Goal: Task Accomplishment & Management: Use online tool/utility

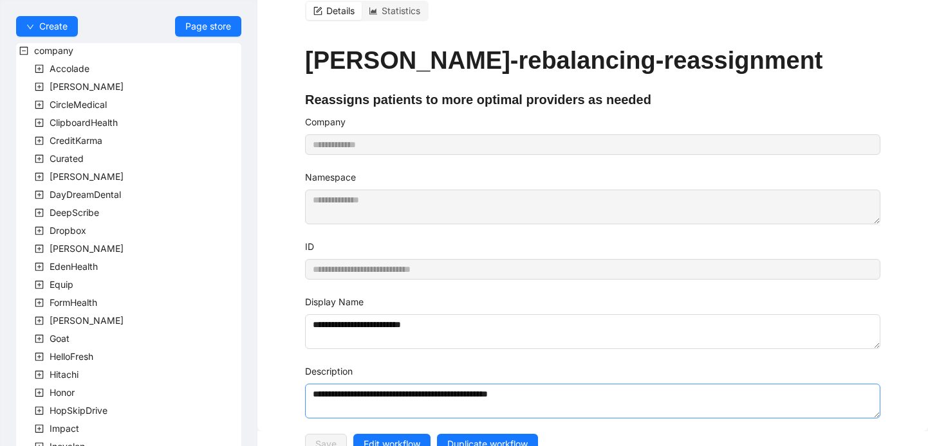
scroll to position [784, 0]
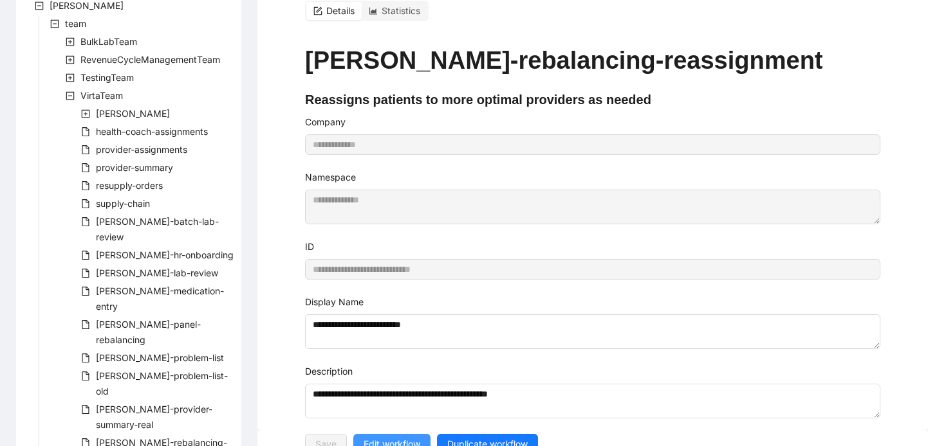
click at [395, 437] on span "Edit workflow" at bounding box center [391, 444] width 57 height 14
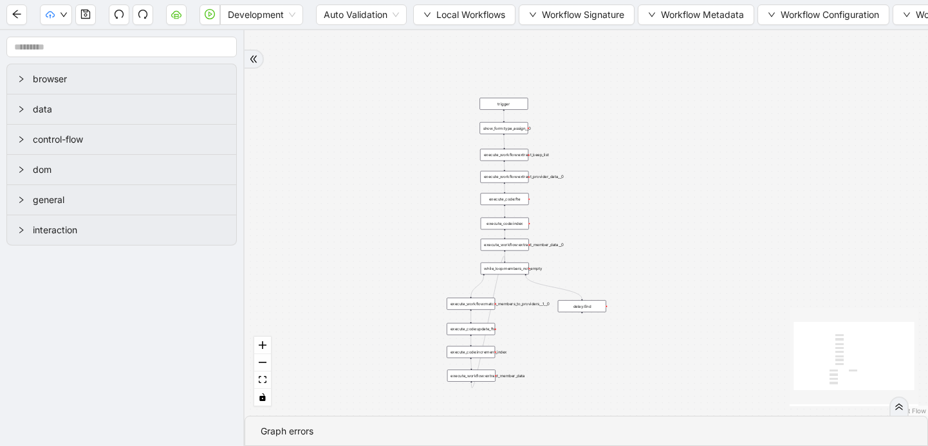
drag, startPoint x: 547, startPoint y: 187, endPoint x: 365, endPoint y: 333, distance: 233.8
click at [365, 334] on div "trigger execute_workflow:extract_member_data execute_workflow:extract_keep_list…" at bounding box center [585, 223] width 683 height 386
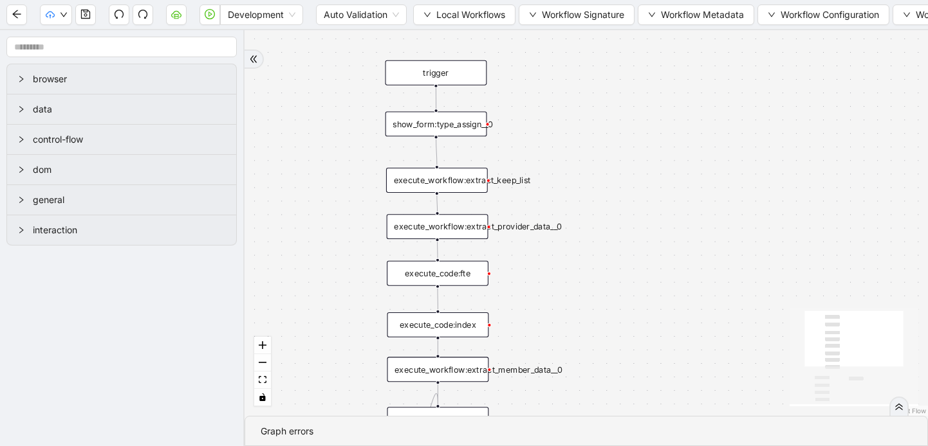
drag, startPoint x: 598, startPoint y: 238, endPoint x: 531, endPoint y: 279, distance: 77.7
click at [531, 279] on div "trigger execute_workflow:extract_member_data execute_workflow:extract_keep_list…" at bounding box center [585, 223] width 683 height 386
click at [443, 129] on div "show_form:type_assign__0" at bounding box center [436, 123] width 102 height 25
click at [450, 123] on div "show_form:type_assign__0" at bounding box center [436, 123] width 102 height 25
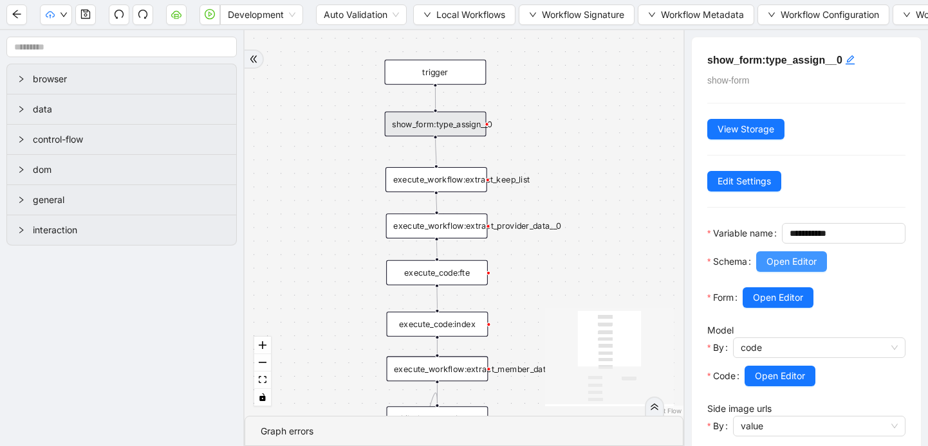
click at [787, 269] on span "Open Editor" at bounding box center [791, 262] width 50 height 14
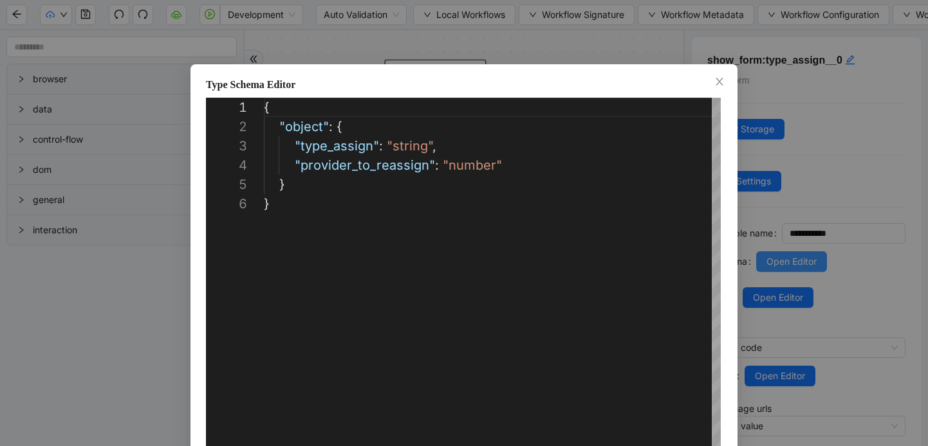
scroll to position [96, 0]
click at [720, 84] on icon "close" at bounding box center [719, 82] width 10 height 10
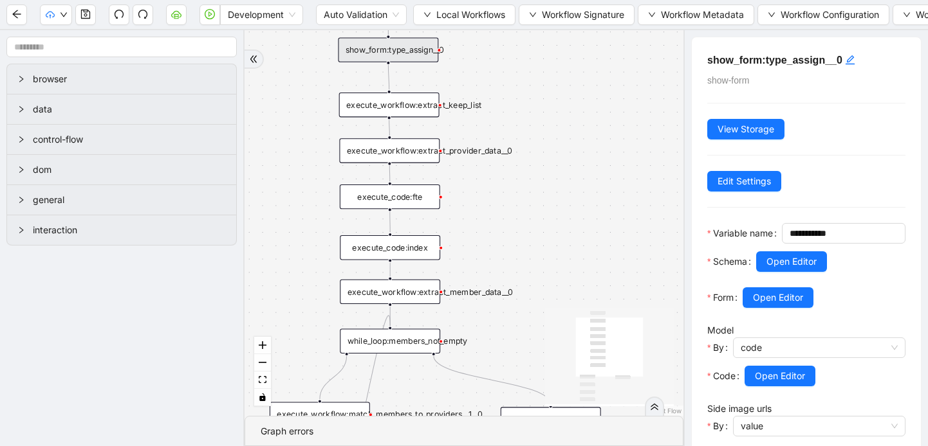
drag, startPoint x: 499, startPoint y: 284, endPoint x: 451, endPoint y: 207, distance: 91.0
click at [451, 207] on div "trigger execute_workflow:extract_member_data execute_workflow:extract_keep_list…" at bounding box center [463, 223] width 439 height 386
click at [401, 158] on div "execute_workflow:extract_provider_data__0" at bounding box center [389, 150] width 100 height 24
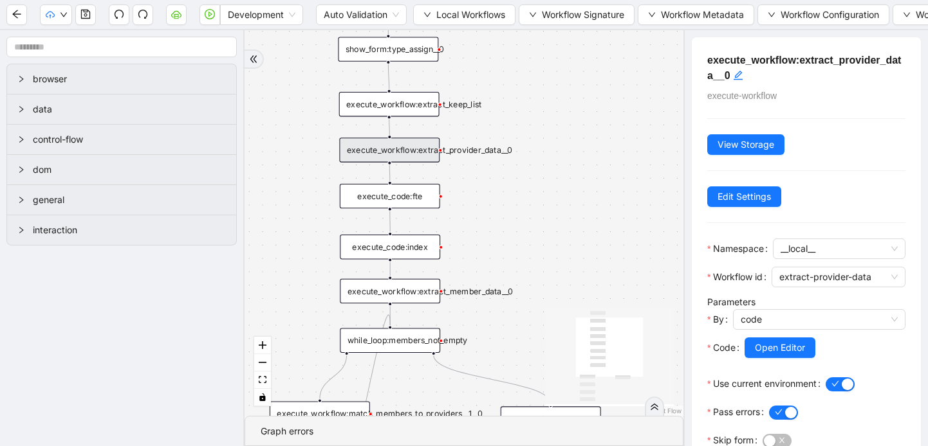
click at [412, 201] on div "execute_code:fte" at bounding box center [390, 196] width 100 height 24
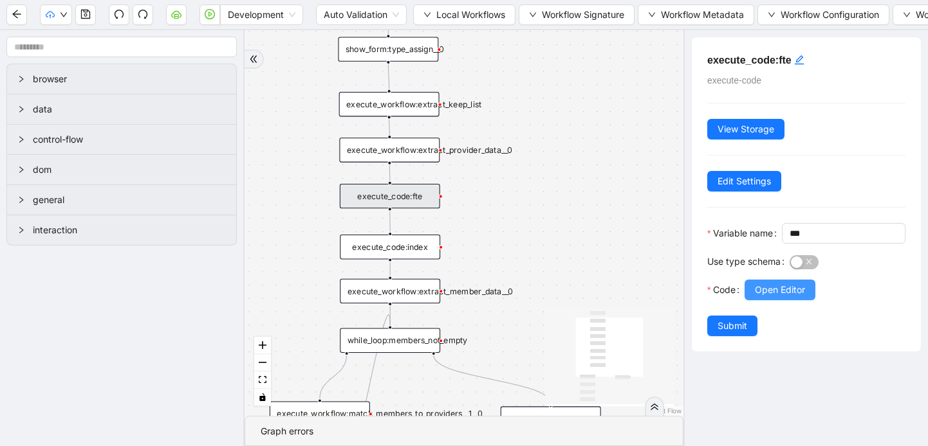
click at [775, 297] on span "Open Editor" at bounding box center [780, 290] width 50 height 14
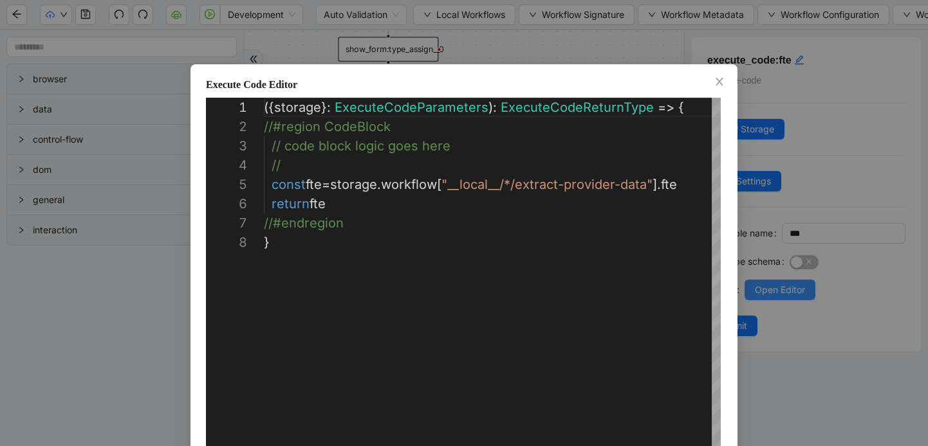
scroll to position [135, 0]
click at [720, 81] on icon "close" at bounding box center [718, 82] width 7 height 8
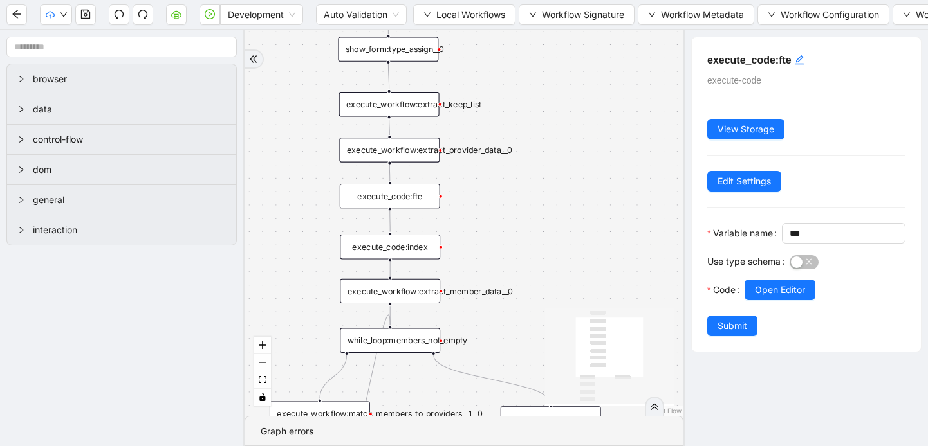
click at [400, 251] on div "execute_code:index" at bounding box center [390, 247] width 100 height 24
click at [765, 297] on span "Open Editor" at bounding box center [780, 290] width 50 height 14
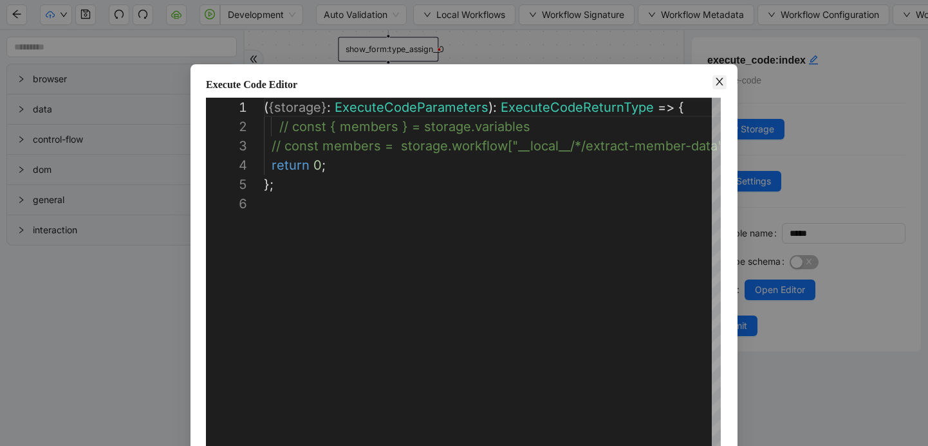
click at [714, 85] on icon "close" at bounding box center [719, 82] width 10 height 10
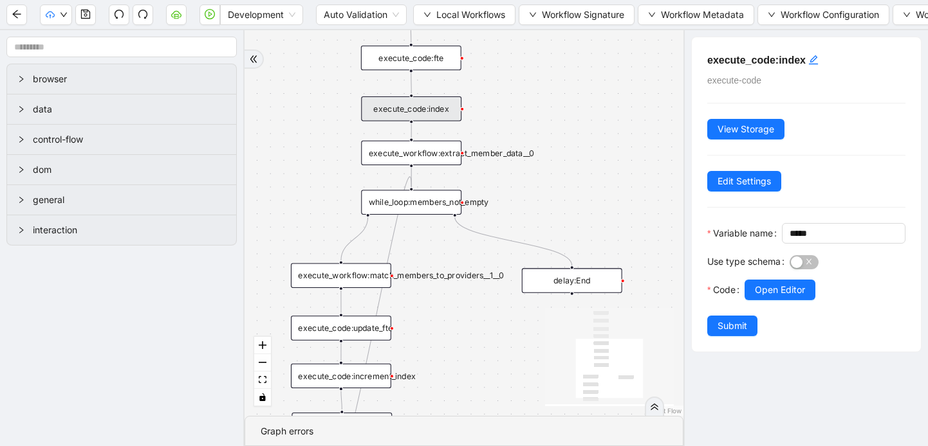
drag, startPoint x: 490, startPoint y: 257, endPoint x: 511, endPoint y: 119, distance: 139.9
click at [511, 119] on div "trigger execute_workflow:extract_member_data execute_workflow:extract_keep_list…" at bounding box center [463, 223] width 439 height 386
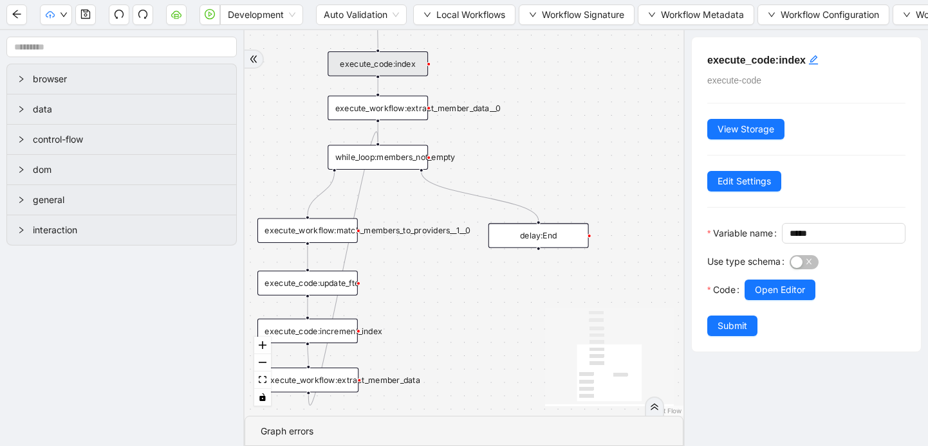
drag, startPoint x: 459, startPoint y: 340, endPoint x: 426, endPoint y: 294, distance: 57.1
click at [426, 294] on div "trigger execute_workflow:extract_member_data execute_workflow:extract_keep_list…" at bounding box center [463, 223] width 439 height 386
click at [311, 228] on div "execute_workflow:match_members_to_providers__1__0" at bounding box center [307, 229] width 100 height 24
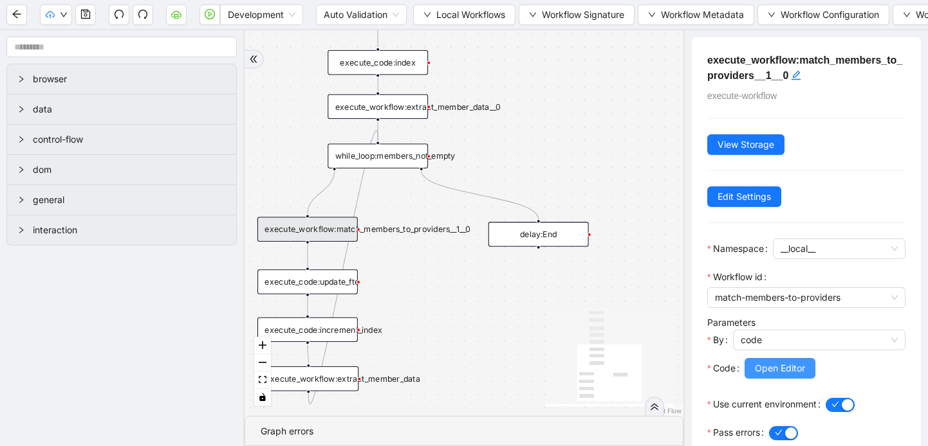
click at [781, 369] on span "Open Editor" at bounding box center [780, 369] width 50 height 14
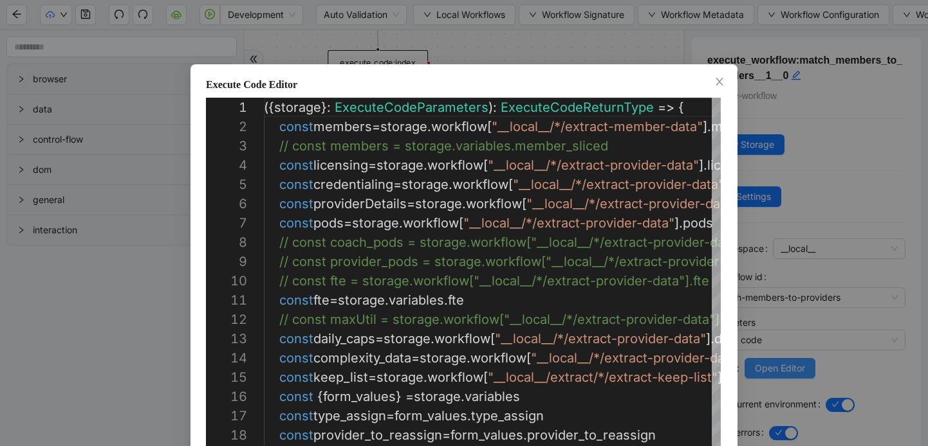
scroll to position [116, 0]
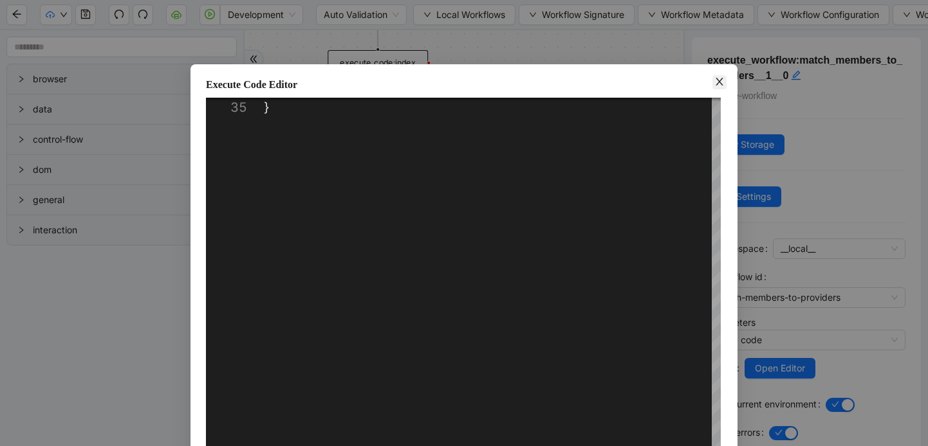
click at [719, 86] on icon "close" at bounding box center [719, 82] width 10 height 10
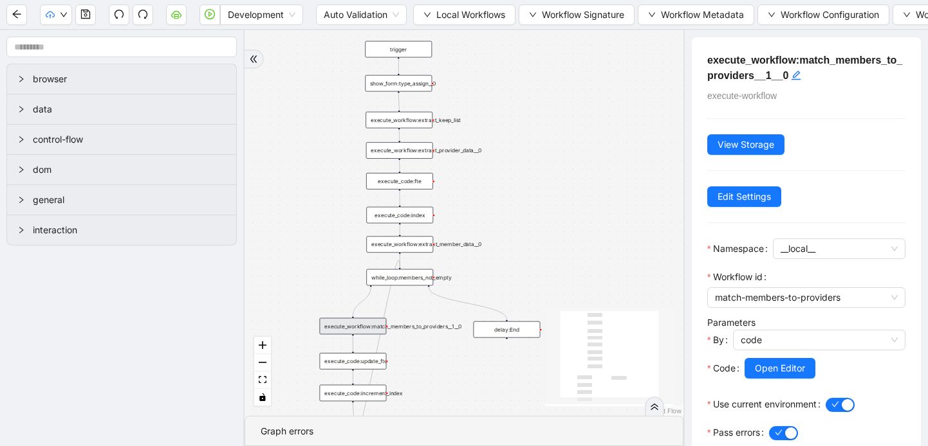
drag, startPoint x: 496, startPoint y: 226, endPoint x: 466, endPoint y: 353, distance: 130.9
click at [466, 353] on div "trigger execute_workflow:extract_member_data execute_workflow:extract_keep_list…" at bounding box center [463, 223] width 439 height 386
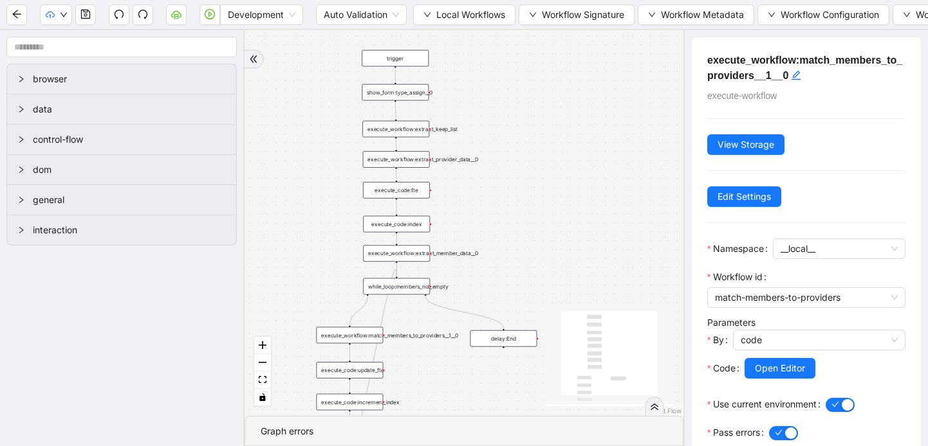
click at [395, 93] on div "show_form:type_assign__0" at bounding box center [395, 92] width 67 height 17
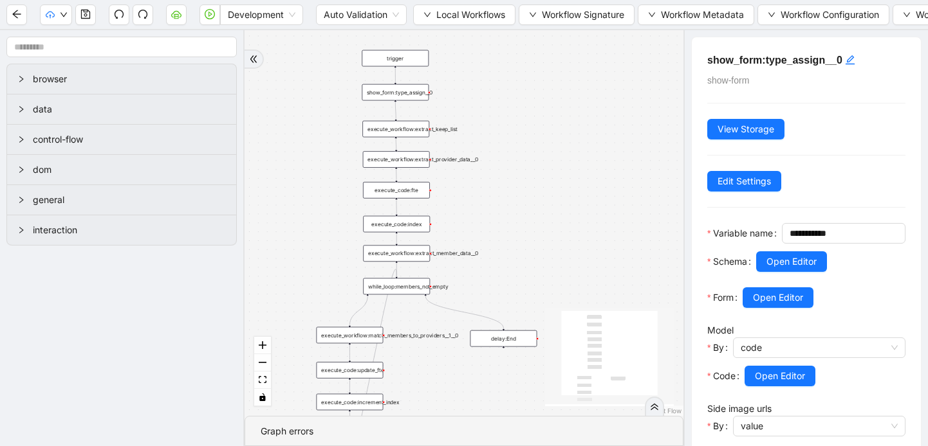
click at [392, 59] on div "trigger" at bounding box center [395, 58] width 67 height 17
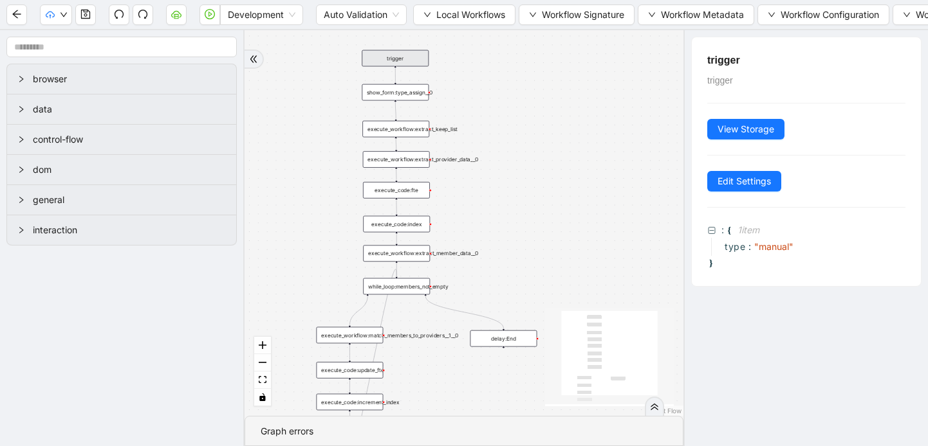
drag, startPoint x: 815, startPoint y: 75, endPoint x: 750, endPoint y: 80, distance: 65.1
click at [751, 80] on div "trigger trigger View Storage Edit Settings : { 1 item type : " manual " }" at bounding box center [806, 161] width 229 height 249
click at [738, 179] on span "Edit Settings" at bounding box center [743, 181] width 53 height 14
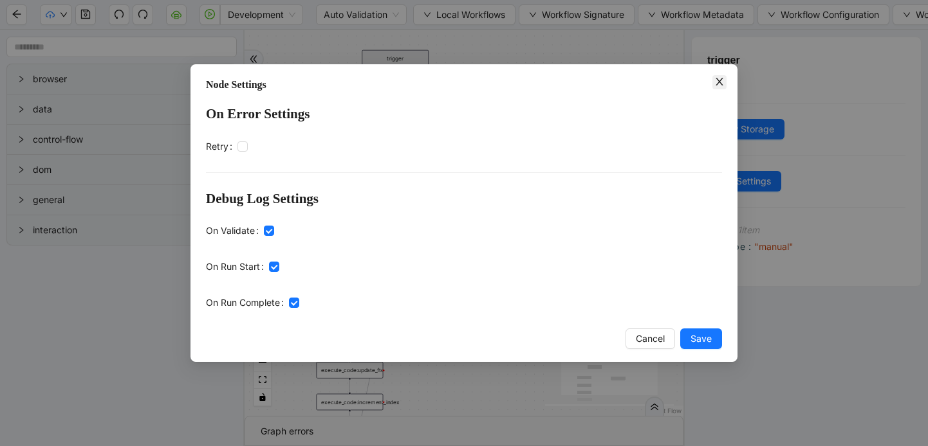
click at [716, 84] on icon "close" at bounding box center [719, 82] width 10 height 10
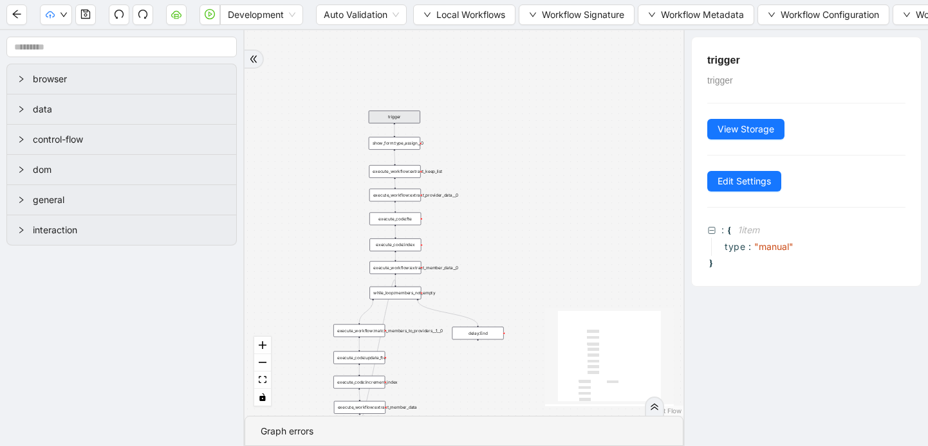
drag, startPoint x: 571, startPoint y: 116, endPoint x: 529, endPoint y: 161, distance: 61.5
click at [529, 161] on div "trigger execute_workflow:extract_member_data execute_workflow:extract_keep_list…" at bounding box center [463, 223] width 439 height 386
click at [657, 16] on button "Workflow Metadata" at bounding box center [695, 15] width 116 height 21
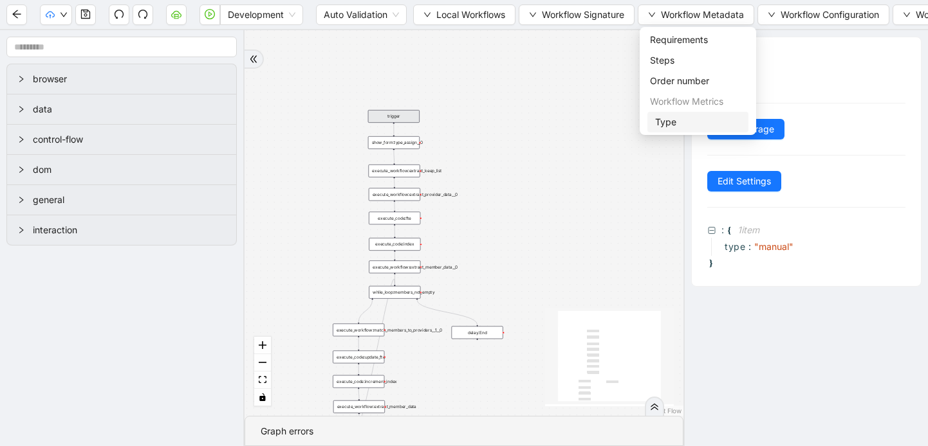
click at [665, 122] on span "Type" at bounding box center [698, 122] width 86 height 14
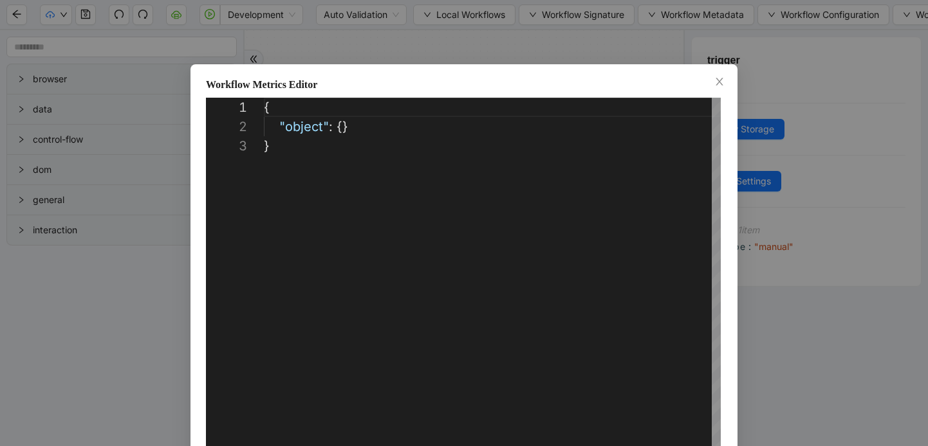
scroll to position [39, 0]
click at [721, 81] on icon "close" at bounding box center [719, 82] width 10 height 10
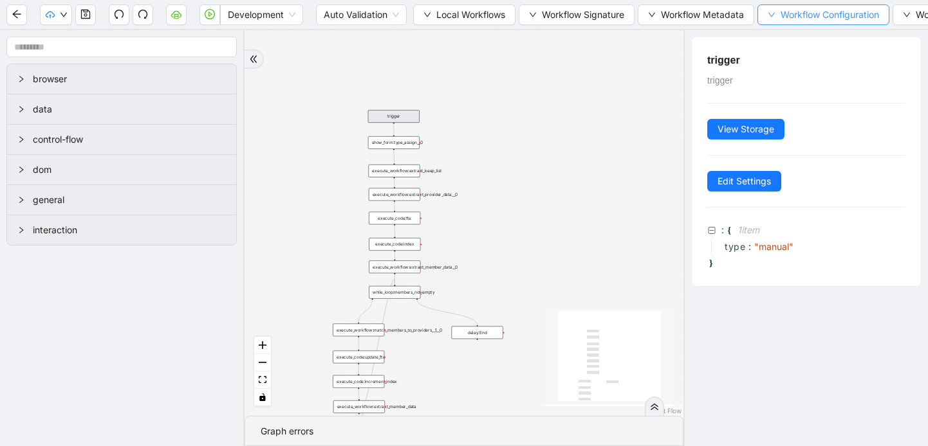
click at [770, 22] on button "Workflow Configuration" at bounding box center [823, 15] width 132 height 21
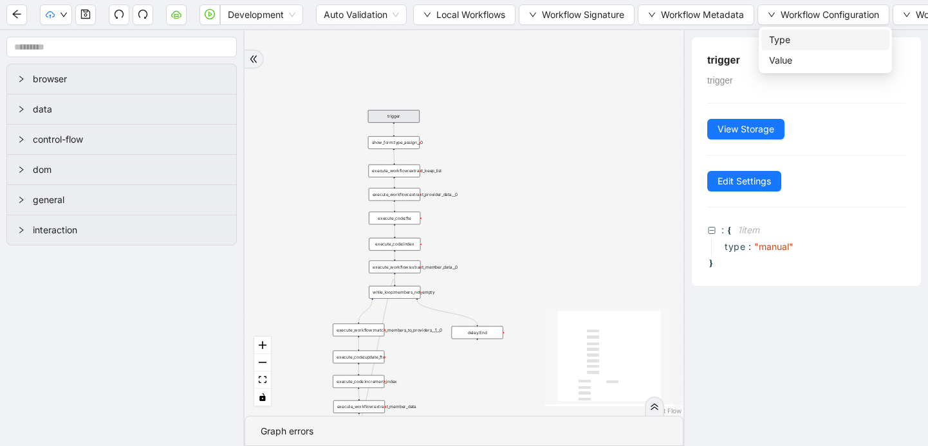
click at [776, 37] on span "Type" at bounding box center [825, 40] width 113 height 14
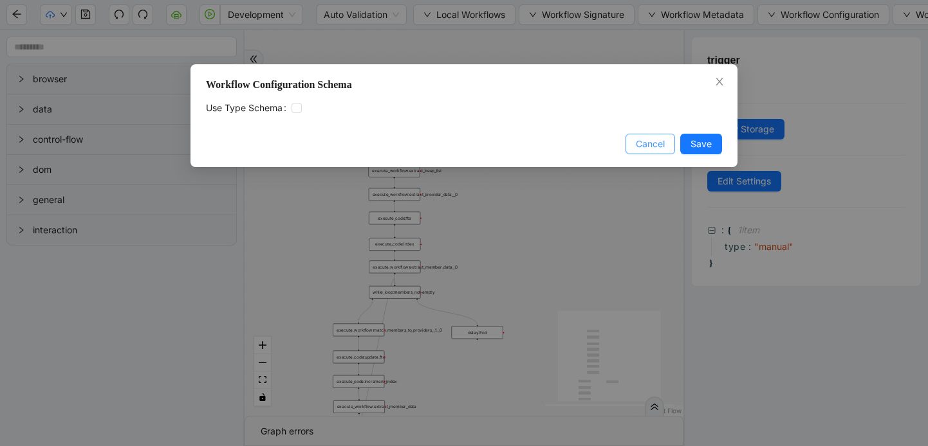
click at [648, 144] on span "Cancel" at bounding box center [650, 144] width 29 height 14
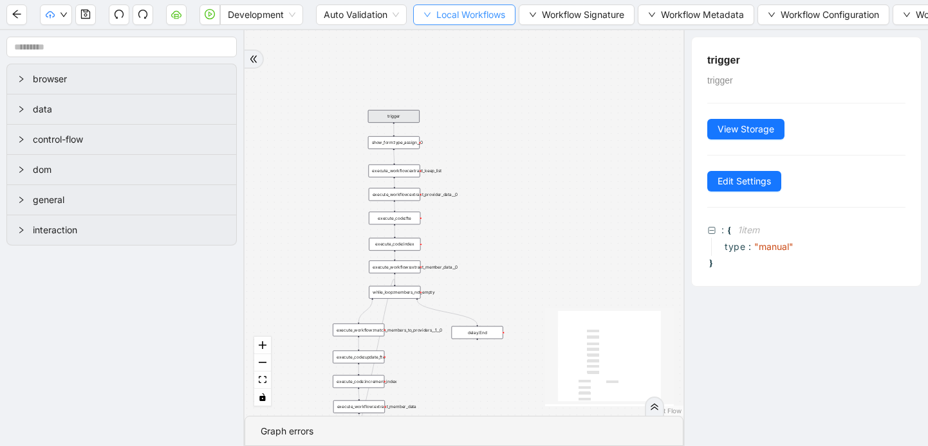
click at [438, 15] on span "Local Workflows" at bounding box center [470, 15] width 69 height 14
click at [437, 43] on span "Select" at bounding box center [465, 40] width 82 height 14
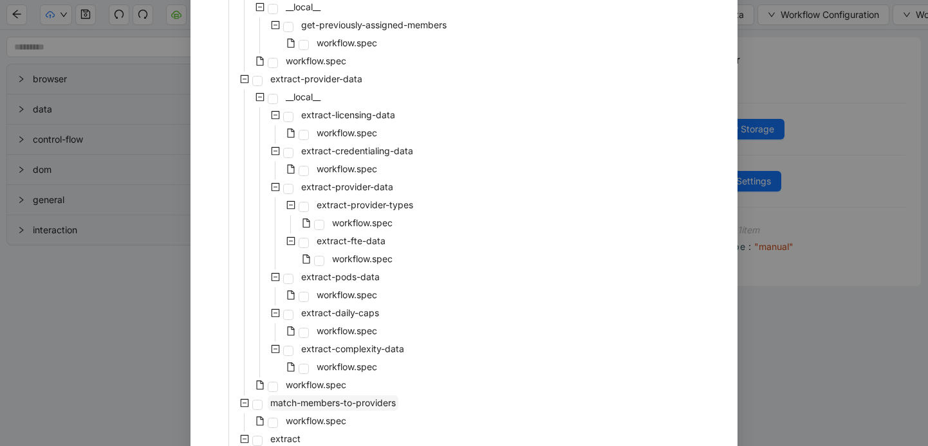
scroll to position [0, 0]
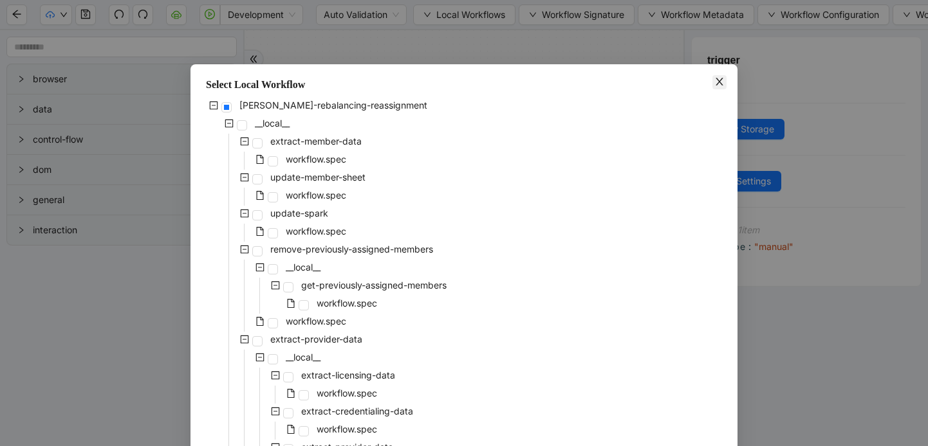
click at [716, 78] on icon "close" at bounding box center [718, 82] width 7 height 8
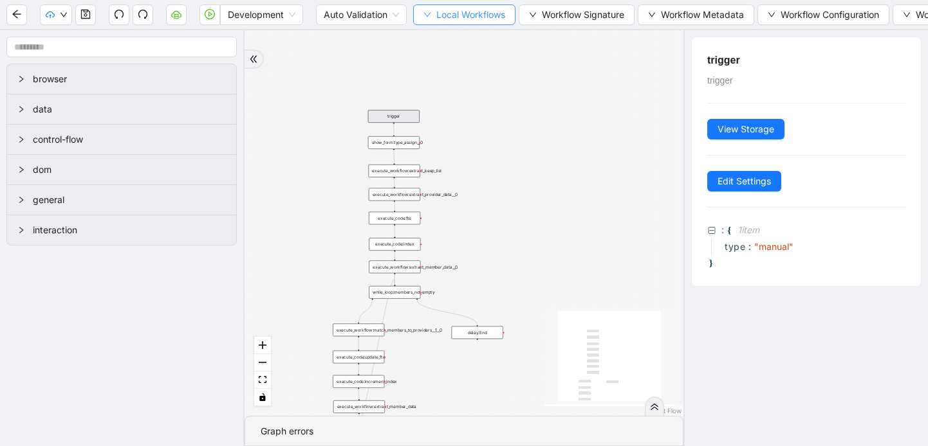
click at [434, 14] on button "Local Workflows" at bounding box center [464, 15] width 102 height 21
click at [441, 42] on span "Select" at bounding box center [465, 40] width 82 height 14
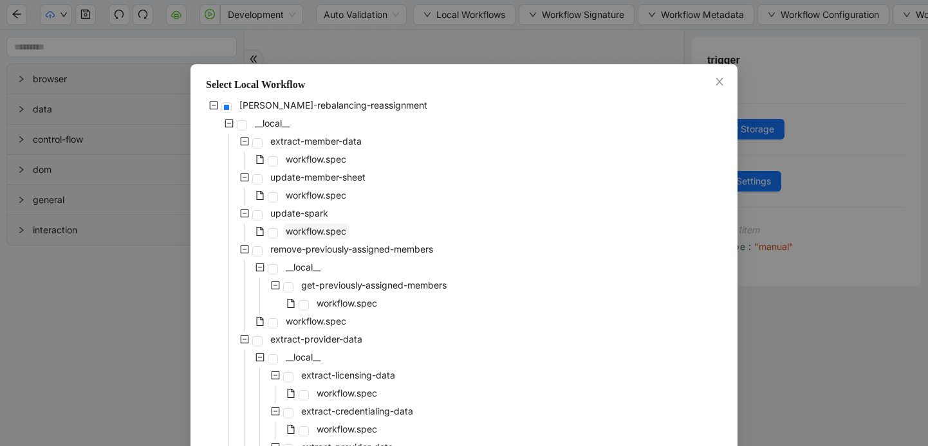
click at [320, 230] on span "workflow.spec" at bounding box center [316, 231] width 60 height 11
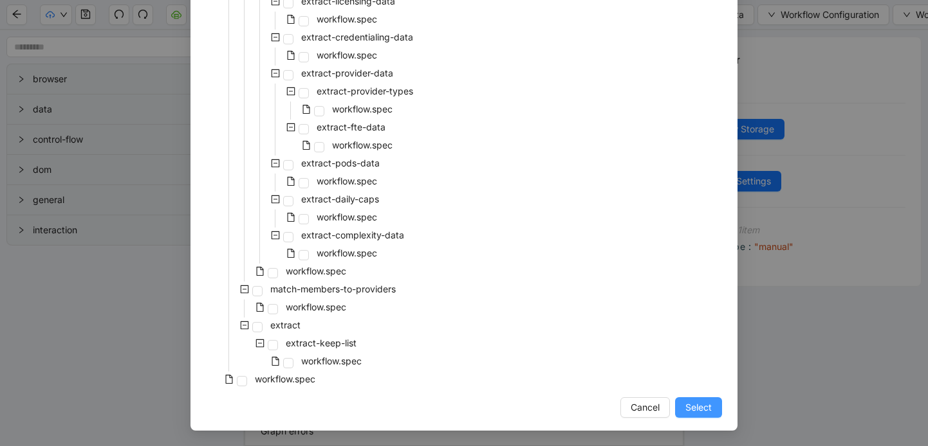
click at [699, 410] on span "Select" at bounding box center [698, 408] width 26 height 14
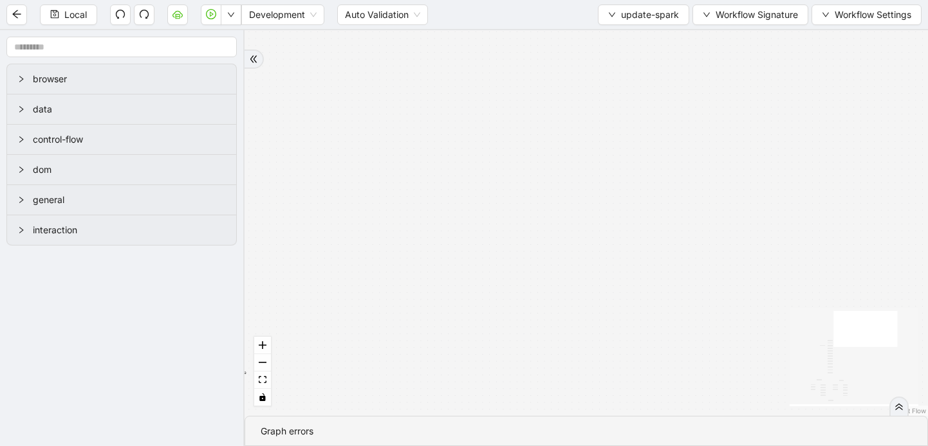
drag, startPoint x: 768, startPoint y: 244, endPoint x: 654, endPoint y: 208, distance: 119.4
click at [654, 208] on div "loopFrom exitFrom loopFrom exitFrom fallback down trigger click_element:click_e…" at bounding box center [585, 223] width 683 height 386
drag, startPoint x: 721, startPoint y: 262, endPoint x: 941, endPoint y: 96, distance: 275.6
click at [927, 96] on html "Local Development Auto Validation update-spark Workflow Signature Workflow Sett…" at bounding box center [464, 223] width 928 height 446
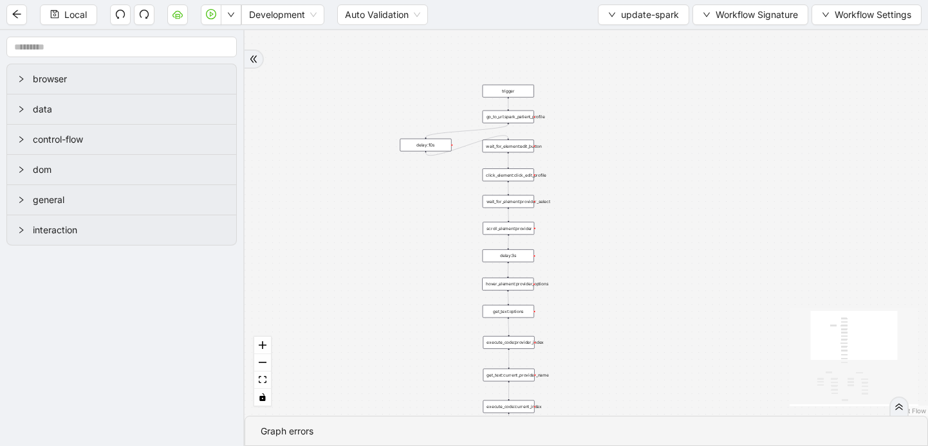
drag, startPoint x: 599, startPoint y: 232, endPoint x: 691, endPoint y: 151, distance: 122.2
click at [691, 151] on div "loopFrom exitFrom loopFrom exitFrom fallback down trigger click_element:click_e…" at bounding box center [585, 223] width 683 height 386
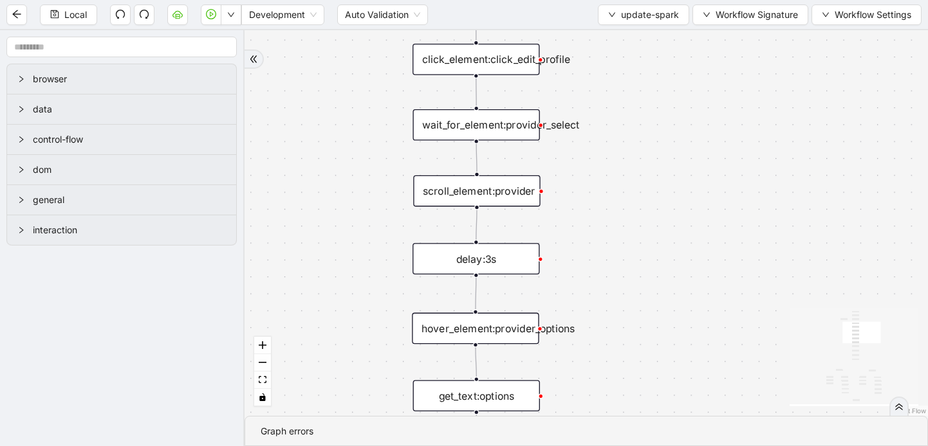
drag, startPoint x: 567, startPoint y: 205, endPoint x: 711, endPoint y: 77, distance: 192.3
click at [711, 77] on div "loopFrom exitFrom loopFrom exitFrom fallback down trigger click_element:click_e…" at bounding box center [585, 223] width 683 height 386
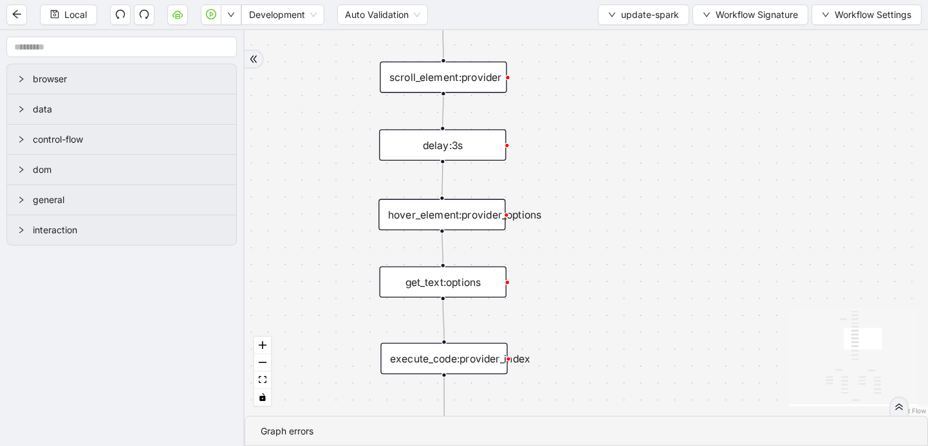
drag, startPoint x: 644, startPoint y: 267, endPoint x: 610, endPoint y: 153, distance: 118.7
click at [610, 153] on div "loopFrom exitFrom loopFrom exitFrom fallback down trigger click_element:click_e…" at bounding box center [585, 223] width 683 height 386
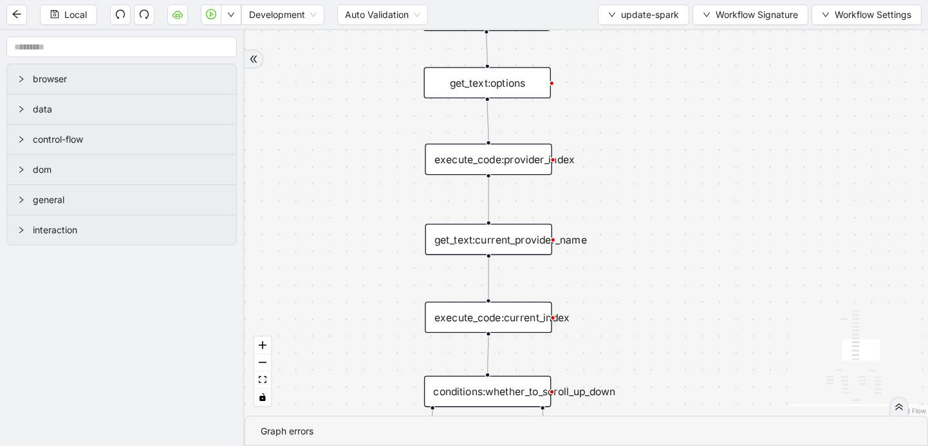
drag, startPoint x: 607, startPoint y: 355, endPoint x: 652, endPoint y: 156, distance: 204.3
click at [652, 156] on div "loopFrom exitFrom loopFrom exitFrom fallback down trigger click_element:click_e…" at bounding box center [585, 223] width 683 height 386
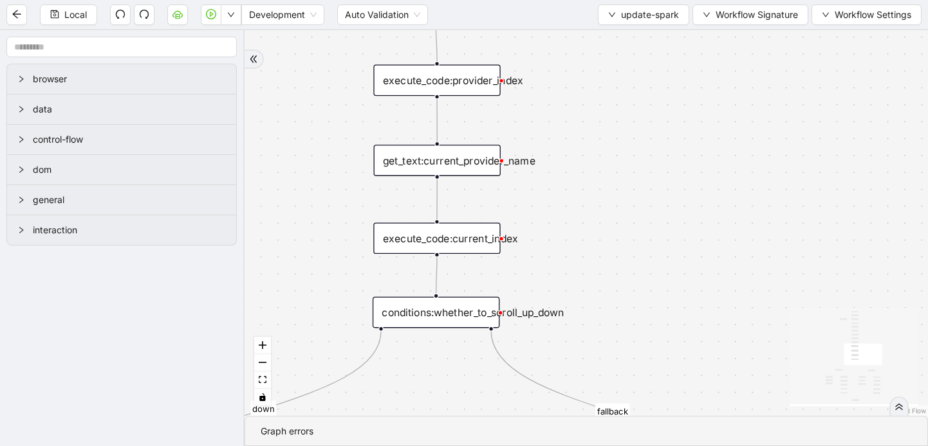
drag, startPoint x: 618, startPoint y: 315, endPoint x: 568, endPoint y: 244, distance: 86.4
click at [568, 244] on div "loopFrom exitFrom loopFrom exitFrom fallback down trigger click_element:click_e…" at bounding box center [585, 223] width 683 height 386
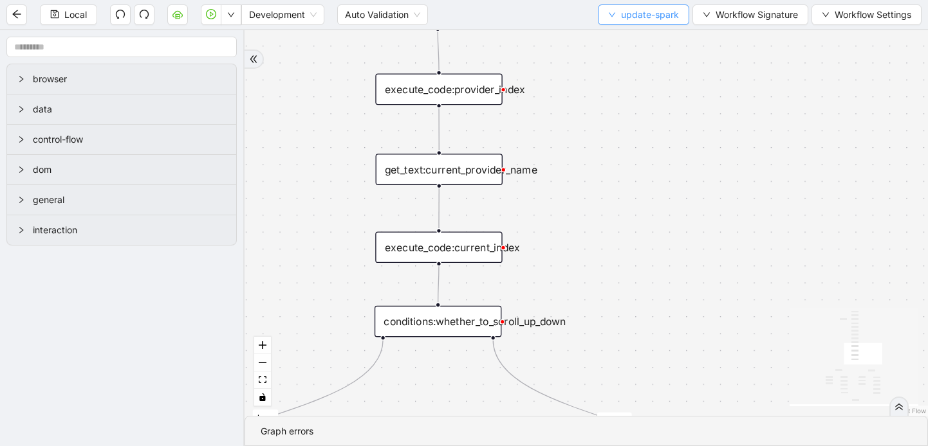
click at [610, 17] on icon "down" at bounding box center [612, 15] width 8 height 8
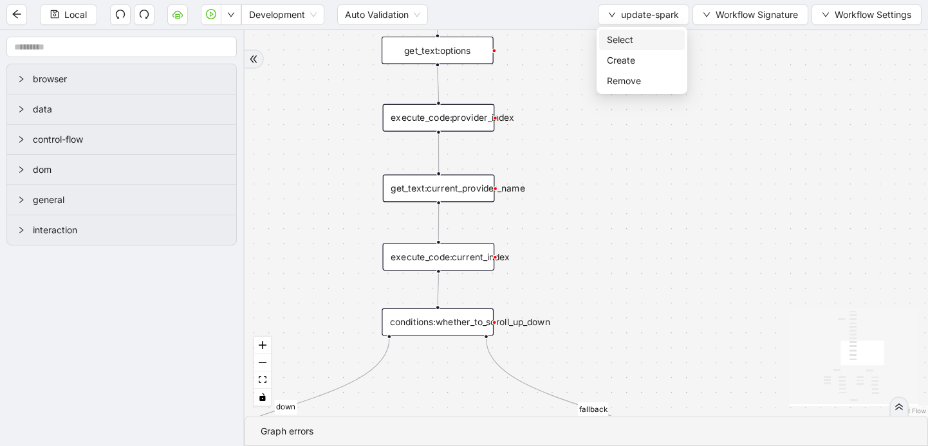
click at [621, 37] on span "Select" at bounding box center [642, 40] width 70 height 14
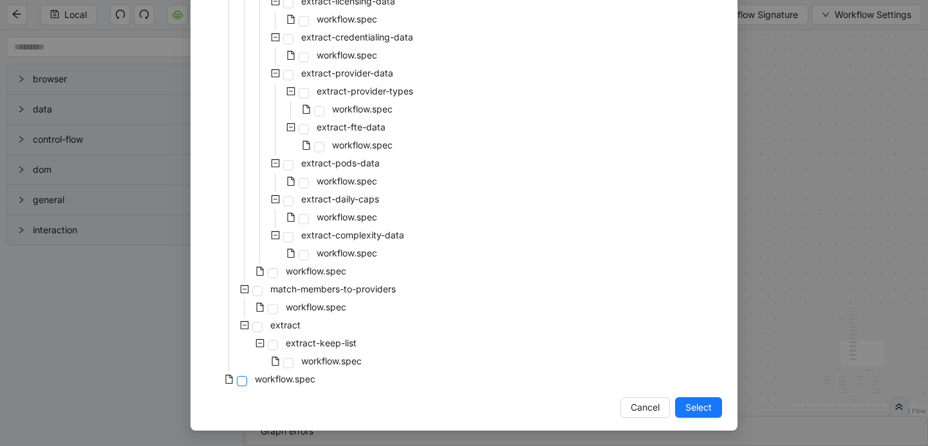
click at [246, 378] on span at bounding box center [242, 381] width 10 height 10
click at [698, 407] on span "Select" at bounding box center [698, 408] width 26 height 14
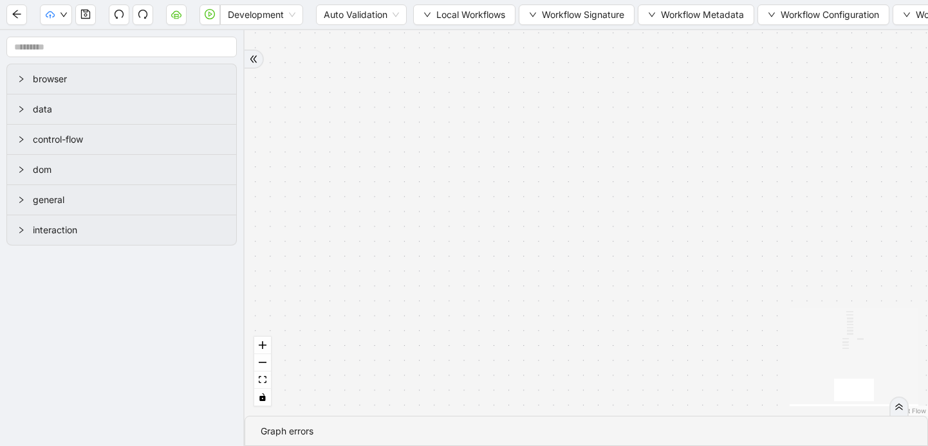
drag, startPoint x: 669, startPoint y: 221, endPoint x: 505, endPoint y: 155, distance: 176.9
click at [506, 156] on div "loopFrom exitFrom trigger execute_workflow:extract_member_data execute_workflow…" at bounding box center [585, 223] width 683 height 386
drag, startPoint x: 663, startPoint y: 299, endPoint x: 716, endPoint y: 372, distance: 90.7
click at [716, 373] on div "loopFrom exitFrom trigger execute_workflow:extract_member_data execute_workflow…" at bounding box center [585, 223] width 683 height 386
drag, startPoint x: 613, startPoint y: 149, endPoint x: 941, endPoint y: 190, distance: 330.6
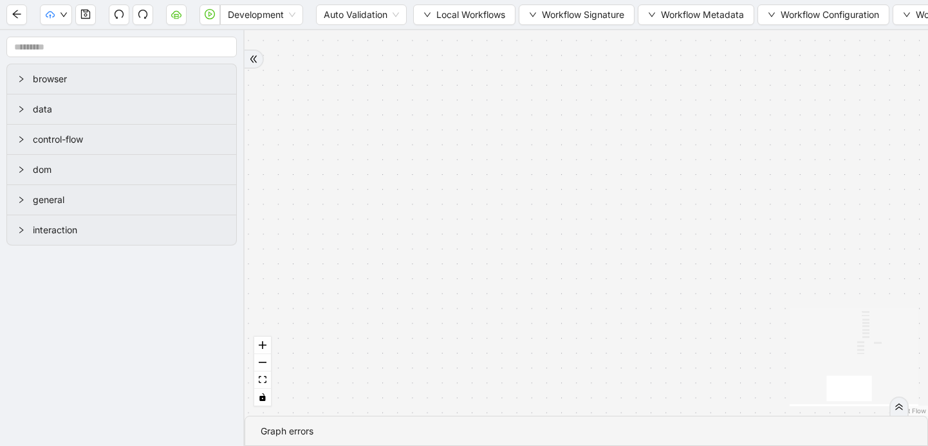
click at [927, 190] on html "Development Auto Validation Local Workflows Workflow Signature Workflow Metadat…" at bounding box center [464, 223] width 928 height 446
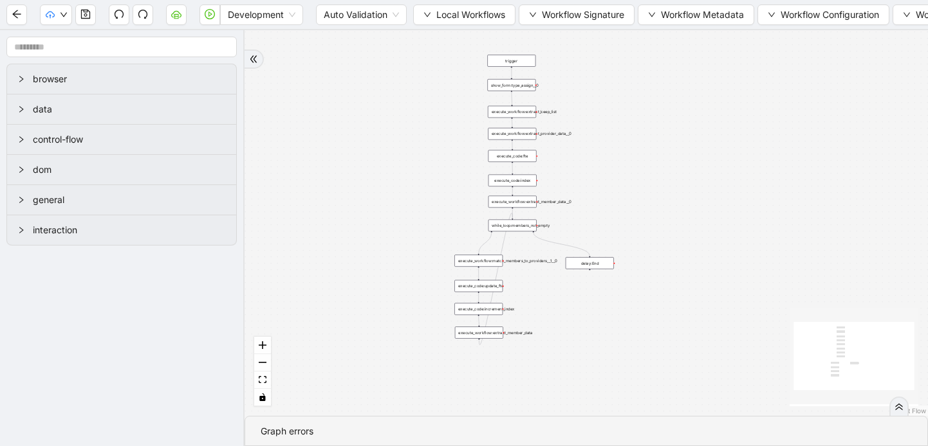
drag, startPoint x: 595, startPoint y: 91, endPoint x: 421, endPoint y: 197, distance: 204.4
click at [421, 197] on div "trigger execute_workflow:extract_member_data execute_workflow:extract_keep_list…" at bounding box center [585, 223] width 683 height 386
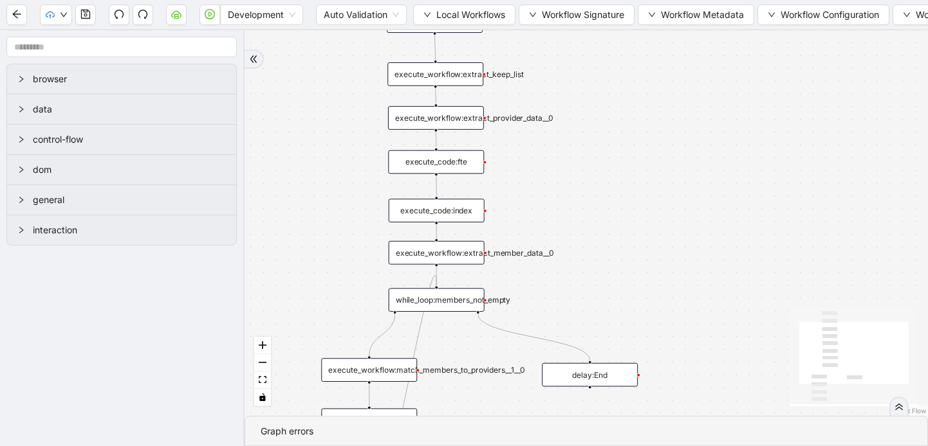
drag, startPoint x: 503, startPoint y: 301, endPoint x: 486, endPoint y: 347, distance: 49.2
click at [486, 347] on div "trigger execute_workflow:extract_member_data execute_workflow:extract_keep_list…" at bounding box center [585, 223] width 683 height 386
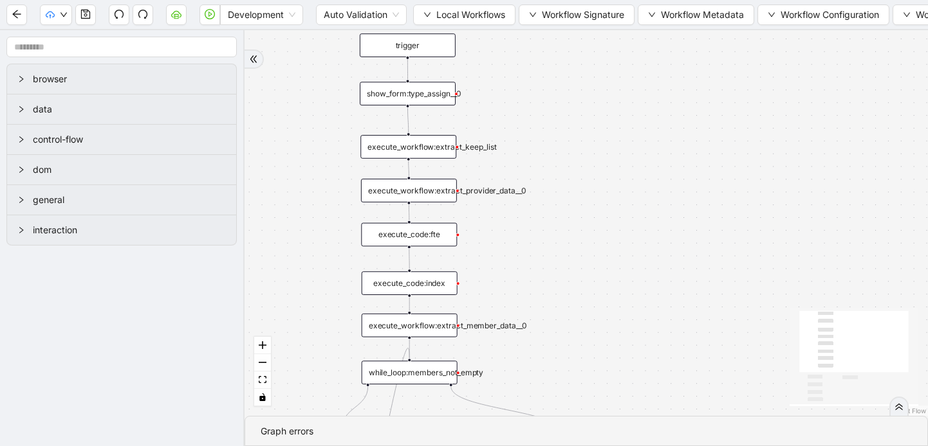
drag, startPoint x: 555, startPoint y: 192, endPoint x: 528, endPoint y: 265, distance: 77.6
click at [528, 265] on div "trigger execute_workflow:extract_member_data execute_workflow:extract_keep_list…" at bounding box center [585, 223] width 683 height 386
click at [427, 104] on div "show_form:type_assign__0" at bounding box center [408, 94] width 96 height 24
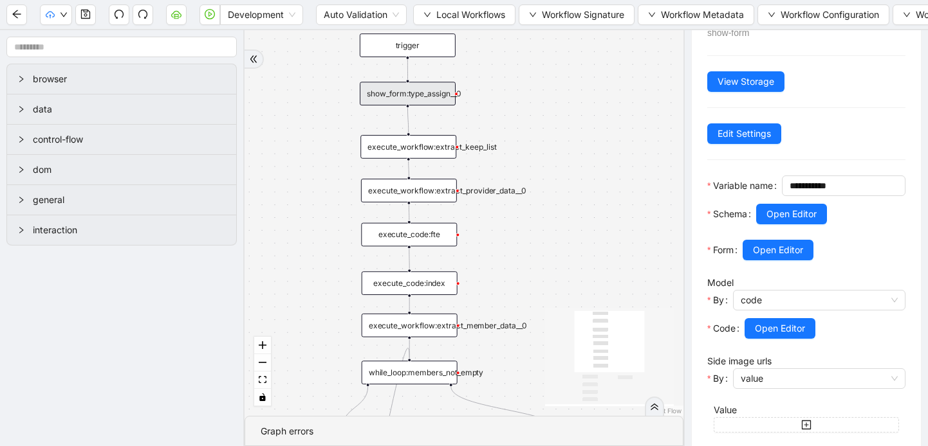
scroll to position [72, 0]
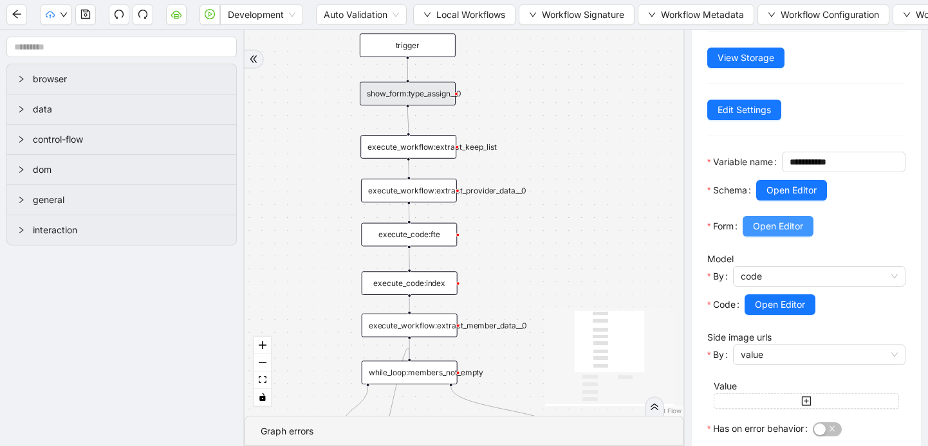
click at [779, 234] on span "Open Editor" at bounding box center [778, 226] width 50 height 14
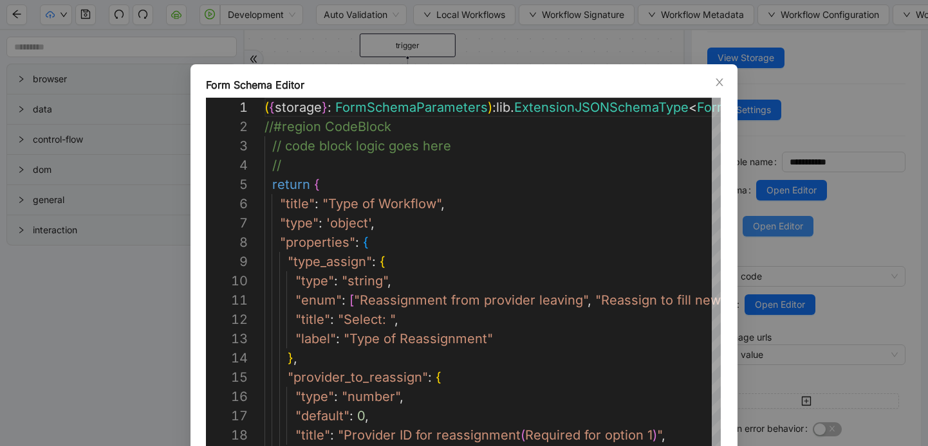
scroll to position [193, 0]
click at [719, 82] on icon "close" at bounding box center [718, 82] width 7 height 8
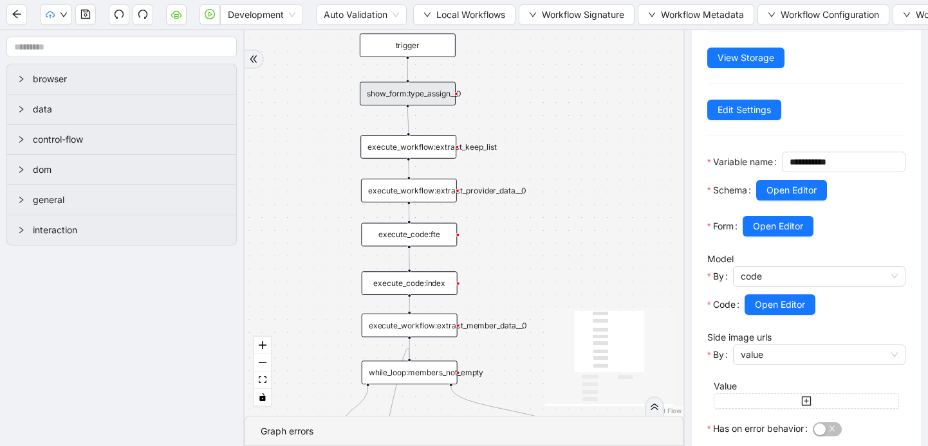
click at [413, 51] on div "trigger" at bounding box center [408, 45] width 96 height 24
click at [401, 51] on div "trigger" at bounding box center [408, 48] width 96 height 24
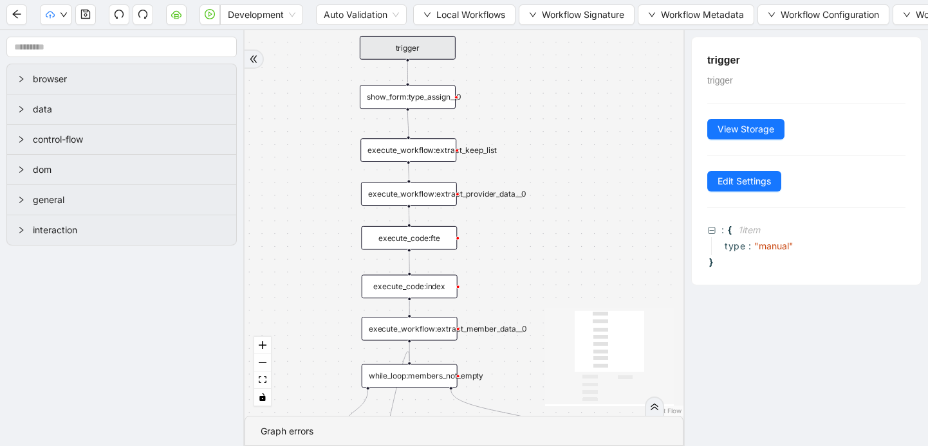
click at [414, 107] on div "show_form:type_assign__0" at bounding box center [408, 98] width 96 height 24
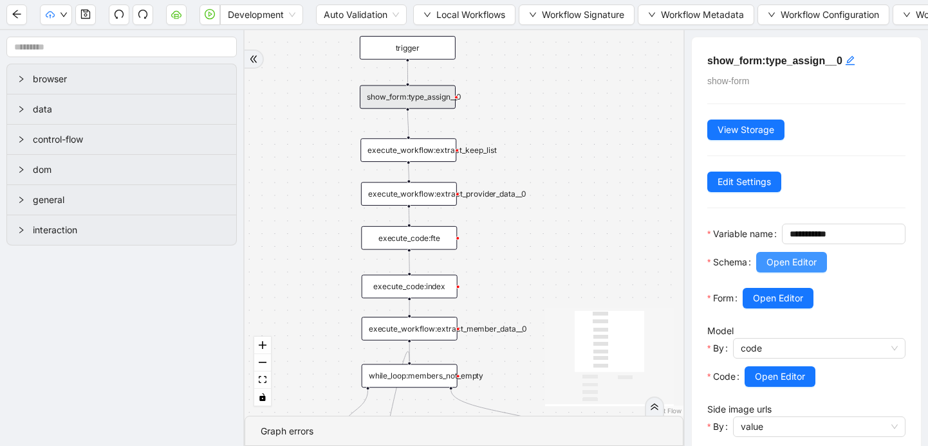
click at [796, 270] on span "Open Editor" at bounding box center [791, 262] width 50 height 14
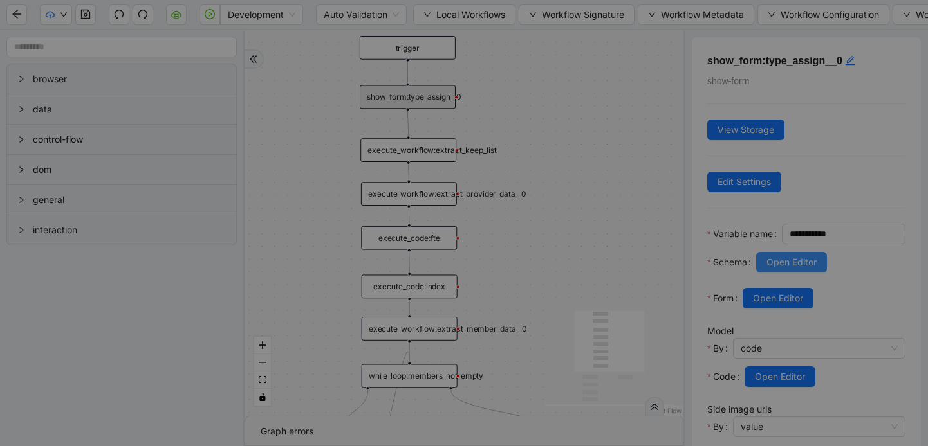
scroll to position [96, 0]
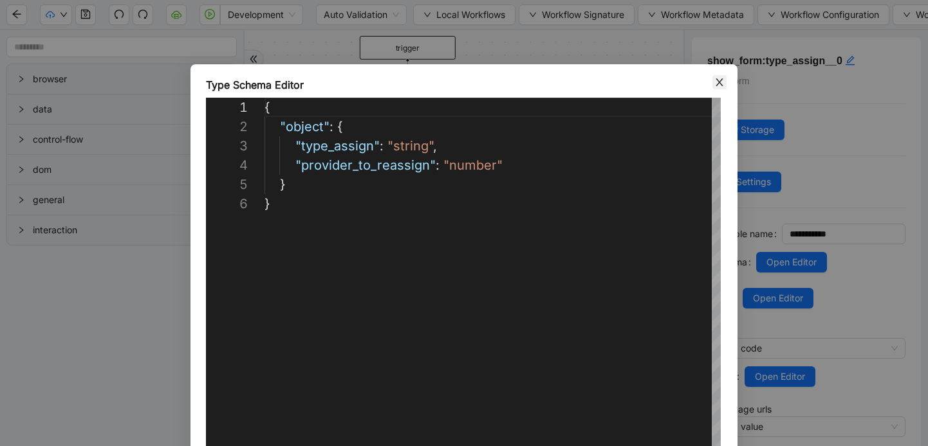
click at [714, 81] on icon "close" at bounding box center [719, 82] width 10 height 10
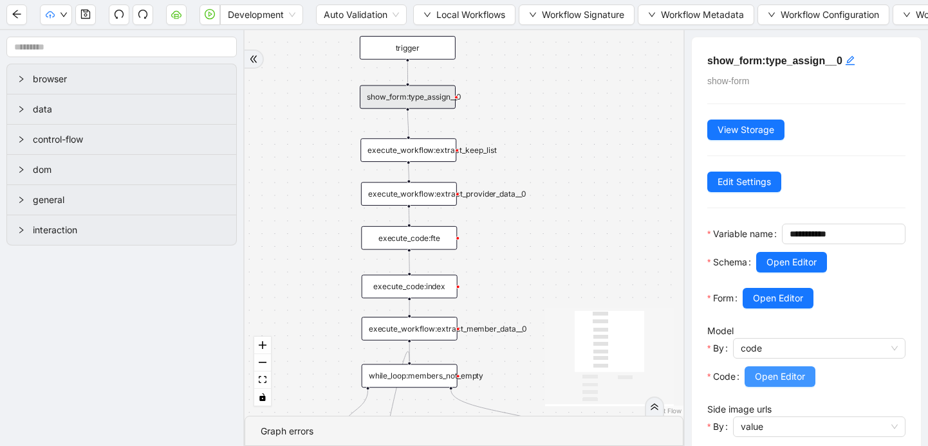
click at [794, 384] on span "Open Editor" at bounding box center [780, 377] width 50 height 14
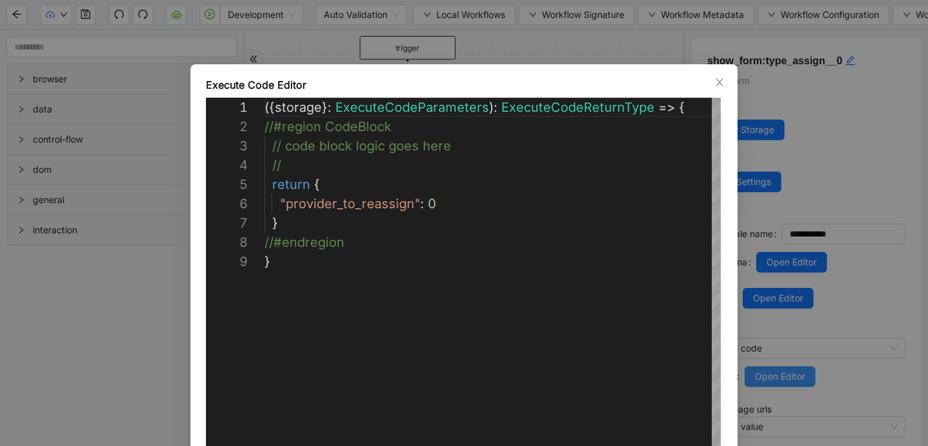
scroll to position [154, 0]
click at [719, 84] on icon "close" at bounding box center [719, 82] width 10 height 10
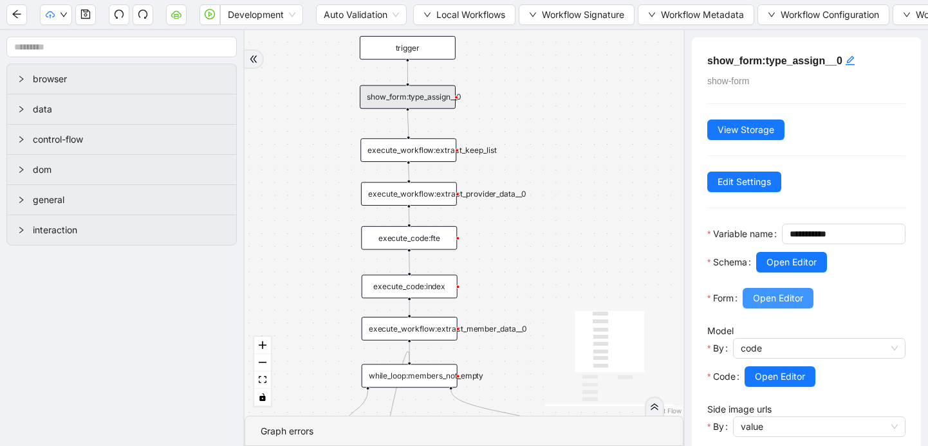
click at [782, 306] on span "Open Editor" at bounding box center [778, 298] width 50 height 14
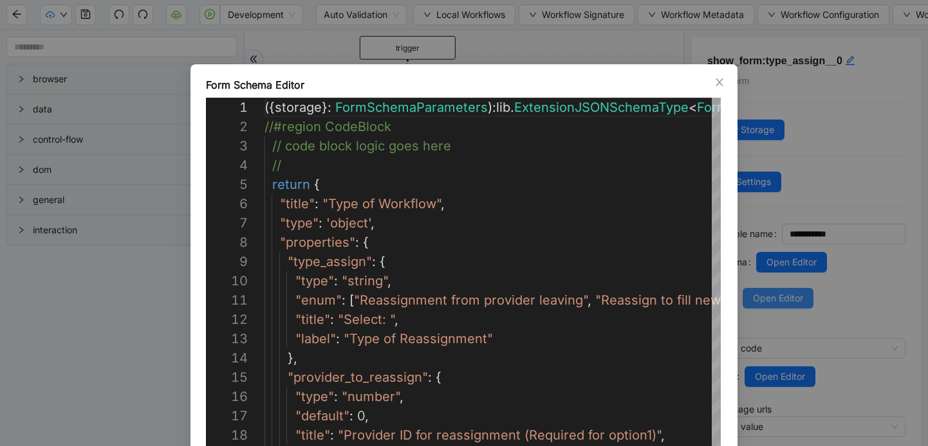
scroll to position [193, 0]
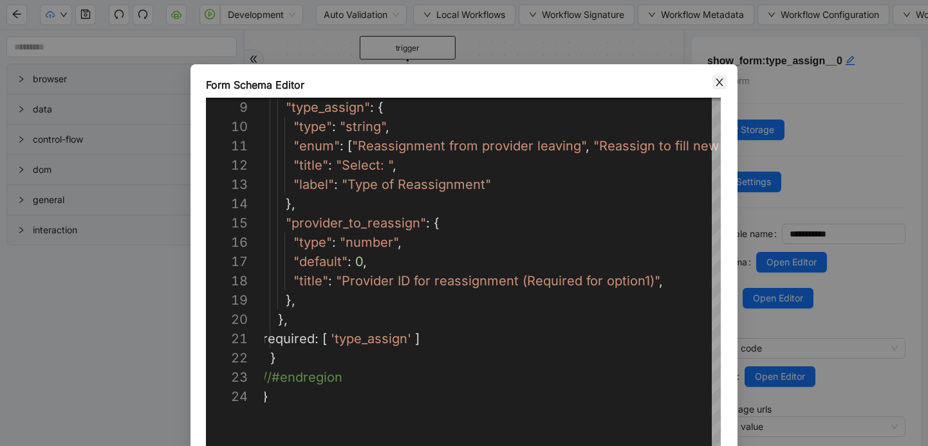
click at [719, 80] on icon "close" at bounding box center [719, 82] width 10 height 10
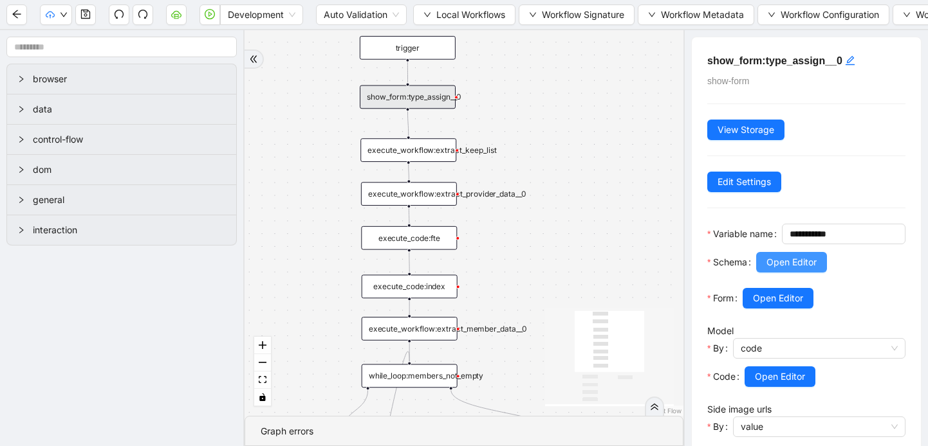
click at [775, 270] on span "Open Editor" at bounding box center [791, 262] width 50 height 14
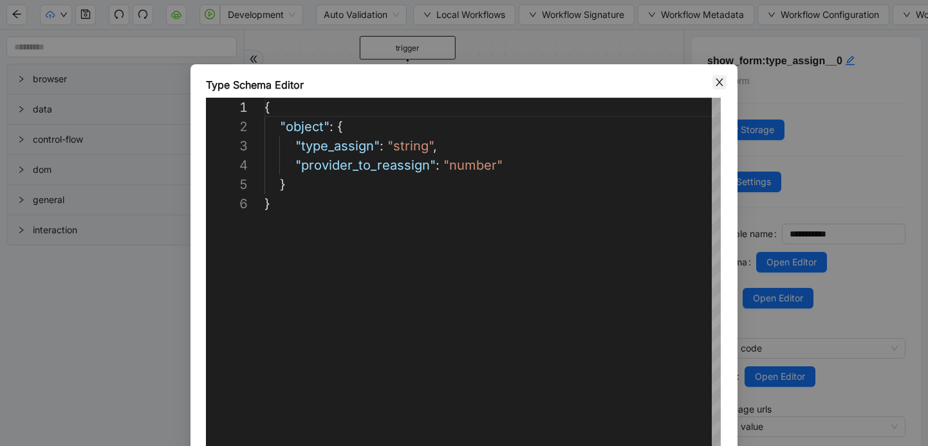
click at [712, 87] on span "Close" at bounding box center [719, 82] width 14 height 14
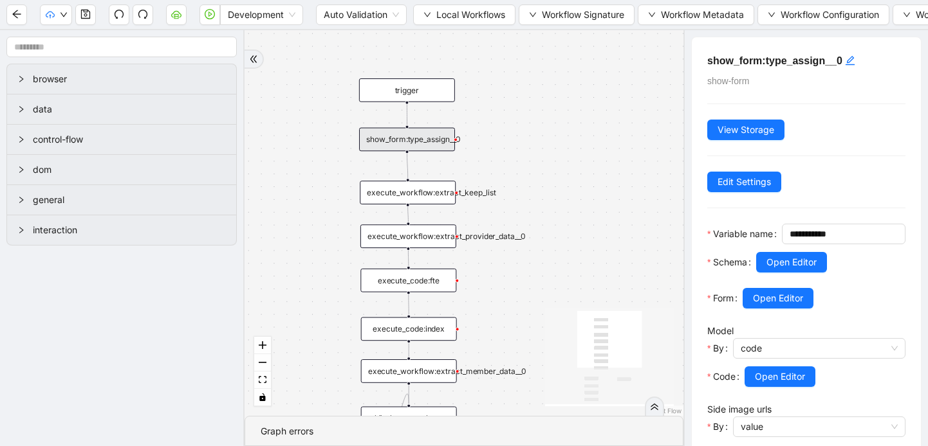
drag, startPoint x: 445, startPoint y: 123, endPoint x: 445, endPoint y: 164, distance: 41.2
click at [445, 165] on div "trigger execute_workflow:extract_member_data execute_workflow:extract_keep_list…" at bounding box center [463, 223] width 439 height 386
click at [425, 139] on div "show_form:type_assign__0" at bounding box center [407, 139] width 96 height 24
click at [754, 306] on span "Open Editor" at bounding box center [778, 298] width 50 height 14
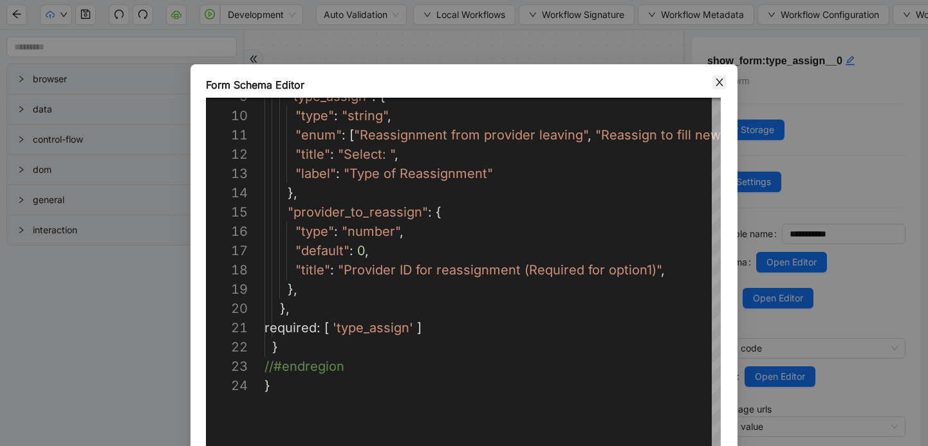
click at [717, 80] on icon "close" at bounding box center [718, 82] width 7 height 8
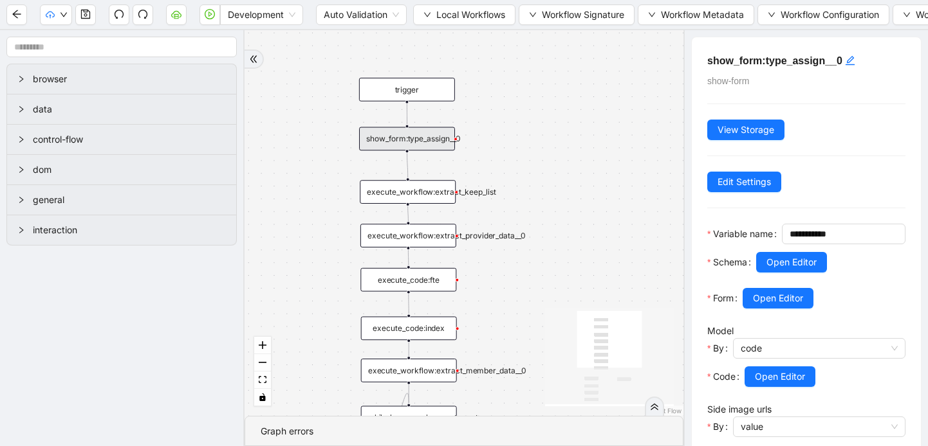
click at [431, 284] on div "execute_code:fte" at bounding box center [408, 280] width 96 height 24
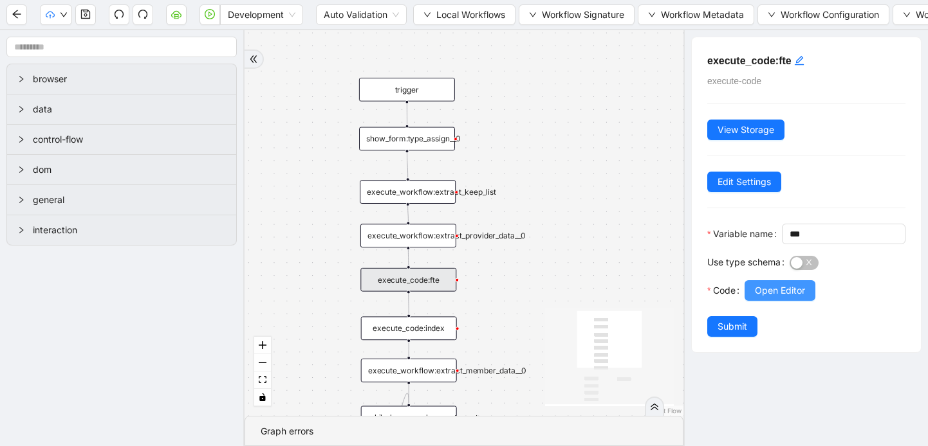
click at [765, 298] on span "Open Editor" at bounding box center [780, 291] width 50 height 14
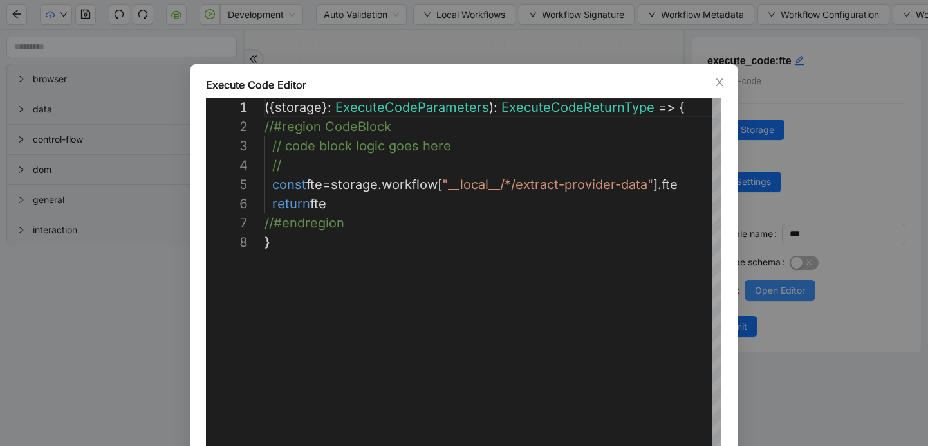
scroll to position [135, 0]
click at [715, 79] on icon "close" at bounding box center [719, 82] width 10 height 10
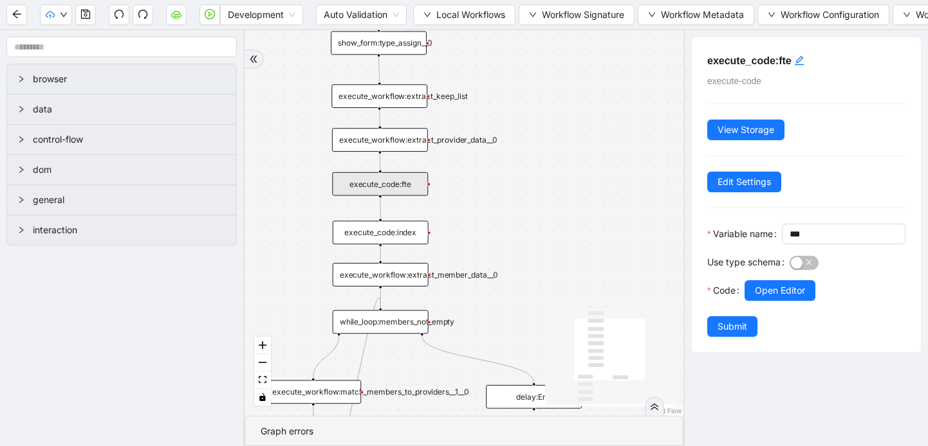
drag, startPoint x: 488, startPoint y: 282, endPoint x: 459, endPoint y: 186, distance: 100.7
click at [459, 186] on div "trigger execute_workflow:extract_member_data execute_workflow:extract_keep_list…" at bounding box center [463, 223] width 439 height 386
click at [387, 230] on div "execute_code:index" at bounding box center [381, 233] width 96 height 24
click at [767, 298] on span "Open Editor" at bounding box center [780, 291] width 50 height 14
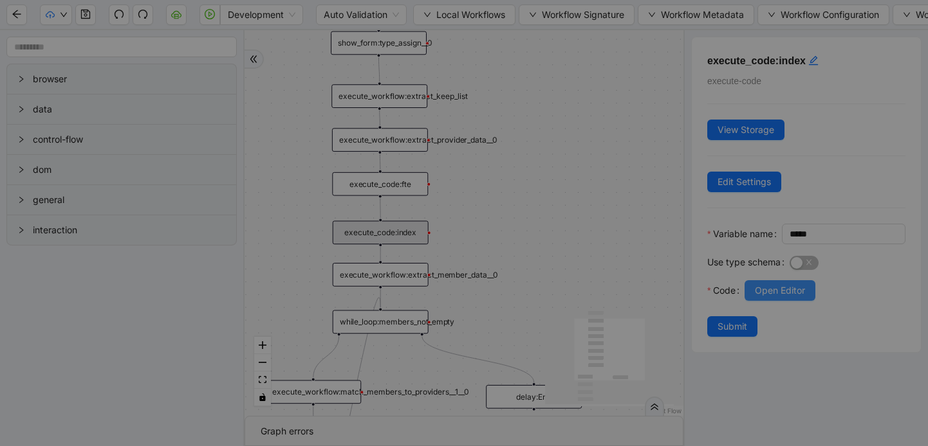
scroll to position [96, 0]
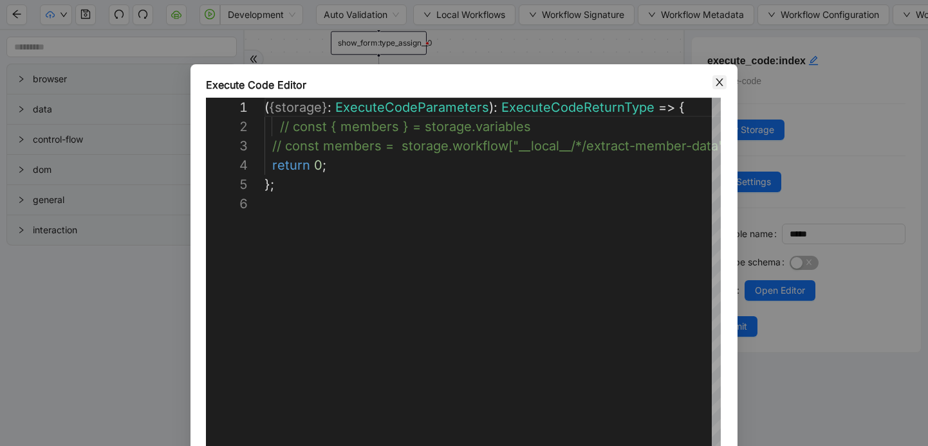
click at [715, 85] on icon "close" at bounding box center [719, 82] width 10 height 10
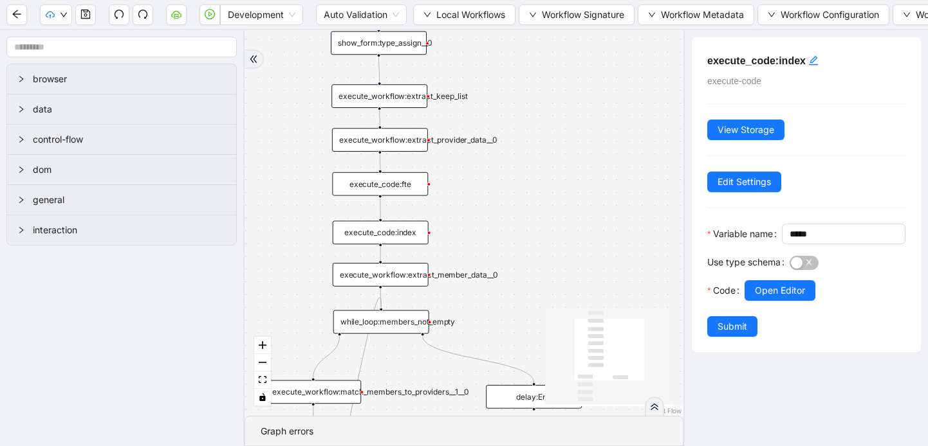
click at [400, 321] on div "while_loop:members_not_empty" at bounding box center [381, 322] width 96 height 24
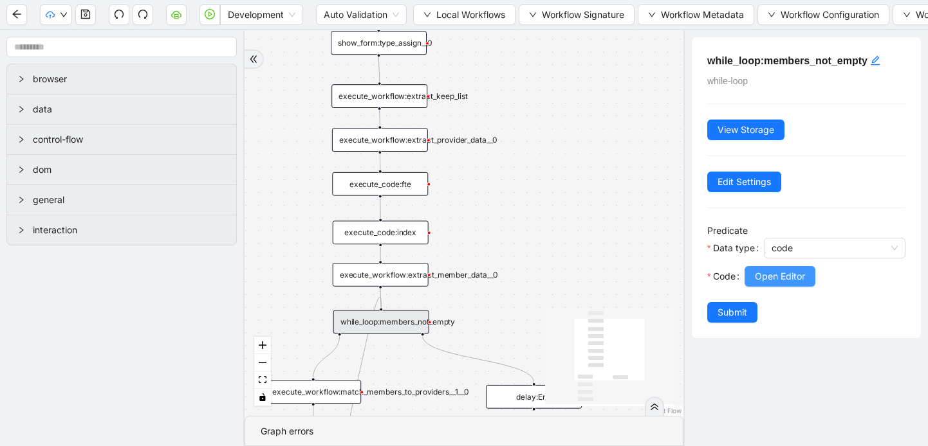
click at [787, 273] on span "Open Editor" at bounding box center [780, 277] width 50 height 14
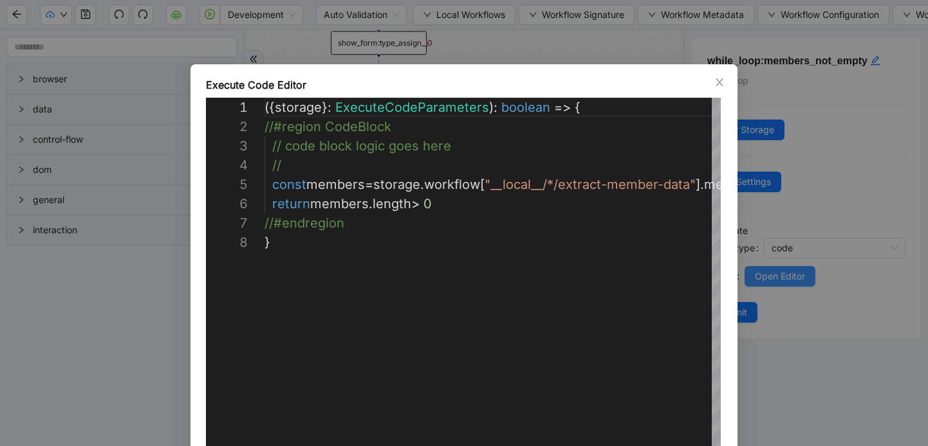
scroll to position [135, 0]
click at [720, 80] on icon "close" at bounding box center [718, 82] width 7 height 8
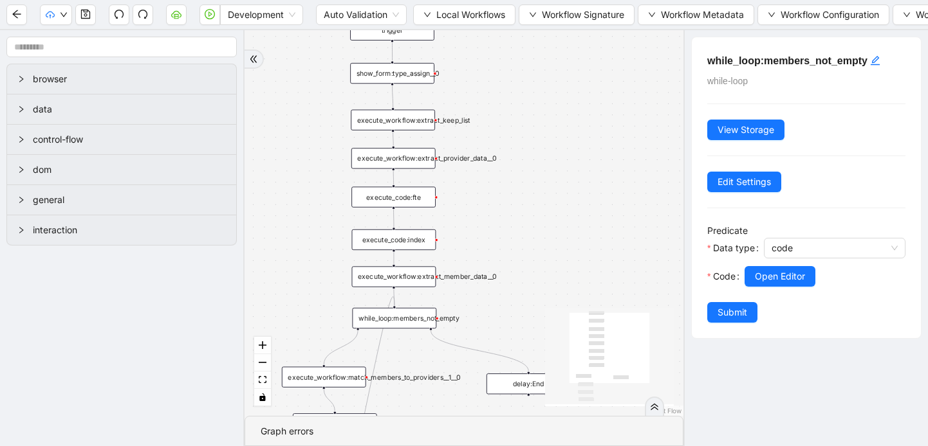
drag, startPoint x: 440, startPoint y: 378, endPoint x: 429, endPoint y: 376, distance: 11.2
click at [366, 376] on div "execute_workflow:match_members_to_providers__1__0" at bounding box center [324, 377] width 84 height 21
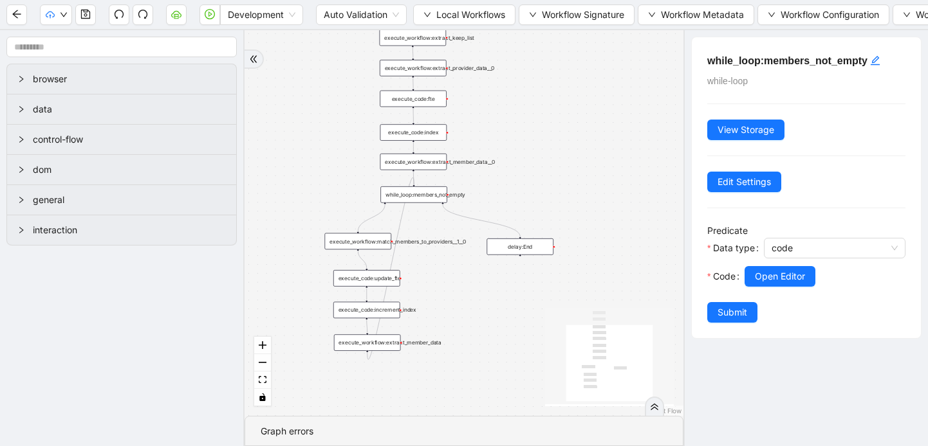
drag, startPoint x: 552, startPoint y: 272, endPoint x: 539, endPoint y: 156, distance: 116.5
click at [539, 156] on div "trigger execute_workflow:extract_member_data execute_workflow:extract_keep_list…" at bounding box center [463, 223] width 439 height 386
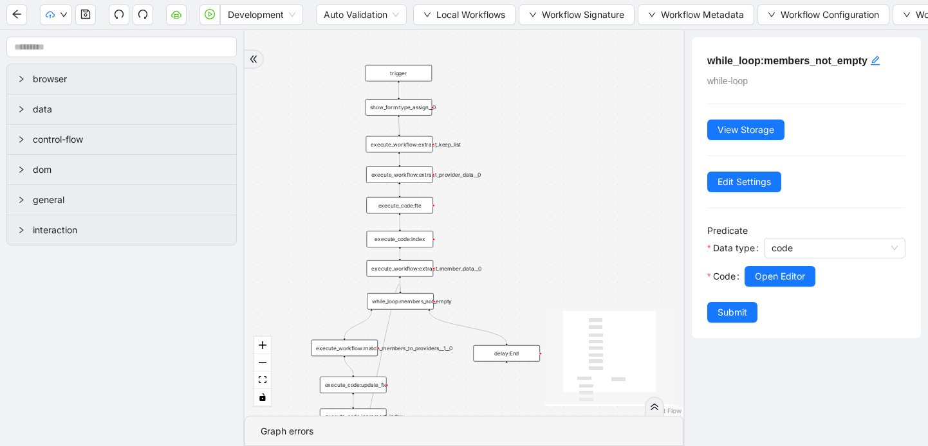
drag, startPoint x: 529, startPoint y: 142, endPoint x: 517, endPoint y: 249, distance: 107.6
click at [517, 249] on div "trigger execute_workflow:extract_member_data execute_workflow:extract_keep_list…" at bounding box center [463, 223] width 439 height 386
click at [63, 16] on icon "down" at bounding box center [64, 15] width 8 height 8
click at [66, 17] on icon "down" at bounding box center [64, 15] width 8 height 8
click at [79, 62] on span "Prod: Latest" at bounding box center [95, 60] width 90 height 14
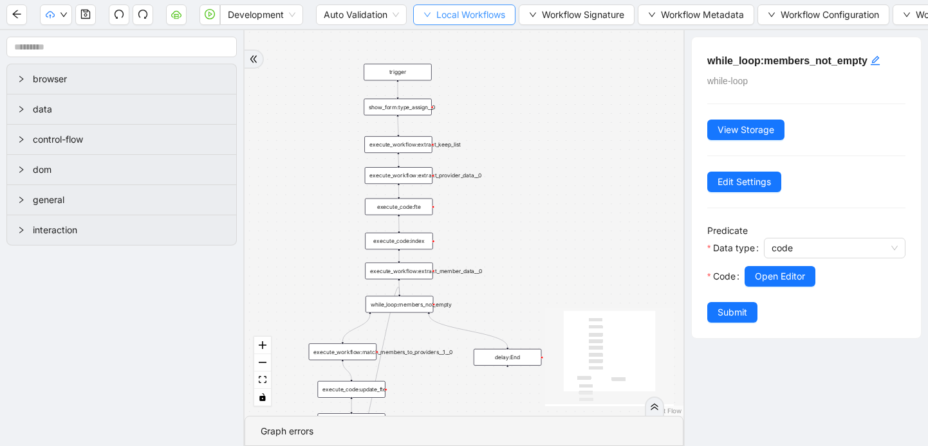
click at [427, 15] on icon "down" at bounding box center [427, 15] width 8 height 8
click at [435, 41] on span "Select" at bounding box center [465, 40] width 84 height 14
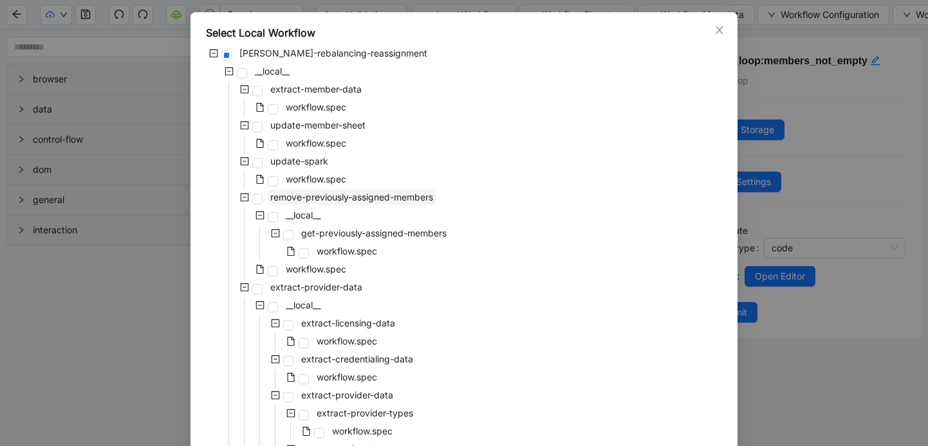
scroll to position [51, 0]
click at [718, 33] on icon "close" at bounding box center [719, 31] width 10 height 10
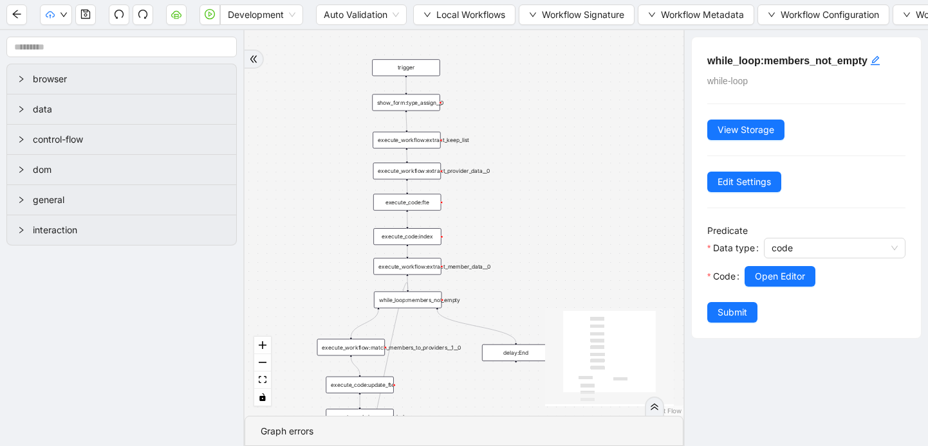
drag, startPoint x: 533, startPoint y: 228, endPoint x: 541, endPoint y: 223, distance: 9.5
click at [541, 223] on div "trigger execute_workflow:extract_member_data execute_workflow:extract_keep_list…" at bounding box center [463, 223] width 439 height 386
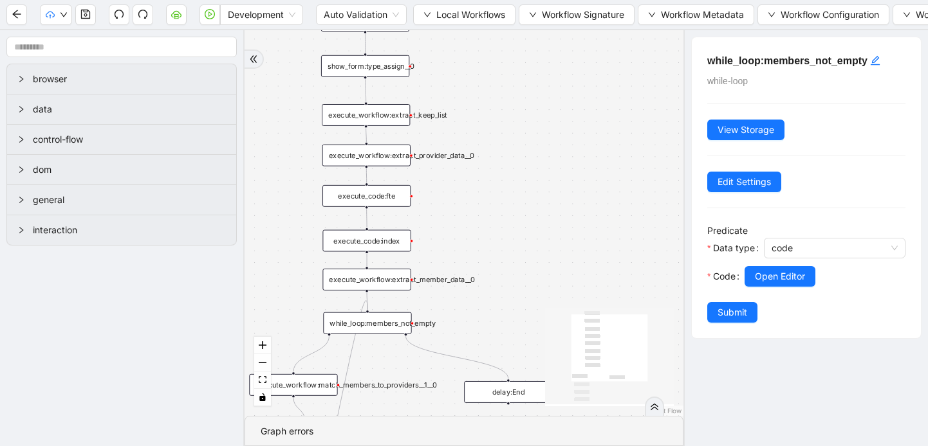
click at [381, 74] on div "show_form:type_assign__0" at bounding box center [365, 66] width 88 height 22
click at [379, 72] on div "show_form:type_assign__0" at bounding box center [365, 67] width 88 height 22
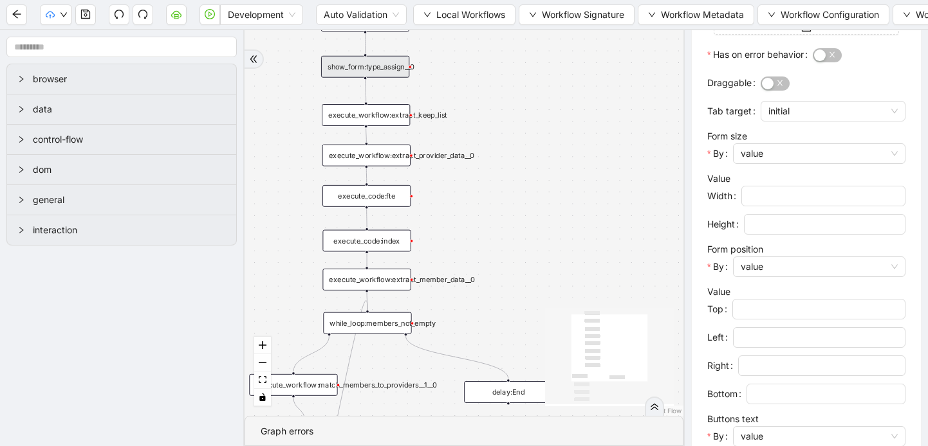
scroll to position [345, 0]
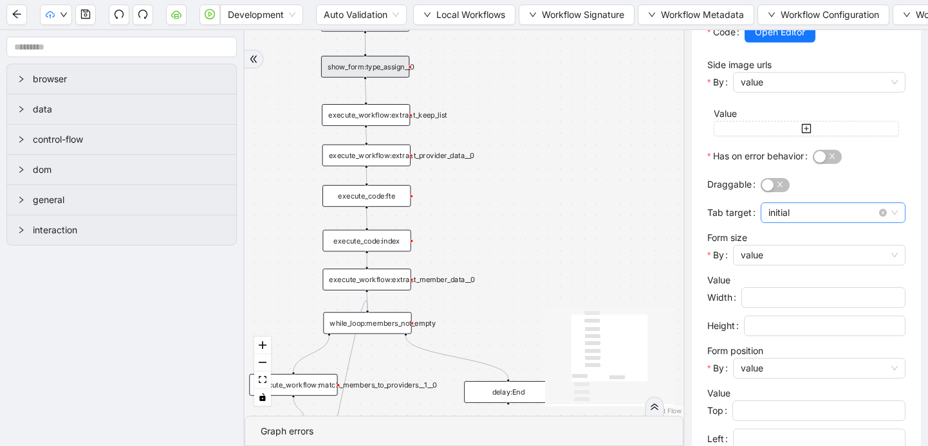
click at [816, 223] on span "initial" at bounding box center [832, 212] width 129 height 19
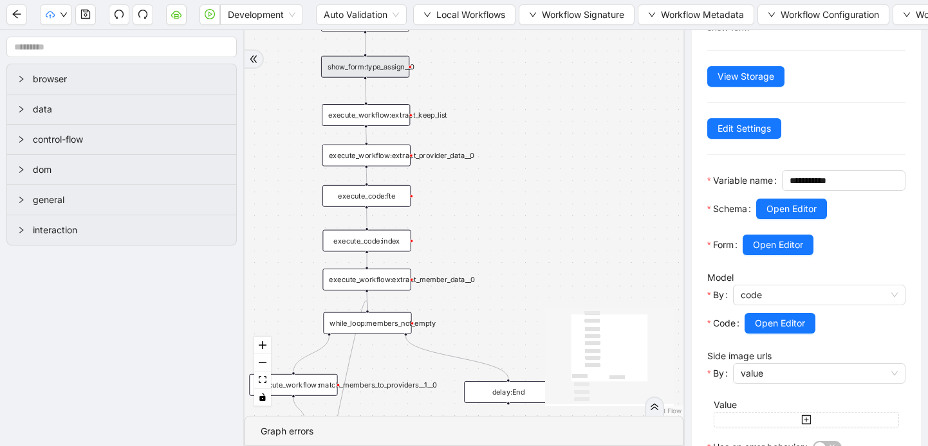
scroll to position [82, 0]
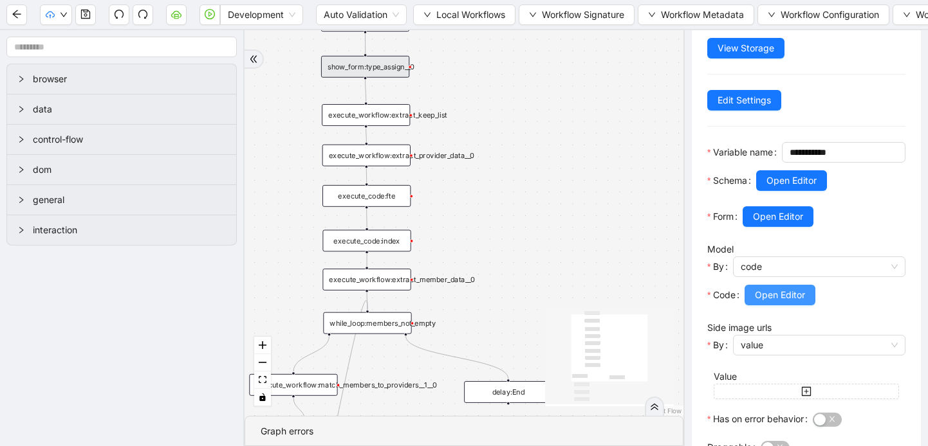
click at [784, 302] on span "Open Editor" at bounding box center [780, 295] width 50 height 14
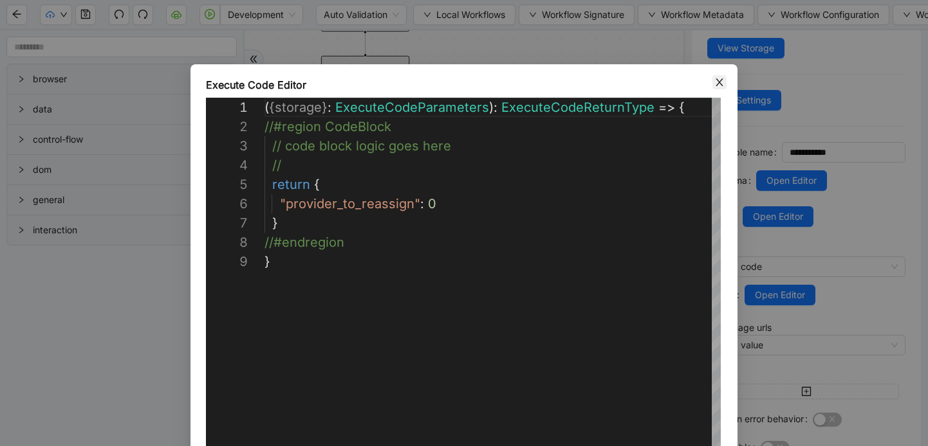
click at [718, 84] on icon "close" at bounding box center [719, 82] width 10 height 10
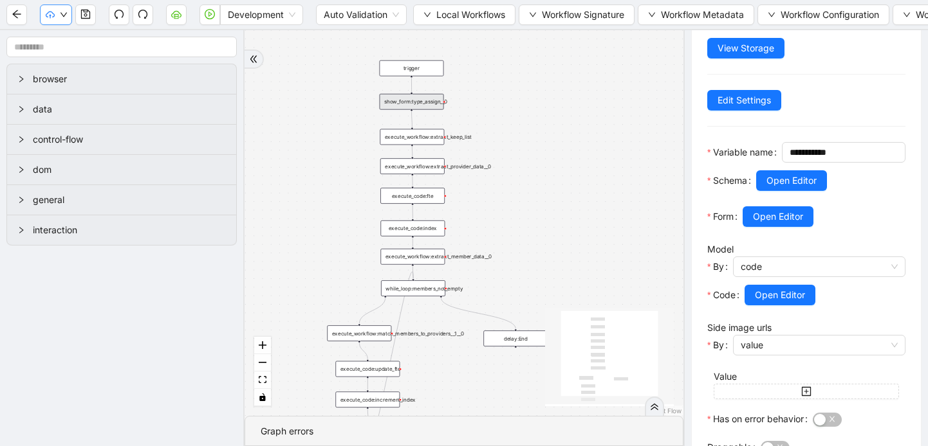
click at [64, 14] on icon "down" at bounding box center [64, 15] width 8 height 8
click at [425, 14] on icon "down" at bounding box center [427, 15] width 8 height 8
click at [580, 119] on div "trigger execute_workflow:extract_member_data execute_workflow:extract_keep_list…" at bounding box center [463, 223] width 439 height 386
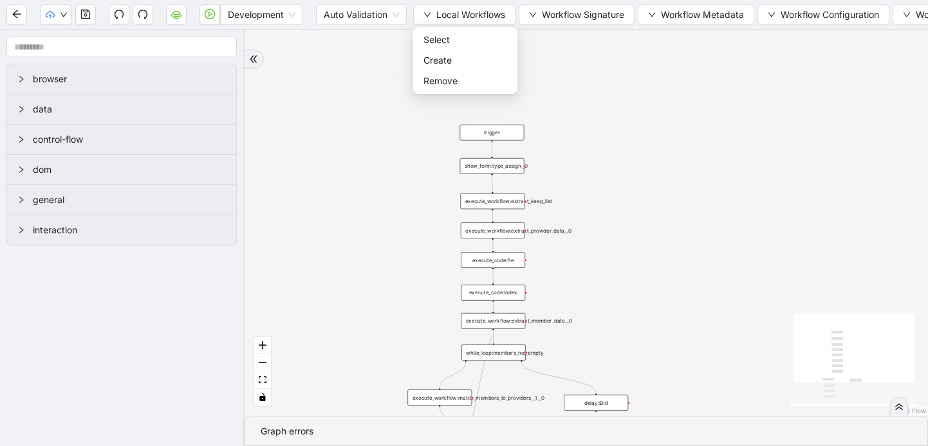
drag, startPoint x: 580, startPoint y: 119, endPoint x: 659, endPoint y: 183, distance: 102.5
click at [659, 183] on div "trigger execute_workflow:extract_member_data execute_workflow:extract_keep_list…" at bounding box center [585, 223] width 683 height 386
click at [427, 14] on icon "down" at bounding box center [427, 15] width 8 height 8
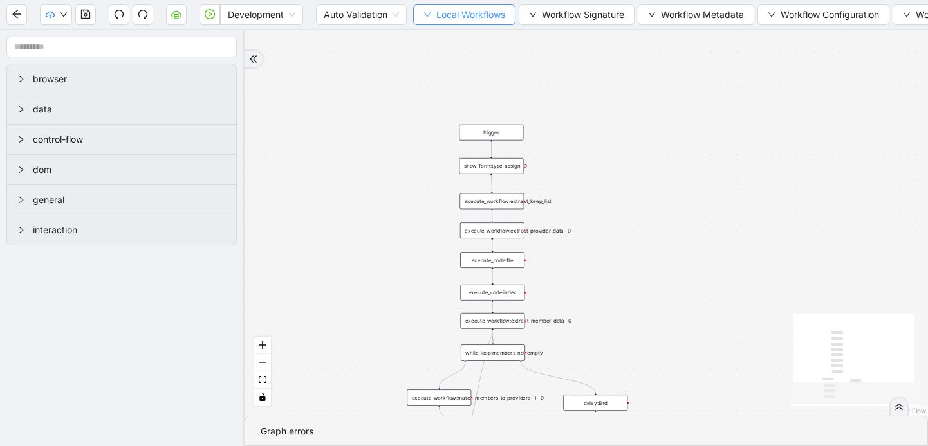
click at [424, 17] on icon "down" at bounding box center [427, 15] width 8 height 8
click at [434, 45] on span "Select" at bounding box center [465, 40] width 84 height 14
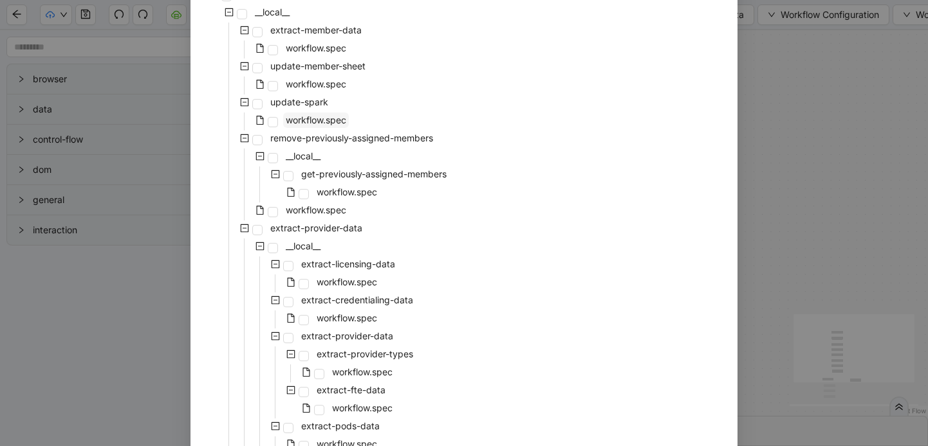
scroll to position [59, 0]
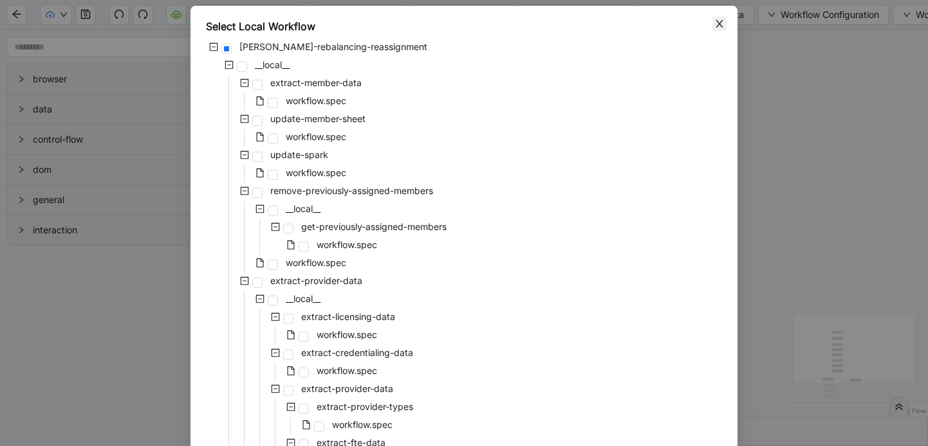
click at [715, 26] on icon "close" at bounding box center [719, 24] width 10 height 10
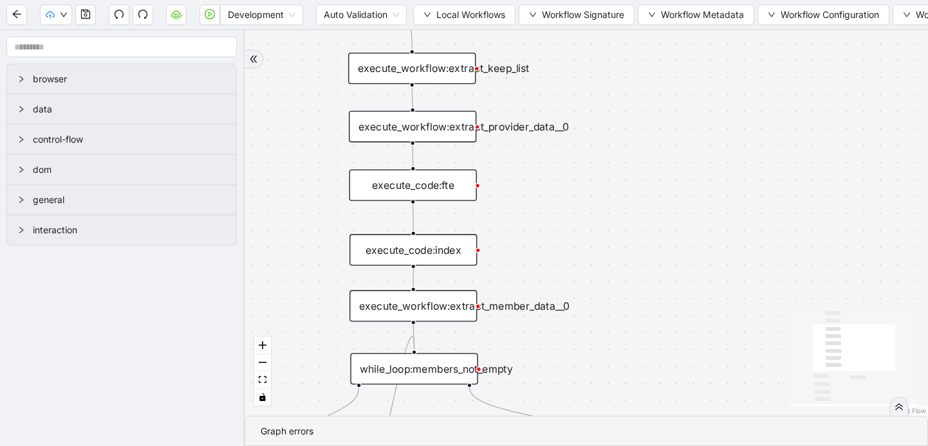
drag, startPoint x: 601, startPoint y: 218, endPoint x: 624, endPoint y: 54, distance: 165.7
click at [624, 54] on div "trigger execute_workflow:extract_member_data execute_workflow:extract_keep_list…" at bounding box center [585, 223] width 683 height 386
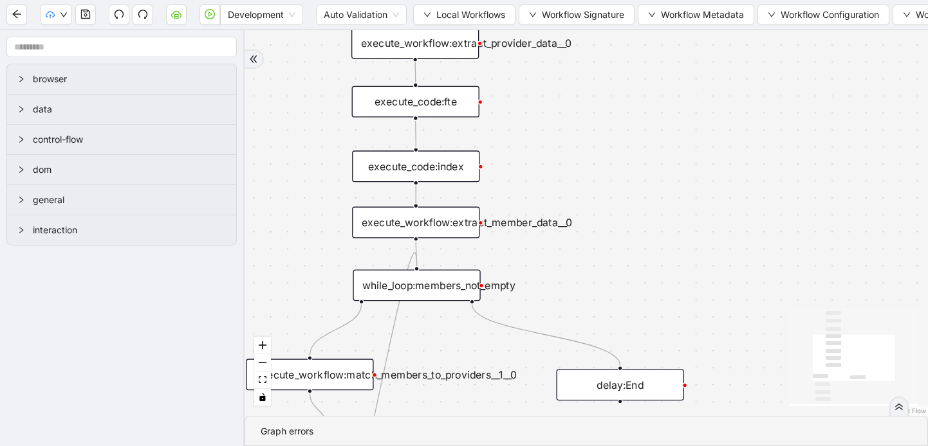
drag, startPoint x: 625, startPoint y: 219, endPoint x: 627, endPoint y: 134, distance: 84.9
click at [627, 134] on div "trigger execute_workflow:extract_member_data execute_workflow:extract_keep_list…" at bounding box center [585, 223] width 683 height 386
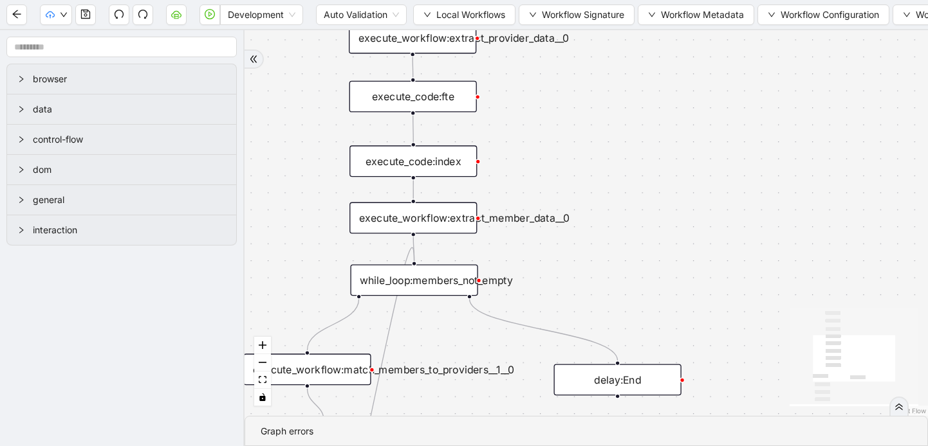
click at [434, 216] on div "execute_workflow:extract_member_data__0" at bounding box center [412, 219] width 127 height 32
click at [416, 219] on div "execute_workflow:extract_member_data__0" at bounding box center [412, 219] width 127 height 32
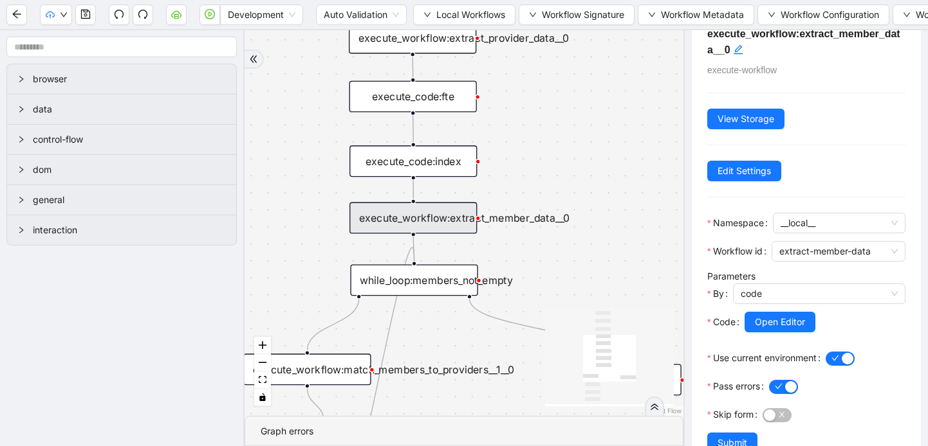
scroll to position [62, 0]
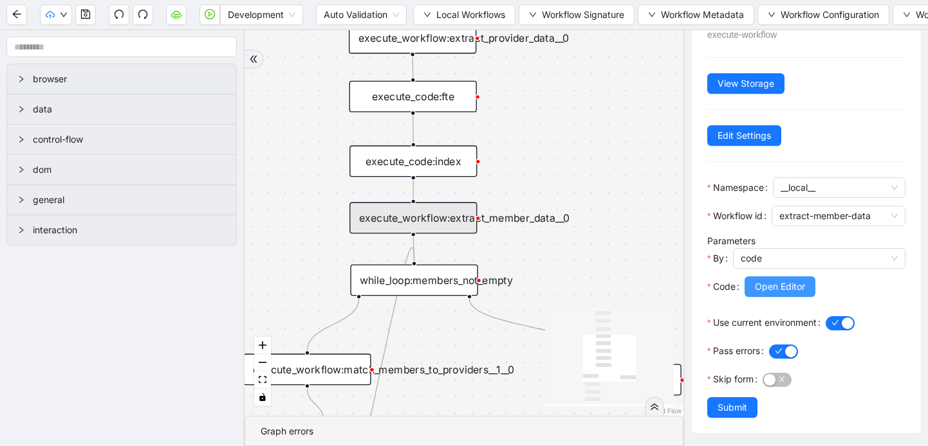
click at [786, 288] on span "Open Editor" at bounding box center [780, 287] width 50 height 14
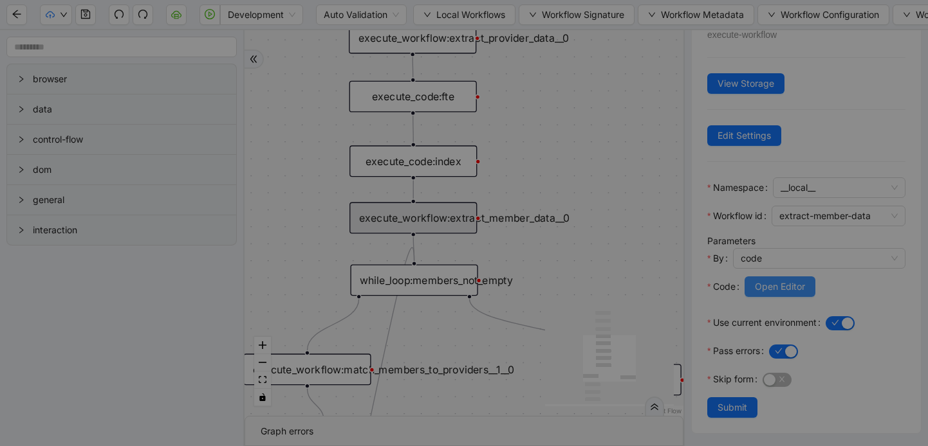
scroll to position [193, 0]
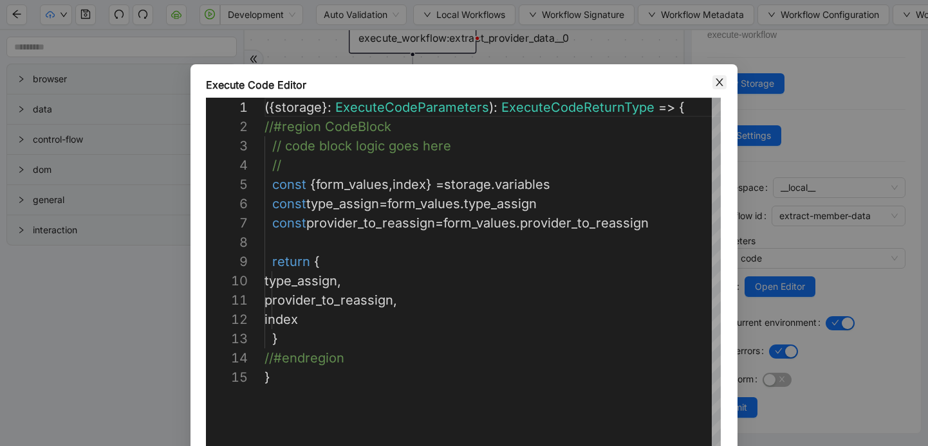
click at [719, 85] on icon "close" at bounding box center [719, 82] width 10 height 10
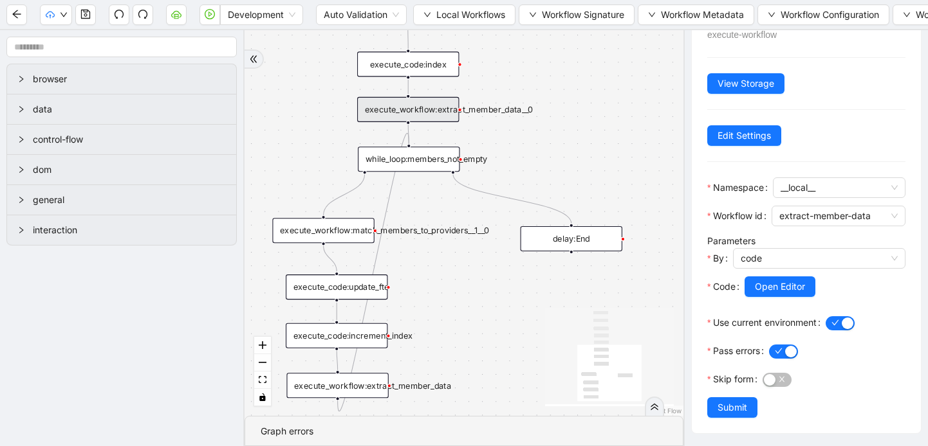
drag, startPoint x: 497, startPoint y: 336, endPoint x: 466, endPoint y: 213, distance: 126.5
click at [466, 213] on div "trigger execute_workflow:extract_member_data execute_workflow:extract_keep_list…" at bounding box center [463, 223] width 439 height 386
click at [423, 18] on button "Local Workflows" at bounding box center [464, 15] width 102 height 21
click at [430, 38] on span "Select" at bounding box center [465, 40] width 84 height 14
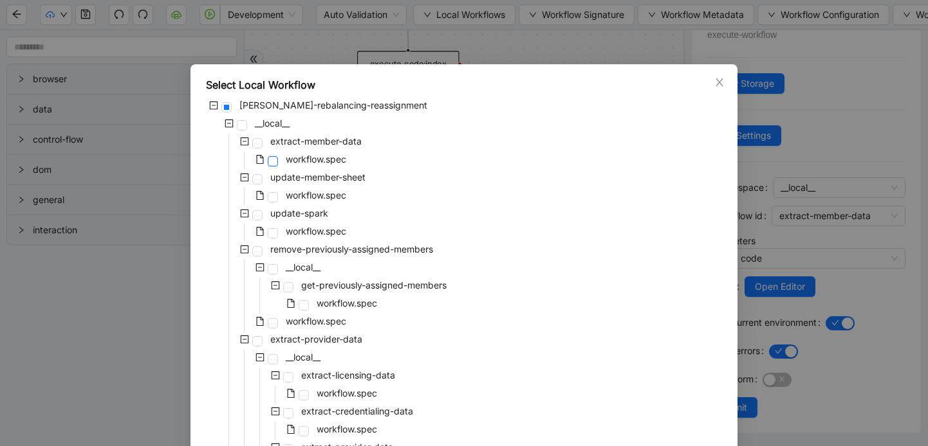
click at [274, 160] on span at bounding box center [273, 161] width 10 height 10
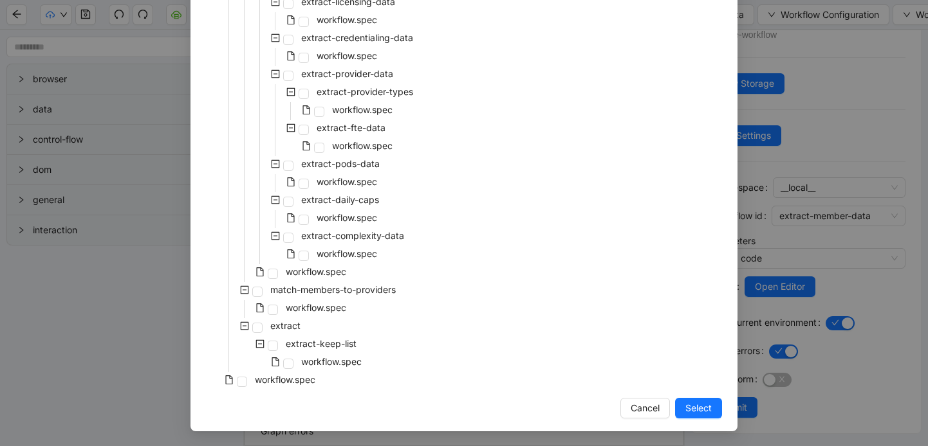
scroll to position [374, 0]
click at [699, 417] on button "Select" at bounding box center [698, 408] width 47 height 21
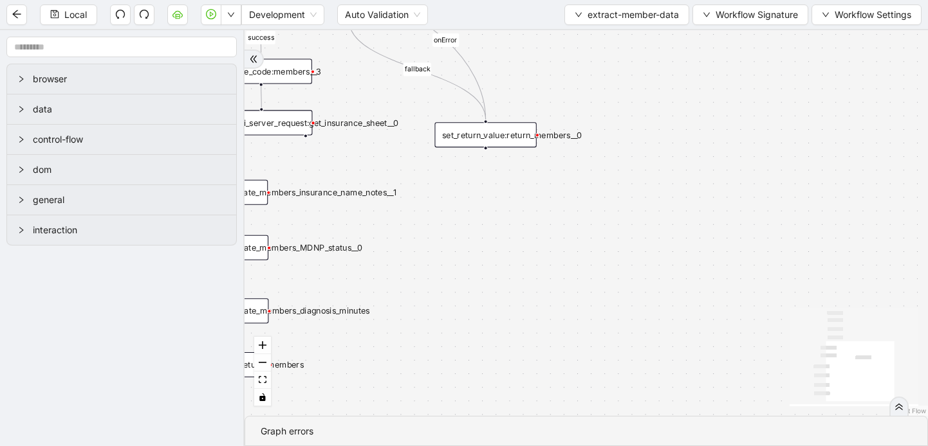
scroll to position [0, 0]
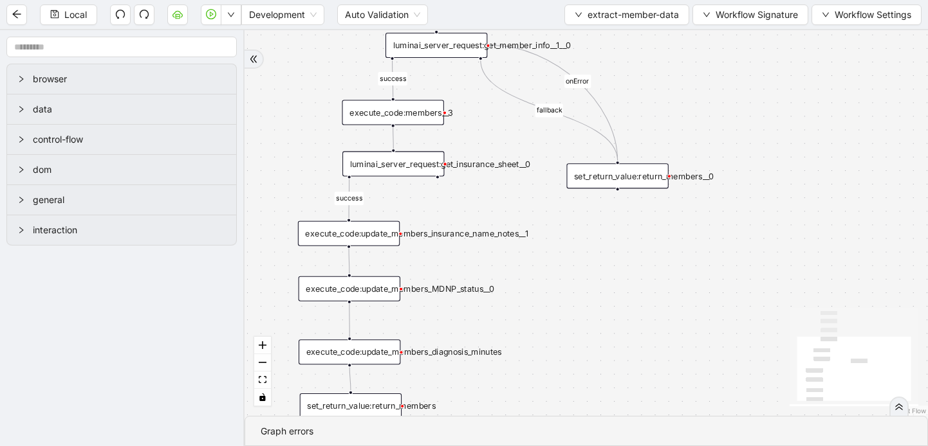
drag, startPoint x: 616, startPoint y: 278, endPoint x: 748, endPoint y: 318, distance: 137.3
click at [748, 318] on div "fallback success success onError trigger set_return_value:return_members execut…" at bounding box center [585, 223] width 683 height 386
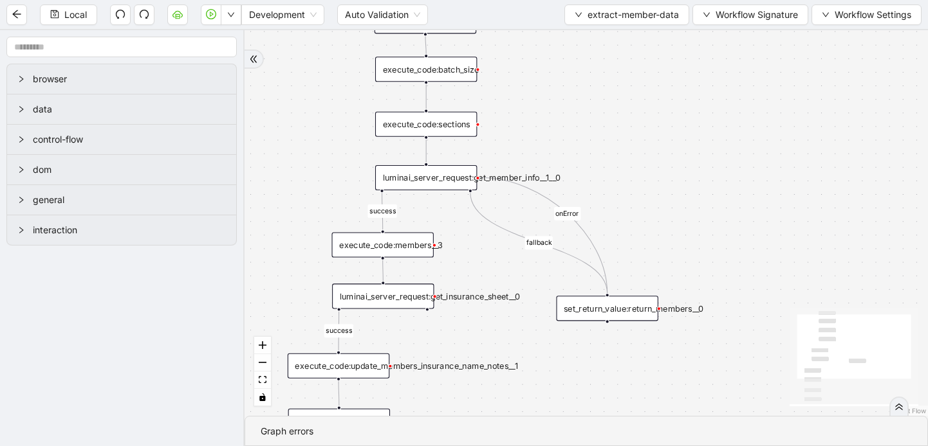
drag, startPoint x: 702, startPoint y: 241, endPoint x: 692, endPoint y: 374, distance: 133.6
click at [692, 374] on div "fallback success success onError trigger set_return_value:return_members execut…" at bounding box center [585, 223] width 683 height 386
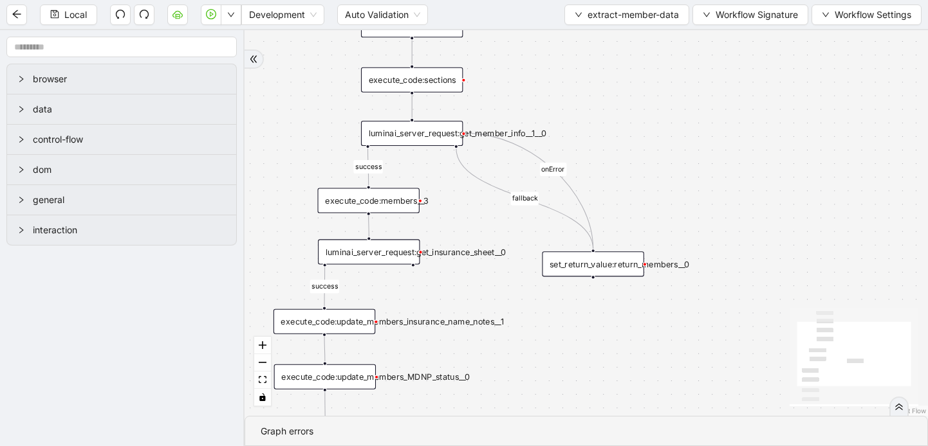
drag, startPoint x: 727, startPoint y: 154, endPoint x: 713, endPoint y: 109, distance: 47.8
click at [713, 109] on div "fallback success success onError trigger set_return_value:return_members execut…" at bounding box center [585, 223] width 683 height 386
drag, startPoint x: 608, startPoint y: 308, endPoint x: 613, endPoint y: 298, distance: 11.5
click at [612, 306] on div "fallback success success onError trigger set_return_value:return_members execut…" at bounding box center [585, 223] width 683 height 386
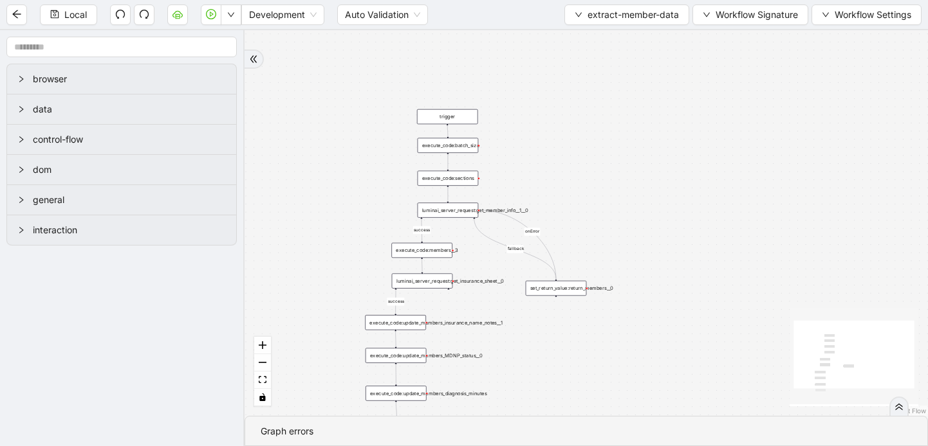
drag, startPoint x: 596, startPoint y: 335, endPoint x: 554, endPoint y: 332, distance: 41.9
click at [554, 333] on div "fallback success success onError trigger set_return_value:return_members execut…" at bounding box center [585, 223] width 683 height 386
click at [577, 12] on icon "down" at bounding box center [578, 15] width 8 height 8
click at [568, 39] on li "Select" at bounding box center [624, 40] width 120 height 21
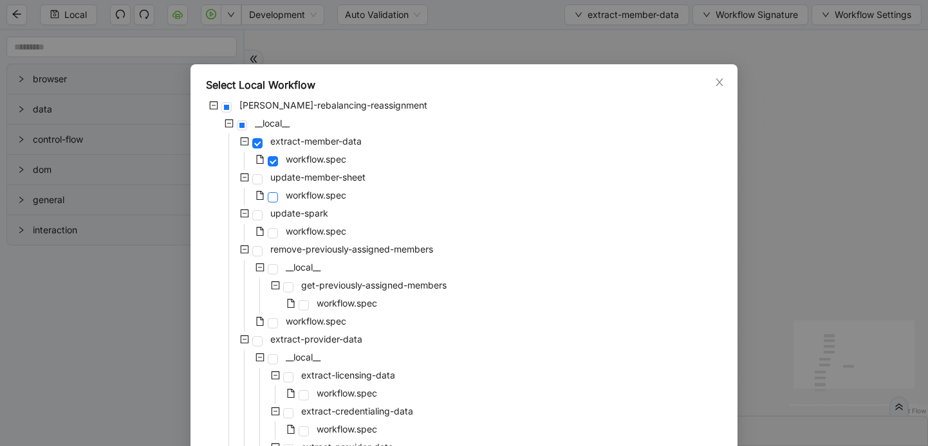
click at [274, 196] on span at bounding box center [273, 197] width 10 height 10
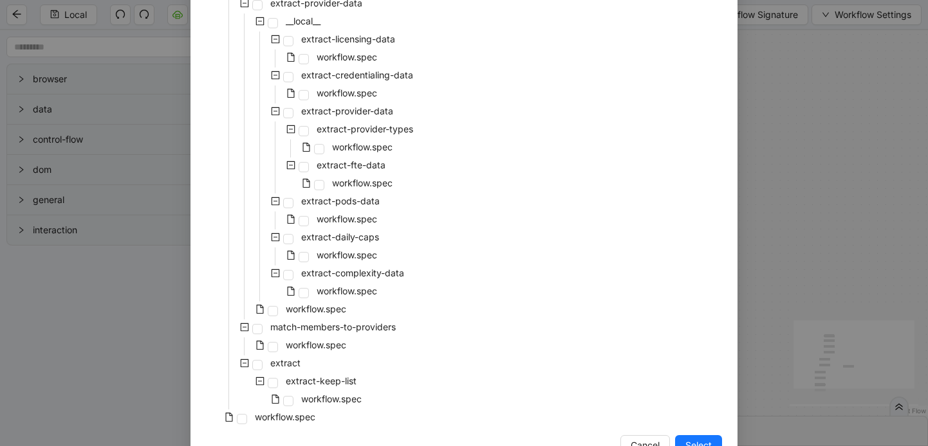
scroll to position [374, 0]
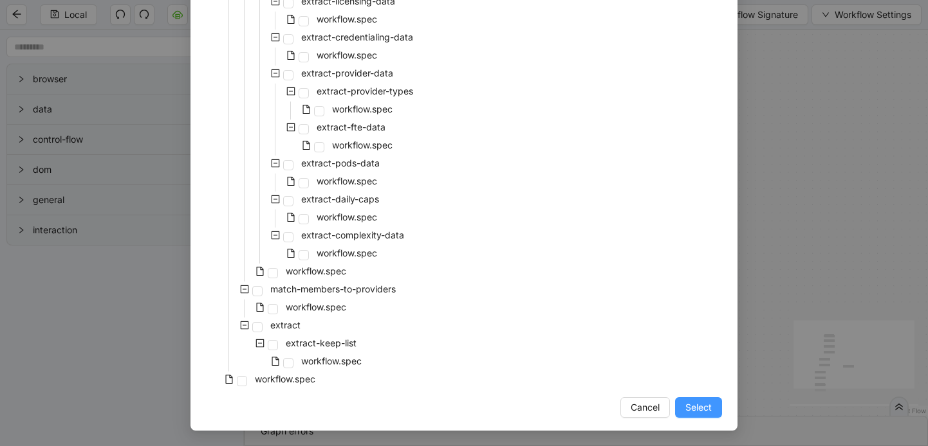
click at [680, 410] on button "Select" at bounding box center [698, 408] width 47 height 21
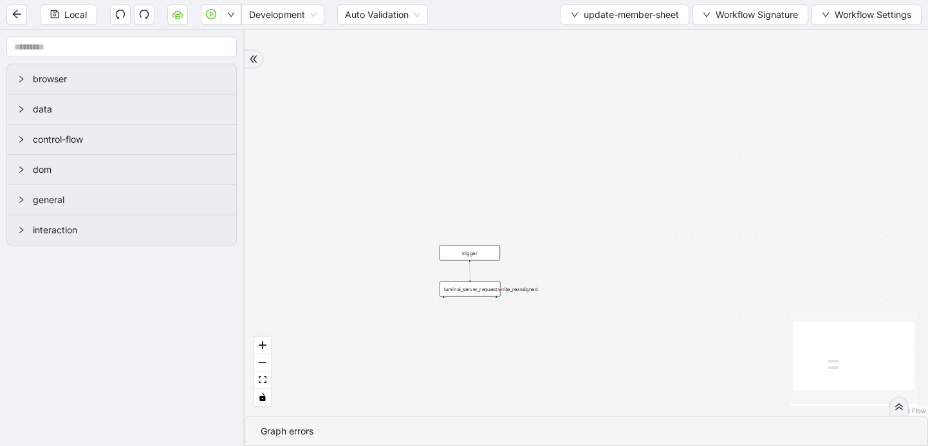
drag, startPoint x: 641, startPoint y: 327, endPoint x: 545, endPoint y: 212, distance: 149.7
click at [545, 212] on div "trigger luminai_server_request:write_reassigned" at bounding box center [585, 223] width 683 height 386
click at [564, 20] on button "update-member-sheet" at bounding box center [624, 15] width 129 height 21
click at [573, 40] on span "Select" at bounding box center [621, 40] width 109 height 14
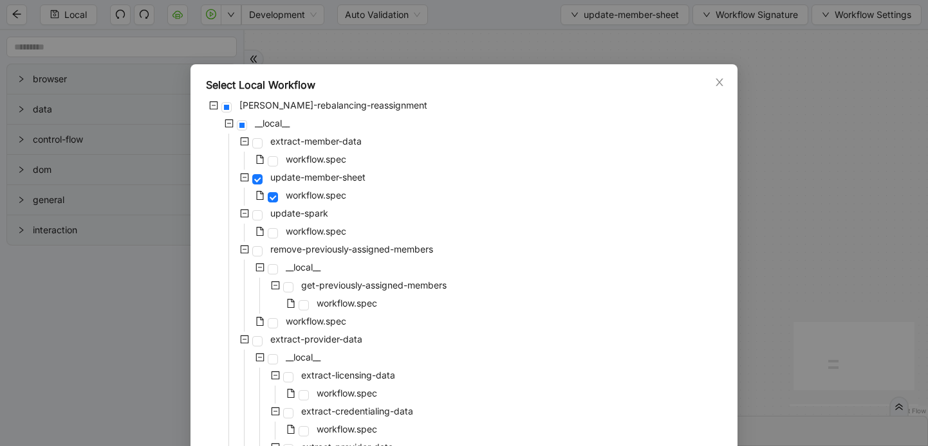
drag, startPoint x: 432, startPoint y: 326, endPoint x: 433, endPoint y: 238, distance: 88.1
click at [433, 238] on div "virta-rebalancing-reassignment __local__ extract-member-data workflow.spec upda…" at bounding box center [464, 431] width 516 height 666
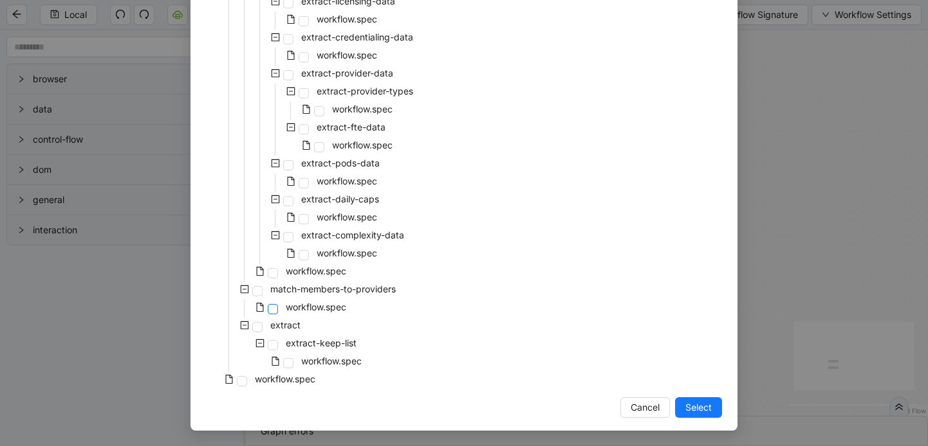
click at [276, 307] on span at bounding box center [273, 309] width 10 height 10
click at [701, 406] on span "Select" at bounding box center [698, 408] width 26 height 14
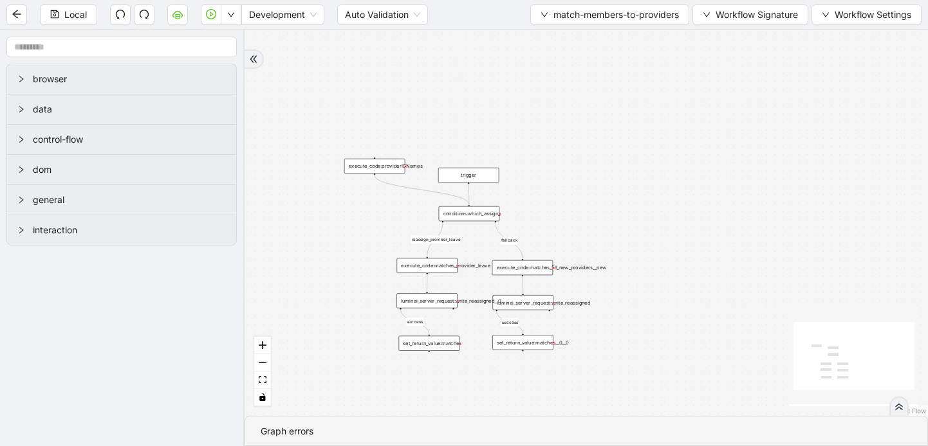
drag, startPoint x: 687, startPoint y: 319, endPoint x: 704, endPoint y: 172, distance: 148.3
click at [704, 172] on div "reassign_provider_leave fallback success success trigger set_return_value:match…" at bounding box center [585, 223] width 683 height 386
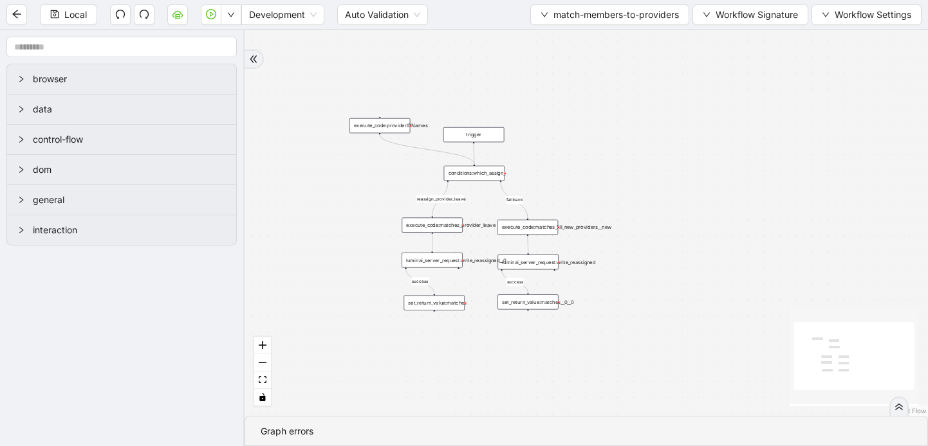
drag, startPoint x: 704, startPoint y: 172, endPoint x: 710, endPoint y: 131, distance: 41.6
click at [710, 131] on div "reassign_provider_leave fallback success success trigger set_return_value:match…" at bounding box center [585, 223] width 683 height 386
click at [545, 20] on button "match-members-to-providers" at bounding box center [609, 15] width 159 height 21
click at [547, 41] on span "Select" at bounding box center [606, 40] width 140 height 14
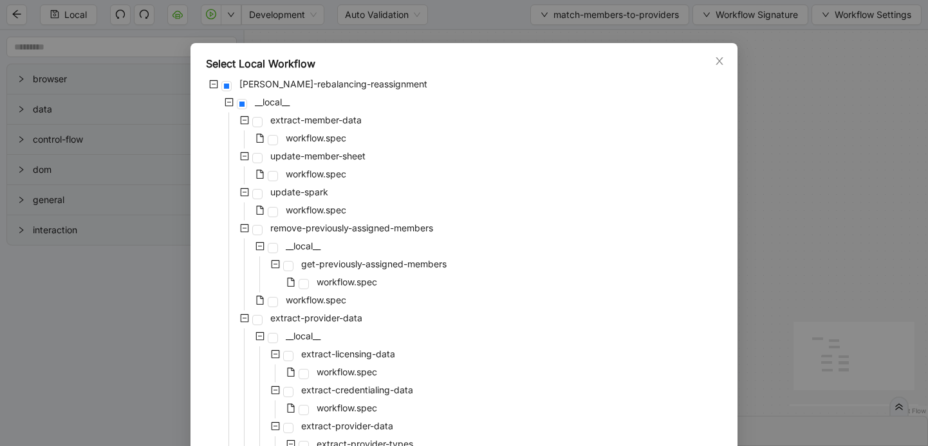
scroll to position [22, 0]
click at [720, 56] on icon "close" at bounding box center [719, 60] width 10 height 10
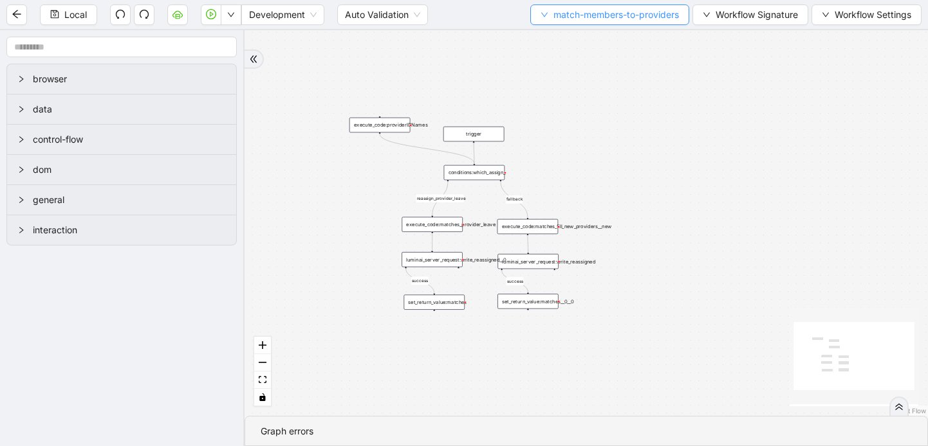
click at [553, 14] on span "match-members-to-providers" at bounding box center [615, 15] width 125 height 14
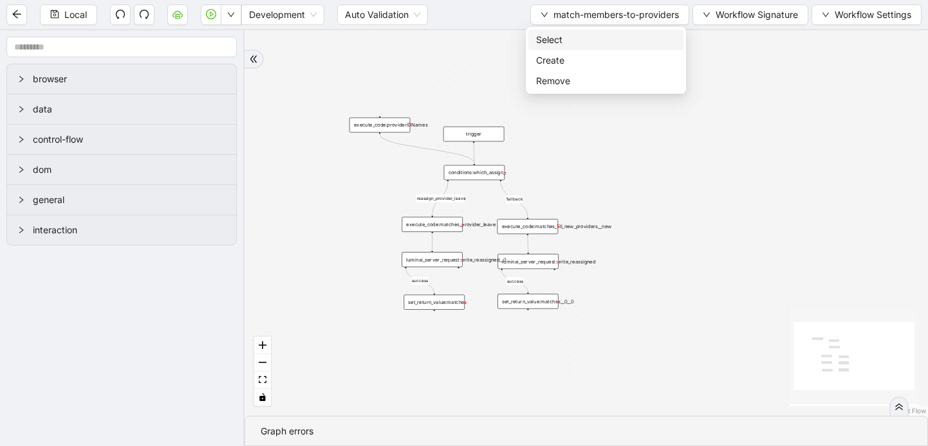
click at [547, 39] on span "Select" at bounding box center [606, 40] width 140 height 14
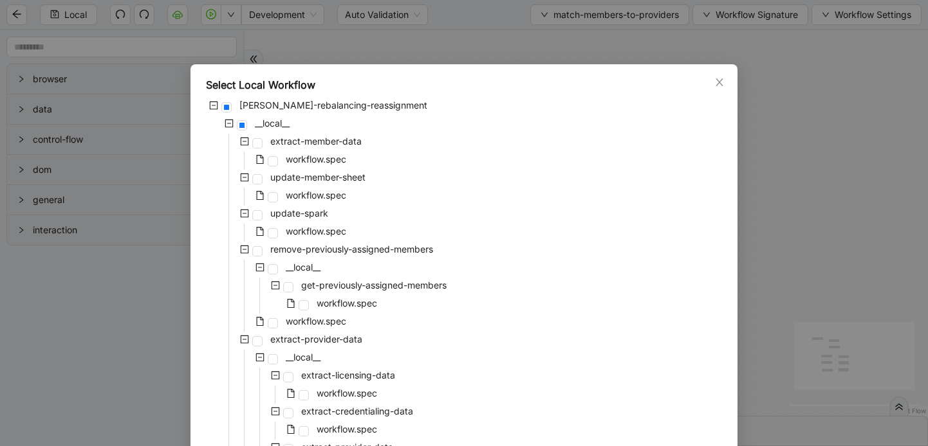
scroll to position [374, 0]
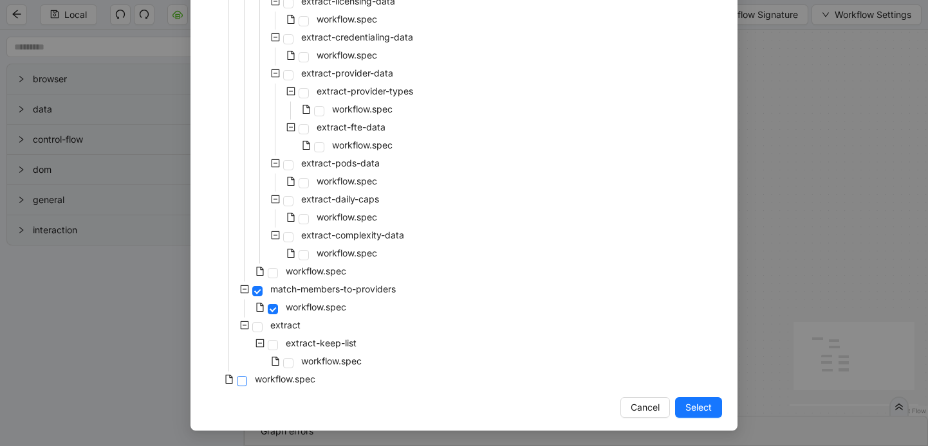
click at [244, 380] on span at bounding box center [242, 381] width 10 height 10
click at [691, 410] on span "Select" at bounding box center [698, 408] width 26 height 14
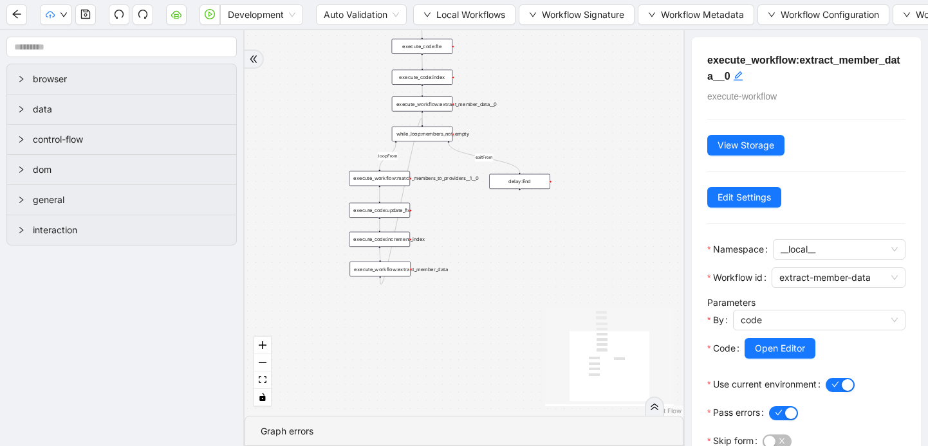
drag, startPoint x: 538, startPoint y: 255, endPoint x: 523, endPoint y: 387, distance: 133.4
click at [524, 388] on div "loopFrom exitFrom trigger execute_workflow:extract_member_data execute_workflow…" at bounding box center [463, 223] width 439 height 386
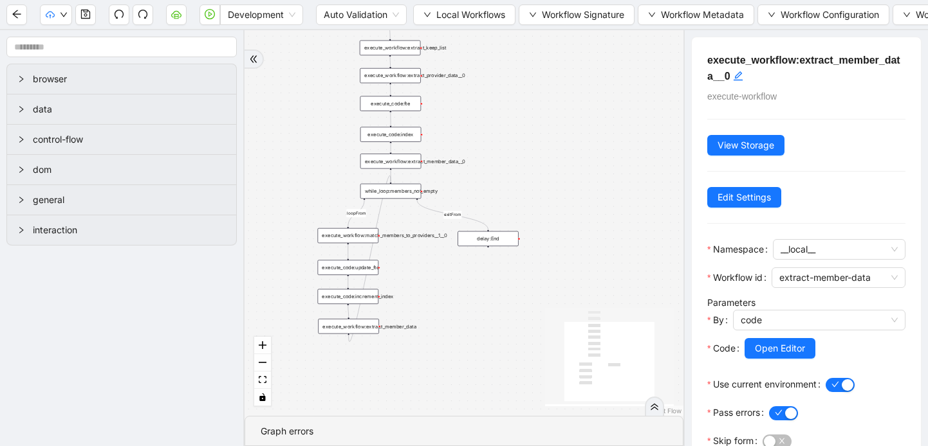
drag, startPoint x: 574, startPoint y: 238, endPoint x: 544, endPoint y: 296, distance: 65.3
click at [544, 295] on div "loopFrom exitFrom trigger execute_workflow:extract_member_data execute_workflow…" at bounding box center [463, 223] width 439 height 386
click at [423, 14] on button "Local Workflows" at bounding box center [464, 15] width 102 height 21
click at [433, 40] on span "Select" at bounding box center [465, 40] width 84 height 14
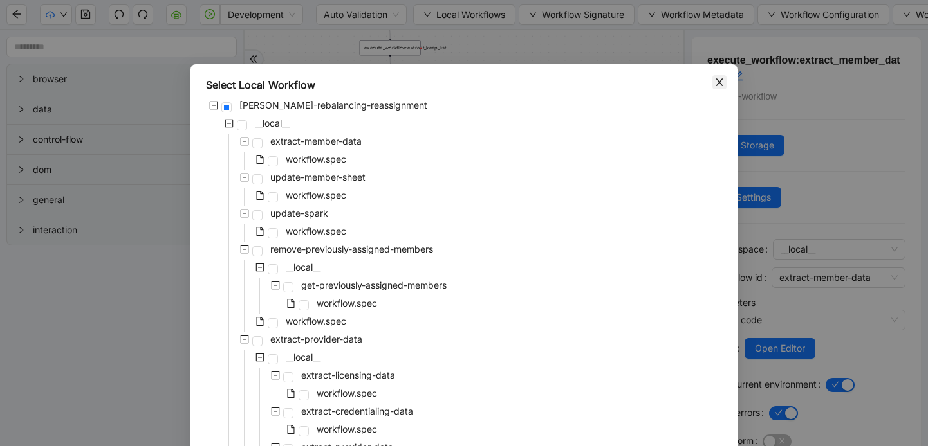
click at [715, 85] on icon "close" at bounding box center [719, 82] width 10 height 10
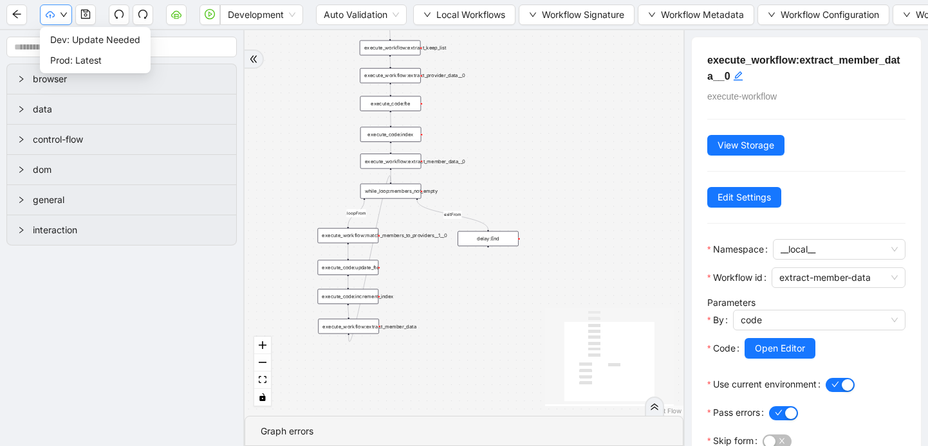
click at [67, 13] on icon "down" at bounding box center [64, 15] width 8 height 8
click at [121, 13] on icon "undo" at bounding box center [119, 14] width 10 height 10
click at [120, 16] on icon "undo" at bounding box center [119, 14] width 10 height 10
click at [120, 14] on icon "undo" at bounding box center [119, 14] width 10 height 10
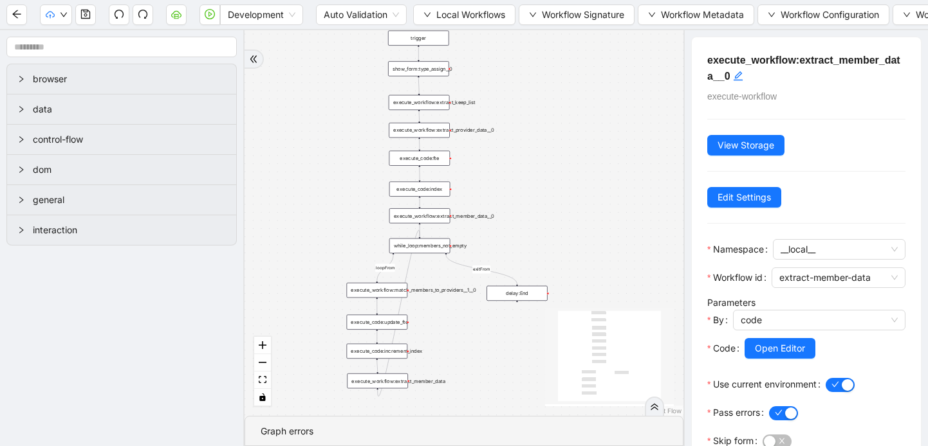
drag, startPoint x: 500, startPoint y: 135, endPoint x: 529, endPoint y: 190, distance: 61.9
click at [529, 190] on div "loopFrom exitFrom trigger execute_workflow:extract_member_data execute_workflow…" at bounding box center [463, 223] width 439 height 386
click at [437, 247] on div "while_loop:members_not_empty" at bounding box center [419, 246] width 61 height 15
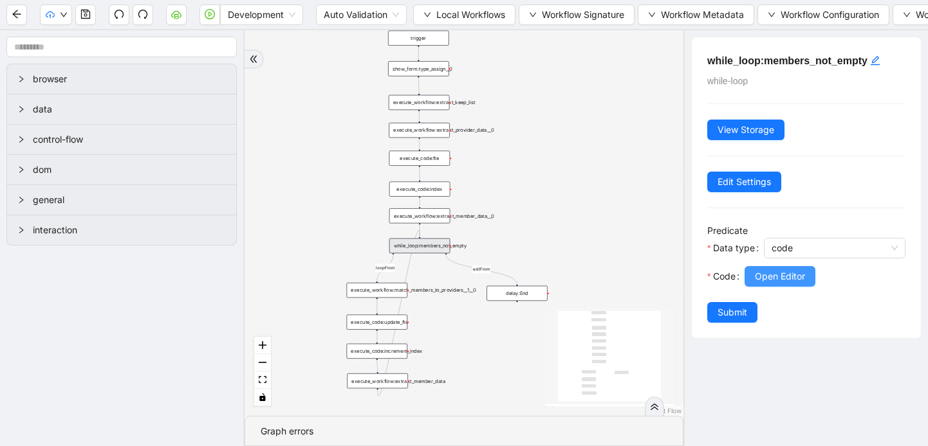
click at [782, 275] on span "Open Editor" at bounding box center [780, 277] width 50 height 14
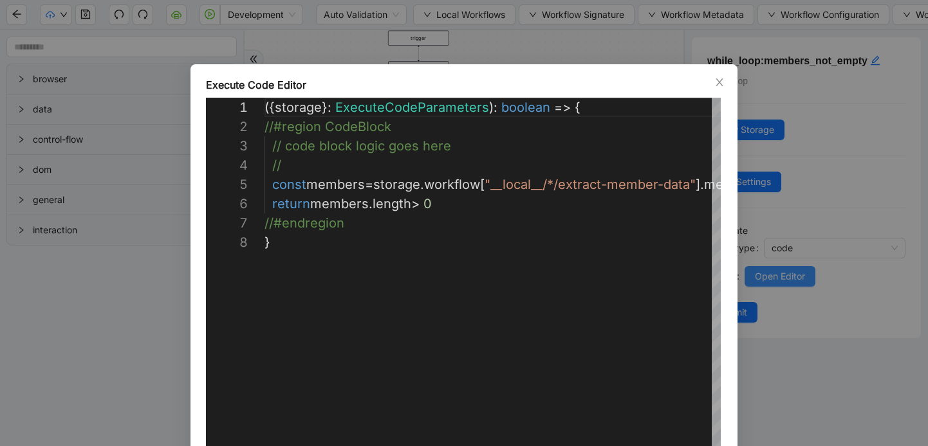
scroll to position [135, 0]
click at [717, 87] on span "Close" at bounding box center [719, 82] width 14 height 14
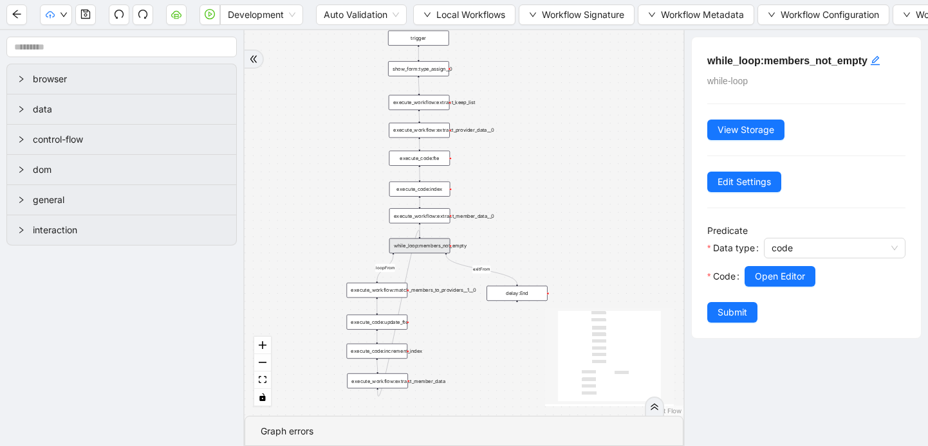
click at [385, 295] on div "execute_workflow:match_members_to_providers__1__0" at bounding box center [376, 290] width 61 height 15
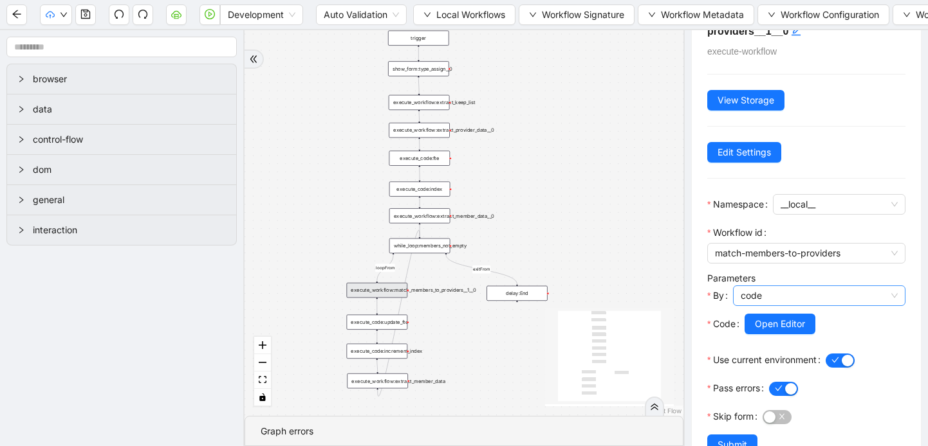
scroll to position [82, 0]
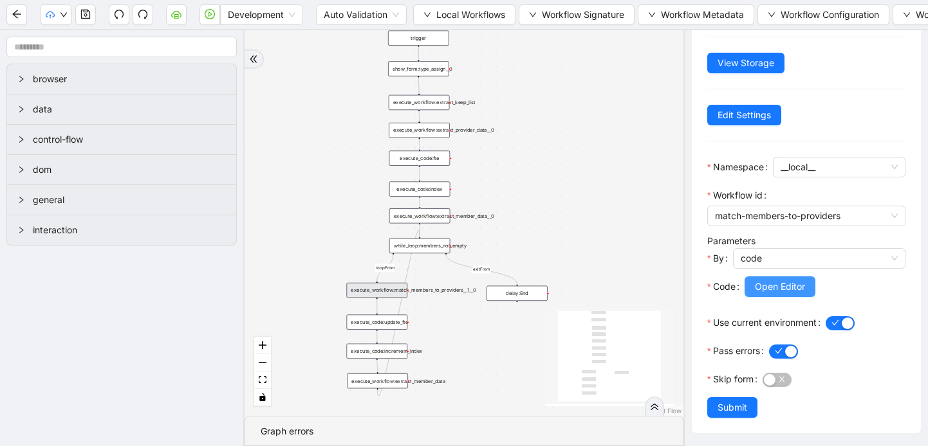
click at [778, 278] on button "Open Editor" at bounding box center [779, 287] width 71 height 21
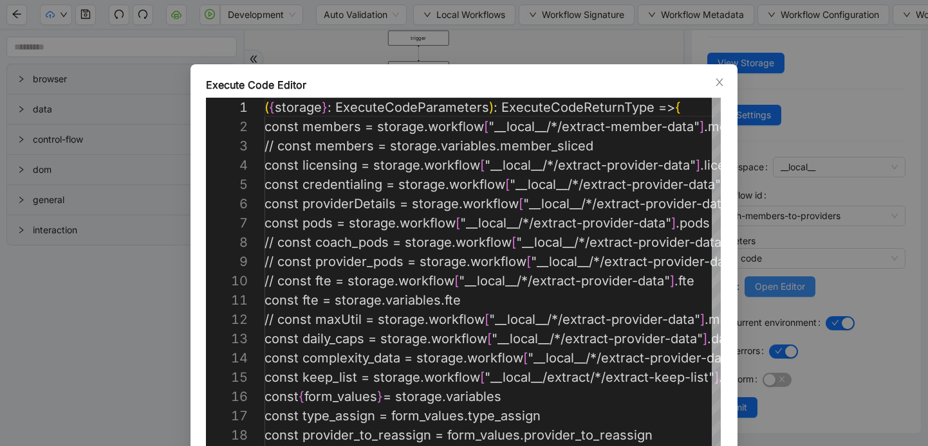
scroll to position [116, 0]
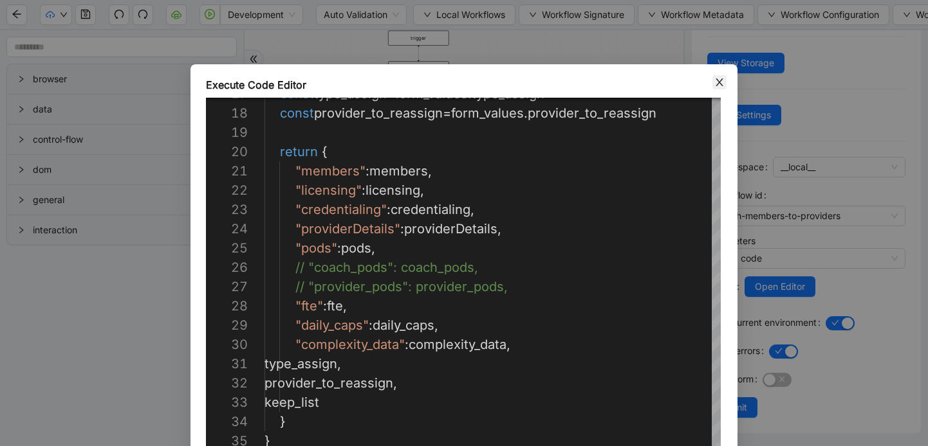
click at [719, 82] on icon "close" at bounding box center [718, 82] width 7 height 8
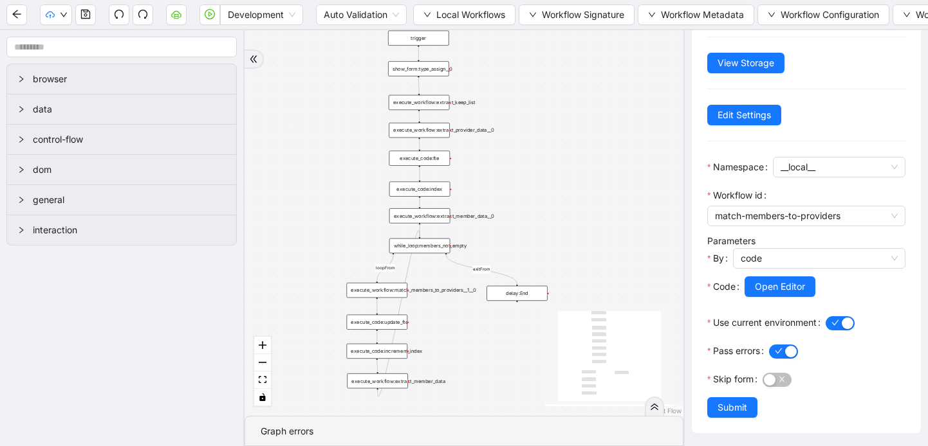
click at [389, 329] on div "execute_code:update_fte" at bounding box center [377, 322] width 61 height 15
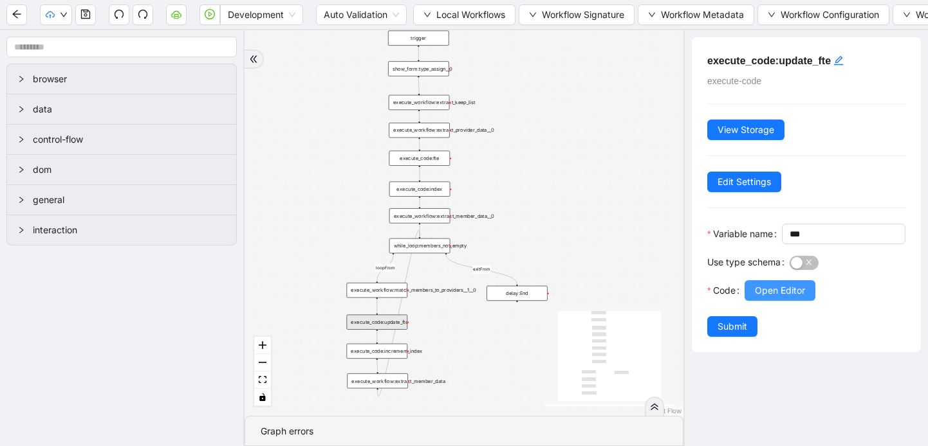
click at [773, 298] on span "Open Editor" at bounding box center [780, 291] width 50 height 14
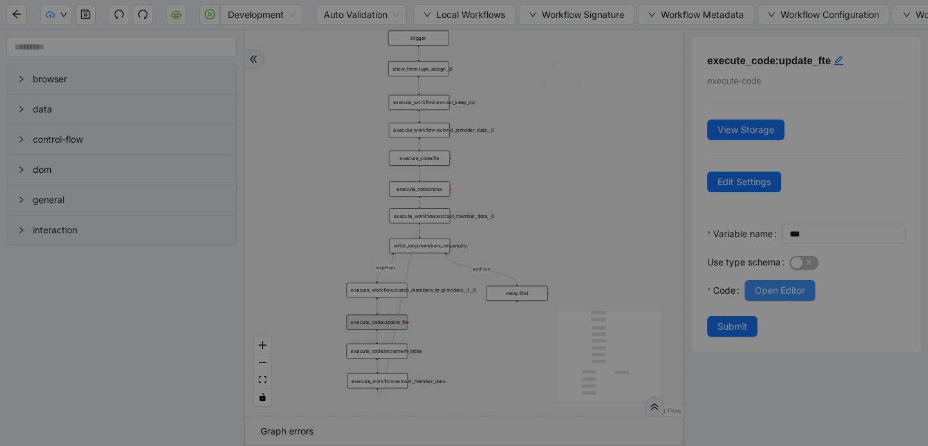
scroll to position [135, 0]
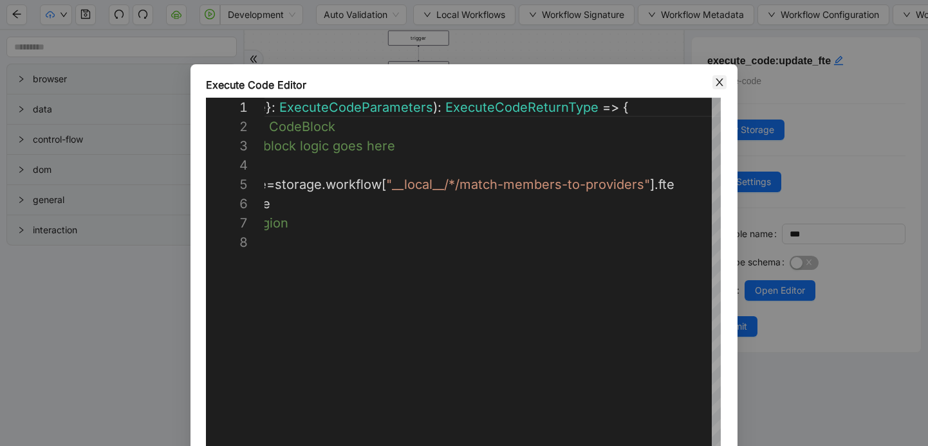
click at [720, 82] on icon "close" at bounding box center [718, 82] width 7 height 8
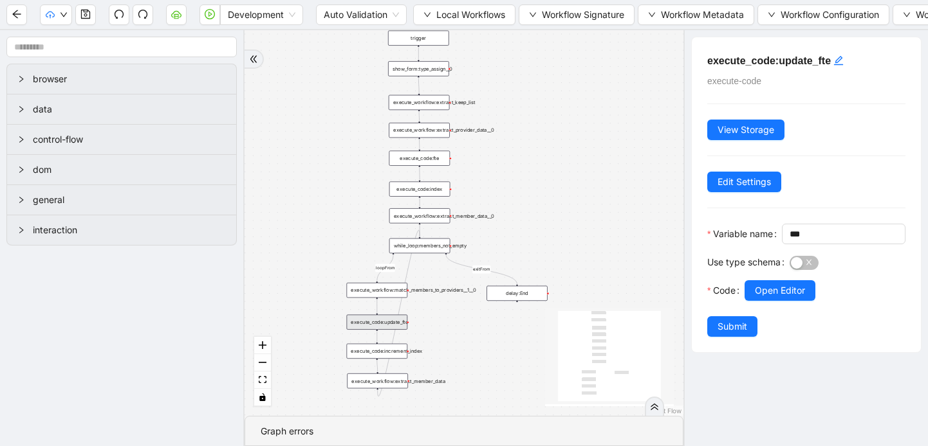
click at [394, 356] on div "execute_code:increment_index" at bounding box center [377, 351] width 61 height 15
click at [765, 298] on span "Open Editor" at bounding box center [780, 291] width 50 height 14
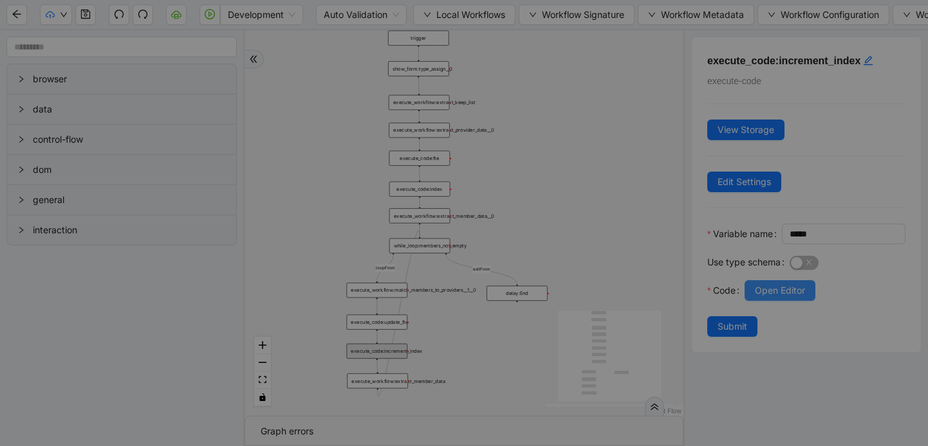
scroll to position [116, 0]
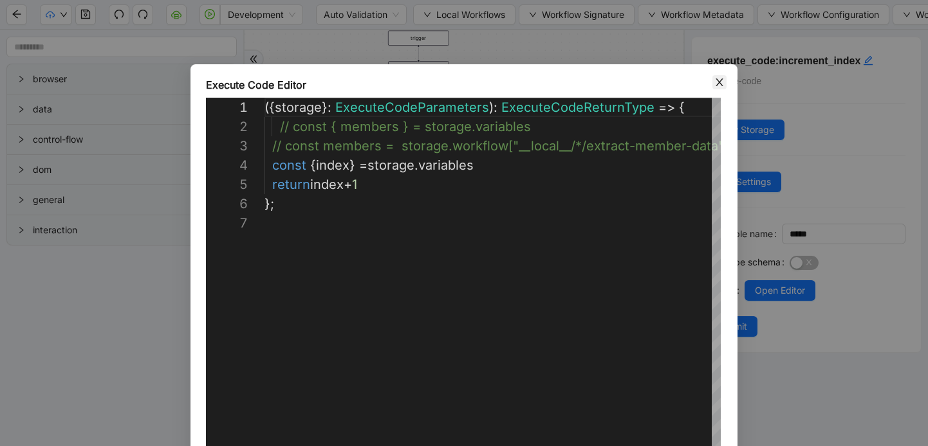
click at [714, 86] on icon "close" at bounding box center [719, 82] width 10 height 10
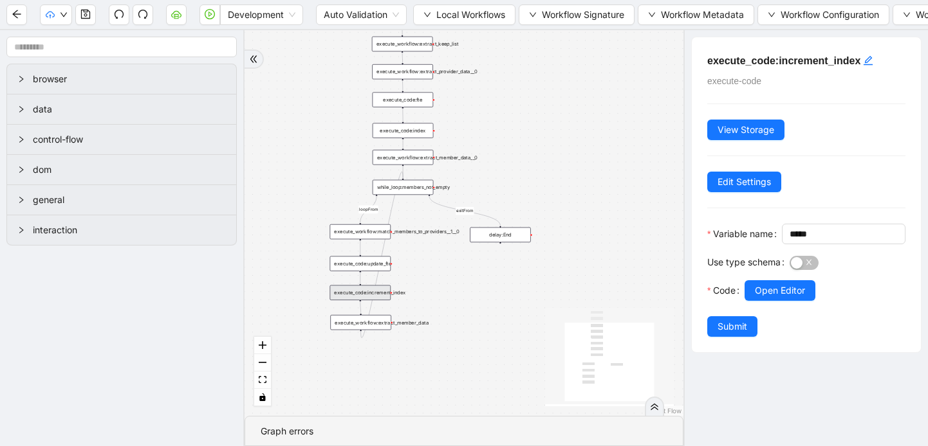
drag, startPoint x: 453, startPoint y: 311, endPoint x: 436, endPoint y: 253, distance: 60.9
click at [436, 253] on div "loopFrom exitFrom trigger execute_workflow:extract_member_data execute_workflow…" at bounding box center [463, 223] width 439 height 386
click at [379, 324] on div "execute_workflow:extract_member_data" at bounding box center [360, 322] width 61 height 15
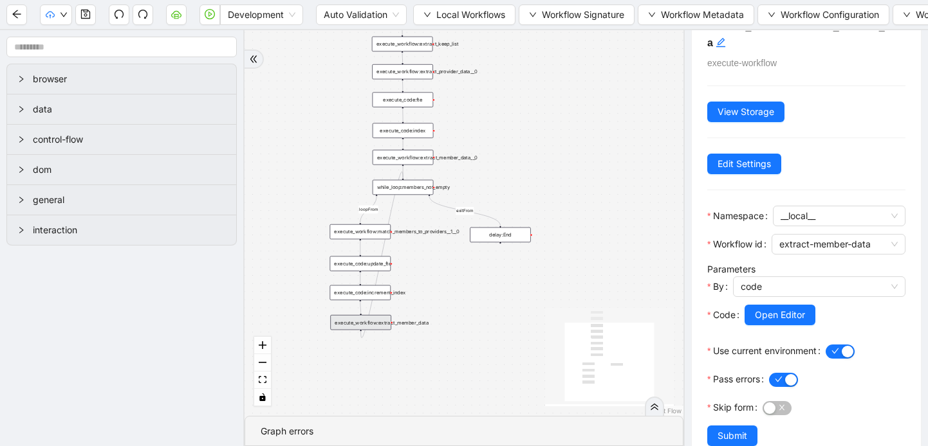
scroll to position [47, 0]
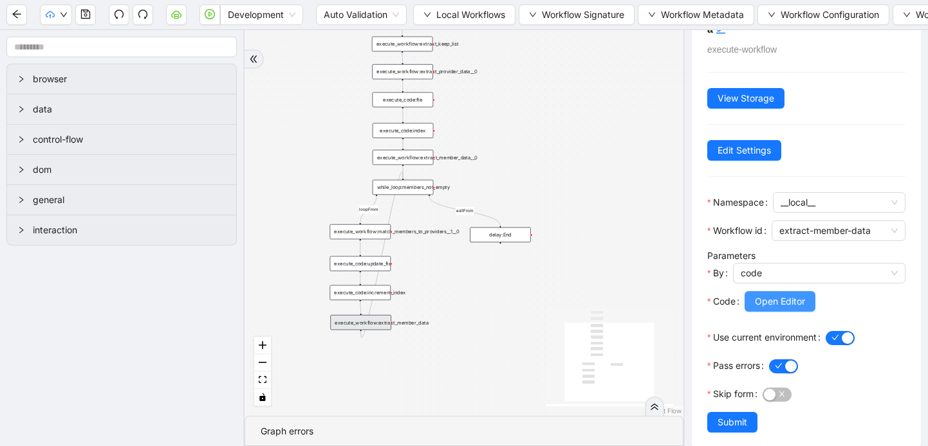
click at [777, 304] on span "Open Editor" at bounding box center [780, 302] width 50 height 14
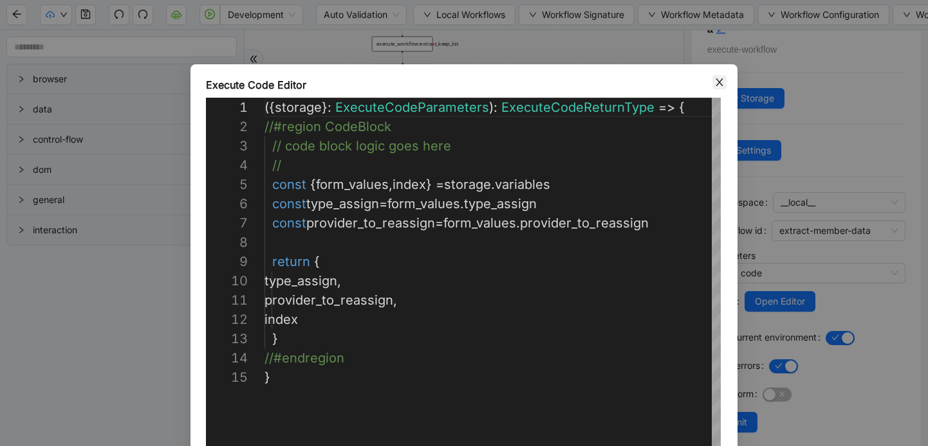
click at [718, 83] on icon "close" at bounding box center [718, 82] width 7 height 8
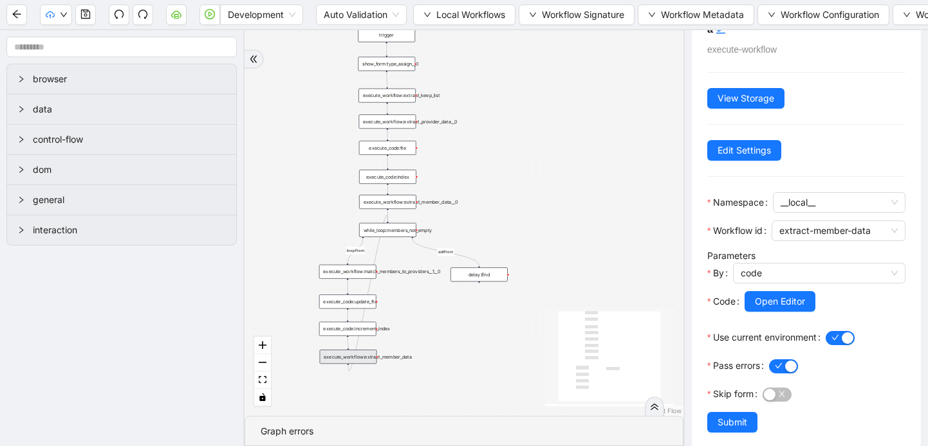
drag, startPoint x: 615, startPoint y: 192, endPoint x: 585, endPoint y: 230, distance: 48.1
click at [585, 230] on div "loopFrom exitFrom trigger execute_workflow:extract_member_data execute_workflow…" at bounding box center [463, 223] width 439 height 386
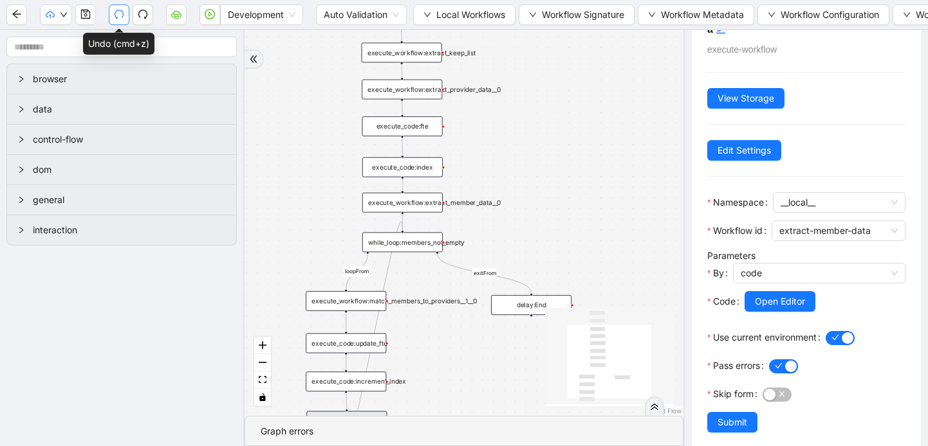
click at [115, 12] on icon "undo" at bounding box center [119, 14] width 9 height 9
click at [144, 16] on icon "redo" at bounding box center [143, 14] width 10 height 10
click at [126, 12] on button "button" at bounding box center [119, 15] width 21 height 21
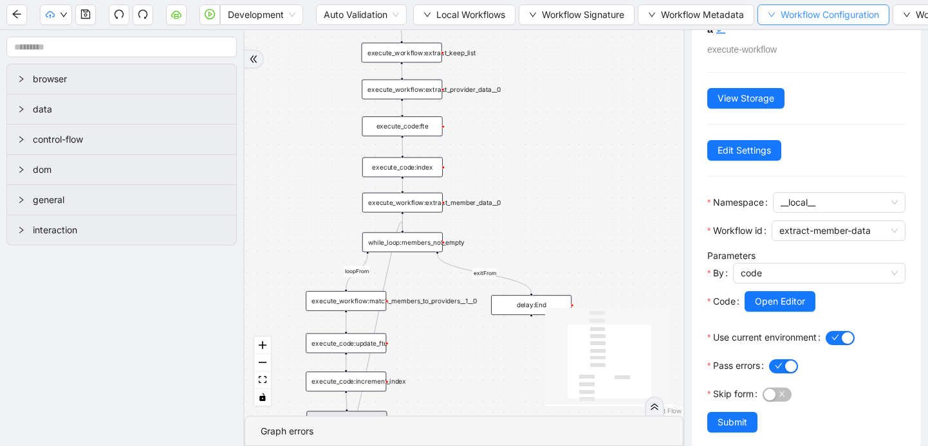
click at [769, 19] on button "Workflow Configuration" at bounding box center [823, 15] width 132 height 21
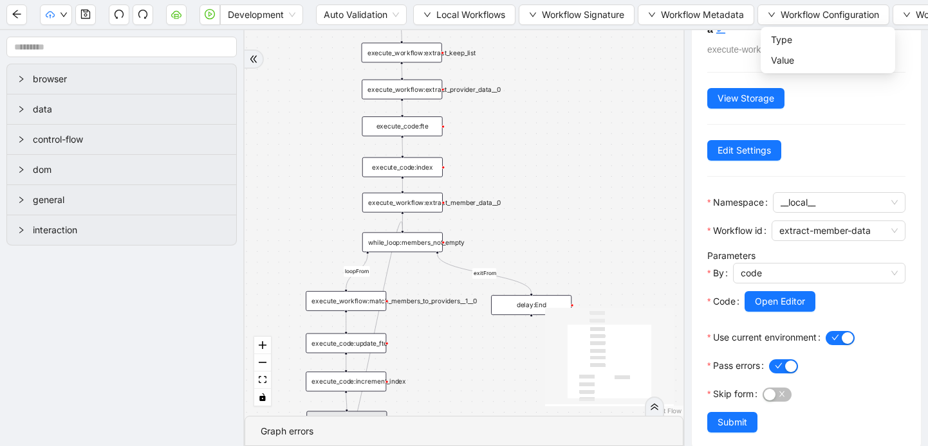
click at [646, 116] on div "loopFrom exitFrom trigger execute_workflow:extract_member_data execute_workflow…" at bounding box center [463, 223] width 439 height 386
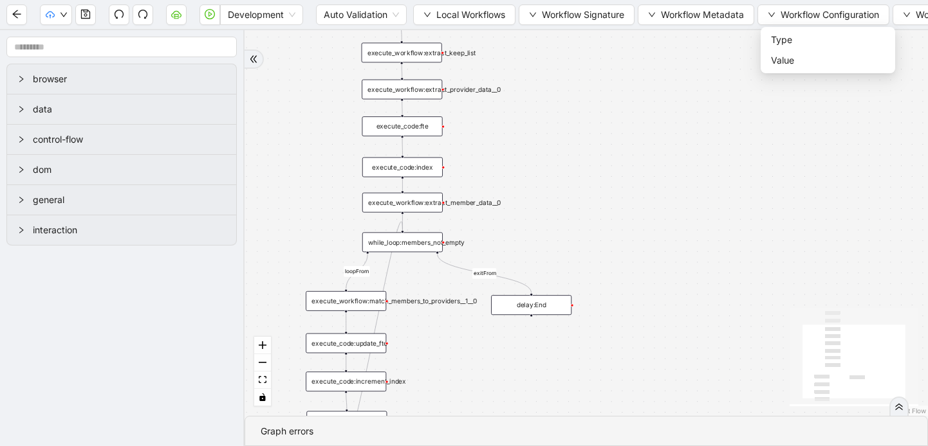
scroll to position [0, 0]
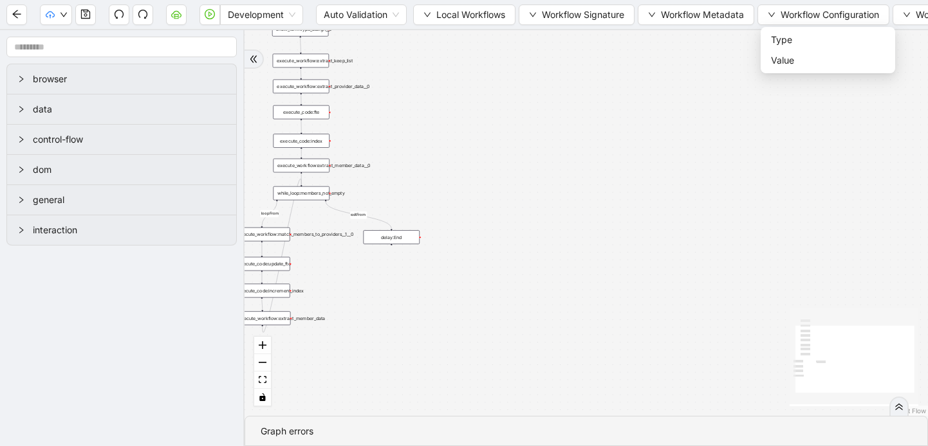
drag, startPoint x: 910, startPoint y: 130, endPoint x: 736, endPoint y: 118, distance: 174.7
click at [736, 118] on div "loopFrom exitFrom trigger execute_workflow:extract_member_data execute_workflow…" at bounding box center [585, 223] width 683 height 386
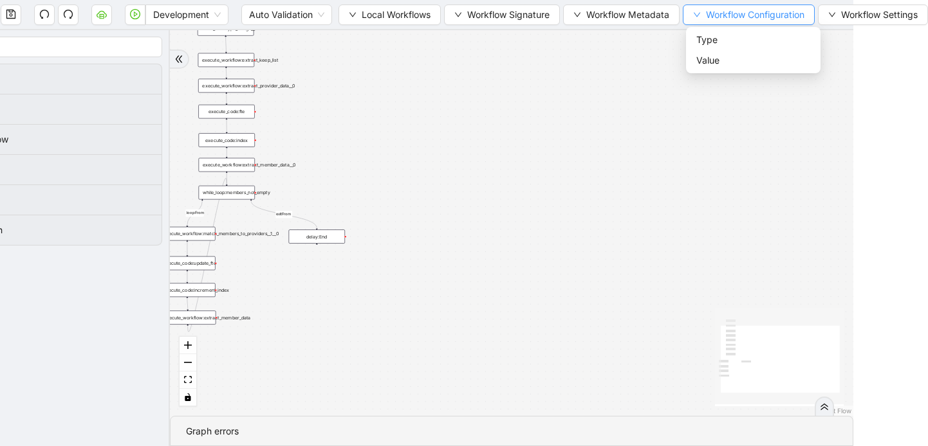
scroll to position [0, 82]
click at [829, 16] on icon "down" at bounding box center [832, 15] width 8 height 8
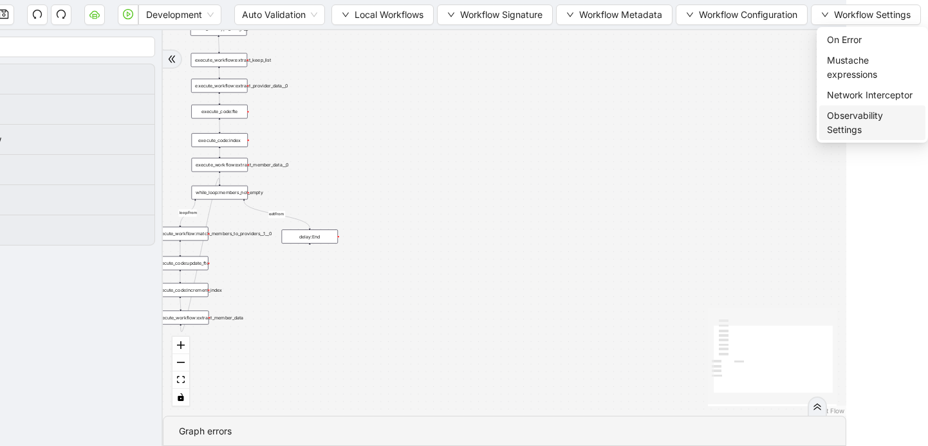
click at [841, 111] on span "Observability Settings" at bounding box center [872, 123] width 91 height 28
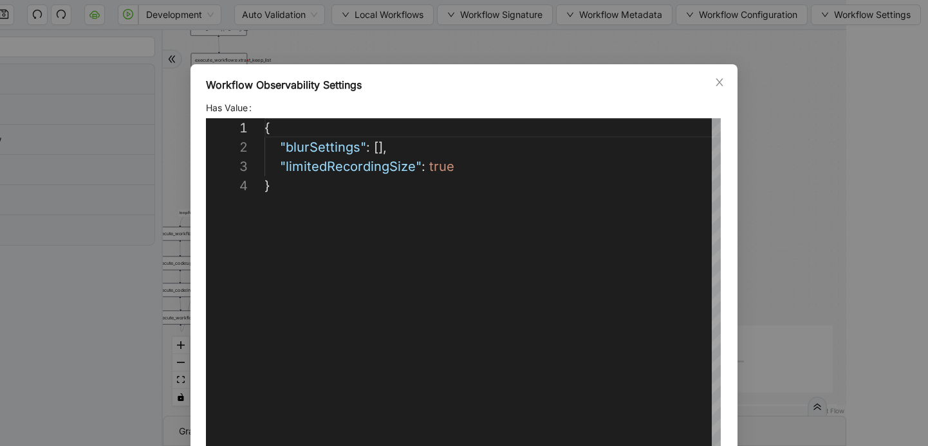
scroll to position [58, 0]
click at [717, 81] on icon "close" at bounding box center [719, 82] width 10 height 10
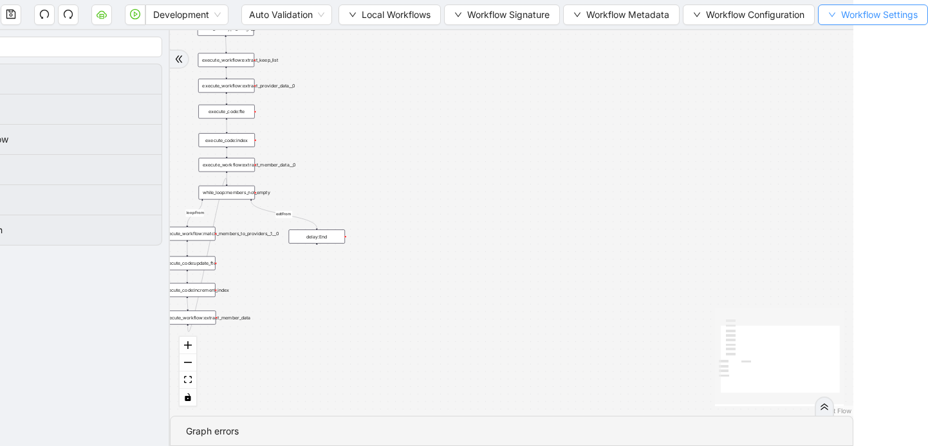
click at [867, 19] on span "Workflow Settings" at bounding box center [879, 15] width 77 height 14
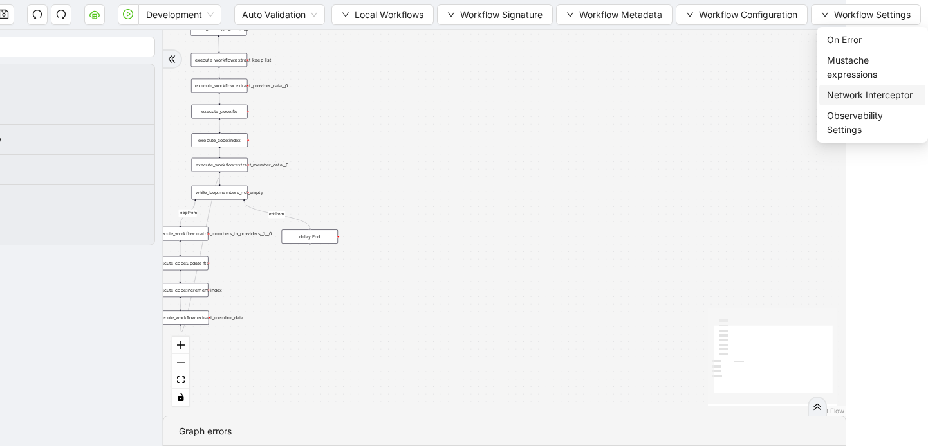
click at [858, 97] on span "Network Interceptor" at bounding box center [872, 95] width 91 height 14
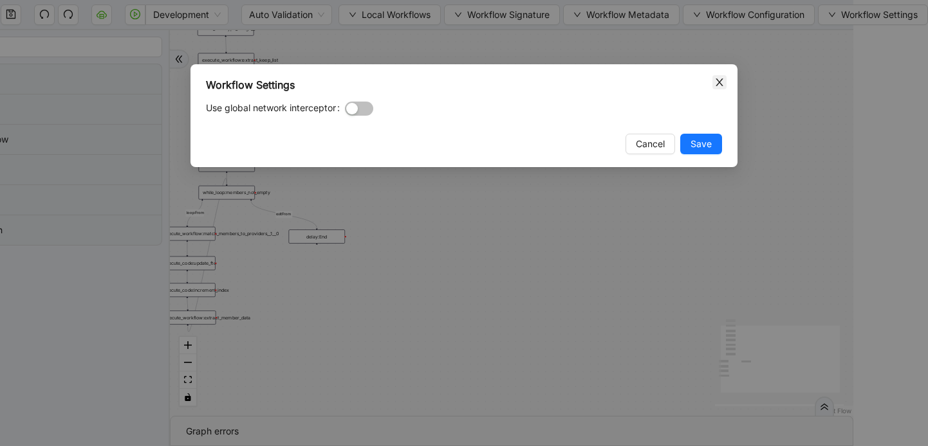
click at [722, 81] on icon "close" at bounding box center [719, 82] width 10 height 10
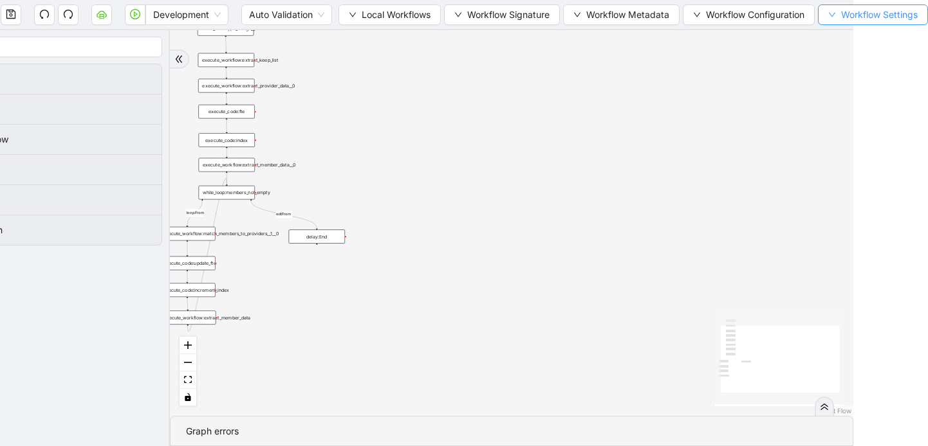
click at [834, 10] on button "Workflow Settings" at bounding box center [873, 15] width 110 height 21
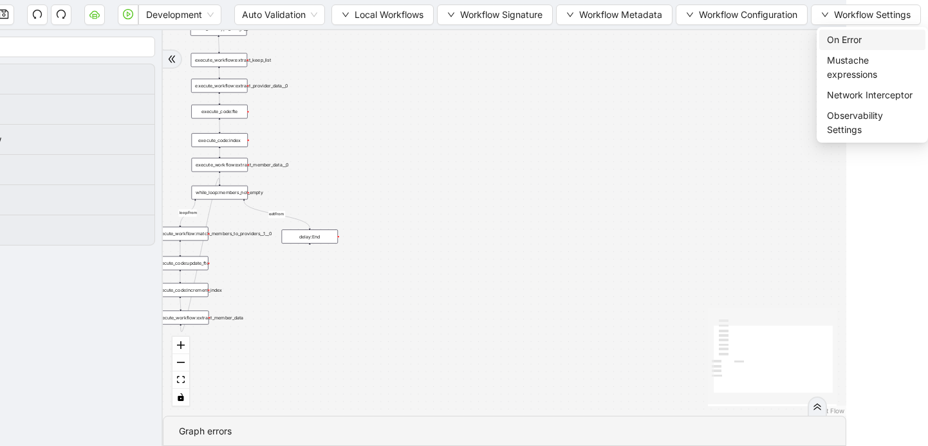
click at [839, 42] on span "On Error" at bounding box center [872, 40] width 91 height 14
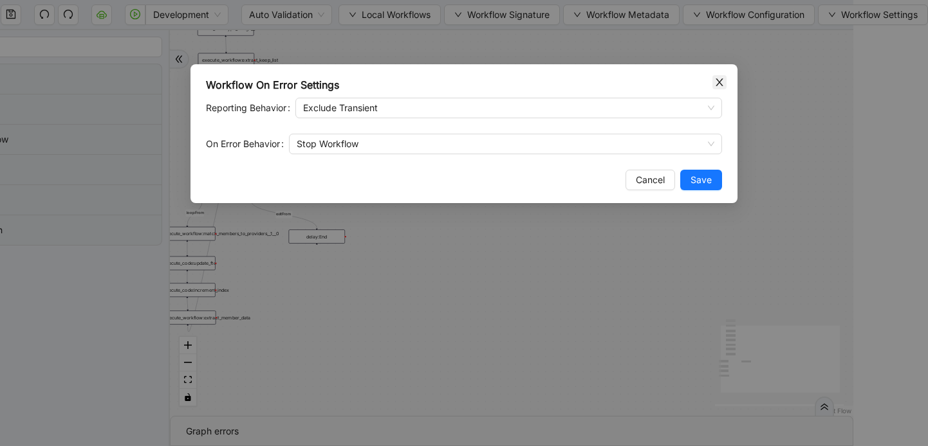
click at [720, 80] on icon "close" at bounding box center [718, 82] width 7 height 8
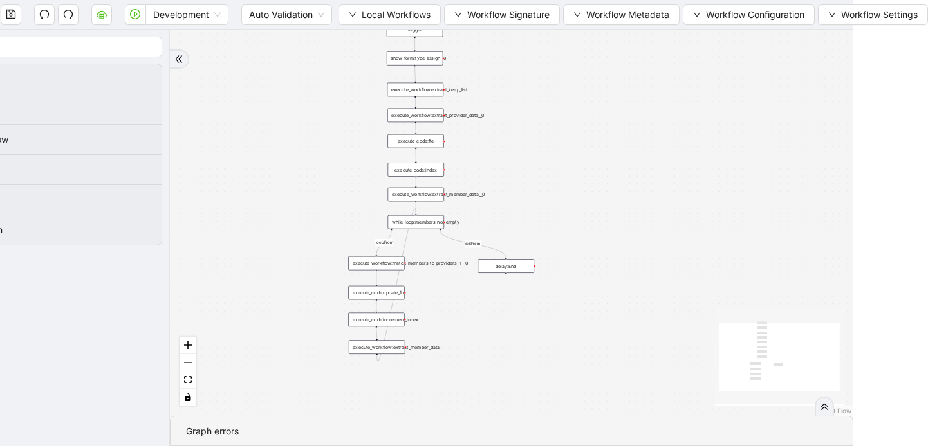
drag, startPoint x: 479, startPoint y: 245, endPoint x: 666, endPoint y: 275, distance: 190.2
click at [666, 275] on div "loopFrom exitFrom trigger execute_workflow:extract_member_data execute_workflow…" at bounding box center [511, 223] width 683 height 386
click at [208, 10] on span "Development" at bounding box center [187, 14] width 68 height 19
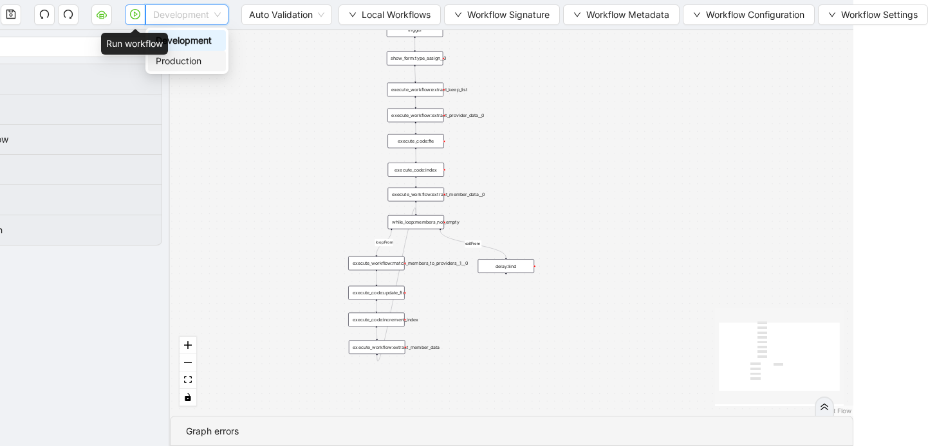
click at [130, 17] on icon "play-circle" at bounding box center [135, 14] width 10 height 10
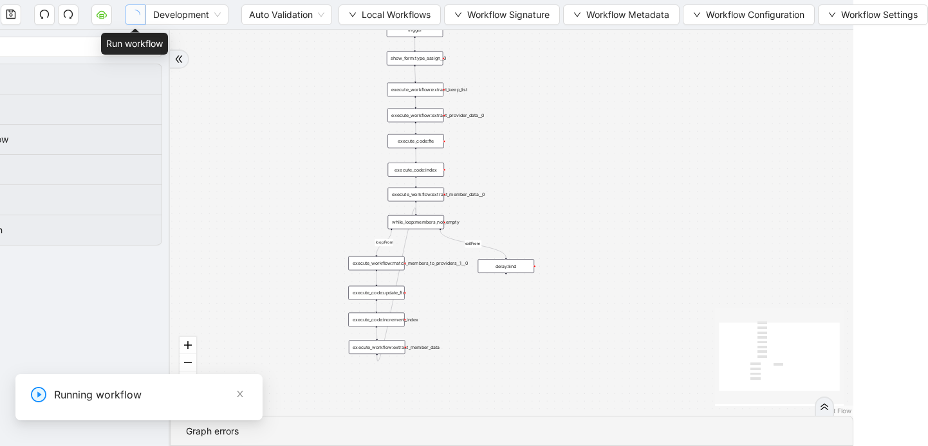
scroll to position [0, 0]
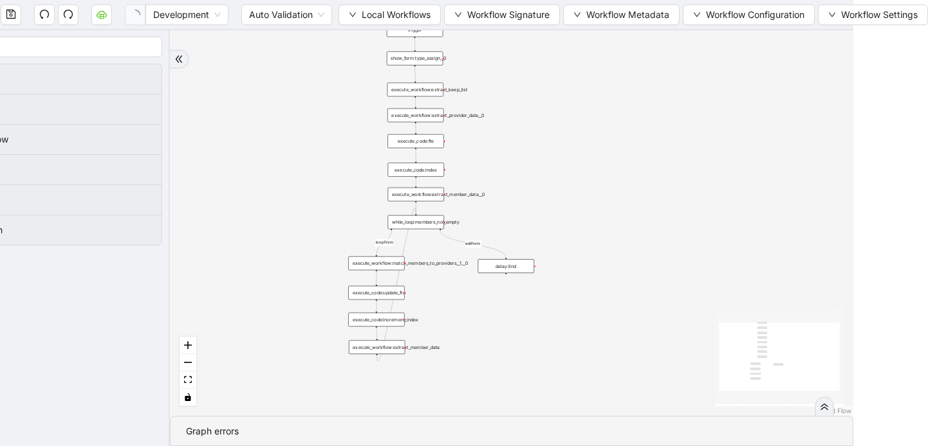
click at [0, 416] on select "**********" at bounding box center [22, 418] width 432 height 24
select select "**********"
click at [0, 406] on select "**********" at bounding box center [22, 418] width 432 height 24
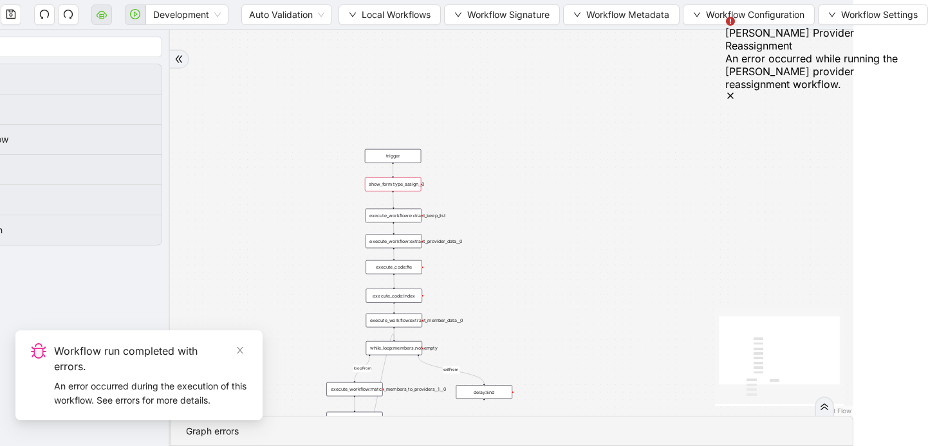
drag, startPoint x: 585, startPoint y: 196, endPoint x: 564, endPoint y: 322, distance: 128.0
click at [564, 322] on div "loopFrom exitFrom trigger execute_workflow:extract_member_data execute_workflow…" at bounding box center [511, 223] width 683 height 386
click at [399, 185] on div "show_form:type_assign__0" at bounding box center [393, 185] width 56 height 14
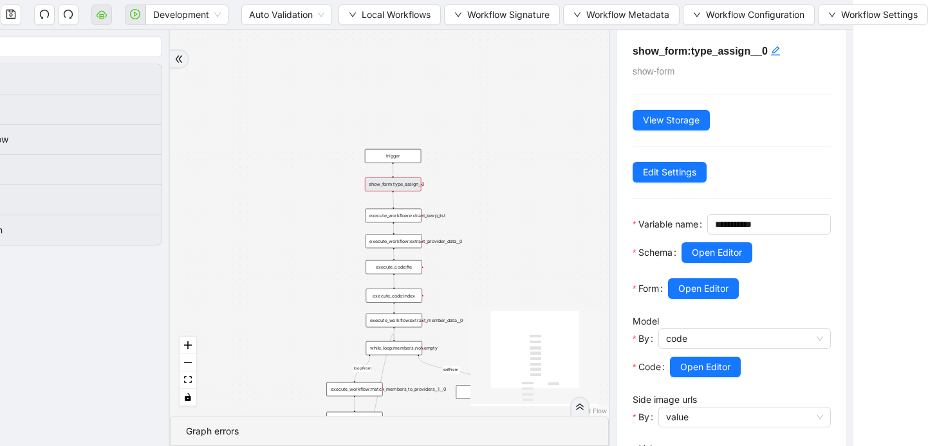
scroll to position [15, 0]
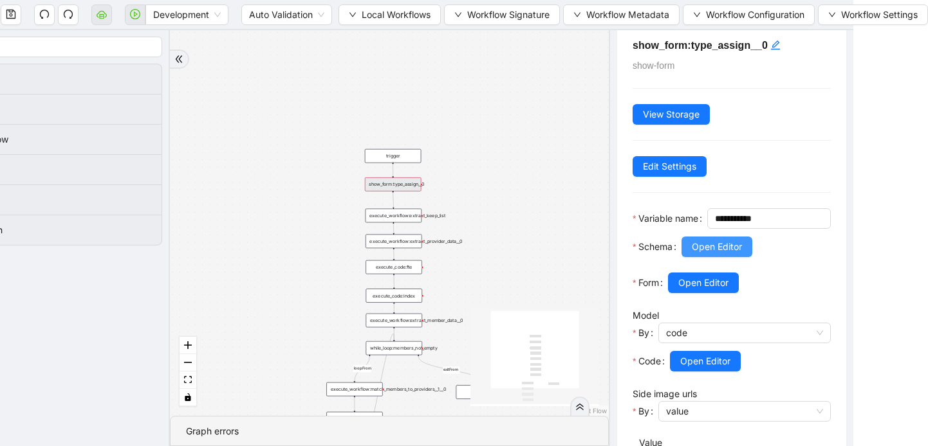
click at [717, 254] on span "Open Editor" at bounding box center [717, 247] width 50 height 14
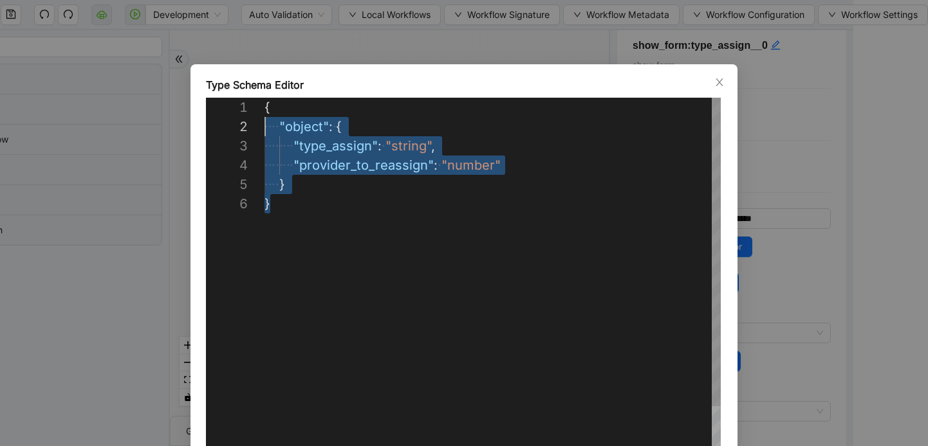
scroll to position [0, 0]
drag, startPoint x: 276, startPoint y: 205, endPoint x: 257, endPoint y: 95, distance: 112.2
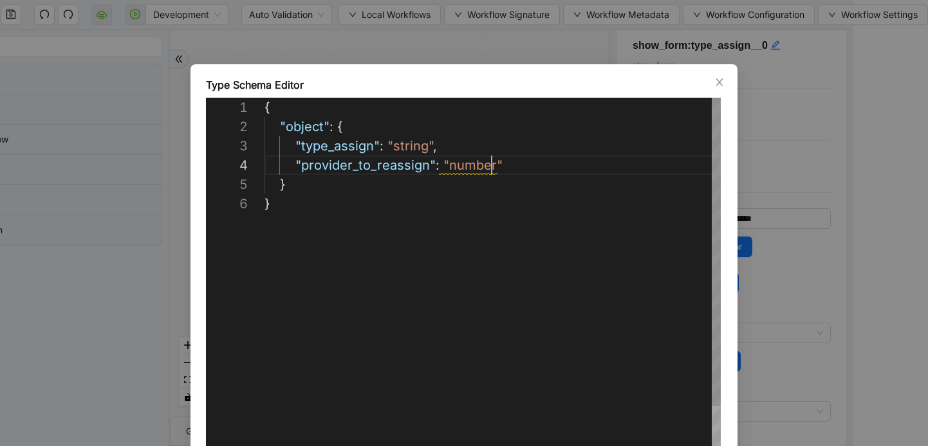
scroll to position [58, 227]
type textarea "**********"
click at [719, 82] on icon "close" at bounding box center [718, 82] width 7 height 8
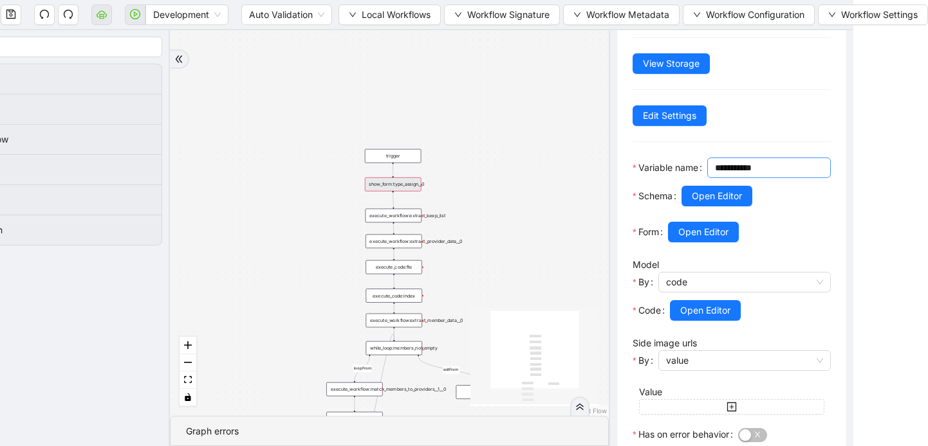
scroll to position [93, 0]
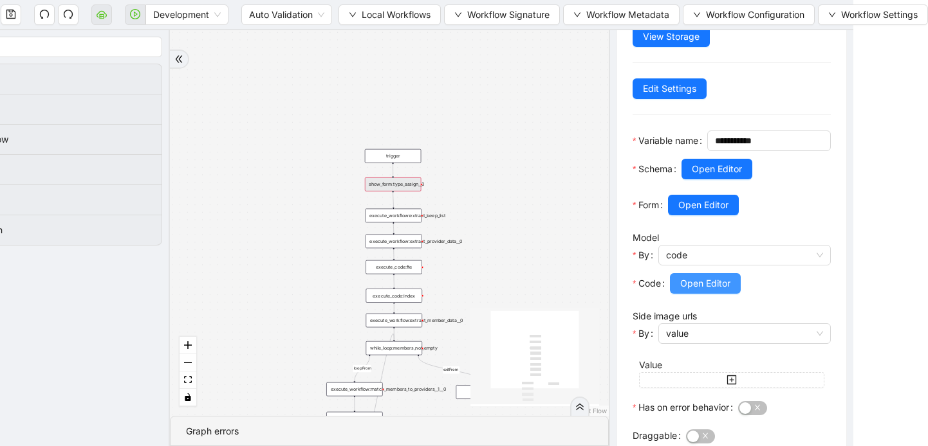
click at [697, 291] on span "Open Editor" at bounding box center [705, 284] width 50 height 14
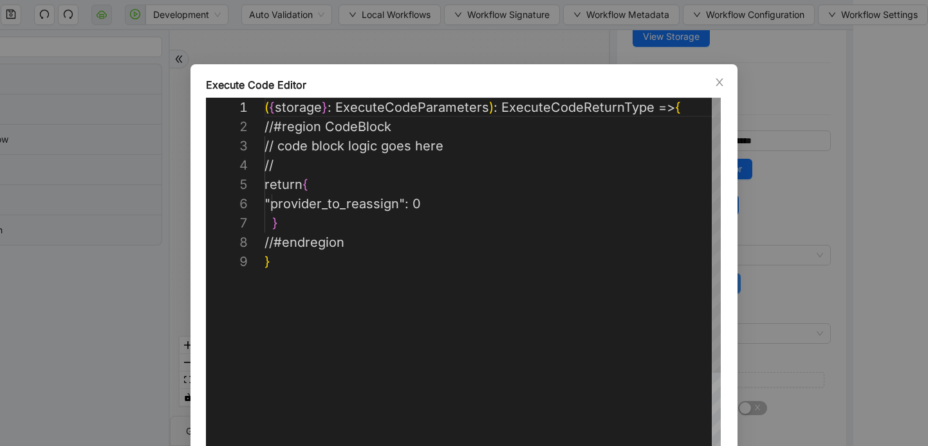
scroll to position [154, 0]
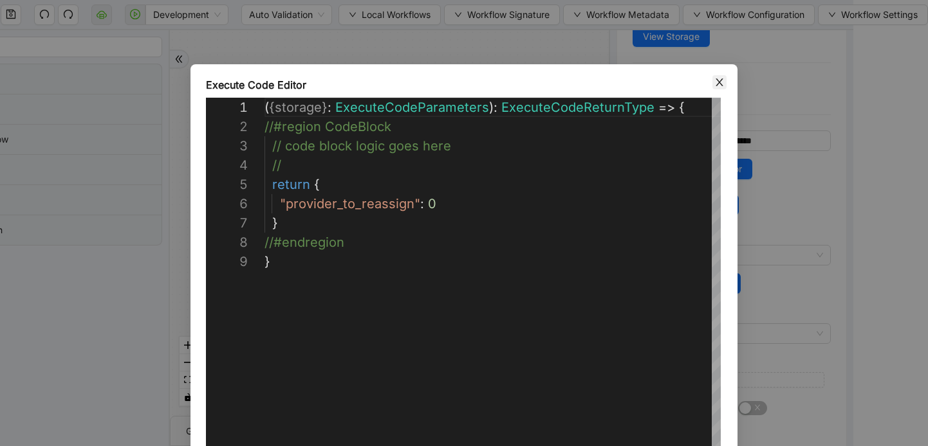
click at [715, 83] on icon "close" at bounding box center [719, 82] width 10 height 10
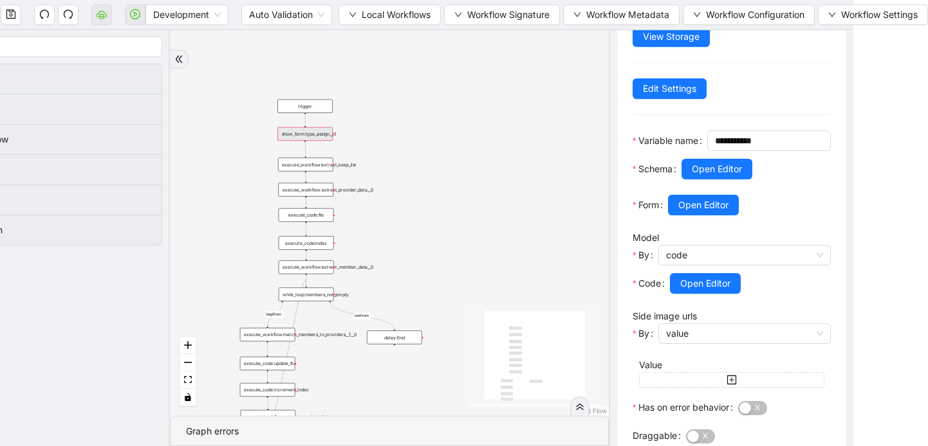
drag, startPoint x: 482, startPoint y: 257, endPoint x: 392, endPoint y: 206, distance: 103.2
click at [392, 206] on div "loopFrom exitFrom trigger execute_workflow:extract_member_data execute_workflow…" at bounding box center [389, 223] width 439 height 386
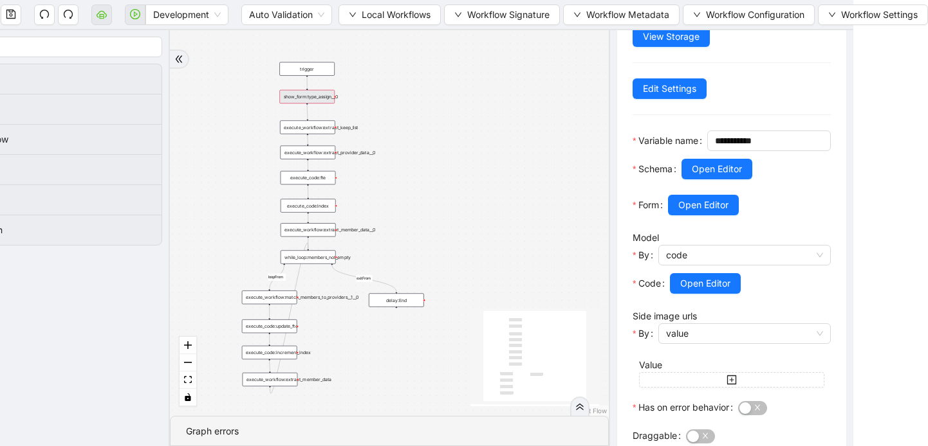
drag, startPoint x: 410, startPoint y: 297, endPoint x: 412, endPoint y: 258, distance: 39.3
click at [412, 259] on div "loopFrom exitFrom trigger execute_workflow:extract_member_data execute_workflow…" at bounding box center [389, 223] width 439 height 386
click at [315, 231] on div "execute_workflow:extract_member_data__0" at bounding box center [307, 229] width 55 height 14
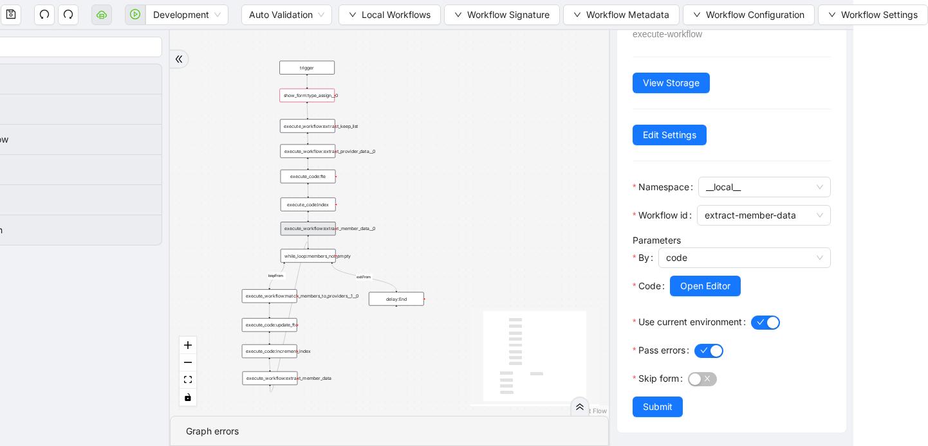
scroll to position [0, 0]
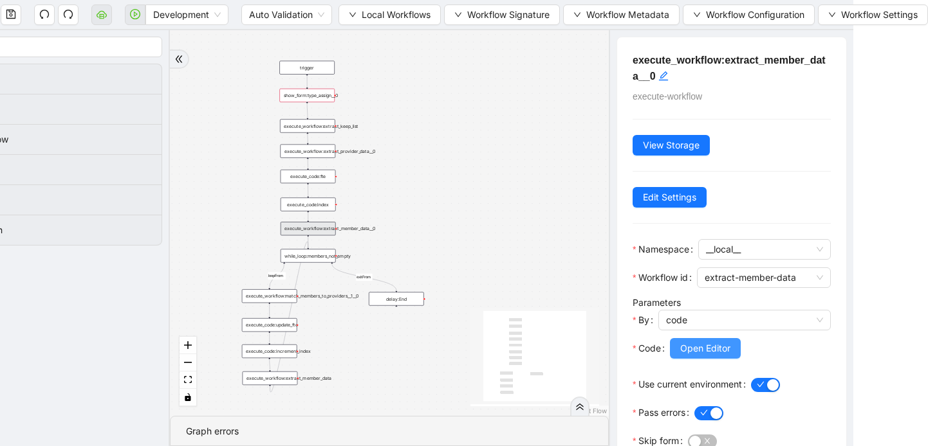
click at [712, 349] on span "Open Editor" at bounding box center [705, 349] width 50 height 14
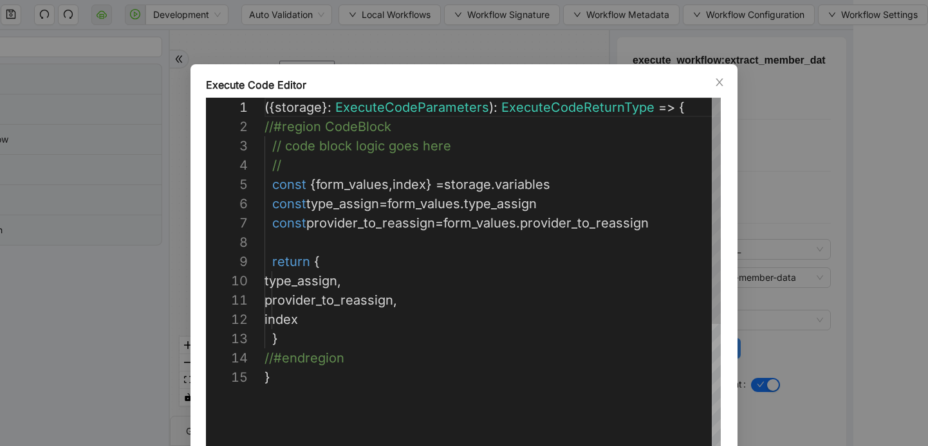
scroll to position [193, 0]
click at [715, 85] on icon "close" at bounding box center [719, 82] width 10 height 10
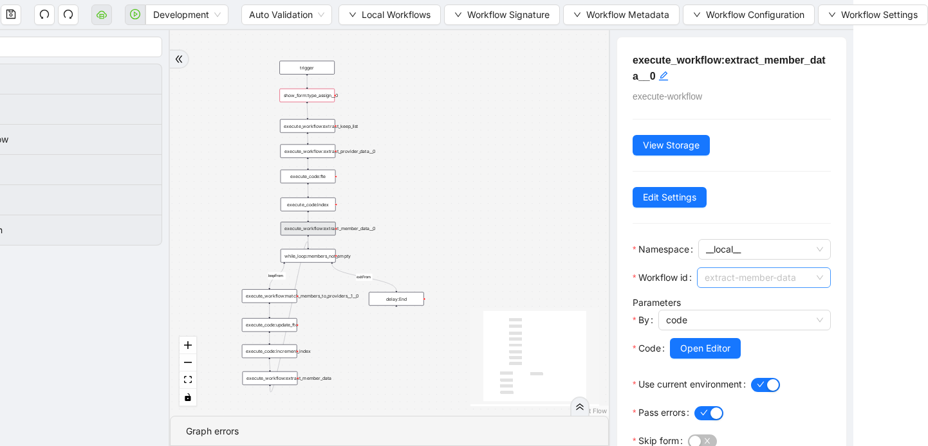
click at [722, 277] on span "extract-member-data" at bounding box center [763, 277] width 118 height 19
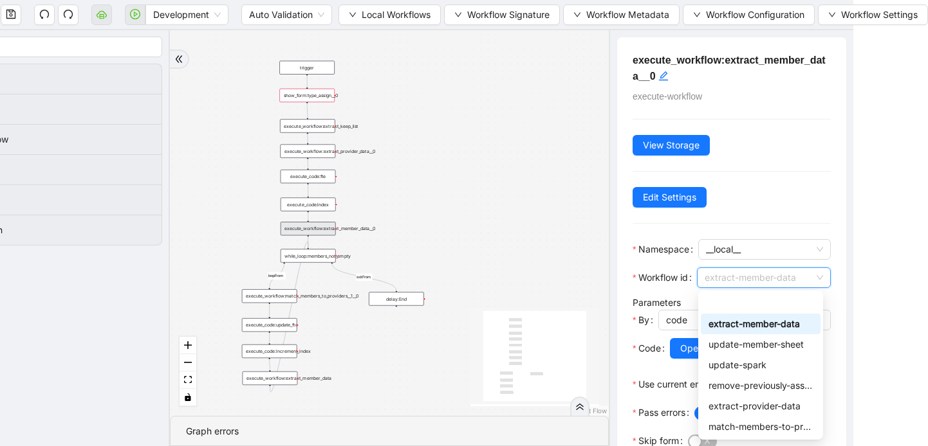
click at [722, 277] on span "extract-member-data" at bounding box center [763, 277] width 118 height 19
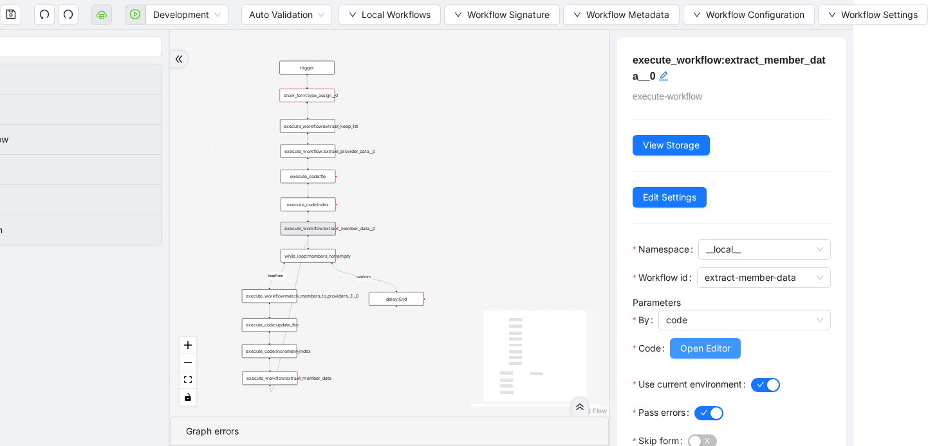
click at [701, 343] on span "Open Editor" at bounding box center [705, 349] width 50 height 14
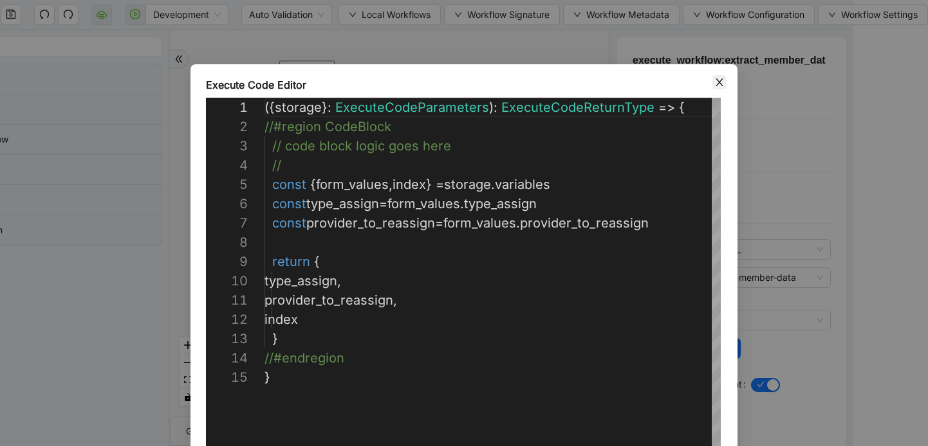
click at [720, 81] on icon "close" at bounding box center [719, 82] width 10 height 10
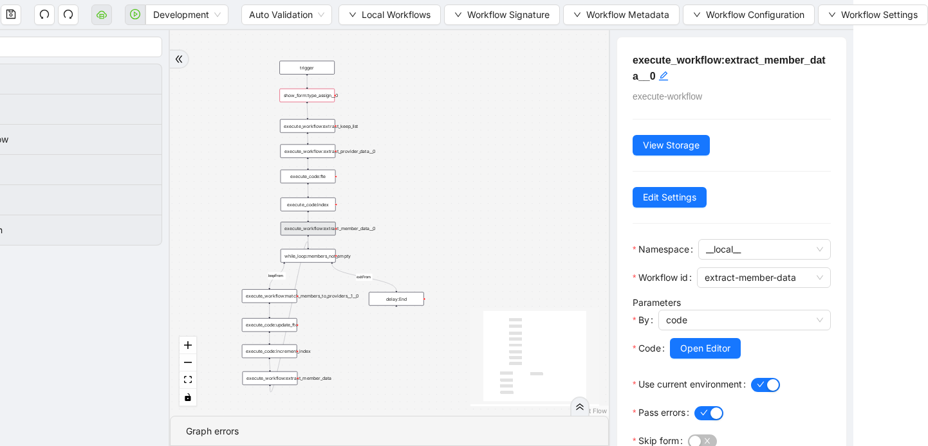
click at [304, 260] on div "while_loop:members_not_empty" at bounding box center [307, 256] width 55 height 14
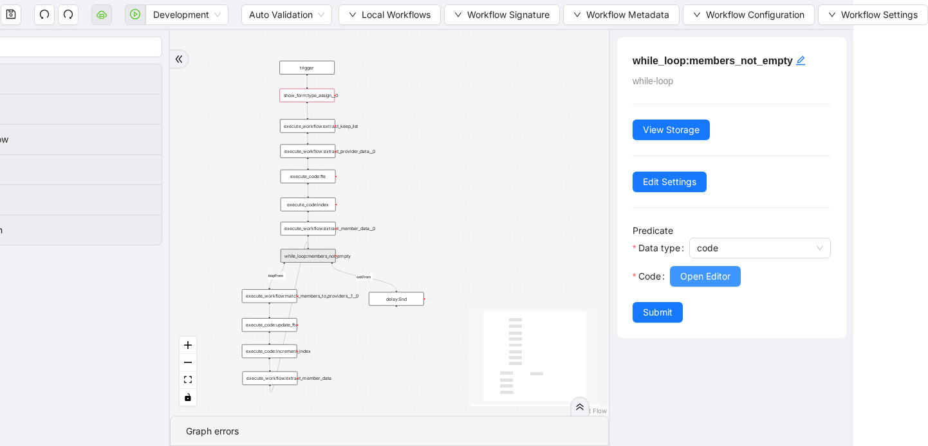
click at [694, 279] on span "Open Editor" at bounding box center [705, 277] width 50 height 14
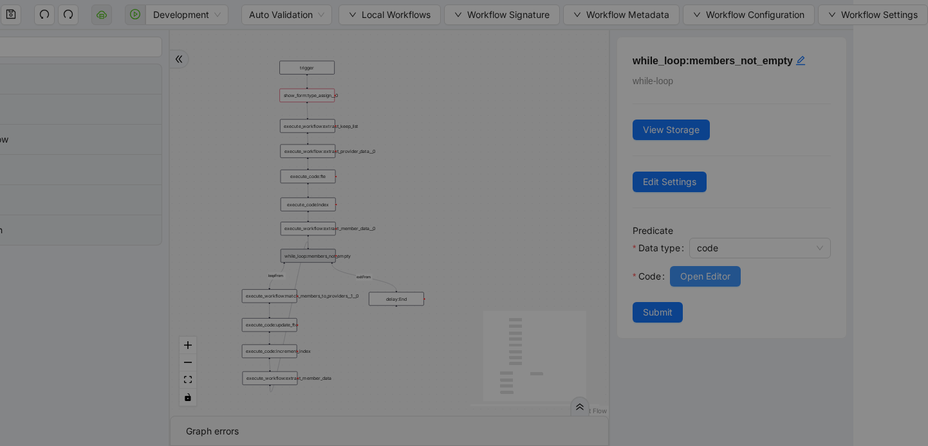
scroll to position [135, 0]
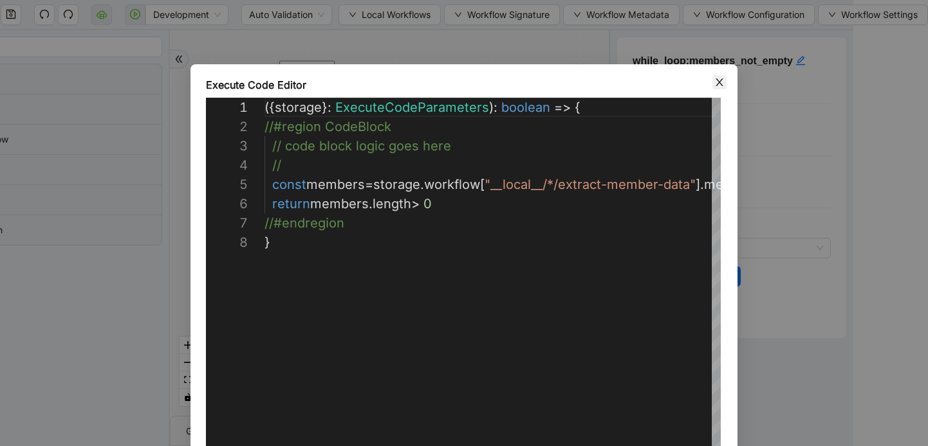
click at [718, 84] on icon "close" at bounding box center [719, 82] width 10 height 10
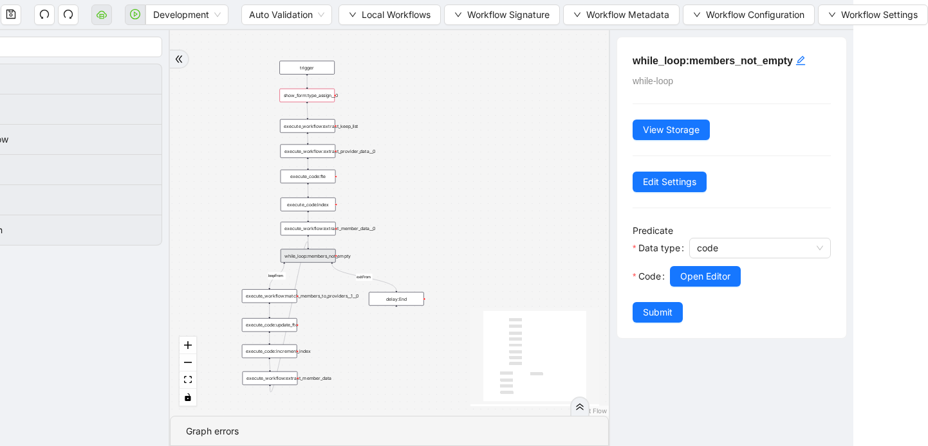
click at [277, 298] on div "execute_workflow:match_members_to_providers__1__0" at bounding box center [269, 296] width 55 height 14
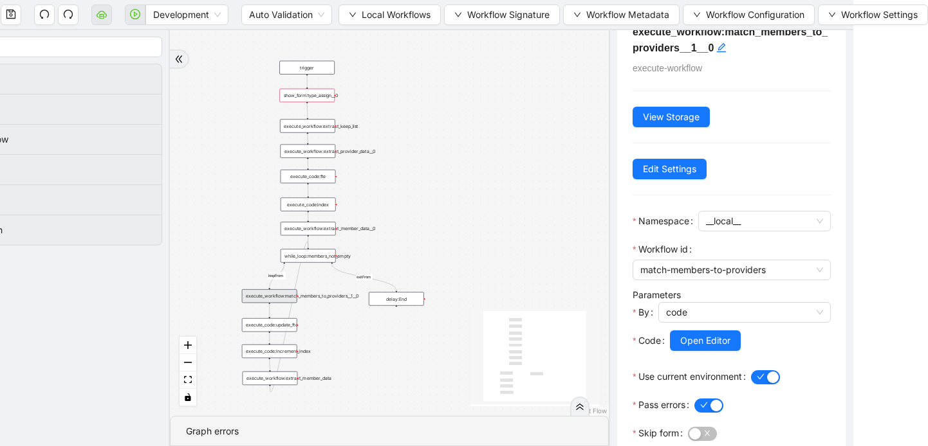
scroll to position [39, 0]
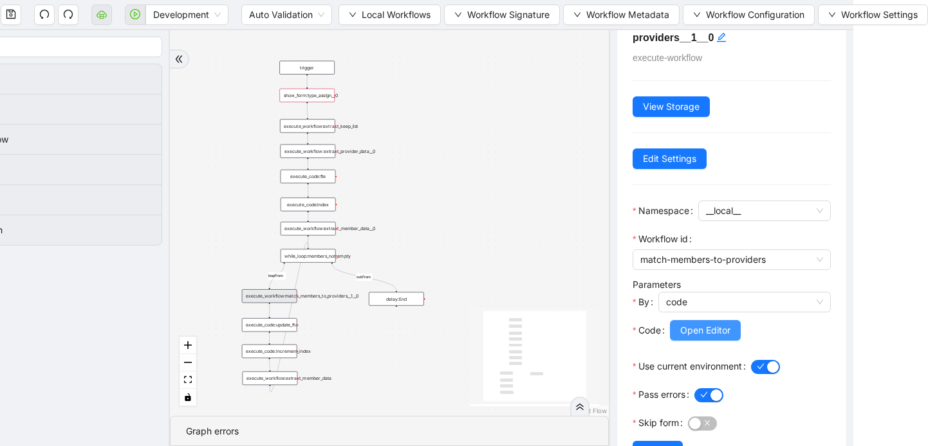
click at [701, 330] on span "Open Editor" at bounding box center [705, 331] width 50 height 14
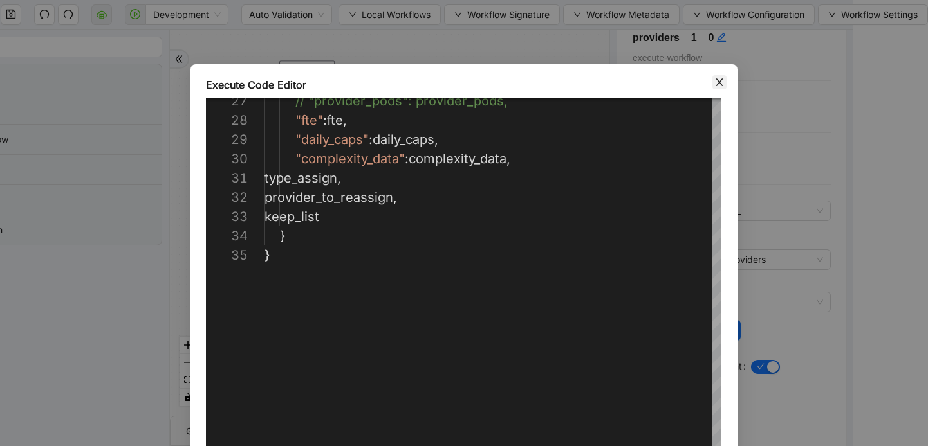
click at [717, 87] on span "Close" at bounding box center [719, 82] width 14 height 14
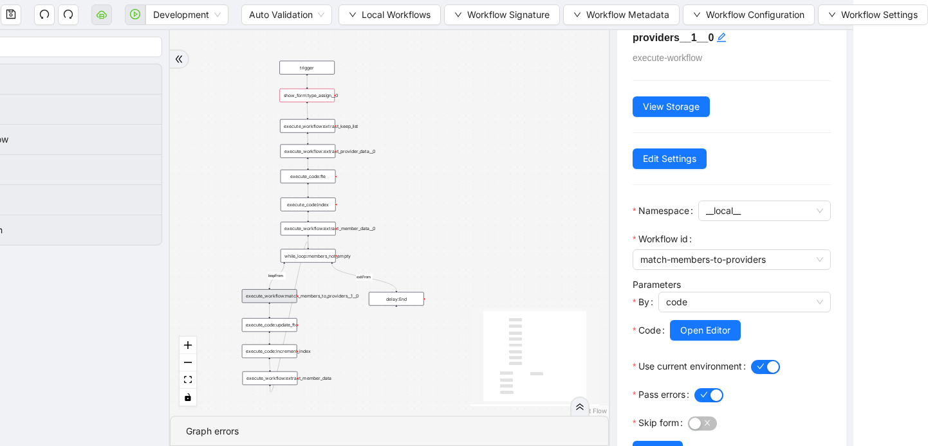
click at [273, 330] on div "execute_code:update_fte" at bounding box center [269, 325] width 55 height 14
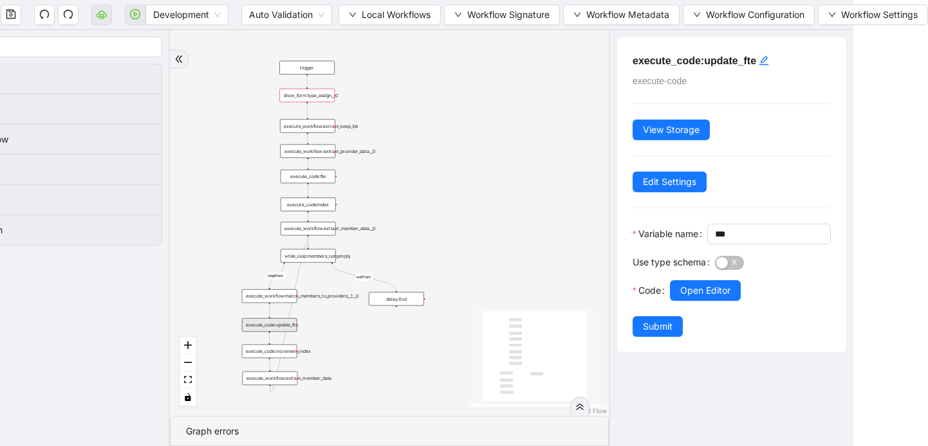
scroll to position [0, 0]
click at [681, 298] on span "Open Editor" at bounding box center [705, 291] width 50 height 14
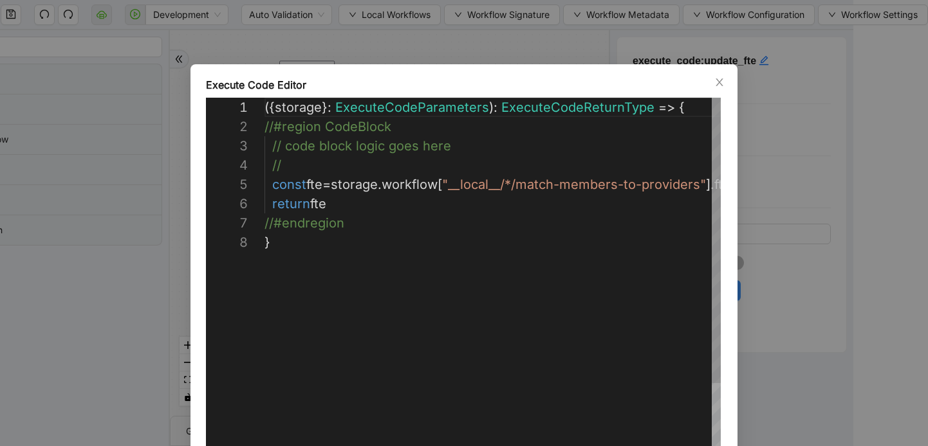
scroll to position [135, 0]
click at [716, 84] on icon "close" at bounding box center [719, 82] width 10 height 10
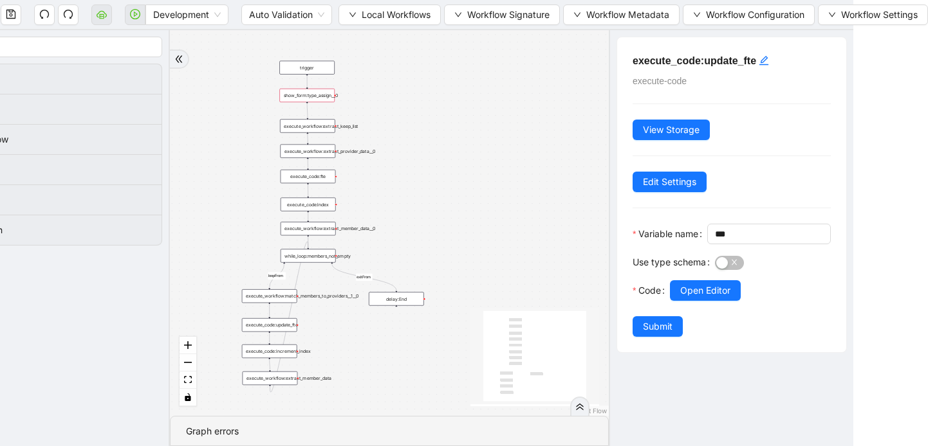
click at [263, 355] on div "execute_code:increment_index" at bounding box center [269, 352] width 55 height 14
click at [701, 301] on button "Open Editor" at bounding box center [705, 290] width 71 height 21
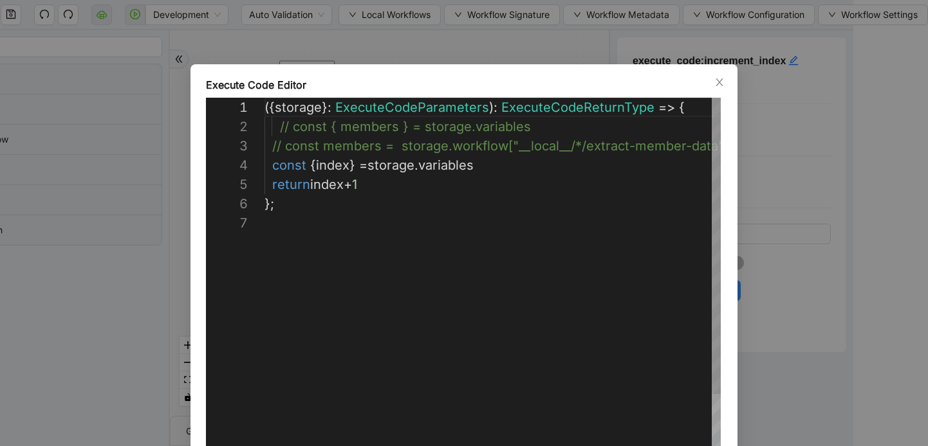
scroll to position [116, 0]
click at [717, 80] on icon "close" at bounding box center [718, 82] width 7 height 8
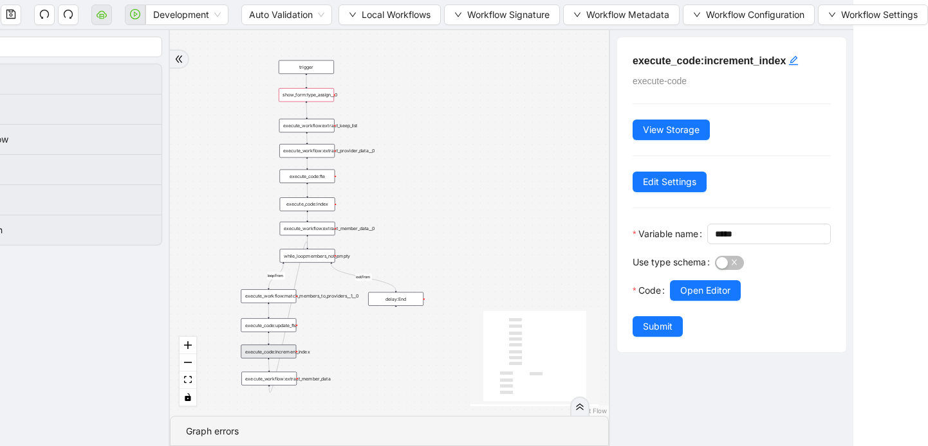
click at [310, 95] on div "show_form:type_assign__0" at bounding box center [306, 95] width 55 height 14
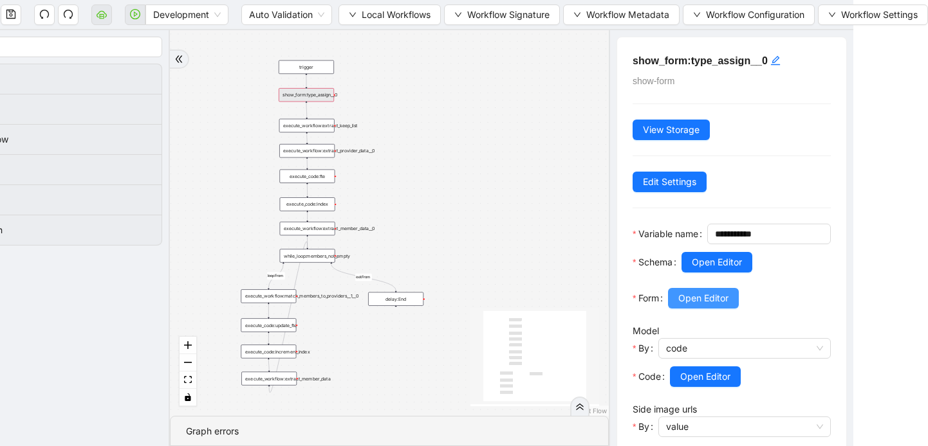
click at [697, 306] on span "Open Editor" at bounding box center [703, 298] width 50 height 14
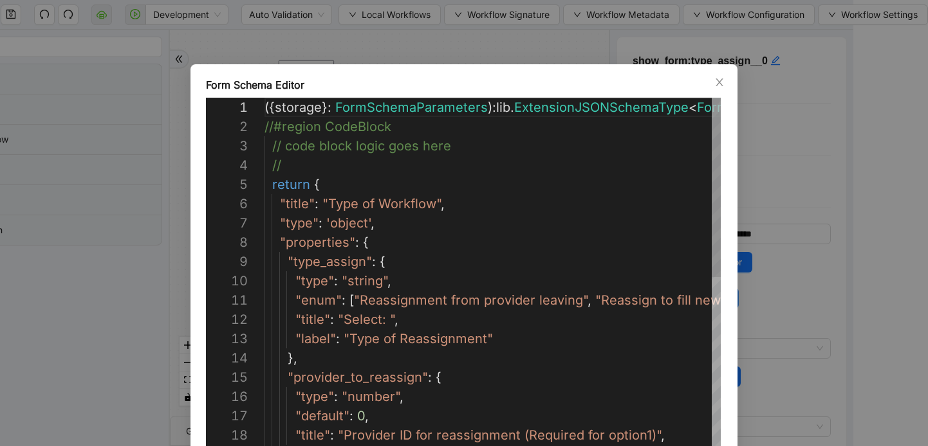
scroll to position [193, 0]
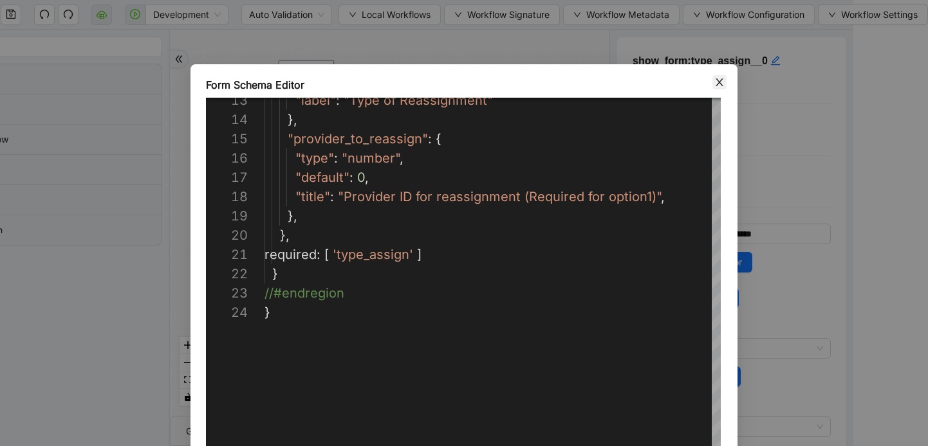
click at [715, 79] on icon "close" at bounding box center [719, 82] width 10 height 10
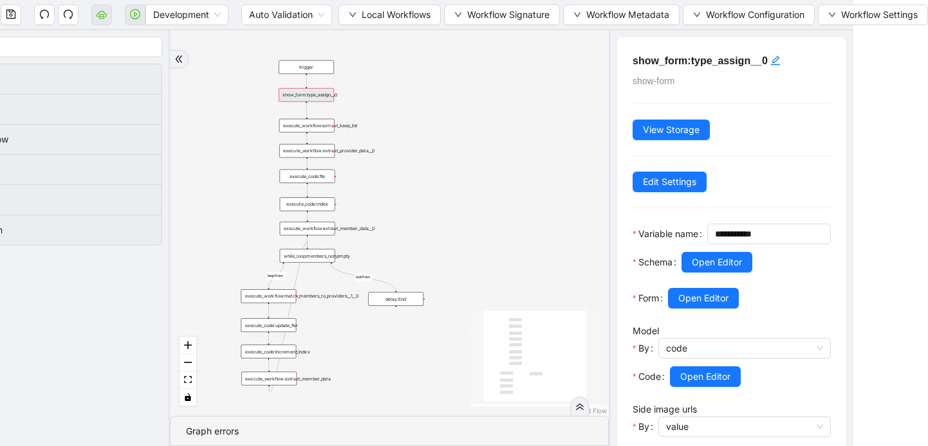
click at [307, 96] on div "show_form:type_assign__0" at bounding box center [306, 95] width 55 height 14
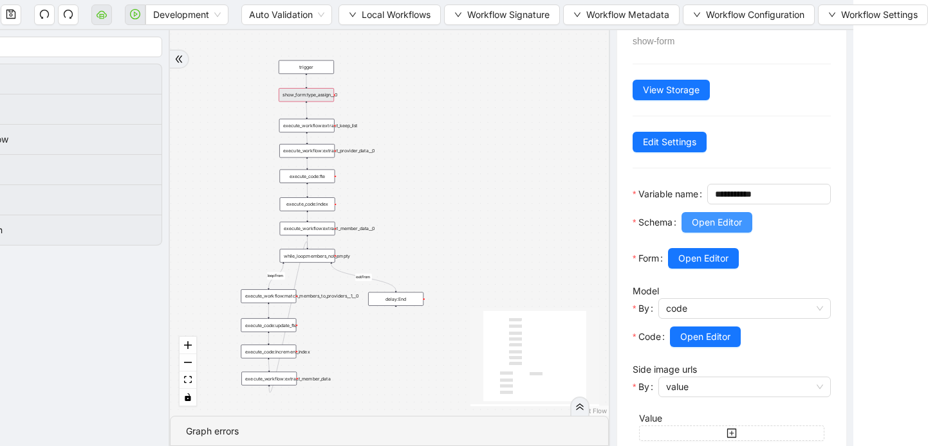
scroll to position [51, 0]
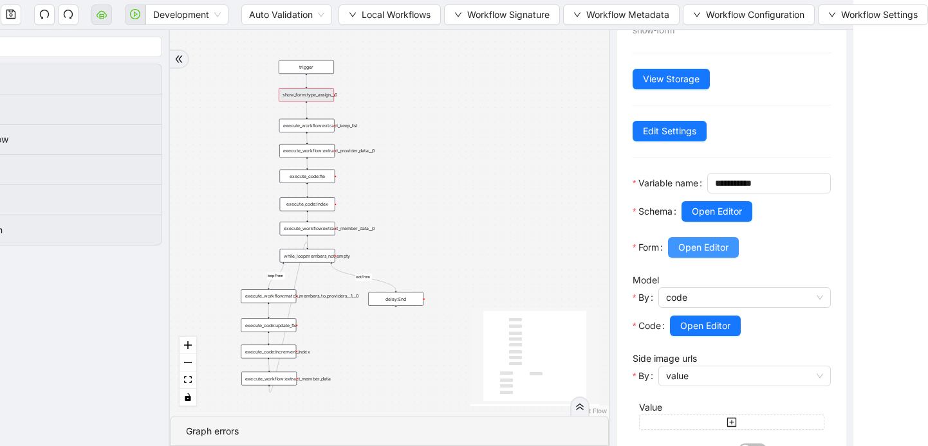
click at [696, 255] on span "Open Editor" at bounding box center [703, 248] width 50 height 14
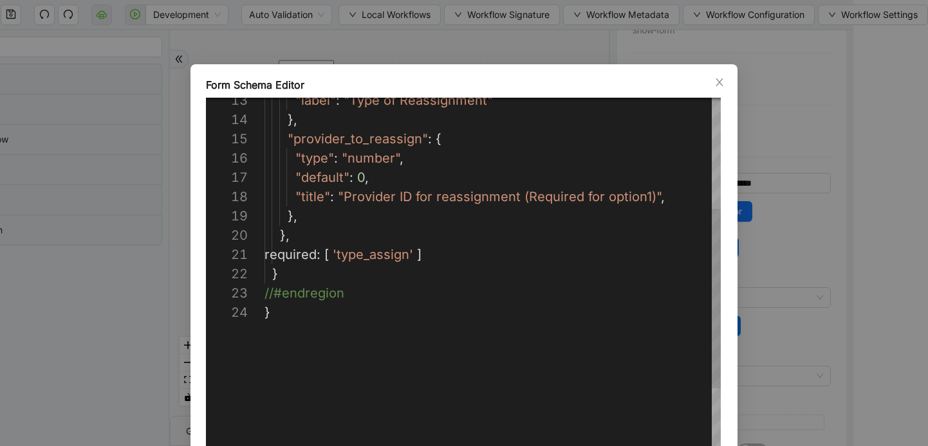
scroll to position [58, 6]
type textarea "**********"
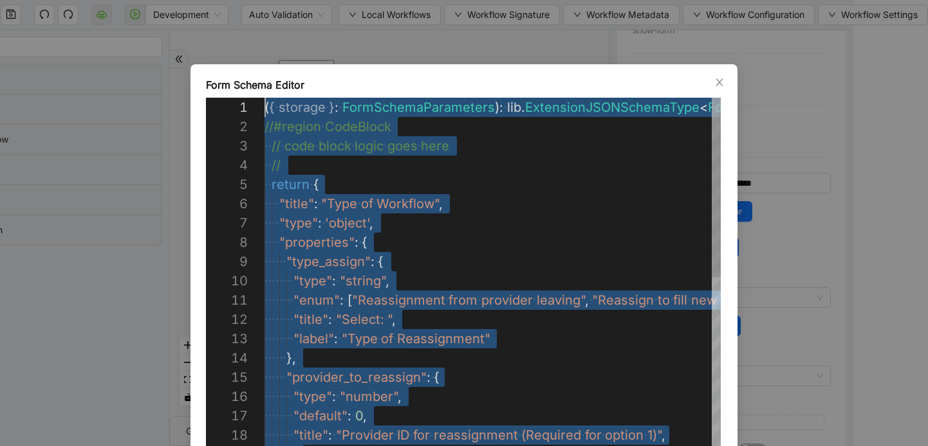
scroll to position [0, 0]
drag, startPoint x: 281, startPoint y: 324, endPoint x: 276, endPoint y: 50, distance: 273.4
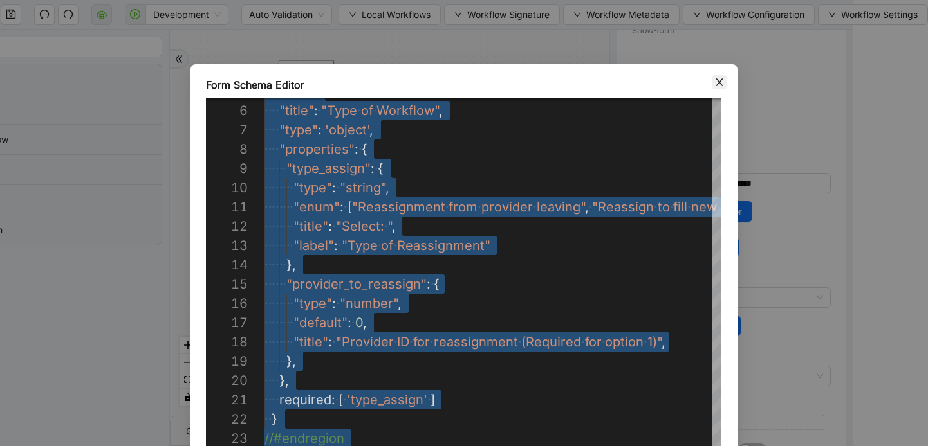
click at [719, 82] on icon "close" at bounding box center [718, 82] width 7 height 8
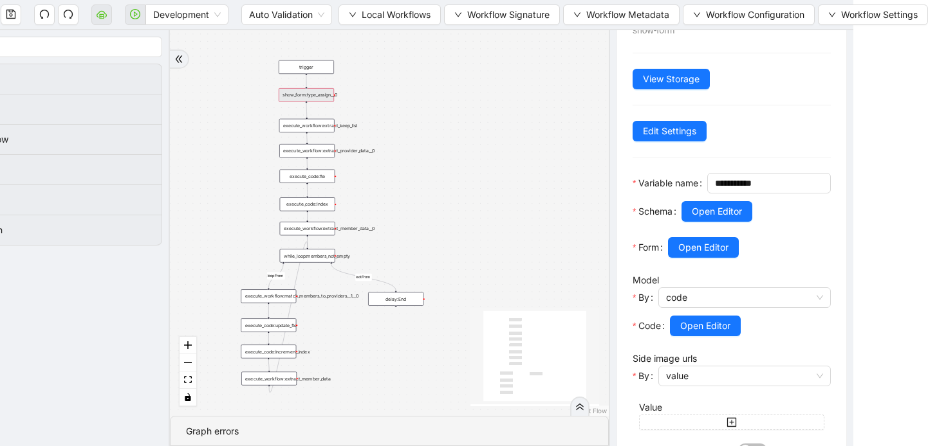
click at [291, 98] on div "show_form:type_assign__0" at bounding box center [306, 95] width 55 height 14
click at [681, 255] on span "Open Editor" at bounding box center [703, 248] width 50 height 14
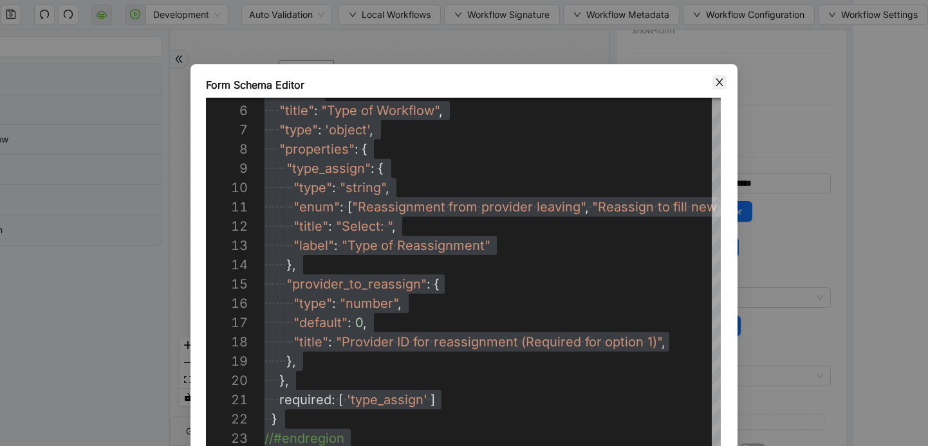
click at [713, 83] on span "Close" at bounding box center [719, 82] width 14 height 14
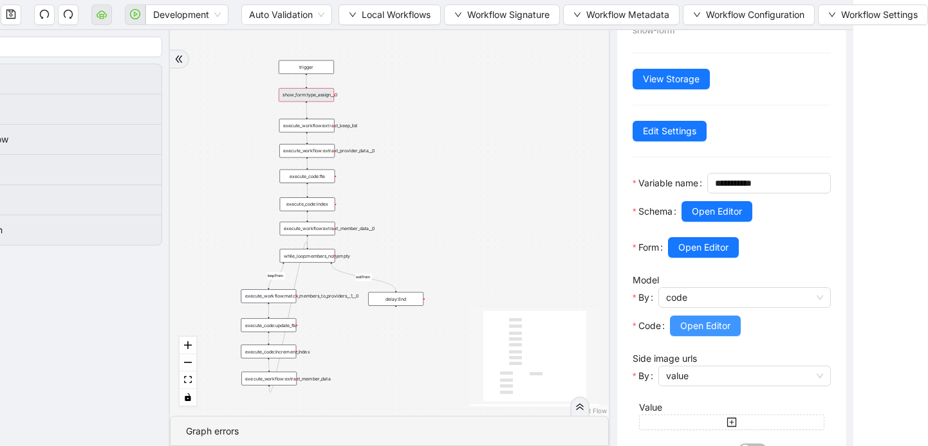
click at [713, 333] on span "Open Editor" at bounding box center [705, 326] width 50 height 14
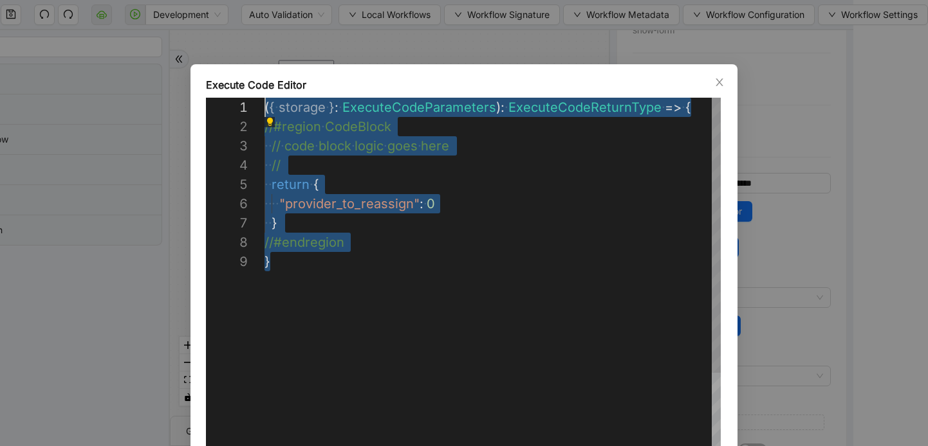
drag, startPoint x: 268, startPoint y: 283, endPoint x: 253, endPoint y: 108, distance: 175.5
click at [264, 108] on div "( { ·‌ storage ·‌ } : ·‌ ExecuteCodeParameters ): ·‌ ExecuteCodeReturnType ·‌ =…" at bounding box center [493, 368] width 458 height 540
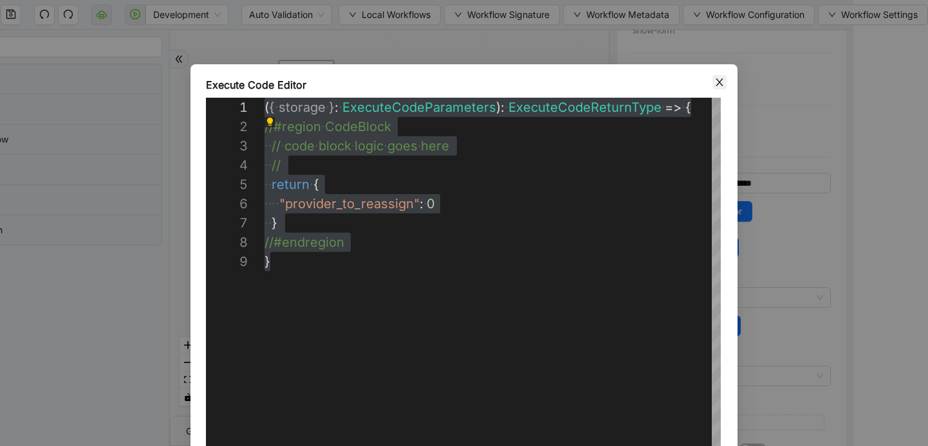
click at [720, 85] on icon "close" at bounding box center [719, 82] width 10 height 10
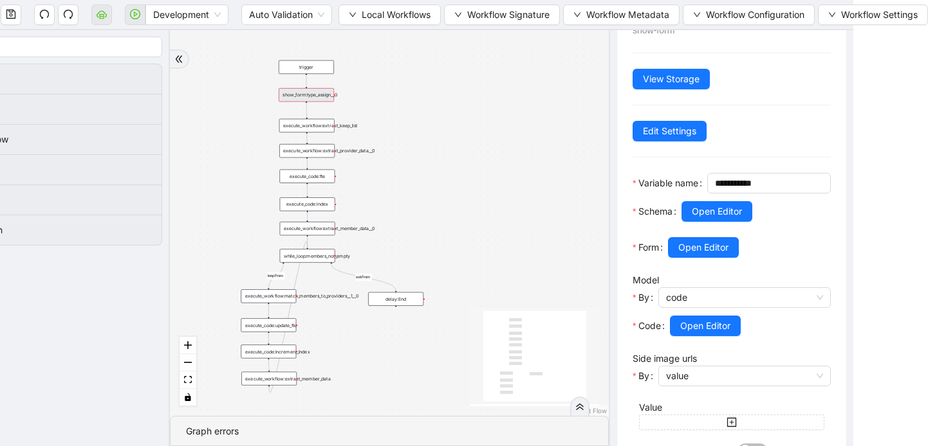
click at [293, 100] on div "show_form:type_assign__0" at bounding box center [306, 95] width 55 height 14
click at [704, 333] on span "Open Editor" at bounding box center [705, 326] width 50 height 14
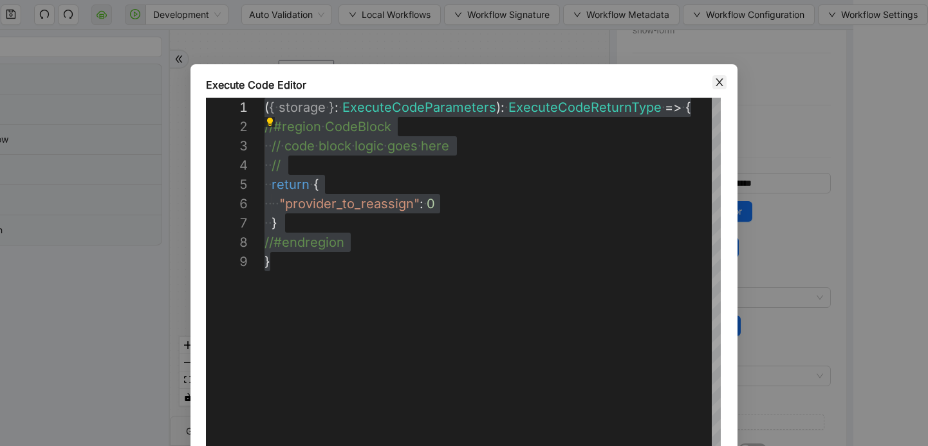
click at [717, 82] on icon "close" at bounding box center [719, 82] width 10 height 10
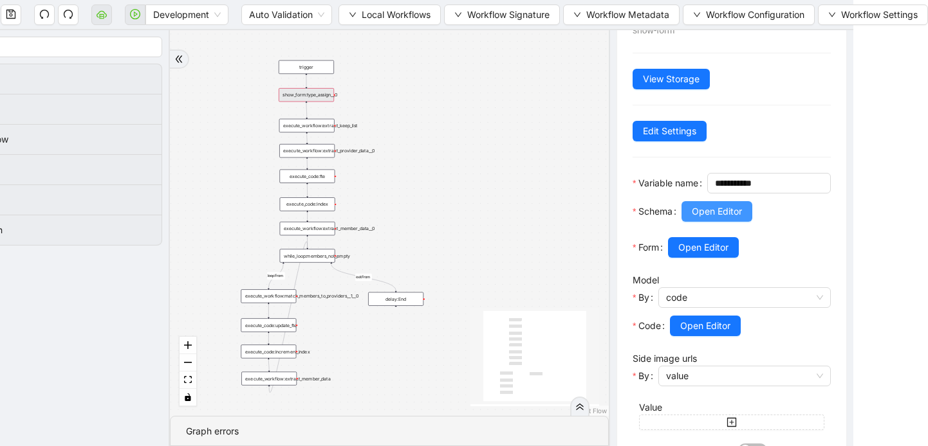
click at [705, 219] on span "Open Editor" at bounding box center [717, 212] width 50 height 14
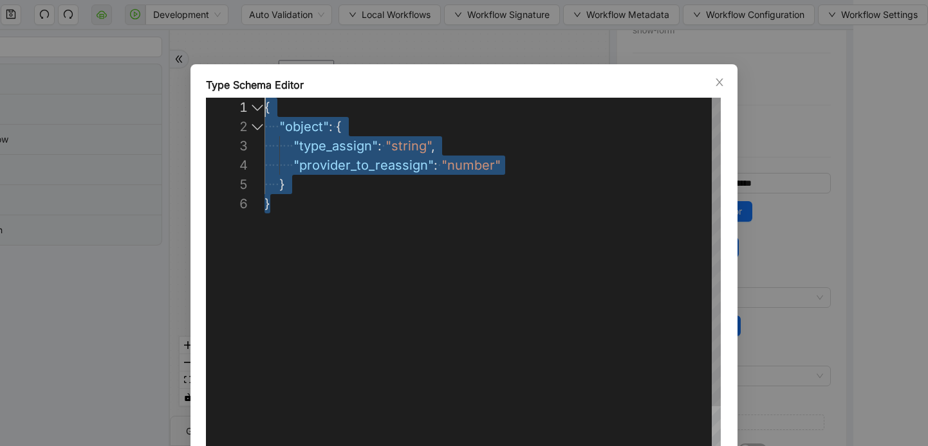
drag, startPoint x: 277, startPoint y: 216, endPoint x: 254, endPoint y: 103, distance: 114.8
click at [264, 102] on div "{ ·‌ ·‌ ·‌ ·‌ "object" : ·‌ { ·‌ ·‌ ·‌ ·‌ ·‌ ·‌ ·‌ ·‌ "type_assign" : ·‌ "strin…" at bounding box center [492, 339] width 456 height 482
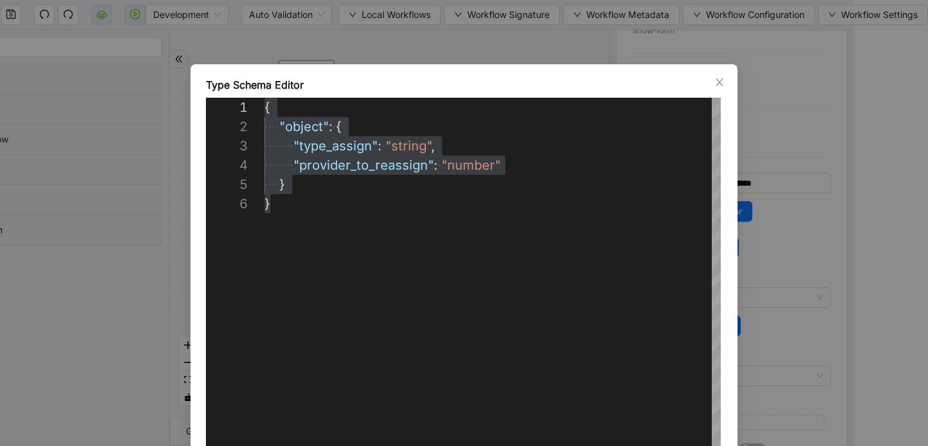
click at [728, 78] on div "**********" at bounding box center [463, 294] width 547 height 461
click at [717, 86] on icon "close" at bounding box center [719, 82] width 10 height 10
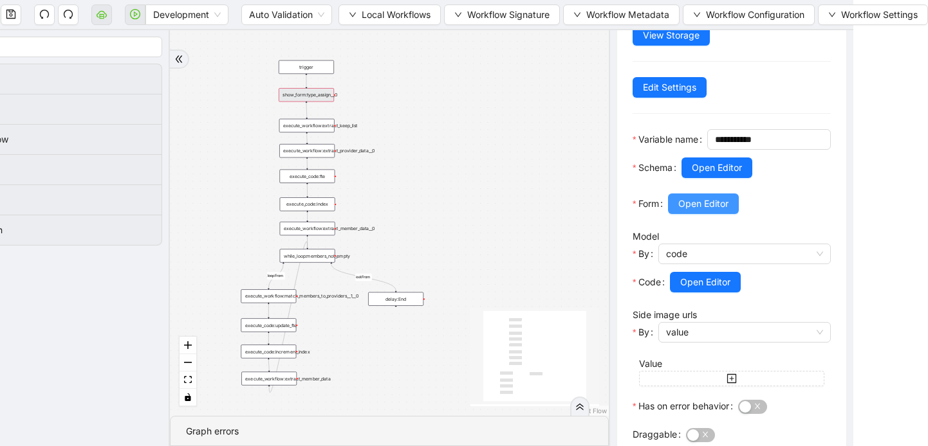
scroll to position [94, 0]
click at [709, 212] on span "Open Editor" at bounding box center [703, 204] width 50 height 14
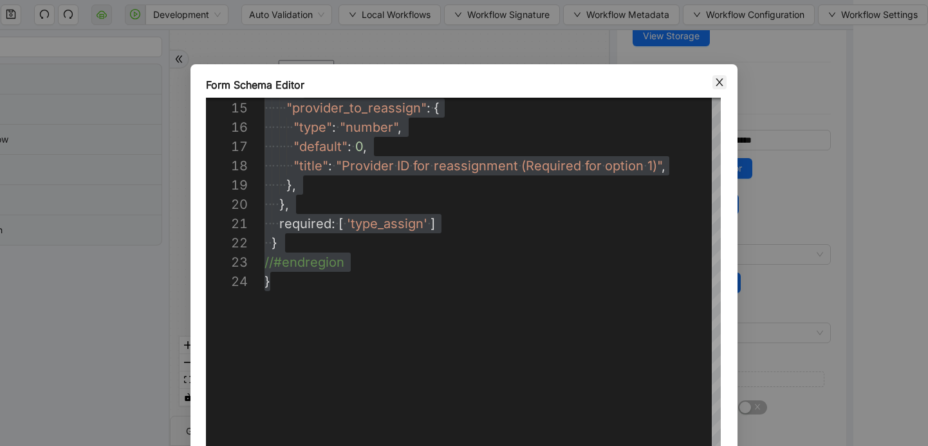
click at [720, 84] on icon "close" at bounding box center [719, 82] width 10 height 10
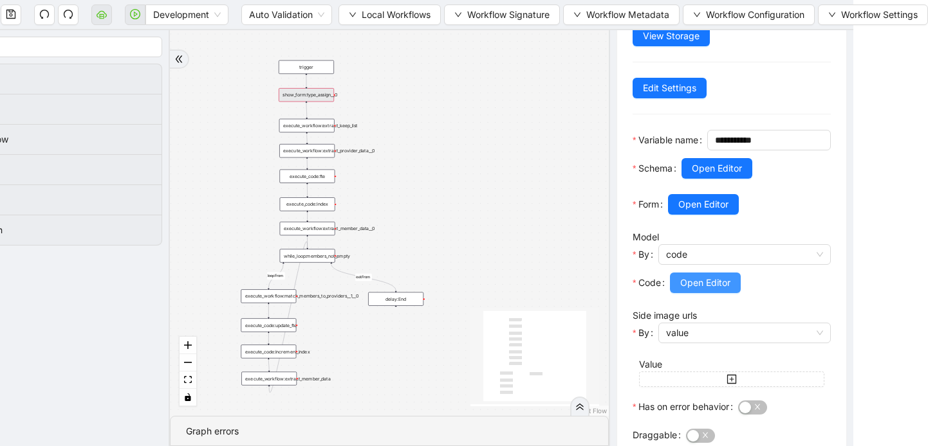
click at [695, 290] on span "Open Editor" at bounding box center [705, 283] width 50 height 14
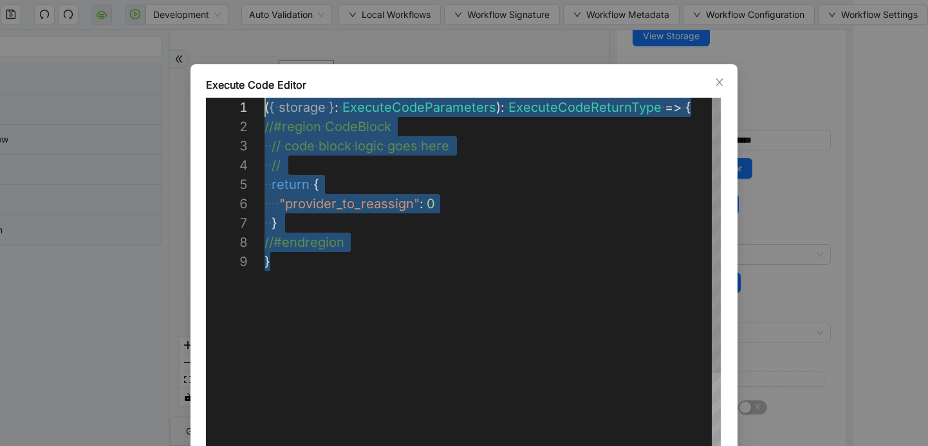
scroll to position [0, 0]
drag, startPoint x: 287, startPoint y: 267, endPoint x: 259, endPoint y: 113, distance: 156.3
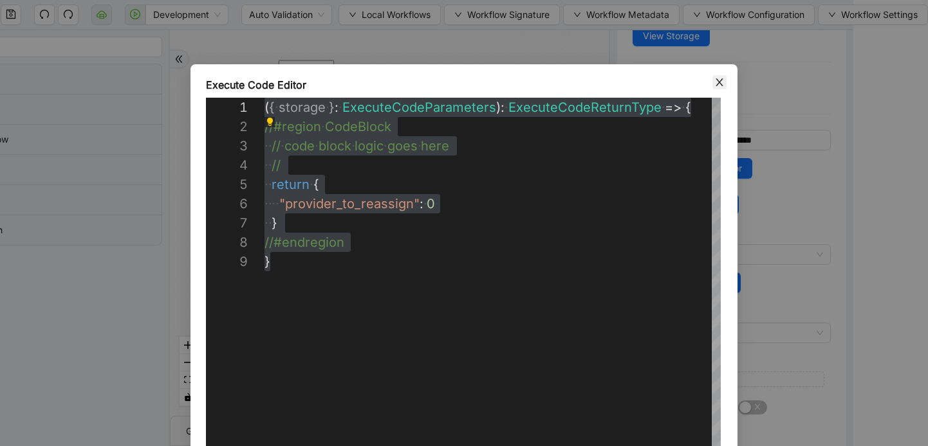
click at [714, 84] on icon "close" at bounding box center [719, 82] width 10 height 10
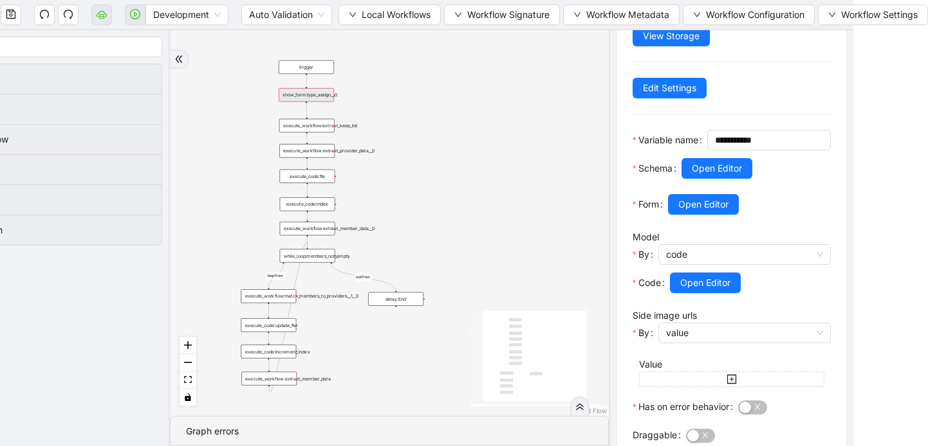
click at [295, 156] on div "execute_workflow:extract_provider_data__0" at bounding box center [306, 151] width 55 height 14
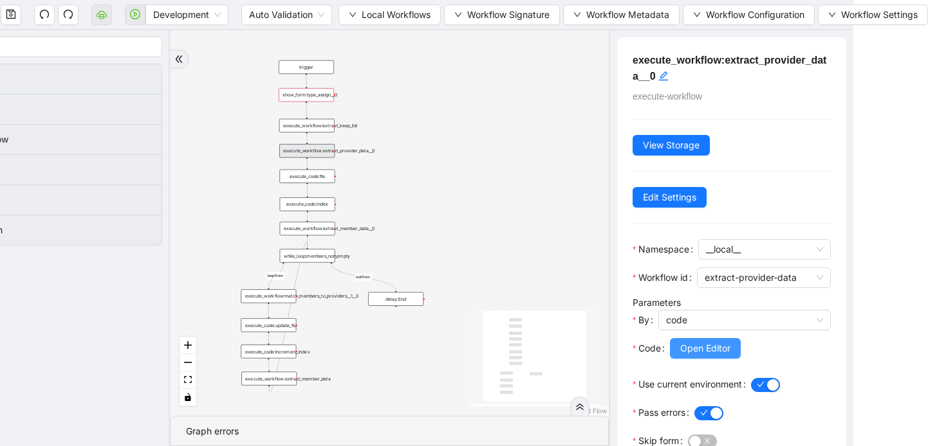
click at [708, 338] on button "Open Editor" at bounding box center [705, 348] width 71 height 21
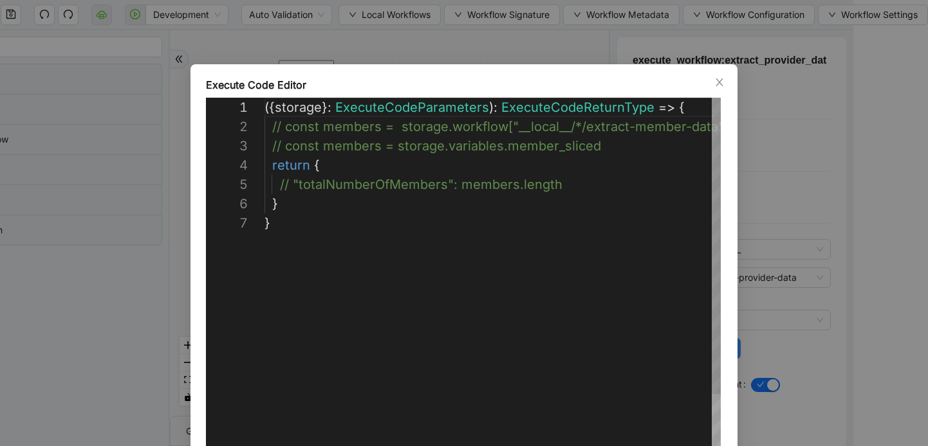
scroll to position [116, 0]
click at [716, 84] on icon "close" at bounding box center [719, 82] width 10 height 10
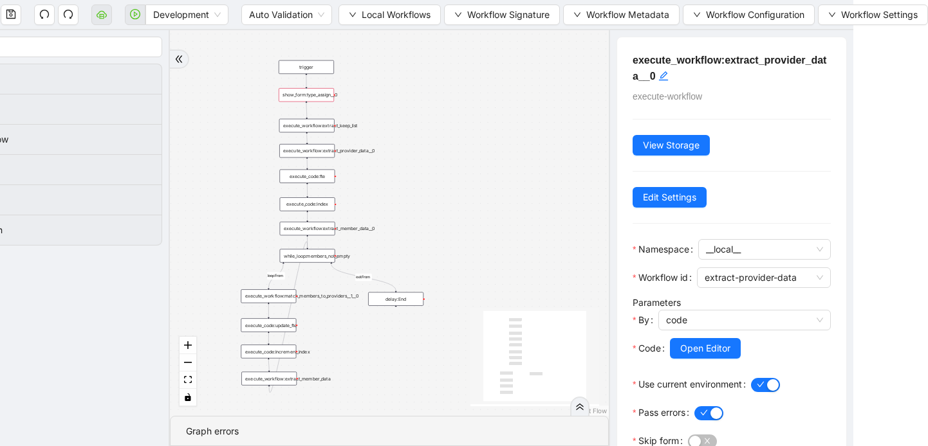
click at [307, 132] on div "execute_workflow:extract_keep_list" at bounding box center [306, 126] width 55 height 14
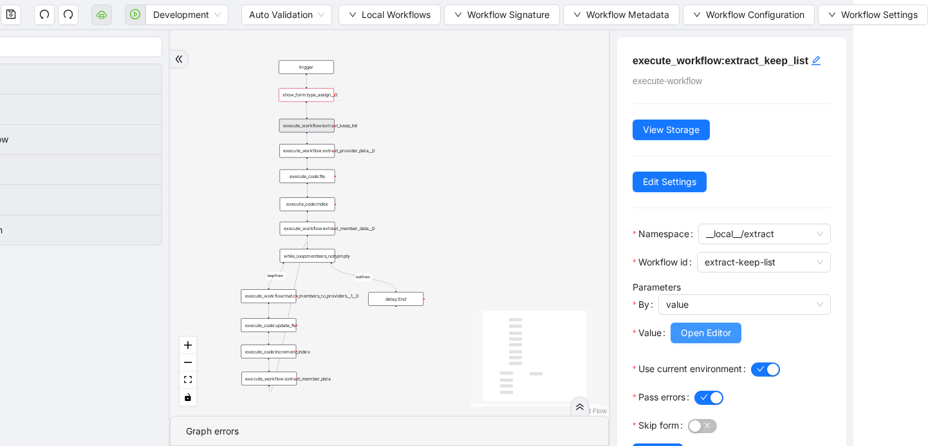
click at [692, 326] on span "Open Editor" at bounding box center [706, 333] width 50 height 14
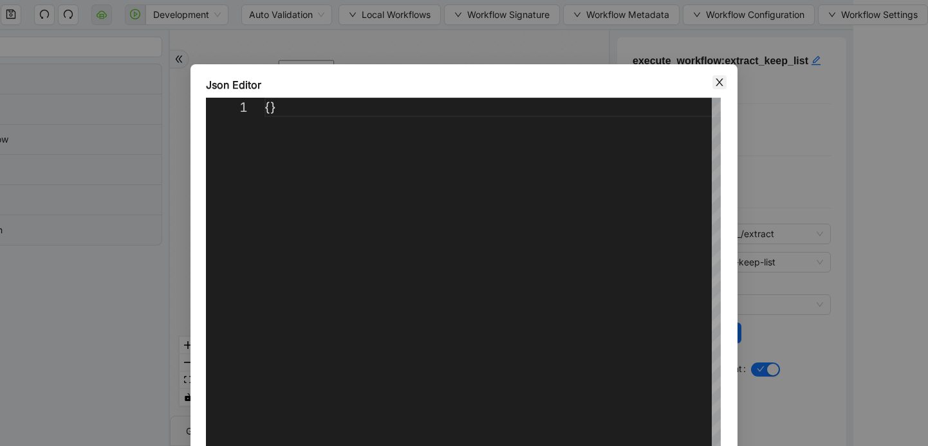
click at [721, 84] on icon "close" at bounding box center [718, 82] width 7 height 8
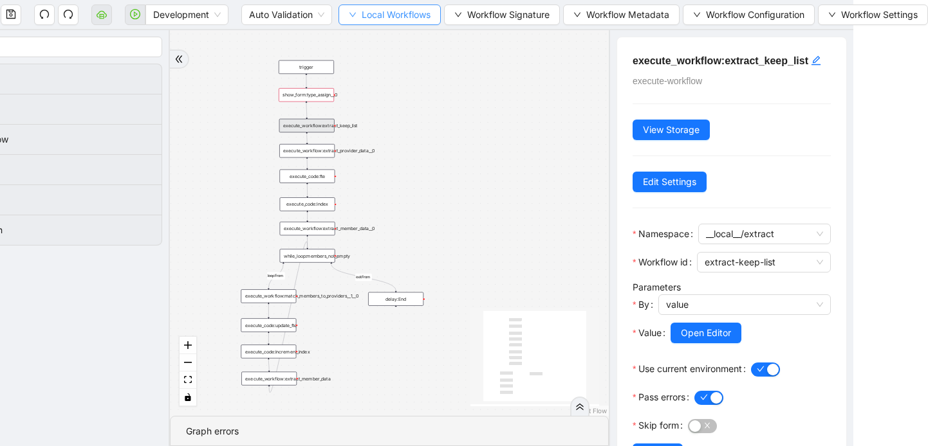
click at [342, 24] on button "Local Workflows" at bounding box center [389, 15] width 102 height 21
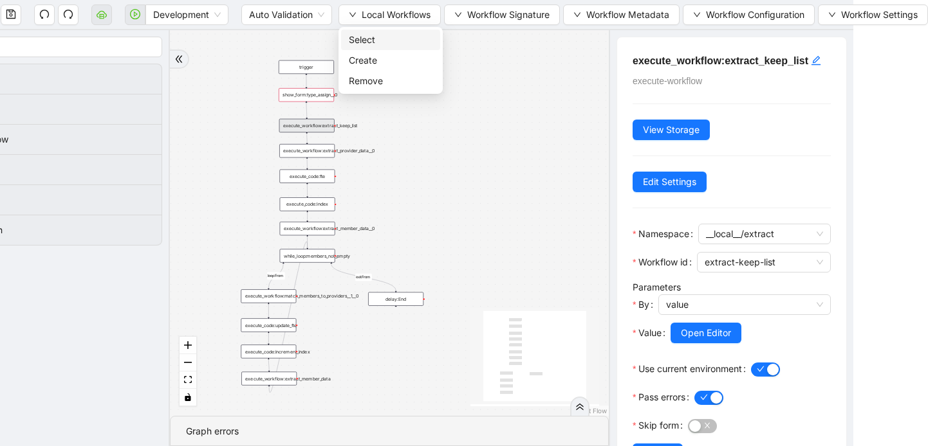
click at [351, 37] on span "Select" at bounding box center [391, 40] width 84 height 14
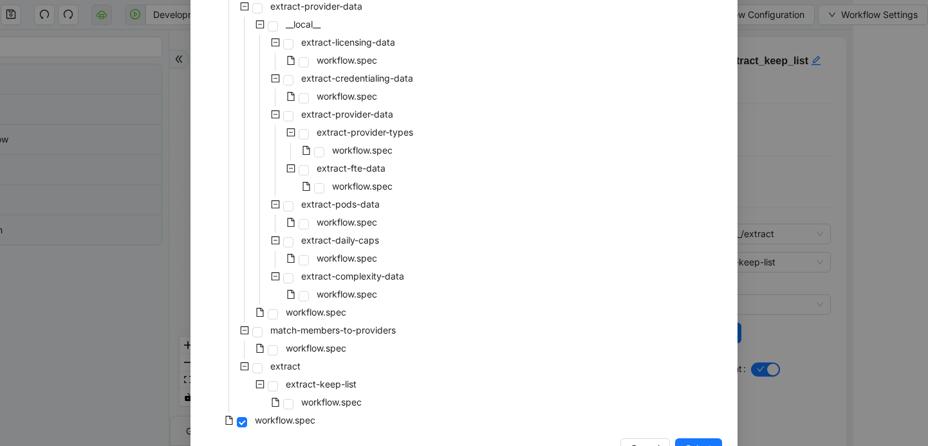
scroll to position [374, 0]
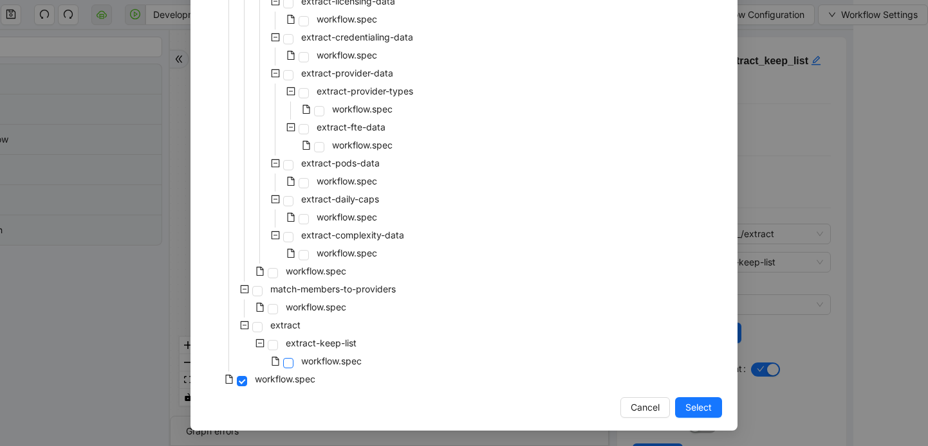
click at [289, 360] on span at bounding box center [288, 363] width 10 height 10
click at [696, 405] on span "Select" at bounding box center [698, 408] width 26 height 14
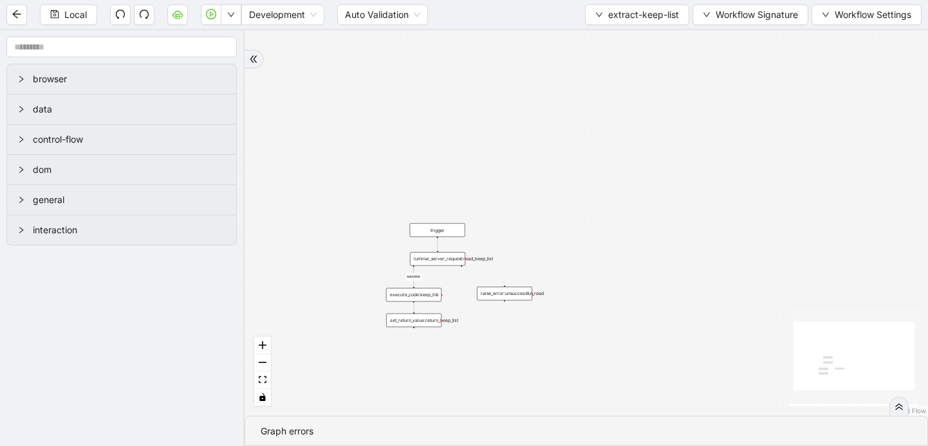
drag, startPoint x: 627, startPoint y: 228, endPoint x: 821, endPoint y: 152, distance: 209.2
click at [821, 153] on div "success trigger raise_error:unsuccessful_read luminai_server_request:read_keep_…" at bounding box center [585, 223] width 683 height 386
click at [420, 321] on div "set_return_value:return_keep_list" at bounding box center [413, 320] width 55 height 14
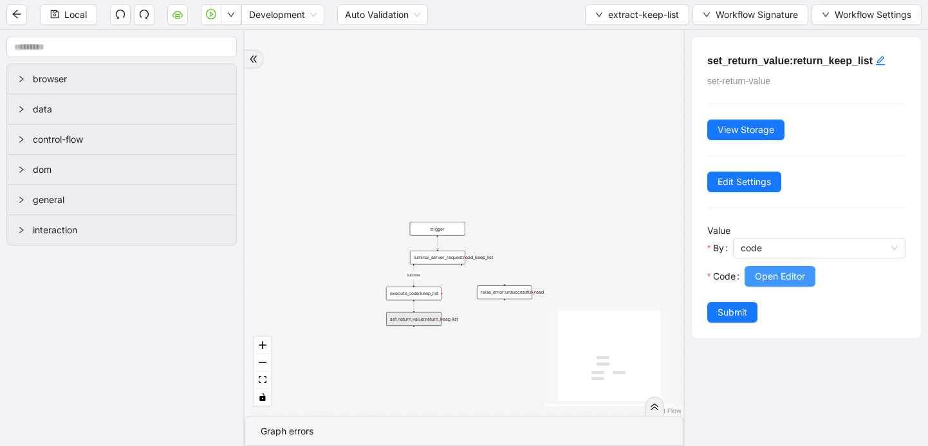
click at [773, 274] on span "Open Editor" at bounding box center [780, 277] width 50 height 14
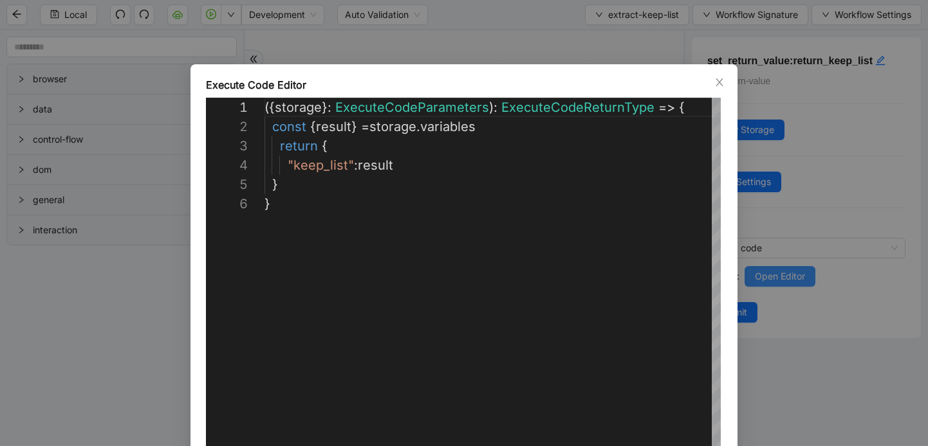
scroll to position [96, 0]
click at [717, 85] on icon "close" at bounding box center [718, 82] width 7 height 8
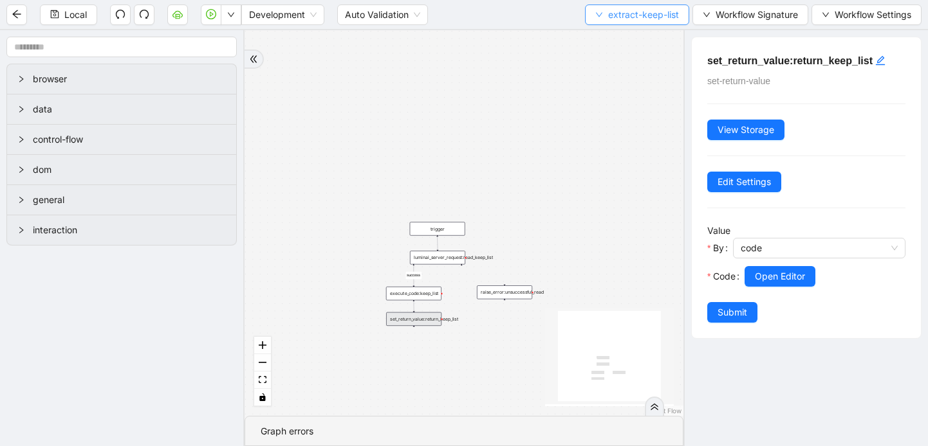
click at [594, 21] on button "extract-keep-list" at bounding box center [637, 15] width 104 height 21
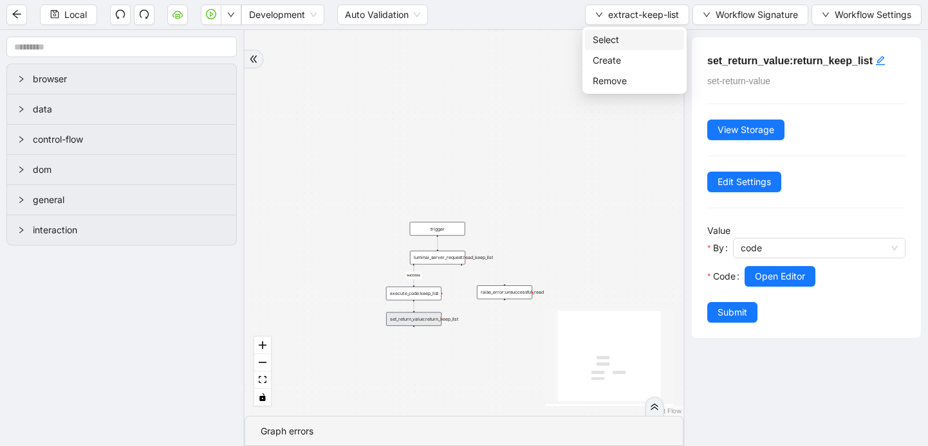
click at [613, 42] on span "Select" at bounding box center [634, 40] width 84 height 14
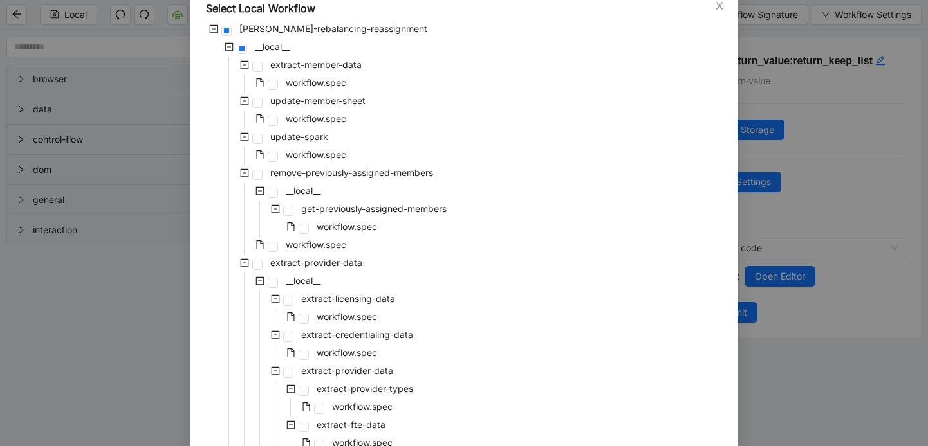
scroll to position [67, 0]
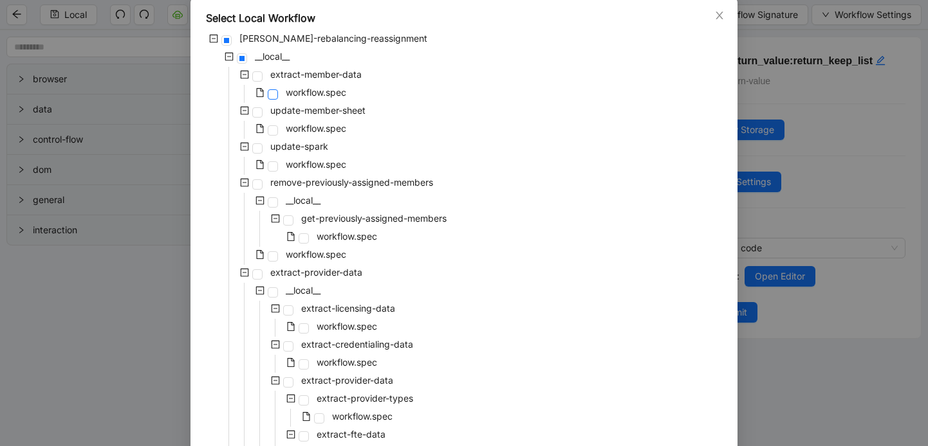
click at [274, 93] on span at bounding box center [273, 94] width 10 height 10
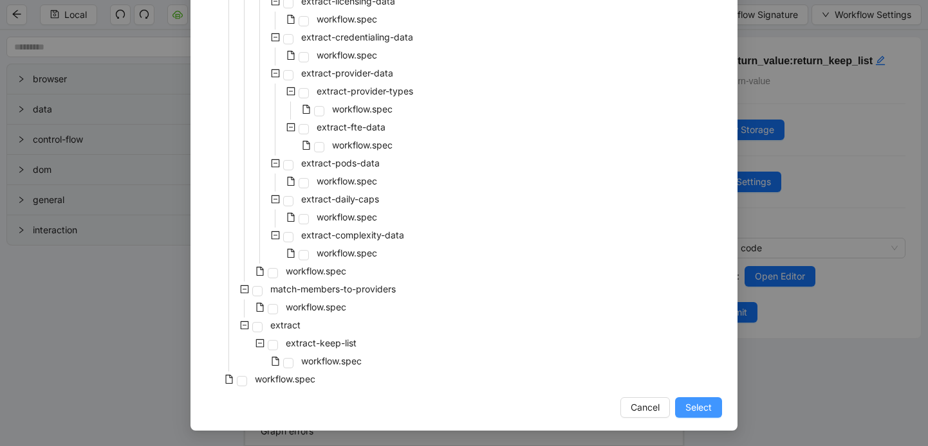
click at [695, 409] on span "Select" at bounding box center [698, 408] width 26 height 14
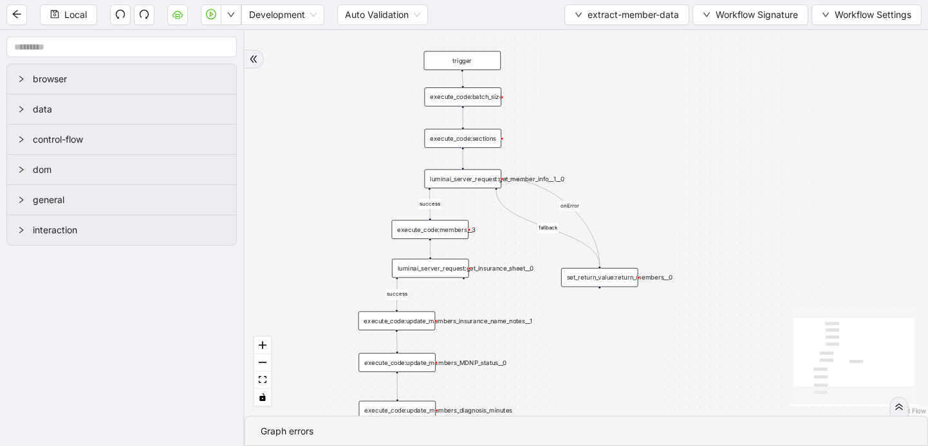
drag, startPoint x: 719, startPoint y: 121, endPoint x: 699, endPoint y: 221, distance: 101.7
click at [699, 221] on div "fallback success success onError trigger set_return_value:return_members execut…" at bounding box center [585, 223] width 683 height 386
click at [483, 99] on div "execute_code:batch_size" at bounding box center [461, 96] width 77 height 19
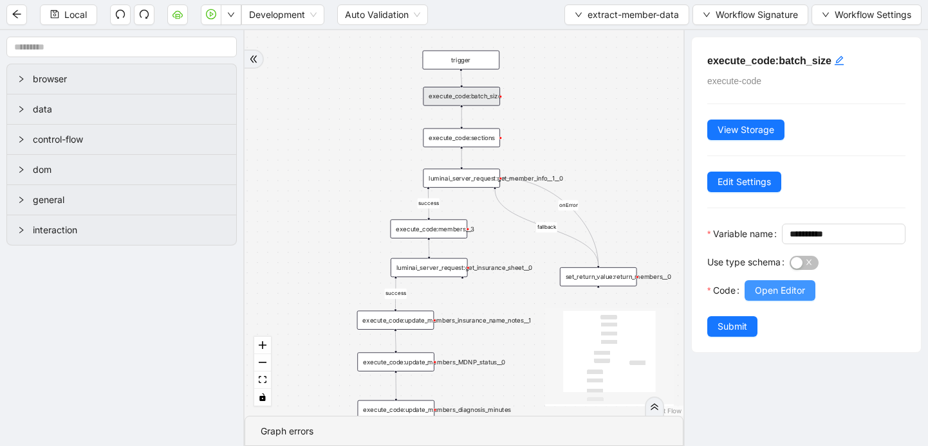
click at [764, 298] on span "Open Editor" at bounding box center [780, 291] width 50 height 14
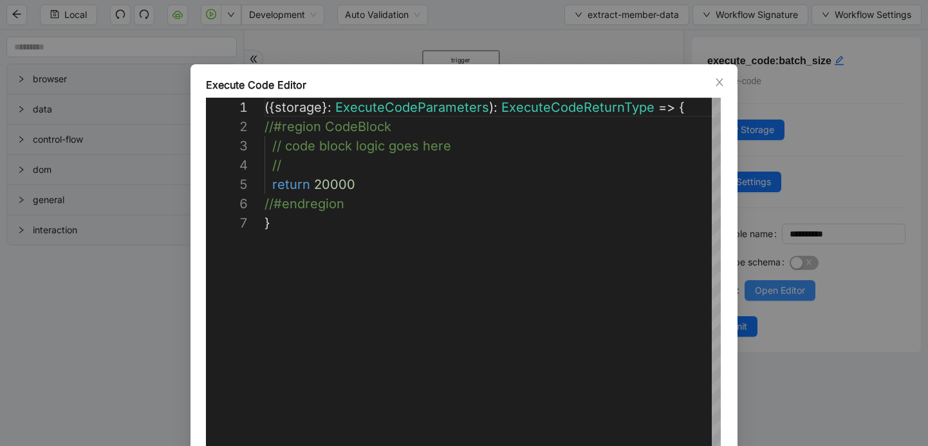
scroll to position [116, 0]
click at [717, 84] on icon "close" at bounding box center [719, 82] width 10 height 10
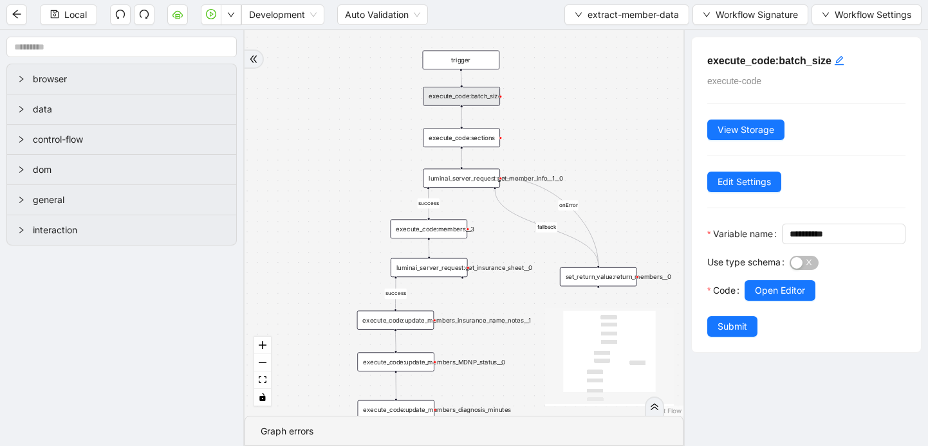
click at [480, 141] on div "execute_code:sections" at bounding box center [461, 138] width 77 height 19
click at [778, 298] on span "Open Editor" at bounding box center [780, 291] width 50 height 14
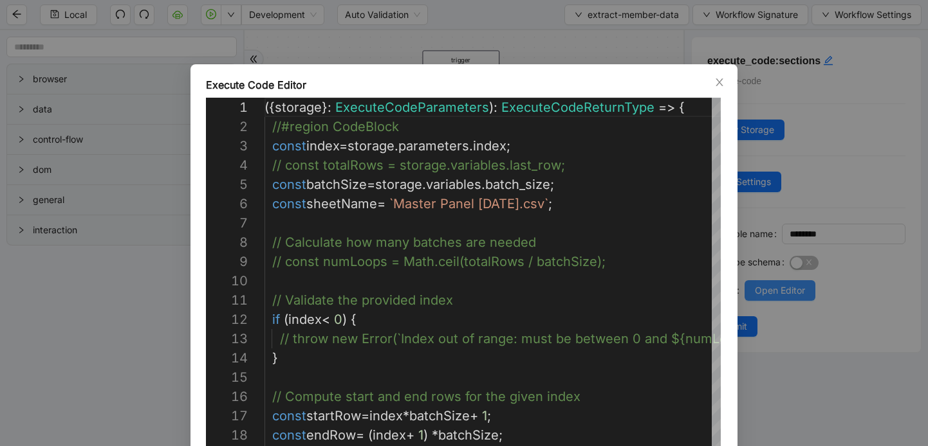
scroll to position [193, 0]
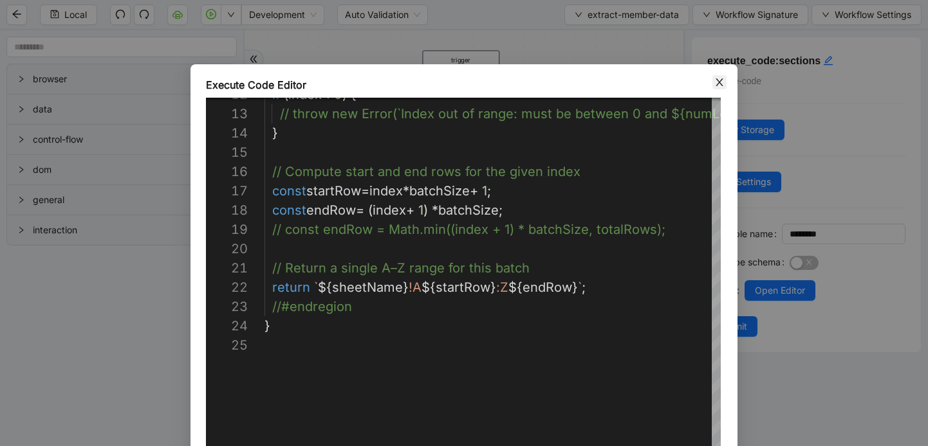
click at [719, 84] on icon "close" at bounding box center [719, 82] width 10 height 10
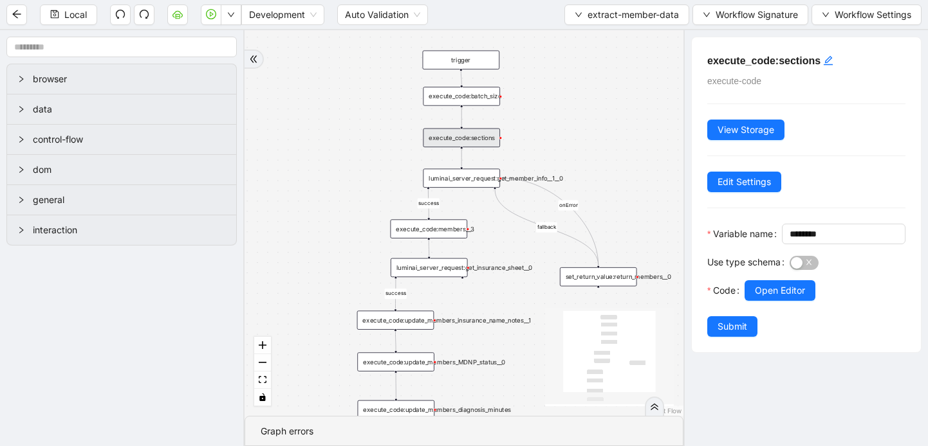
click at [470, 184] on div "luminai_server_request:get_member_info__1__0" at bounding box center [461, 178] width 77 height 19
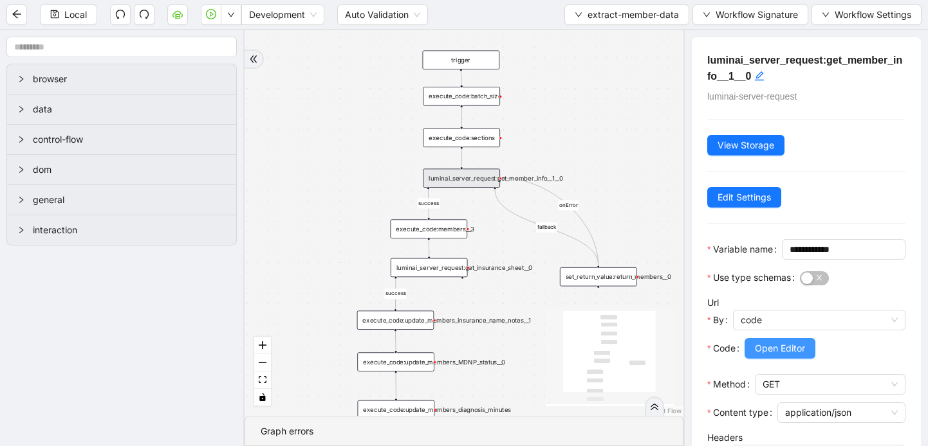
click at [769, 356] on span "Open Editor" at bounding box center [780, 349] width 50 height 14
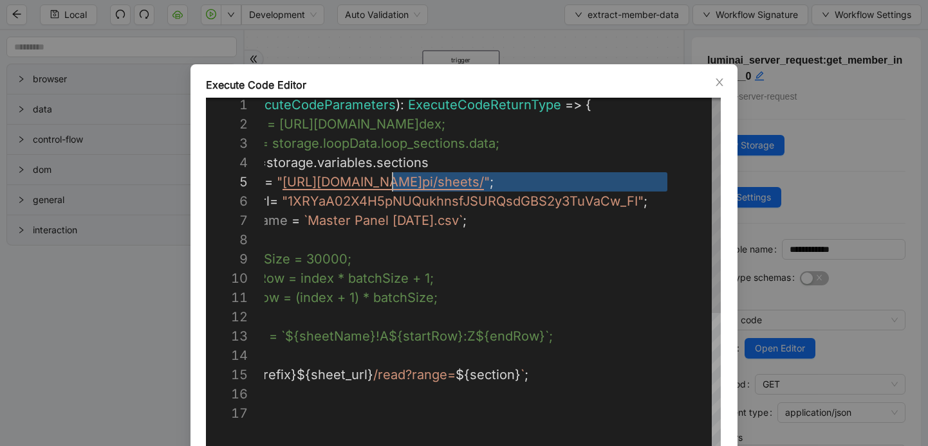
scroll to position [77, 214]
drag, startPoint x: 668, startPoint y: 185, endPoint x: 387, endPoint y: 187, distance: 281.1
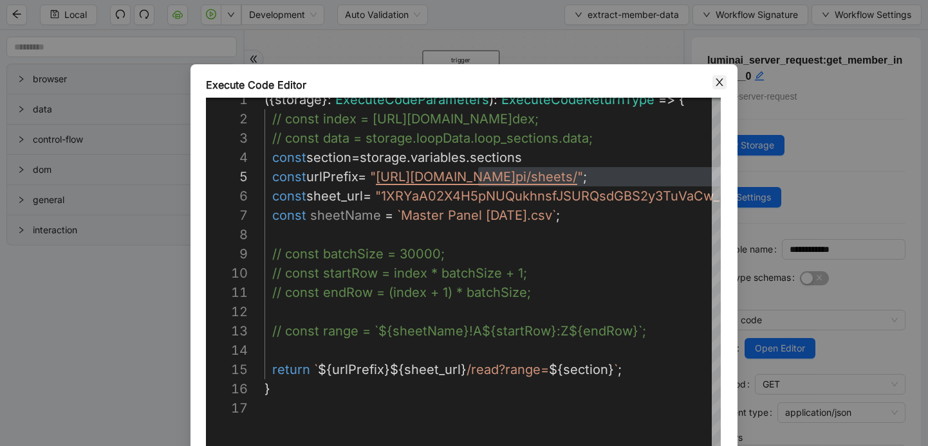
click at [720, 84] on icon "close" at bounding box center [719, 82] width 10 height 10
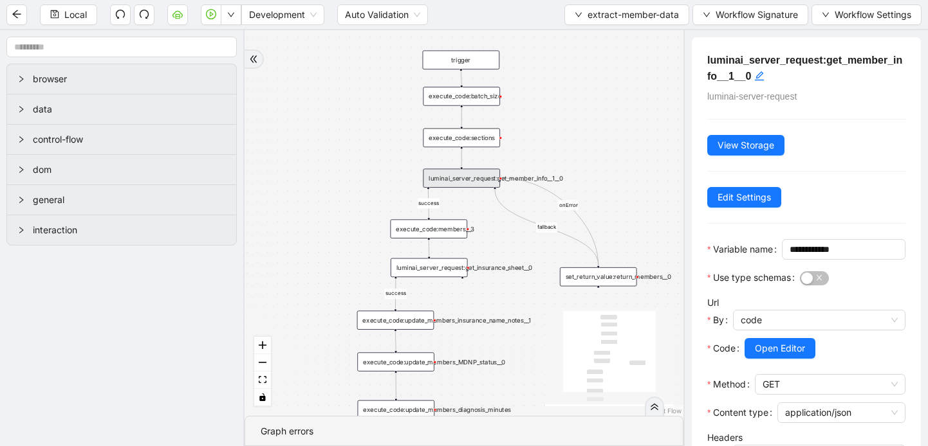
click at [442, 234] on div "execute_code:members__3" at bounding box center [428, 228] width 77 height 19
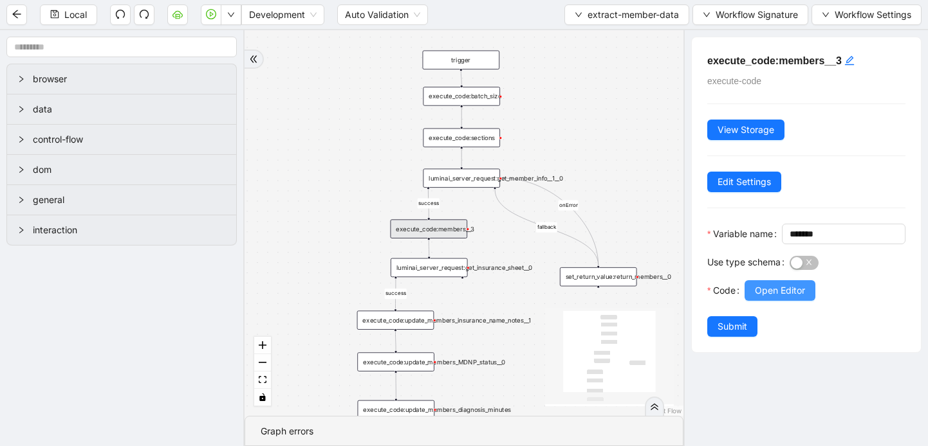
click at [766, 298] on span "Open Editor" at bounding box center [780, 291] width 50 height 14
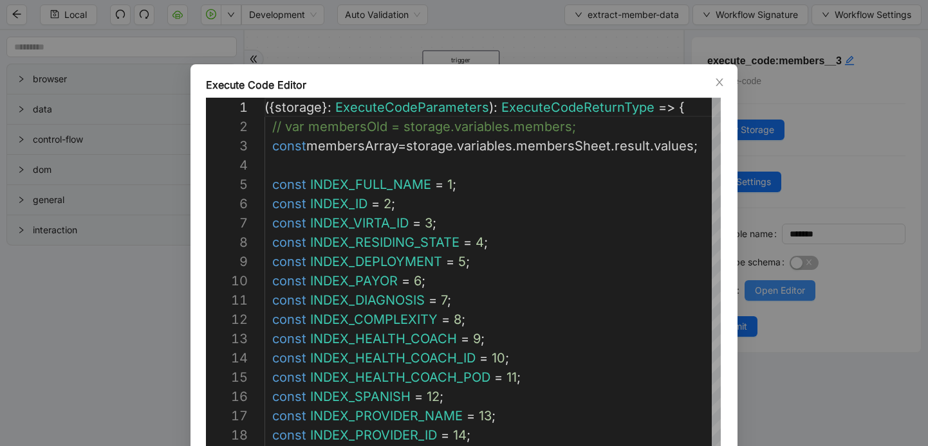
scroll to position [193, 0]
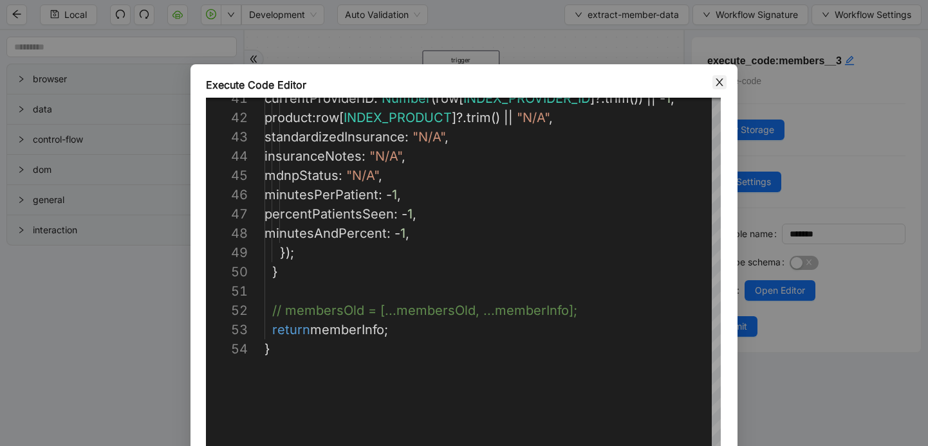
click at [717, 82] on icon "close" at bounding box center [719, 82] width 10 height 10
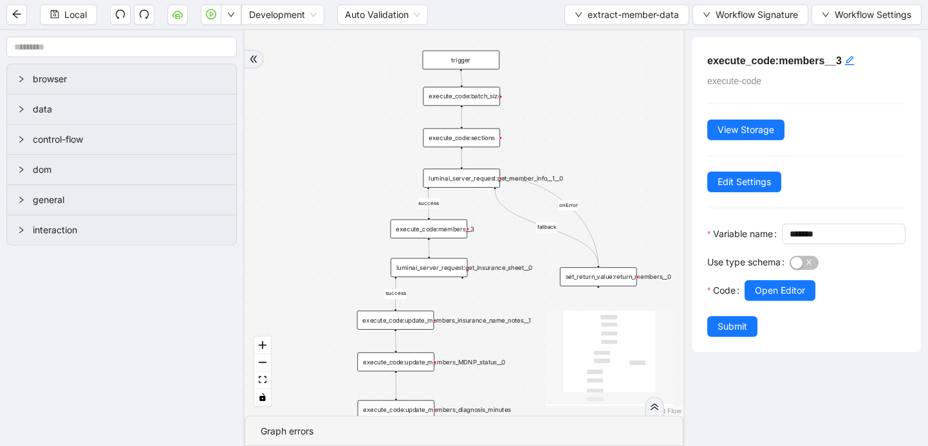
click at [439, 275] on div "luminai_server_request:get_insurance_sheet__0" at bounding box center [428, 268] width 77 height 19
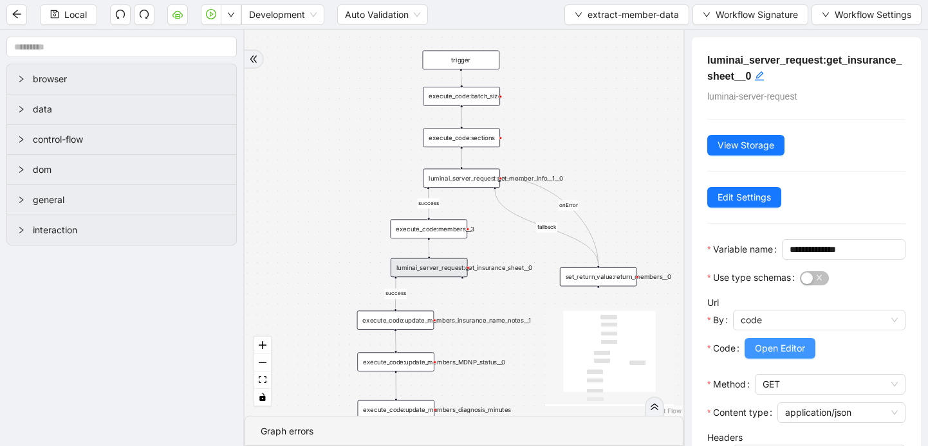
click at [770, 356] on span "Open Editor" at bounding box center [780, 349] width 50 height 14
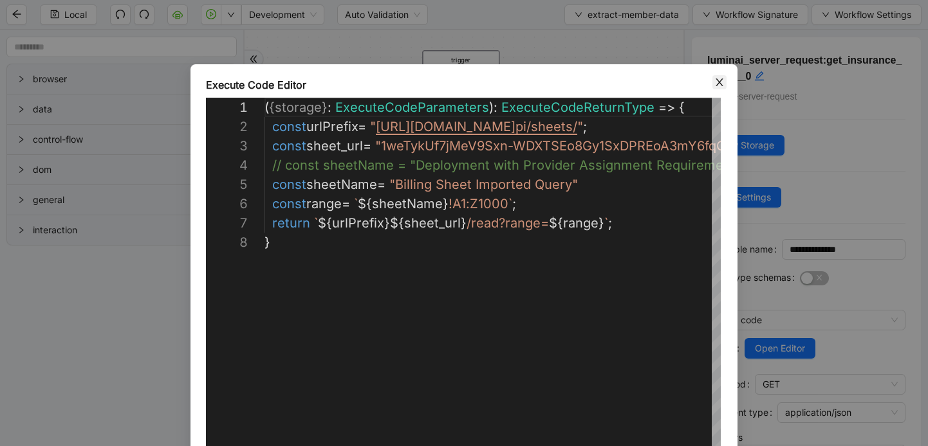
click at [712, 87] on span "Close" at bounding box center [719, 82] width 14 height 14
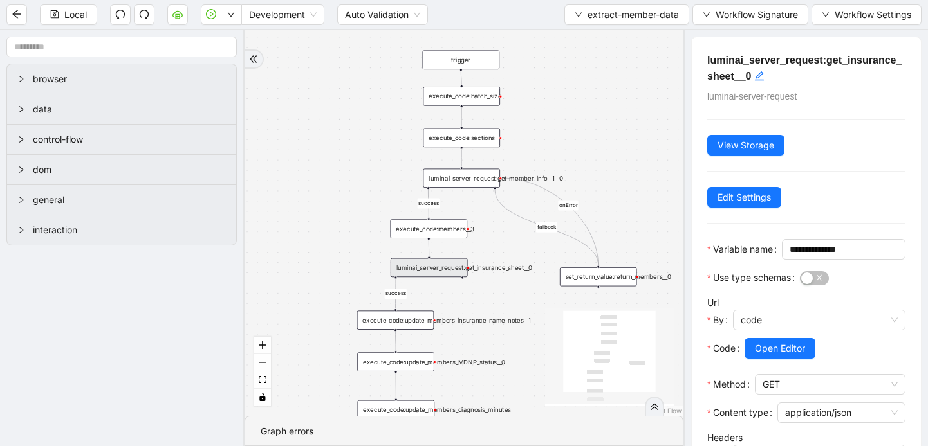
click at [384, 324] on div "execute_code:update_members_insurance_name_notes__1" at bounding box center [395, 320] width 77 height 19
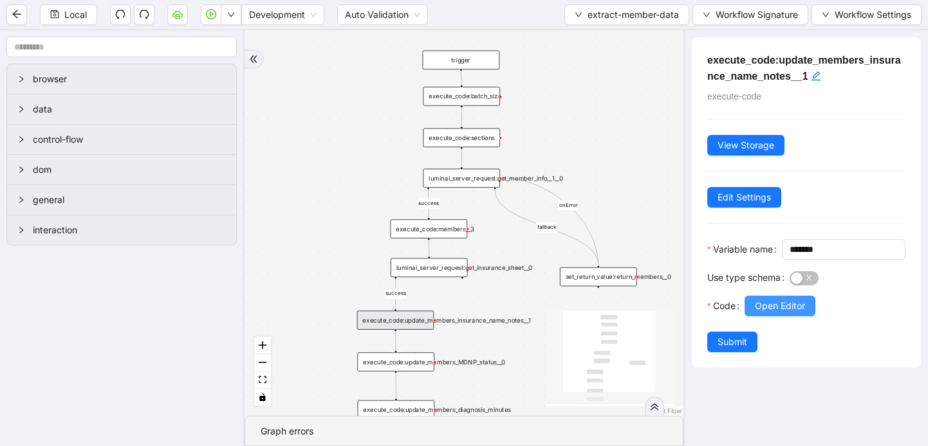
click at [768, 313] on span "Open Editor" at bounding box center [780, 306] width 50 height 14
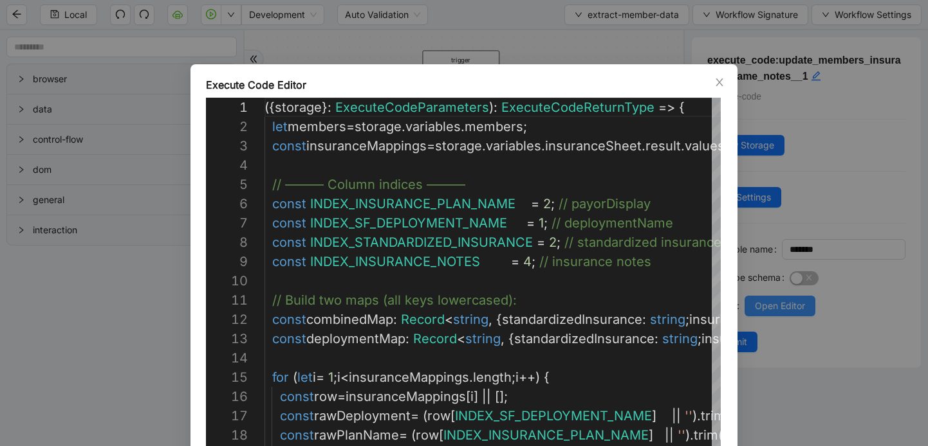
scroll to position [193, 0]
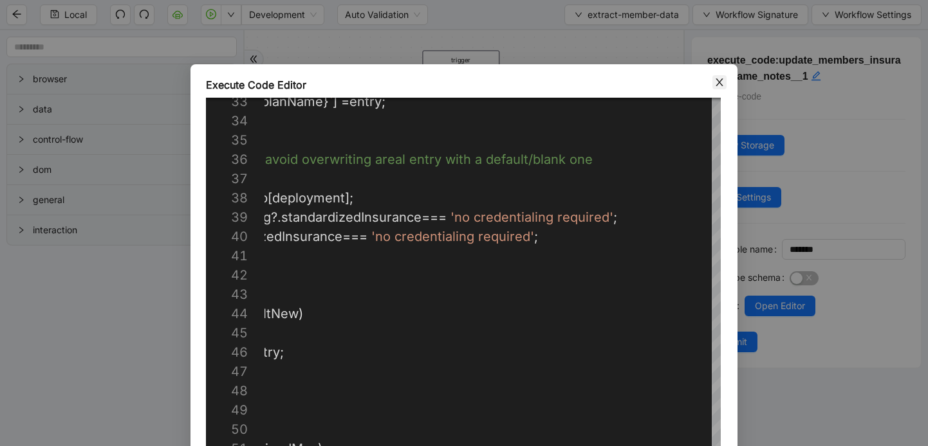
click at [720, 89] on span "Close" at bounding box center [719, 82] width 14 height 14
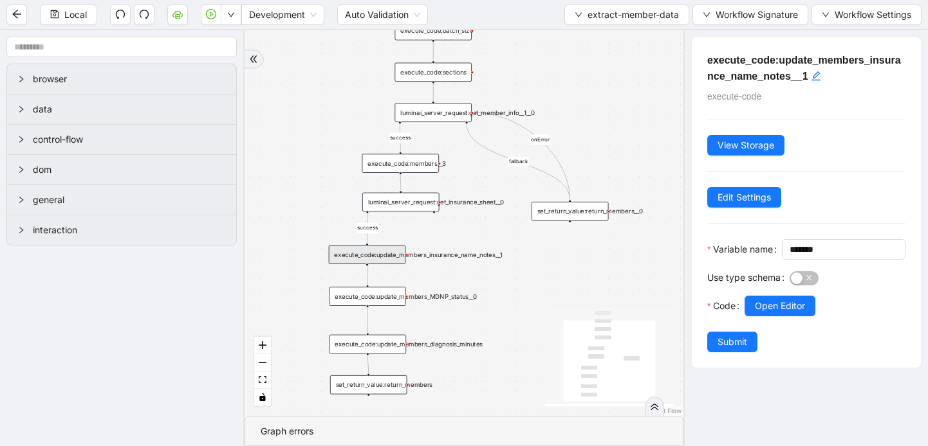
drag, startPoint x: 468, startPoint y: 340, endPoint x: 439, endPoint y: 274, distance: 71.5
click at [439, 274] on div "fallback success success onError trigger set_return_value:return_members execut…" at bounding box center [463, 223] width 439 height 386
click at [369, 299] on div "execute_code:update_members_MDNP_status__0" at bounding box center [367, 296] width 77 height 19
click at [375, 390] on div "set_return_value:return_members" at bounding box center [368, 385] width 77 height 19
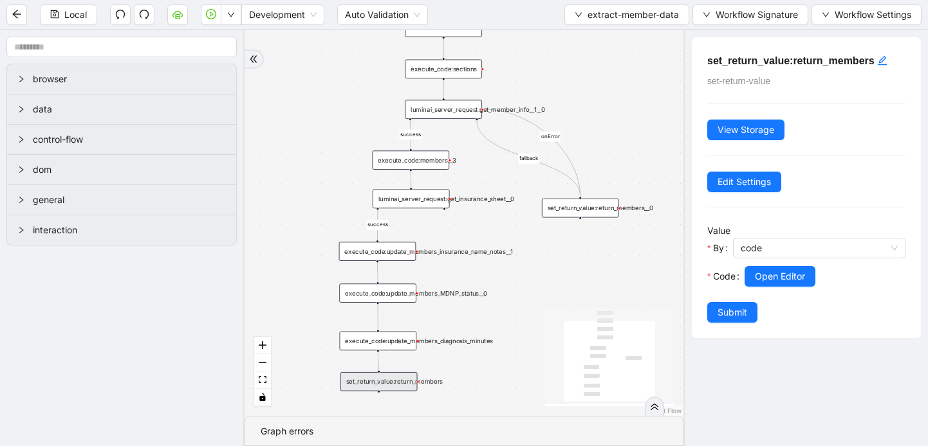
drag, startPoint x: 472, startPoint y: 374, endPoint x: 481, endPoint y: 370, distance: 10.6
click at [481, 371] on div "fallback success success onError trigger set_return_value:return_members execut…" at bounding box center [463, 223] width 439 height 386
click at [576, 16] on icon "down" at bounding box center [578, 15] width 6 height 5
click at [583, 40] on span "Select" at bounding box center [624, 40] width 104 height 14
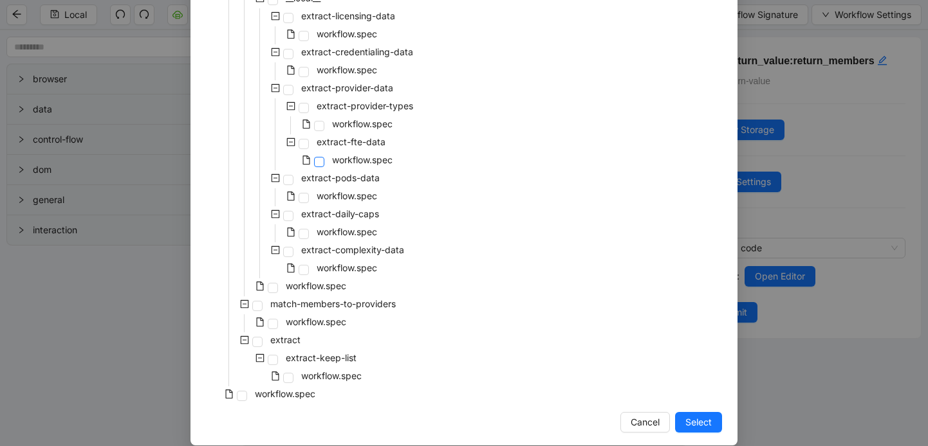
scroll to position [374, 0]
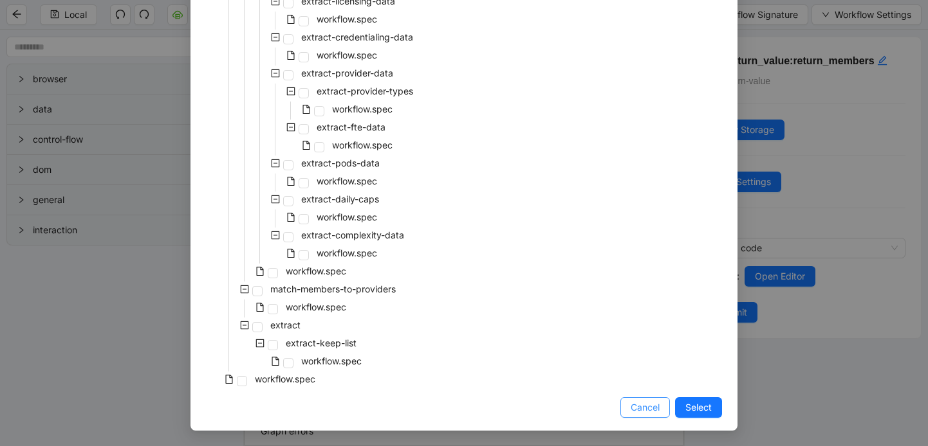
click at [644, 405] on span "Cancel" at bounding box center [644, 408] width 29 height 14
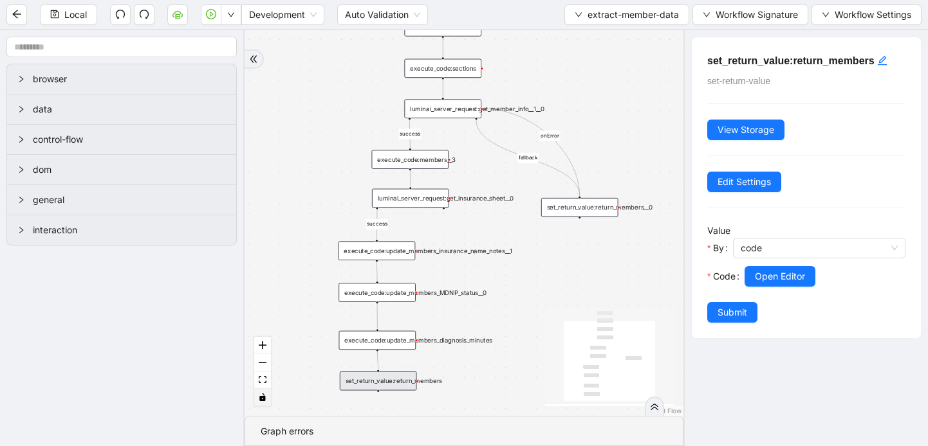
click at [264, 398] on icon "toggle interactivity" at bounding box center [262, 398] width 6 height 8
click at [262, 397] on icon "toggle interactivity" at bounding box center [262, 398] width 6 height 8
click at [261, 394] on icon "toggle interactivity" at bounding box center [263, 398] width 8 height 8
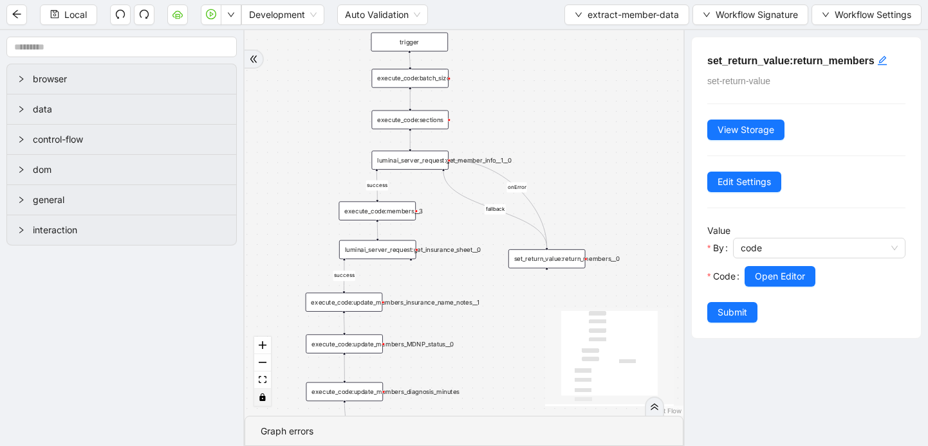
drag, startPoint x: 525, startPoint y: 194, endPoint x: 484, endPoint y: 235, distance: 57.8
click at [484, 235] on div "fallback success success onError trigger set_return_value:return_members execut…" at bounding box center [463, 223] width 439 height 386
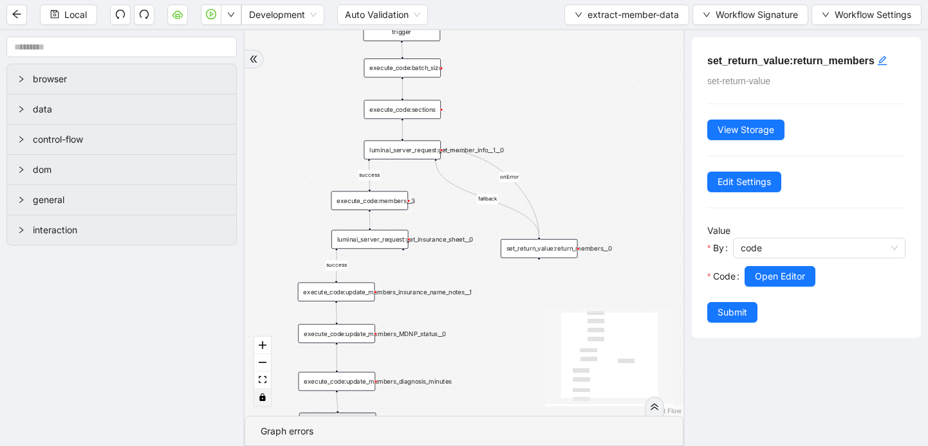
click at [420, 117] on div "execute_code:sections" at bounding box center [401, 109] width 77 height 19
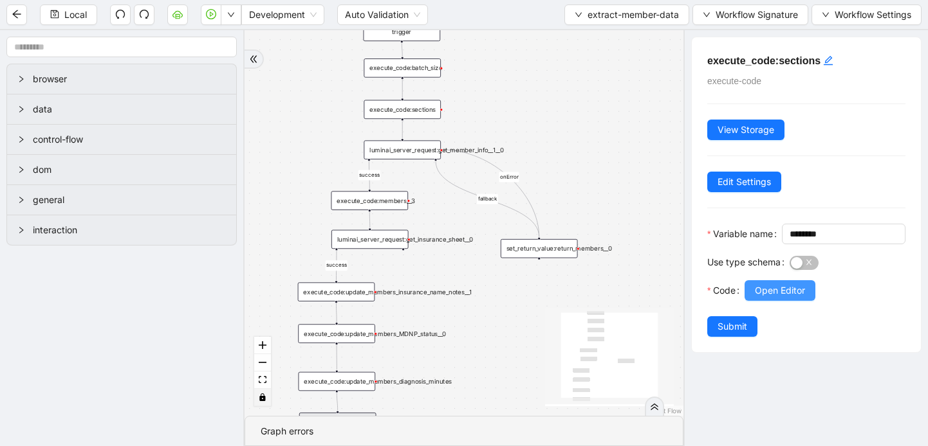
click at [780, 298] on span "Open Editor" at bounding box center [780, 291] width 50 height 14
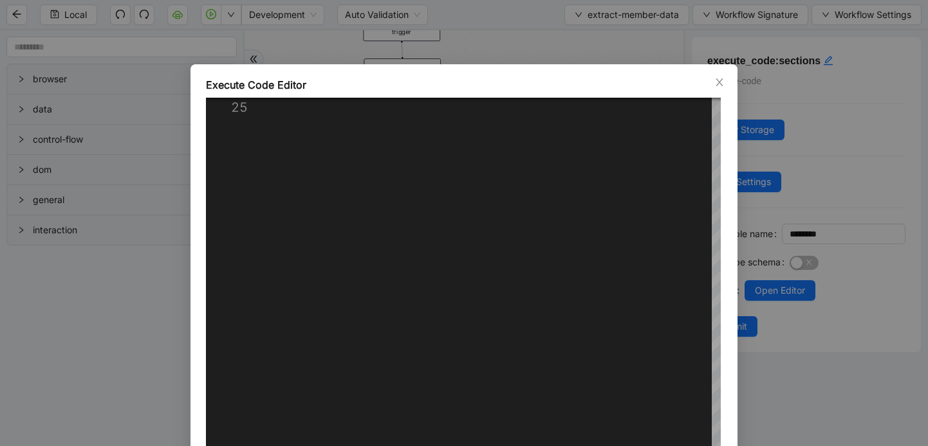
scroll to position [94, 0]
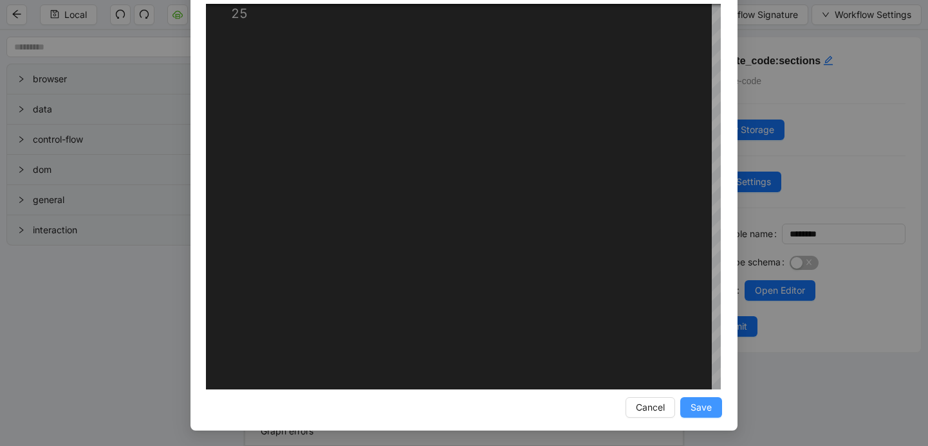
click at [698, 401] on span "Save" at bounding box center [700, 408] width 21 height 14
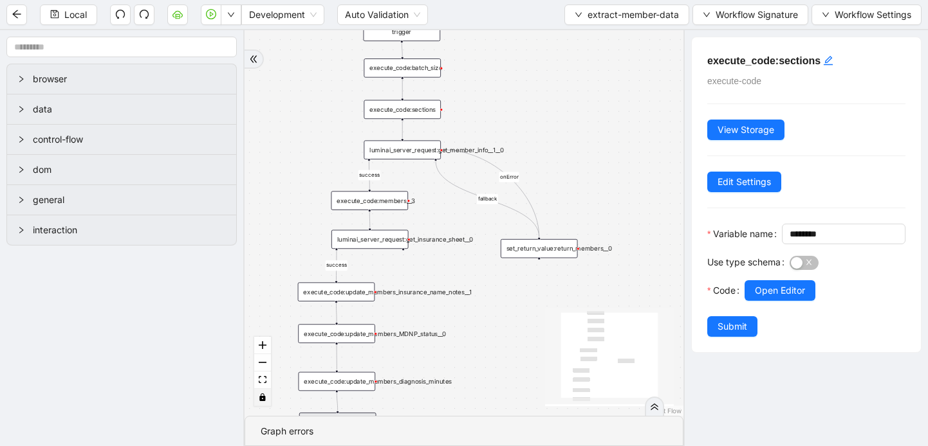
scroll to position [30, 0]
click at [265, 398] on icon "toggle interactivity" at bounding box center [263, 398] width 8 height 8
click at [715, 337] on button "Submit" at bounding box center [732, 326] width 50 height 21
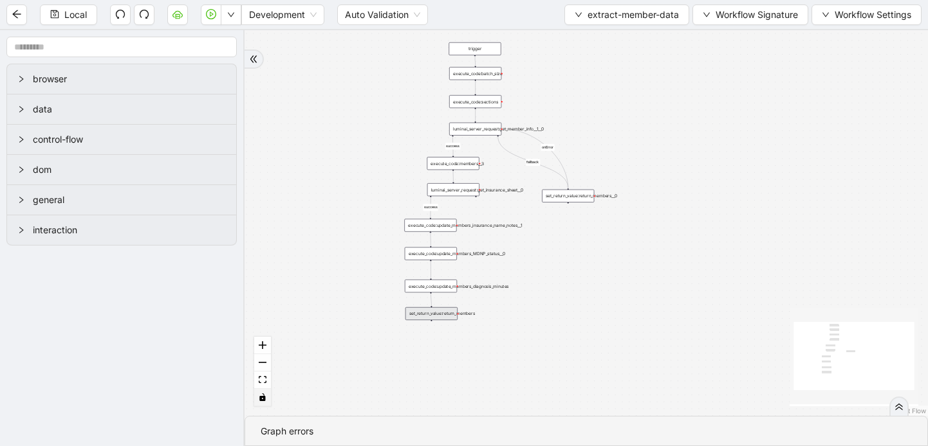
drag, startPoint x: 505, startPoint y: 321, endPoint x: 545, endPoint y: 244, distance: 86.3
click at [545, 244] on div "fallback success success onError trigger set_return_value:return_members execut…" at bounding box center [585, 223] width 683 height 386
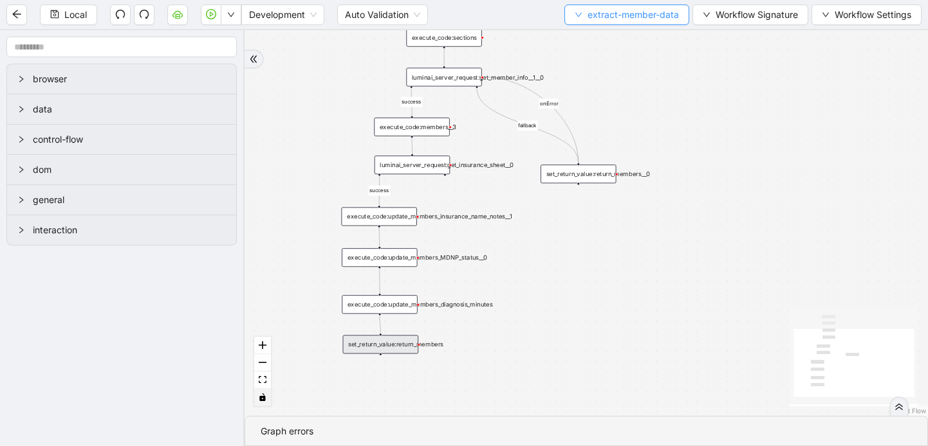
click at [583, 12] on button "extract-member-data" at bounding box center [626, 15] width 125 height 21
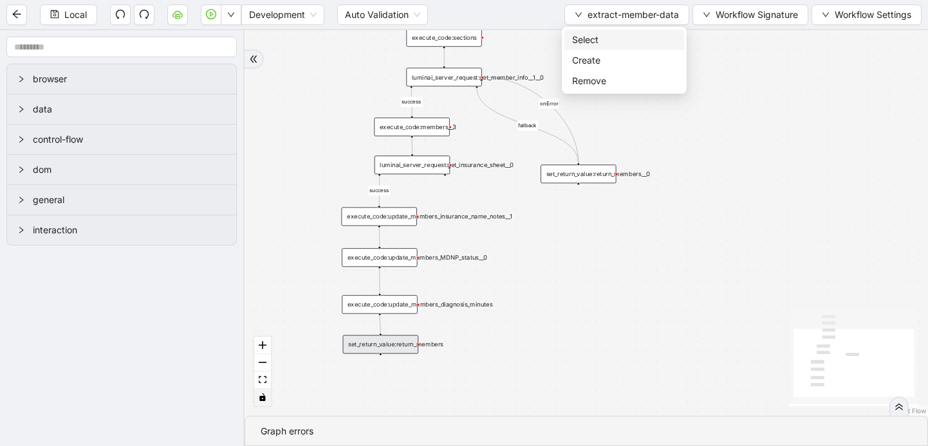
click at [579, 42] on span "Select" at bounding box center [624, 40] width 104 height 14
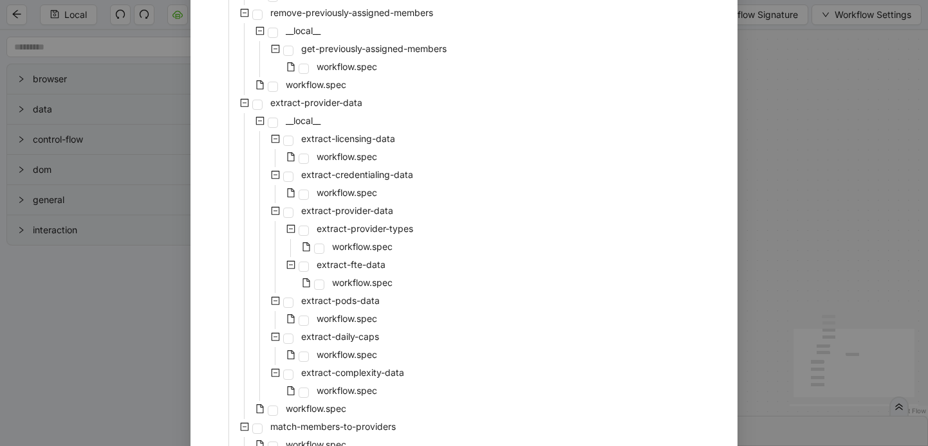
scroll to position [374, 0]
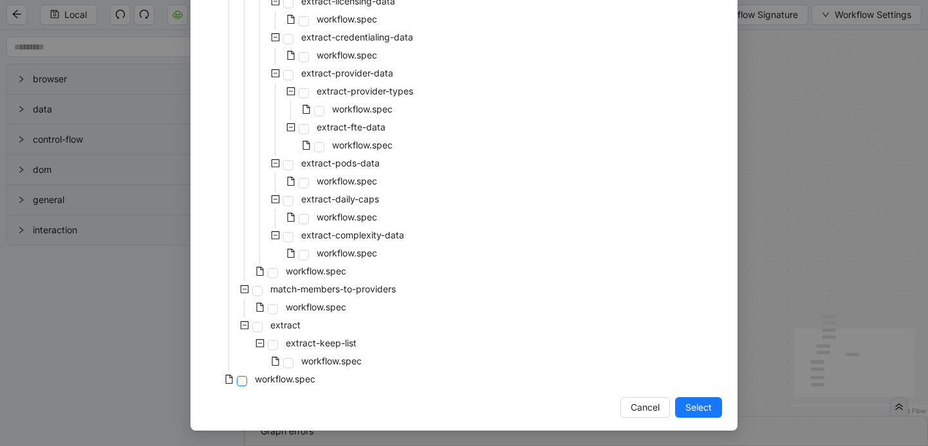
click at [243, 379] on span at bounding box center [242, 381] width 10 height 10
click at [717, 410] on button "Select" at bounding box center [698, 408] width 47 height 21
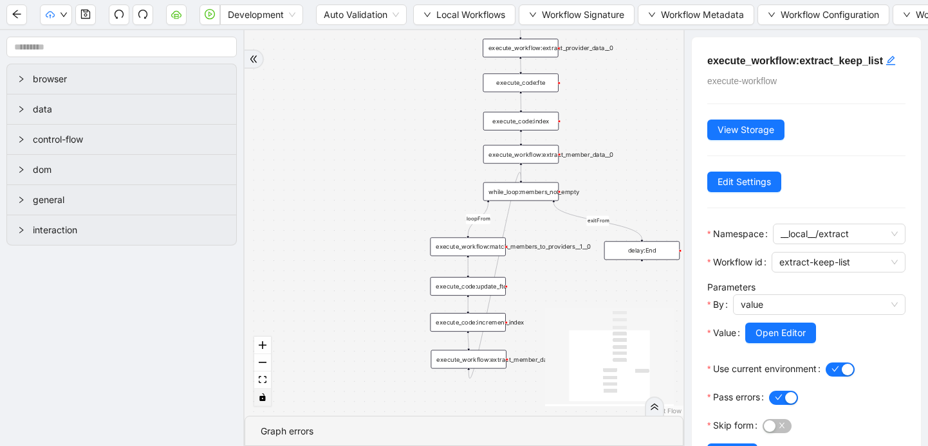
click at [628, 117] on div "loopFrom exitFrom trigger execute_workflow:extract_member_data execute_workflow…" at bounding box center [463, 223] width 439 height 386
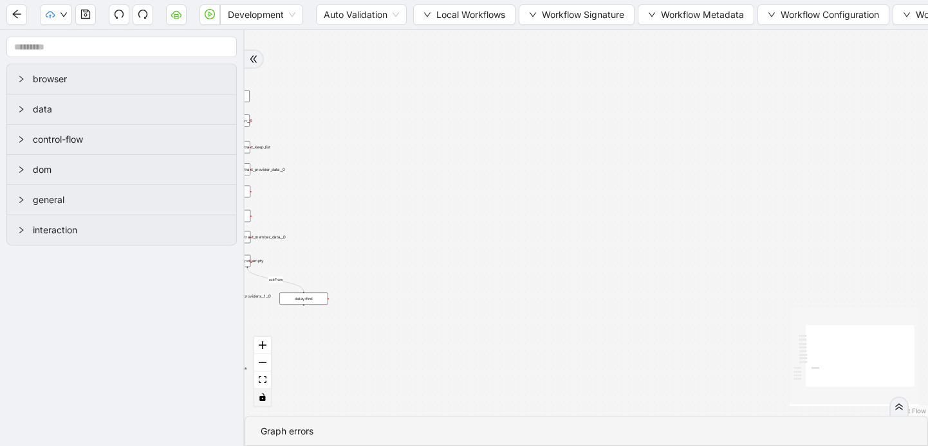
drag, startPoint x: 651, startPoint y: 114, endPoint x: 318, endPoint y: 211, distance: 347.1
click at [318, 211] on div "loopFrom exitFrom trigger execute_workflow:extract_member_data execute_workflow…" at bounding box center [585, 223] width 683 height 386
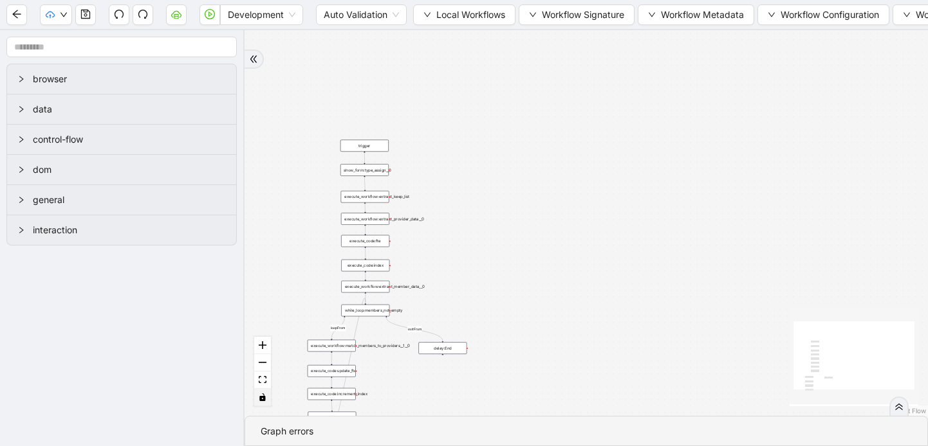
drag, startPoint x: 762, startPoint y: 206, endPoint x: 900, endPoint y: 255, distance: 146.3
click at [900, 255] on div "loopFrom exitFrom trigger execute_workflow:extract_member_data execute_workflow…" at bounding box center [585, 223] width 683 height 386
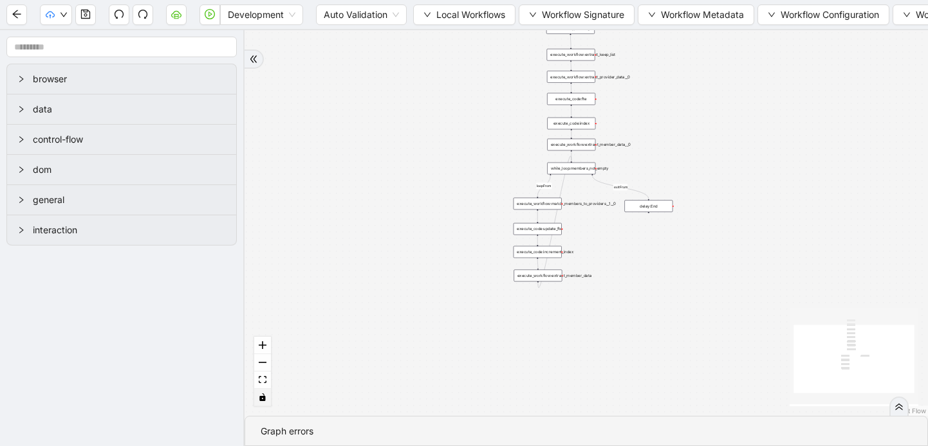
drag, startPoint x: 642, startPoint y: 300, endPoint x: 848, endPoint y: 157, distance: 250.9
click at [848, 157] on div "loopFrom exitFrom trigger execute_workflow:extract_member_data execute_workflow…" at bounding box center [585, 223] width 683 height 386
click at [559, 204] on div "execute_workflow:match_members_to_providers__1__0" at bounding box center [537, 203] width 48 height 12
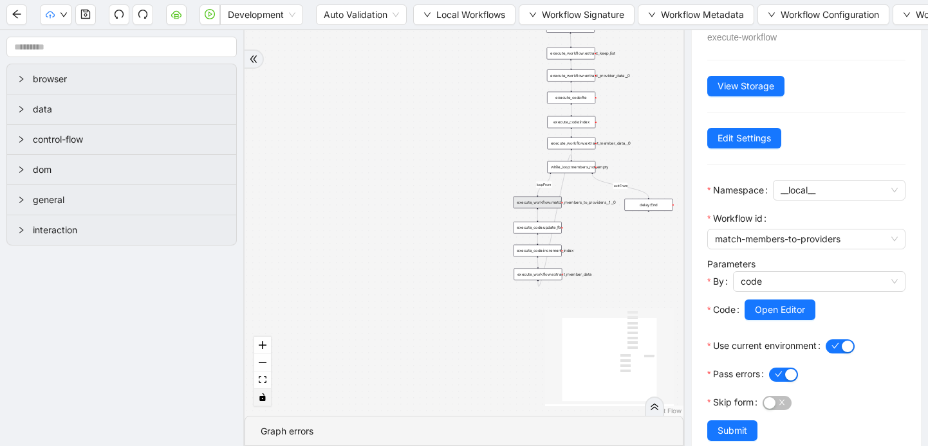
scroll to position [61, 0]
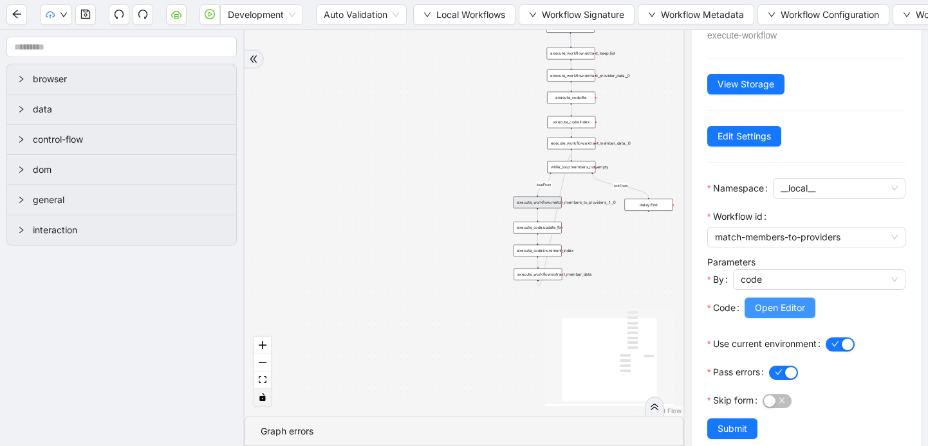
click at [785, 306] on span "Open Editor" at bounding box center [780, 308] width 50 height 14
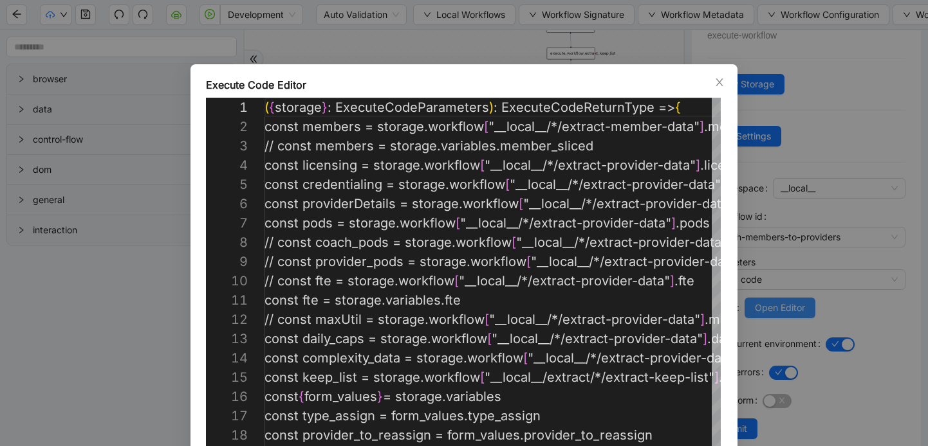
scroll to position [116, 0]
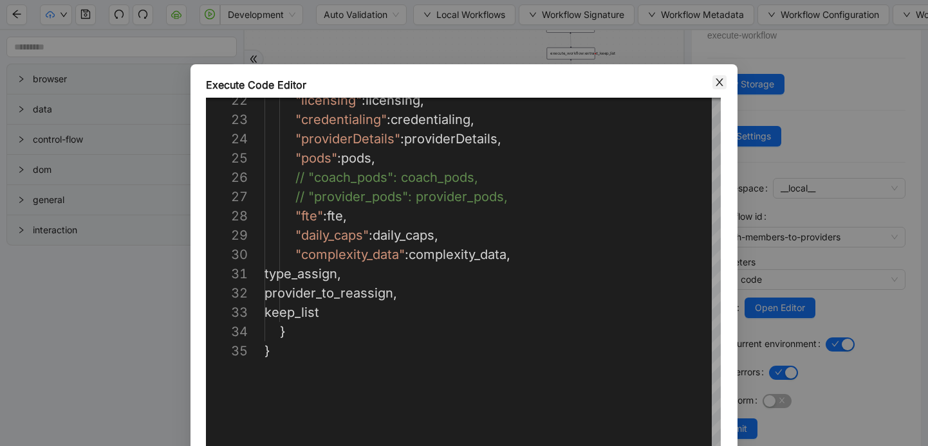
click at [722, 80] on icon "close" at bounding box center [719, 82] width 10 height 10
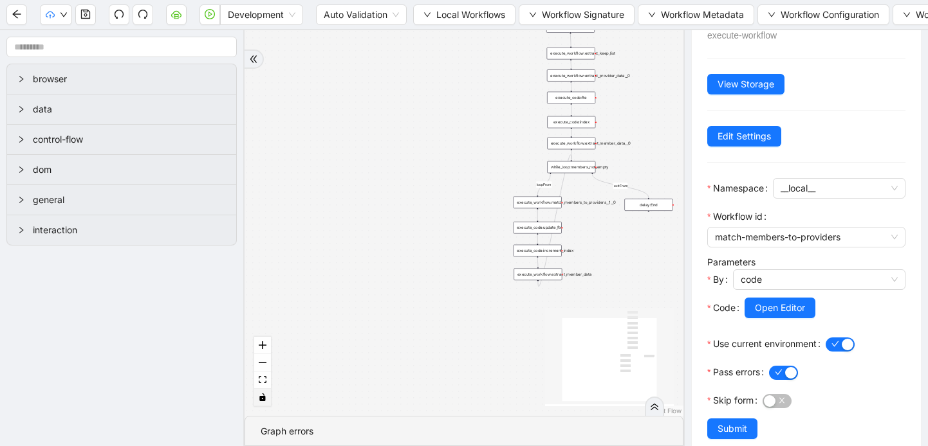
click at [547, 228] on div "execute_code:update_fte" at bounding box center [537, 228] width 48 height 12
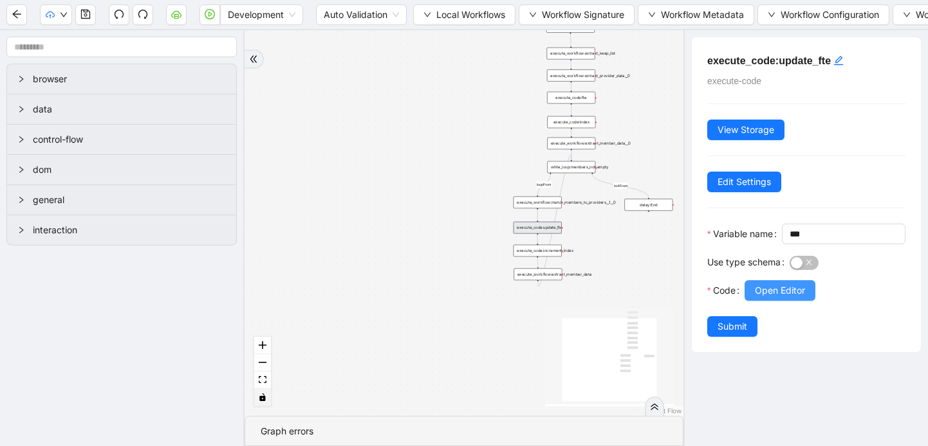
click at [786, 298] on span "Open Editor" at bounding box center [780, 291] width 50 height 14
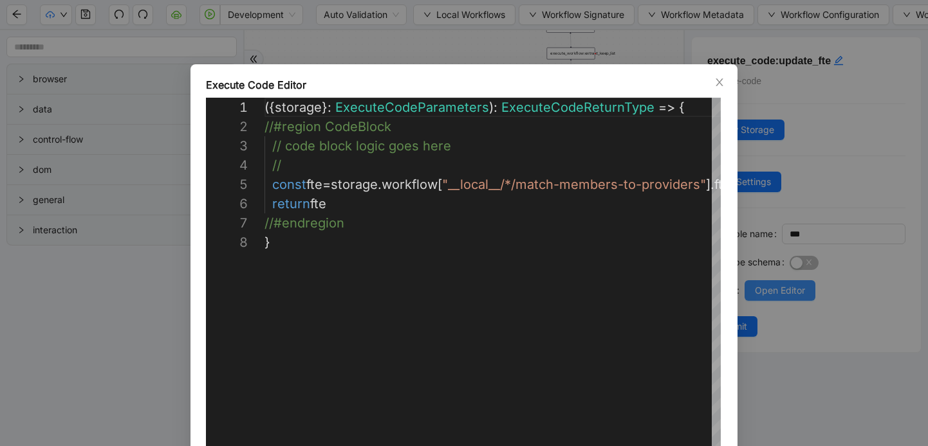
scroll to position [135, 0]
click at [720, 84] on icon "close" at bounding box center [718, 82] width 7 height 8
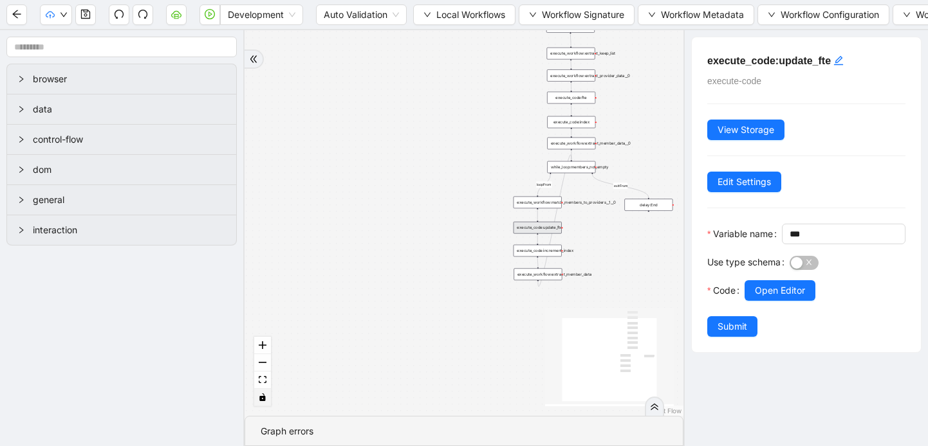
click at [549, 259] on div "loopFrom exitFrom trigger execute_workflow:extract_member_data execute_workflow…" at bounding box center [463, 223] width 439 height 386
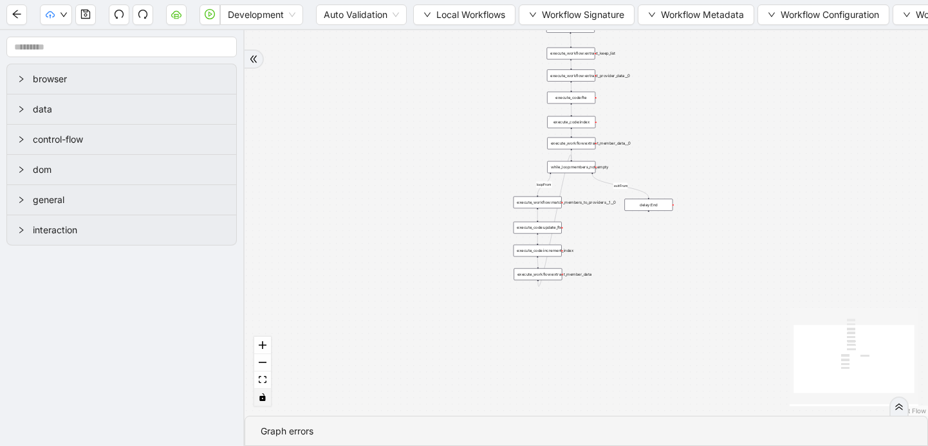
click at [547, 257] on icon "Edge from execute_workflow:extract_member_data to while_loop:members_not_empty" at bounding box center [554, 221] width 33 height 132
click at [540, 246] on div "execute_code:increment_index" at bounding box center [537, 251] width 48 height 12
click at [544, 252] on div "execute_code:increment_index" at bounding box center [537, 252] width 48 height 12
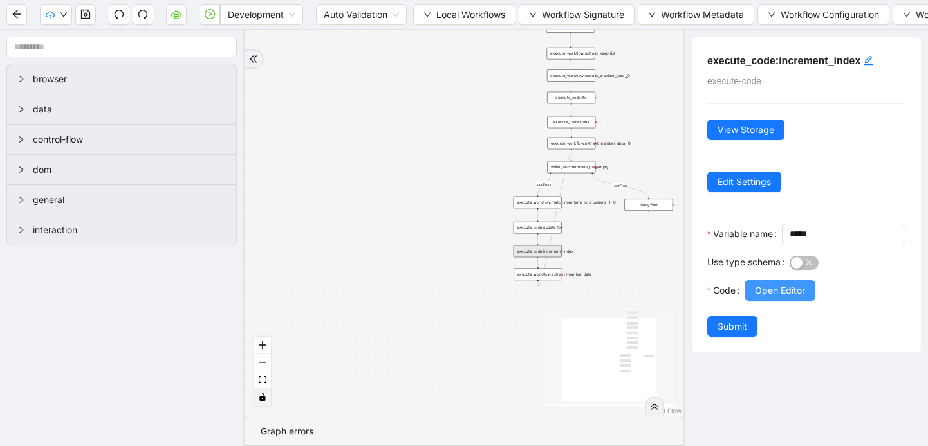
click at [808, 301] on button "Open Editor" at bounding box center [779, 290] width 71 height 21
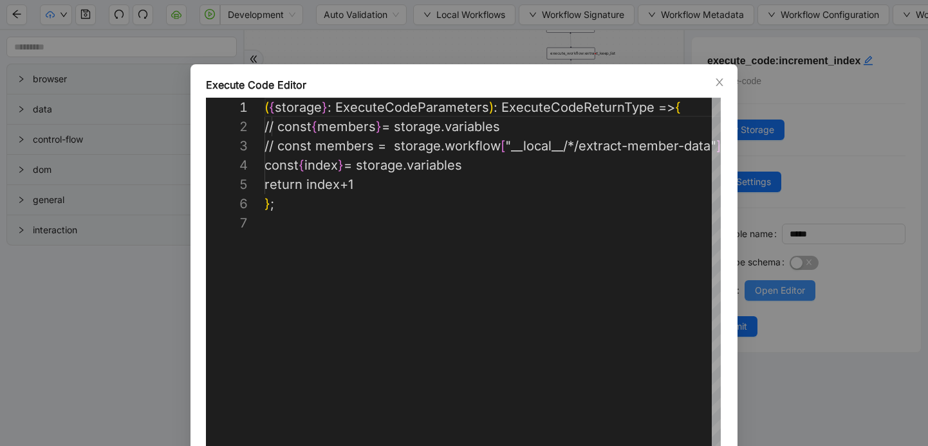
scroll to position [116, 0]
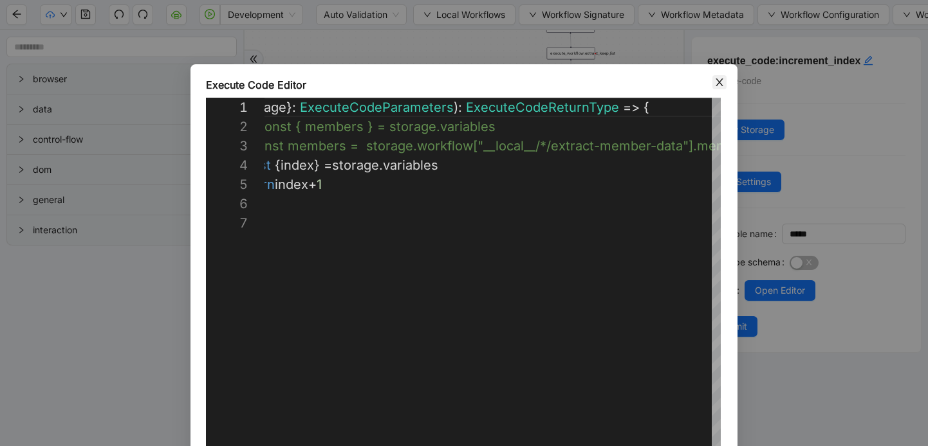
click at [713, 84] on span "Close" at bounding box center [719, 82] width 14 height 14
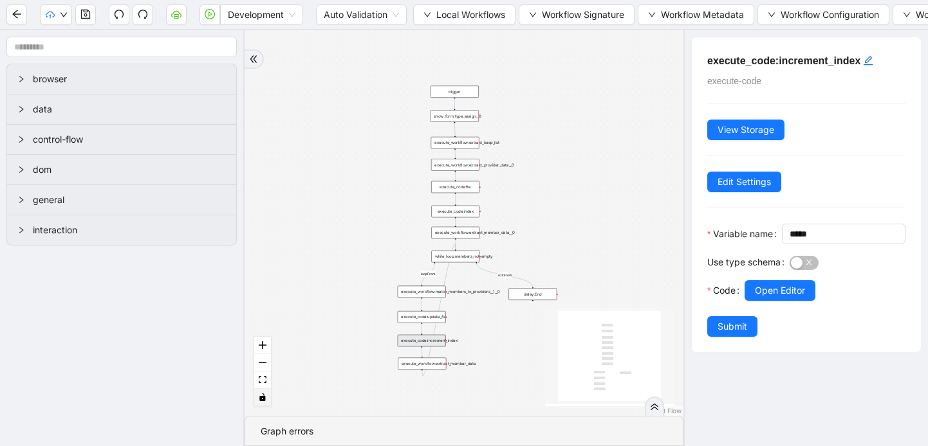
drag, startPoint x: 384, startPoint y: 177, endPoint x: 268, endPoint y: 266, distance: 146.8
click at [268, 266] on div "loopFrom exitFrom trigger execute_workflow:extract_member_data execute_workflow…" at bounding box center [463, 223] width 439 height 386
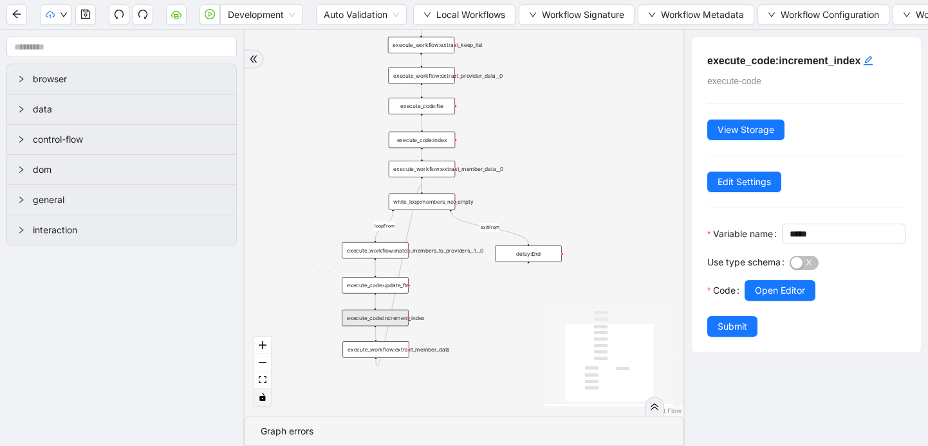
drag, startPoint x: 477, startPoint y: 353, endPoint x: 462, endPoint y: 287, distance: 68.0
click at [462, 287] on div "loopFrom exitFrom trigger execute_workflow:extract_member_data execute_workflow…" at bounding box center [463, 223] width 439 height 386
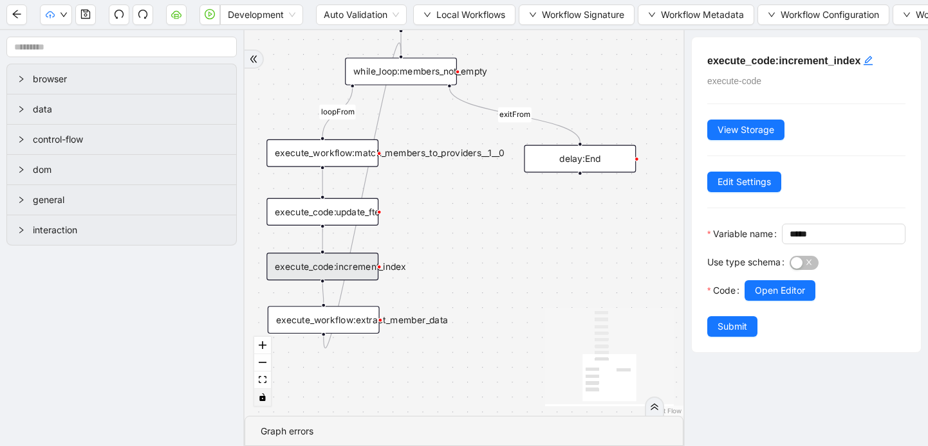
drag, startPoint x: 456, startPoint y: 300, endPoint x: 475, endPoint y: 227, distance: 75.7
click at [475, 227] on div "loopFrom exitFrom trigger execute_workflow:extract_member_data execute_workflow…" at bounding box center [463, 223] width 439 height 386
click at [346, 316] on div "execute_workflow:extract_member_data" at bounding box center [324, 318] width 112 height 28
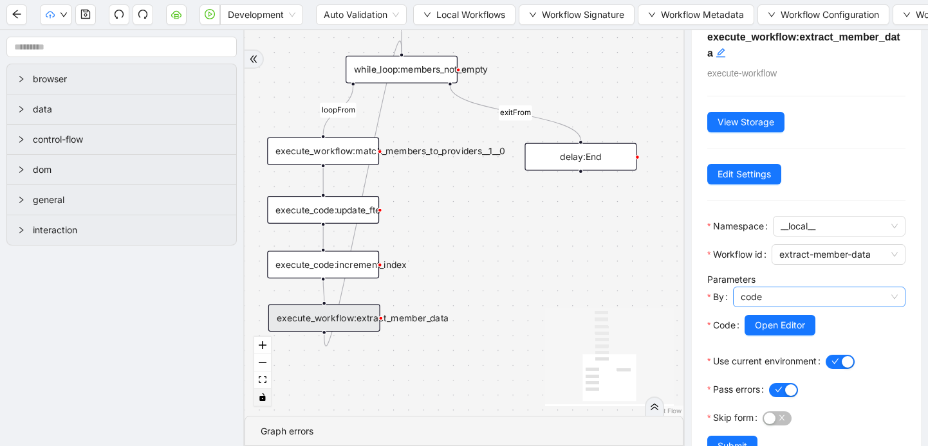
scroll to position [62, 0]
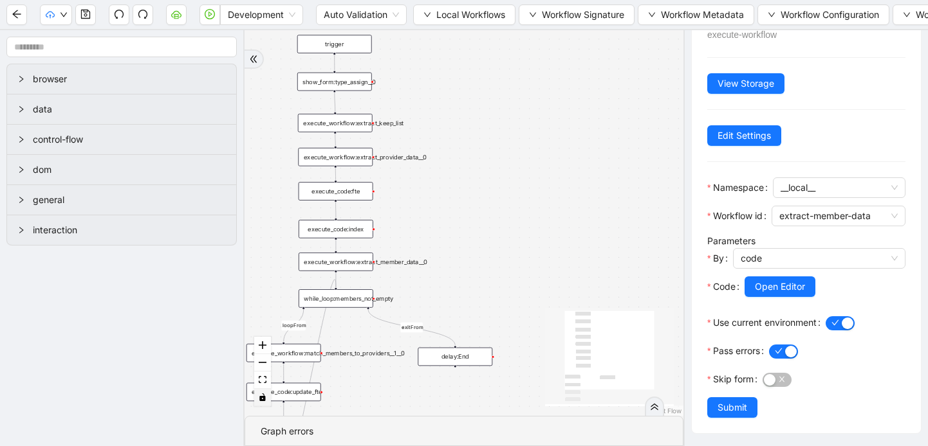
drag, startPoint x: 560, startPoint y: 69, endPoint x: 469, endPoint y: 250, distance: 202.8
click at [469, 250] on div "loopFrom exitFrom trigger execute_workflow:extract_member_data execute_workflow…" at bounding box center [463, 223] width 439 height 386
click at [428, 13] on icon "down" at bounding box center [427, 15] width 8 height 8
click at [423, 37] on span "Select" at bounding box center [465, 40] width 84 height 14
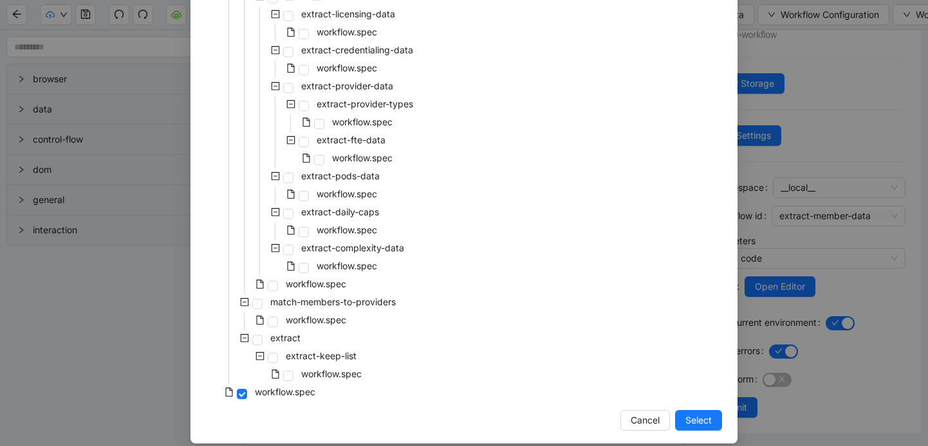
scroll to position [372, 0]
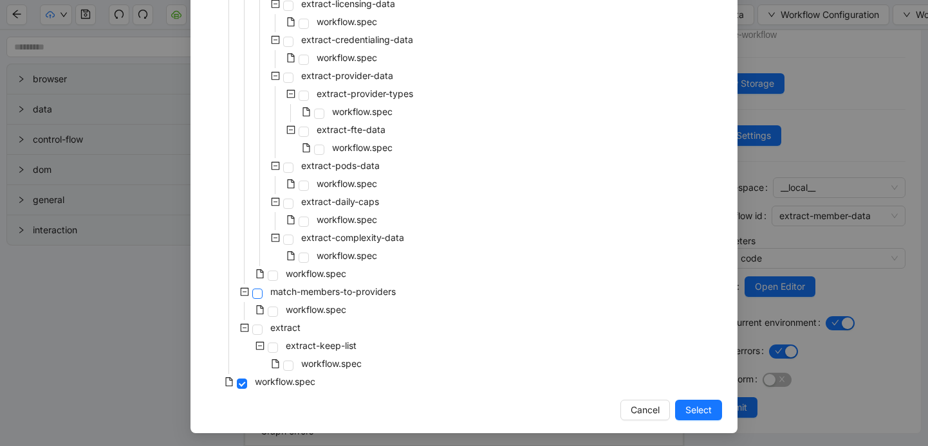
click at [260, 294] on span at bounding box center [257, 294] width 10 height 10
click at [688, 407] on span "Select" at bounding box center [698, 410] width 26 height 14
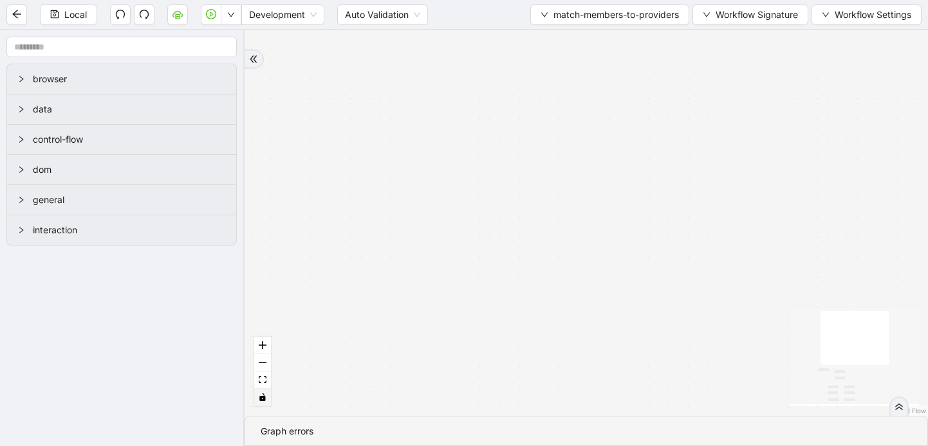
scroll to position [0, 0]
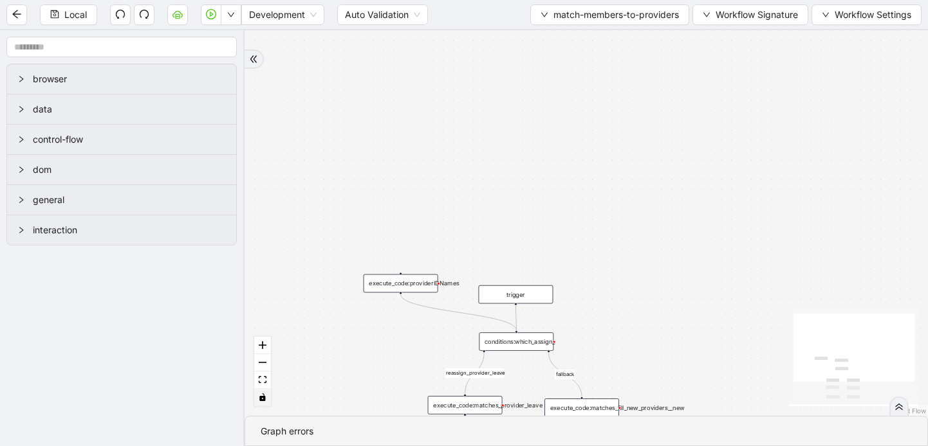
drag, startPoint x: 631, startPoint y: 225, endPoint x: 764, endPoint y: 57, distance: 213.9
click at [764, 57] on div "reassign_provider_leave fallback success success trigger set_return_value:match…" at bounding box center [585, 223] width 683 height 386
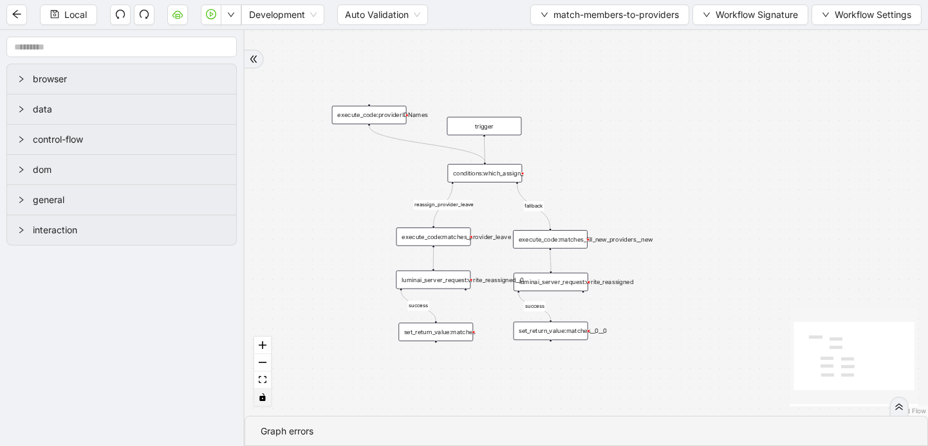
drag, startPoint x: 699, startPoint y: 280, endPoint x: 668, endPoint y: 112, distance: 171.5
click at [668, 112] on div "reassign_provider_leave fallback success success trigger set_return_value:match…" at bounding box center [585, 223] width 683 height 386
click at [432, 234] on div "execute_code:matches_provider_leave" at bounding box center [433, 237] width 75 height 19
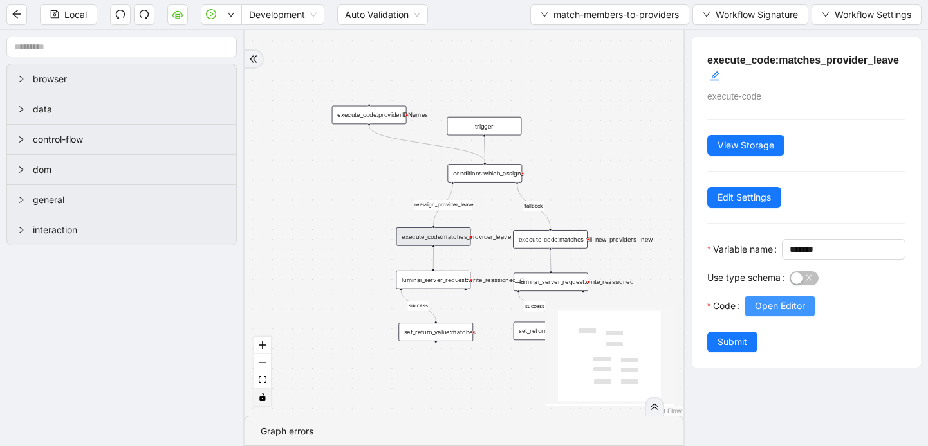
click at [769, 313] on span "Open Editor" at bounding box center [780, 306] width 50 height 14
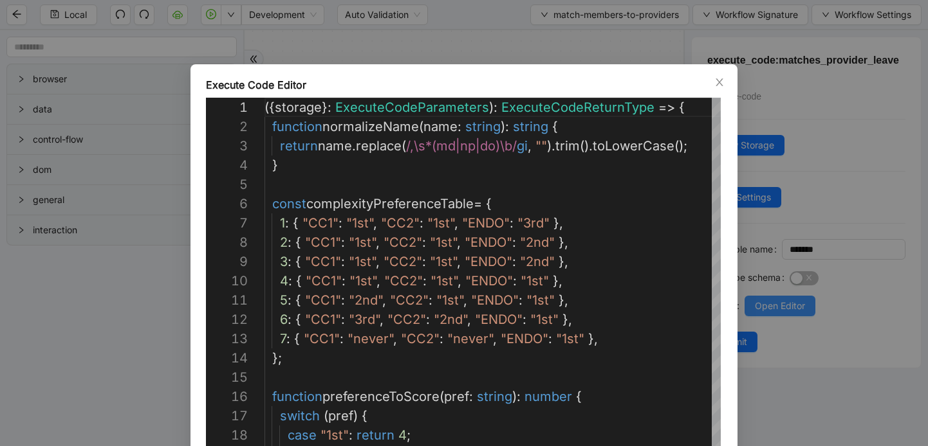
scroll to position [193, 0]
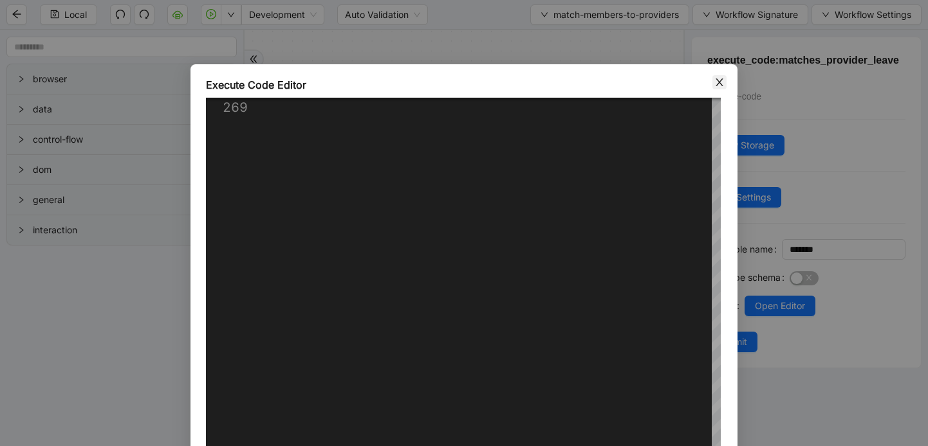
click at [718, 78] on icon "close" at bounding box center [719, 82] width 10 height 10
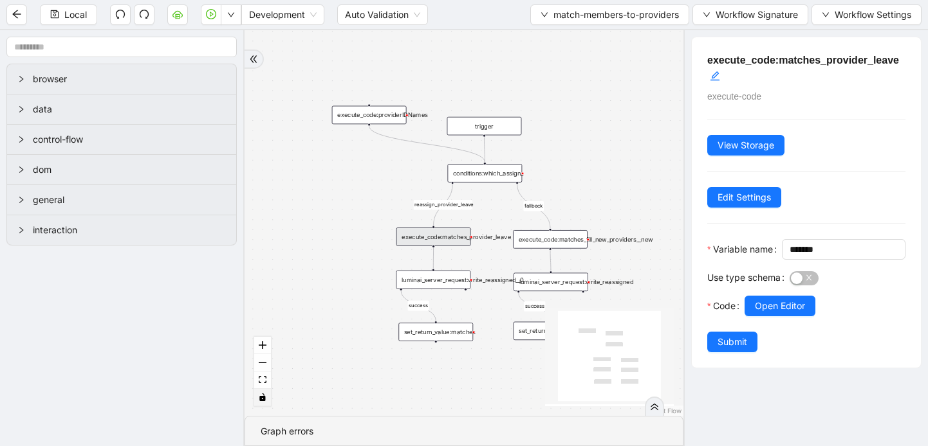
click at [442, 287] on div "luminai_server_request:write_reassigned__0" at bounding box center [433, 280] width 75 height 19
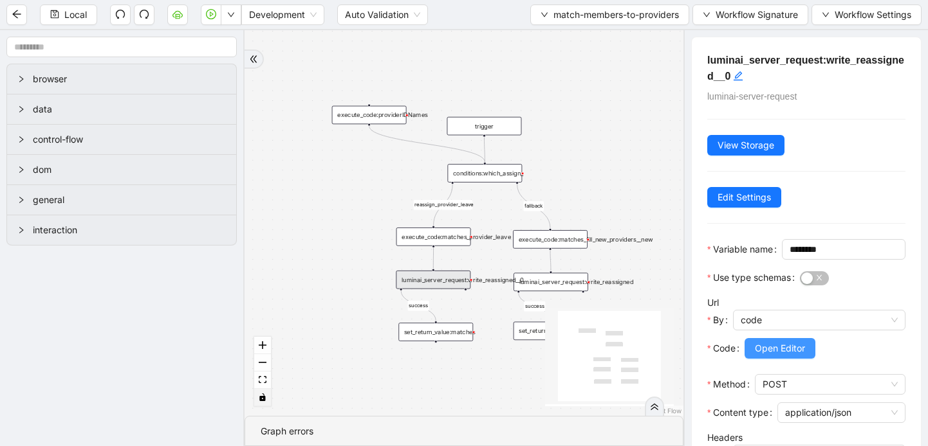
click at [776, 356] on span "Open Editor" at bounding box center [780, 349] width 50 height 14
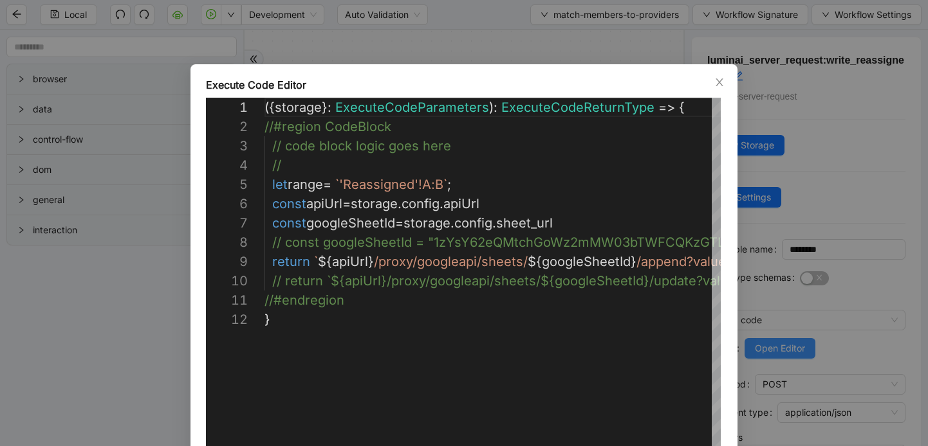
scroll to position [174, 0]
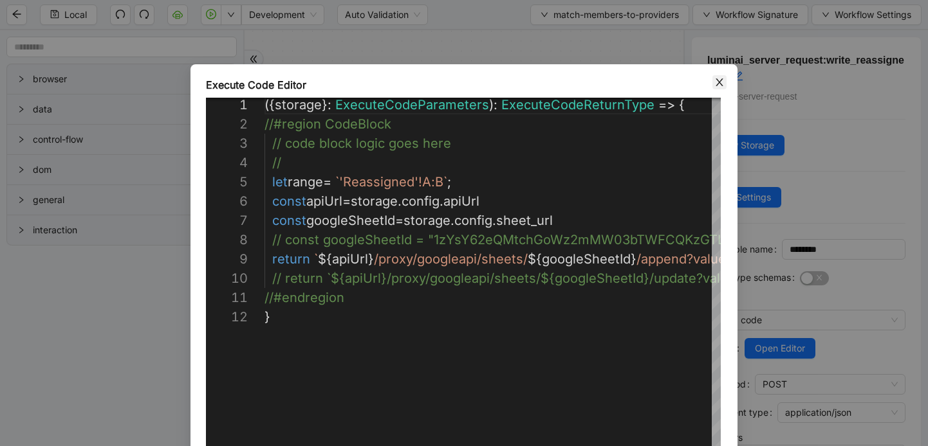
click at [720, 82] on icon "close" at bounding box center [718, 82] width 7 height 8
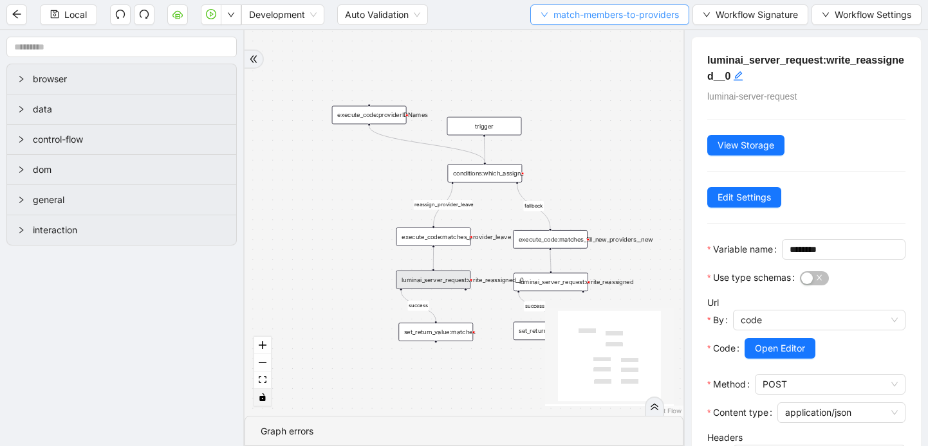
click at [540, 17] on icon "down" at bounding box center [544, 15] width 8 height 8
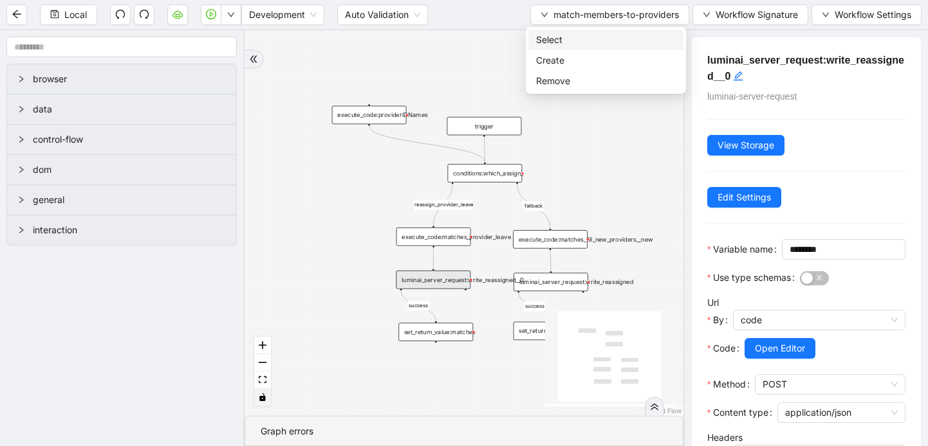
click at [544, 34] on span "Select" at bounding box center [606, 40] width 140 height 14
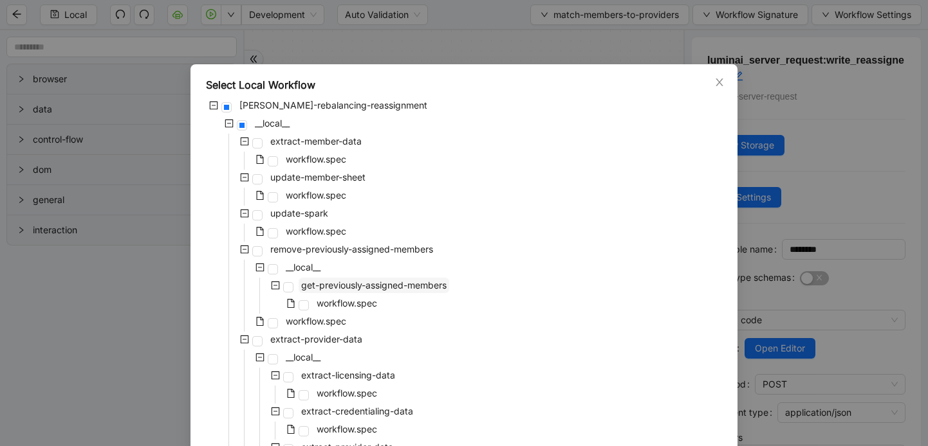
scroll to position [374, 0]
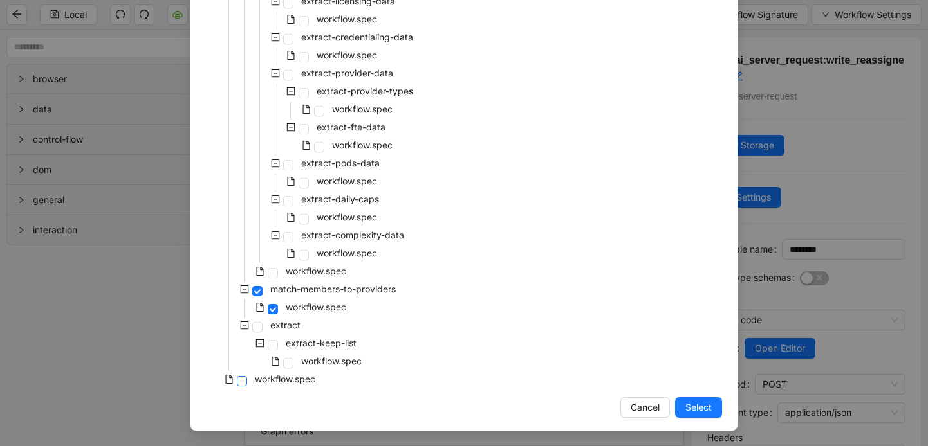
click at [241, 377] on span at bounding box center [242, 381] width 10 height 10
click at [685, 403] on span "Select" at bounding box center [698, 408] width 26 height 14
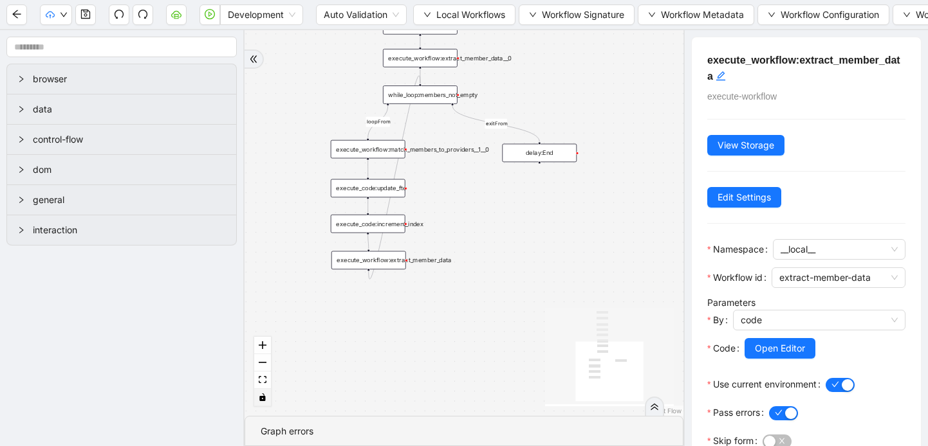
drag, startPoint x: 566, startPoint y: 241, endPoint x: 549, endPoint y: 372, distance: 131.7
click at [549, 372] on div "loopFrom exitFrom trigger execute_workflow:extract_member_data execute_workflow…" at bounding box center [463, 223] width 439 height 386
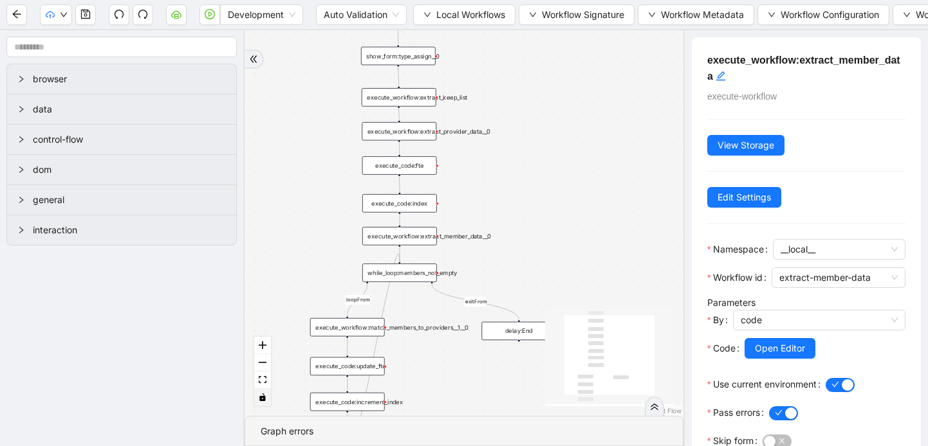
drag, startPoint x: 562, startPoint y: 233, endPoint x: 542, endPoint y: 412, distance: 180.6
click at [542, 412] on div "loopFrom exitFrom trigger execute_workflow:extract_member_data execute_workflow…" at bounding box center [463, 223] width 439 height 386
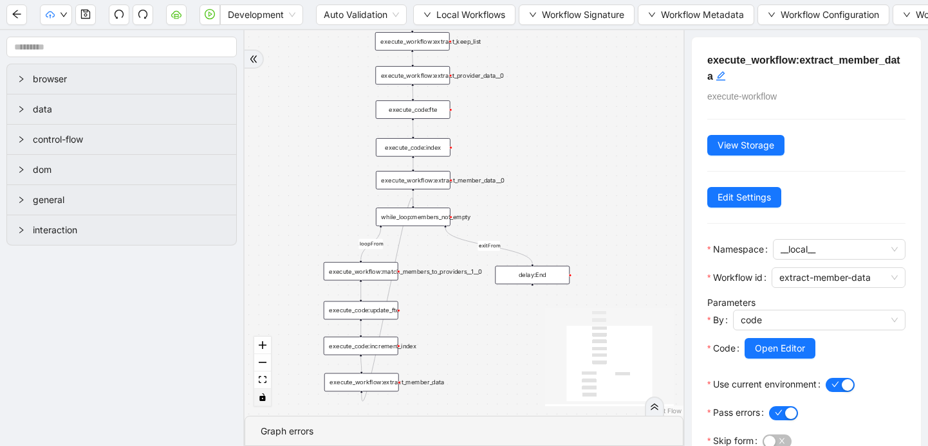
drag, startPoint x: 574, startPoint y: 181, endPoint x: 587, endPoint y: 125, distance: 57.6
click at [587, 125] on div "loopFrom exitFrom trigger execute_workflow:extract_member_data execute_workflow…" at bounding box center [463, 223] width 439 height 386
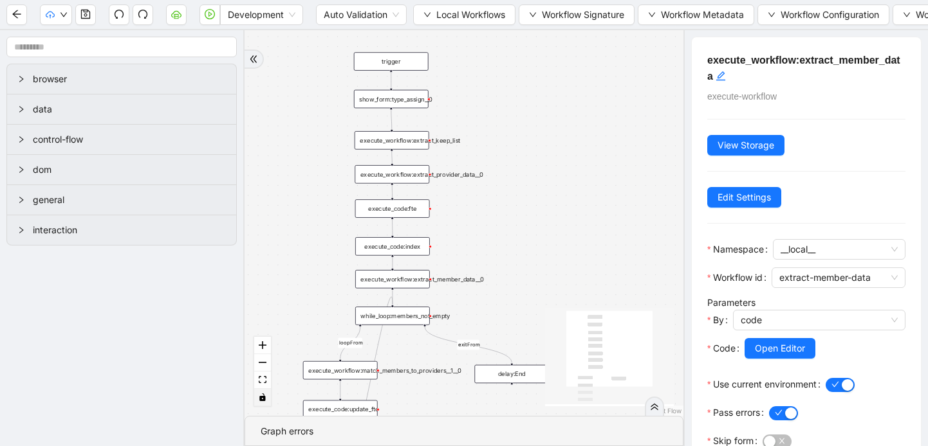
drag, startPoint x: 585, startPoint y: 199, endPoint x: 565, endPoint y: 298, distance: 100.6
click at [565, 298] on div "loopFrom exitFrom trigger execute_workflow:extract_member_data execute_workflow…" at bounding box center [463, 223] width 439 height 386
